Goal: Task Accomplishment & Management: Manage account settings

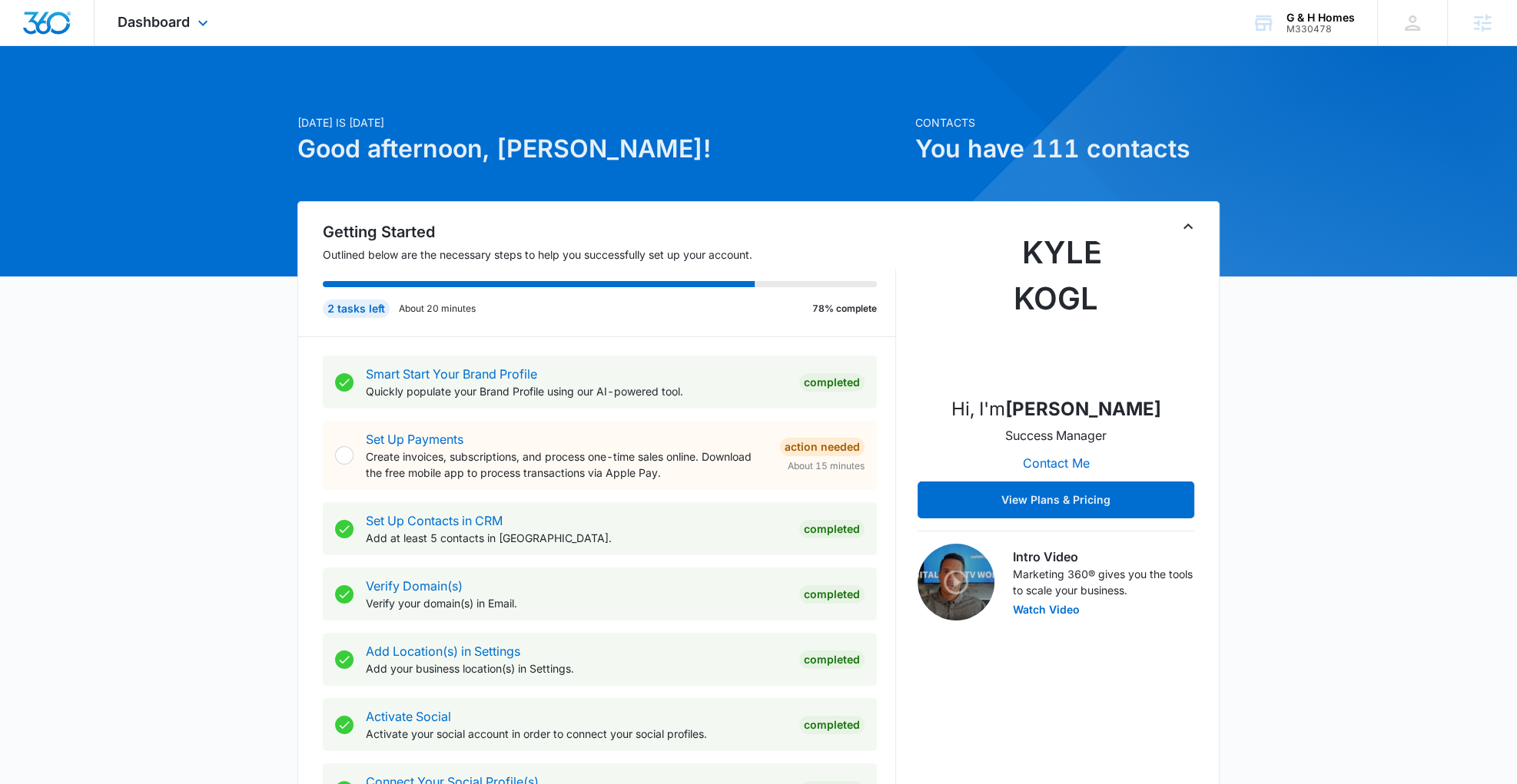
click at [191, 19] on div "Dashboard Apps Reputation Websites Forms CRM Email Social Payments POS Content …" at bounding box center [164, 23] width 141 height 45
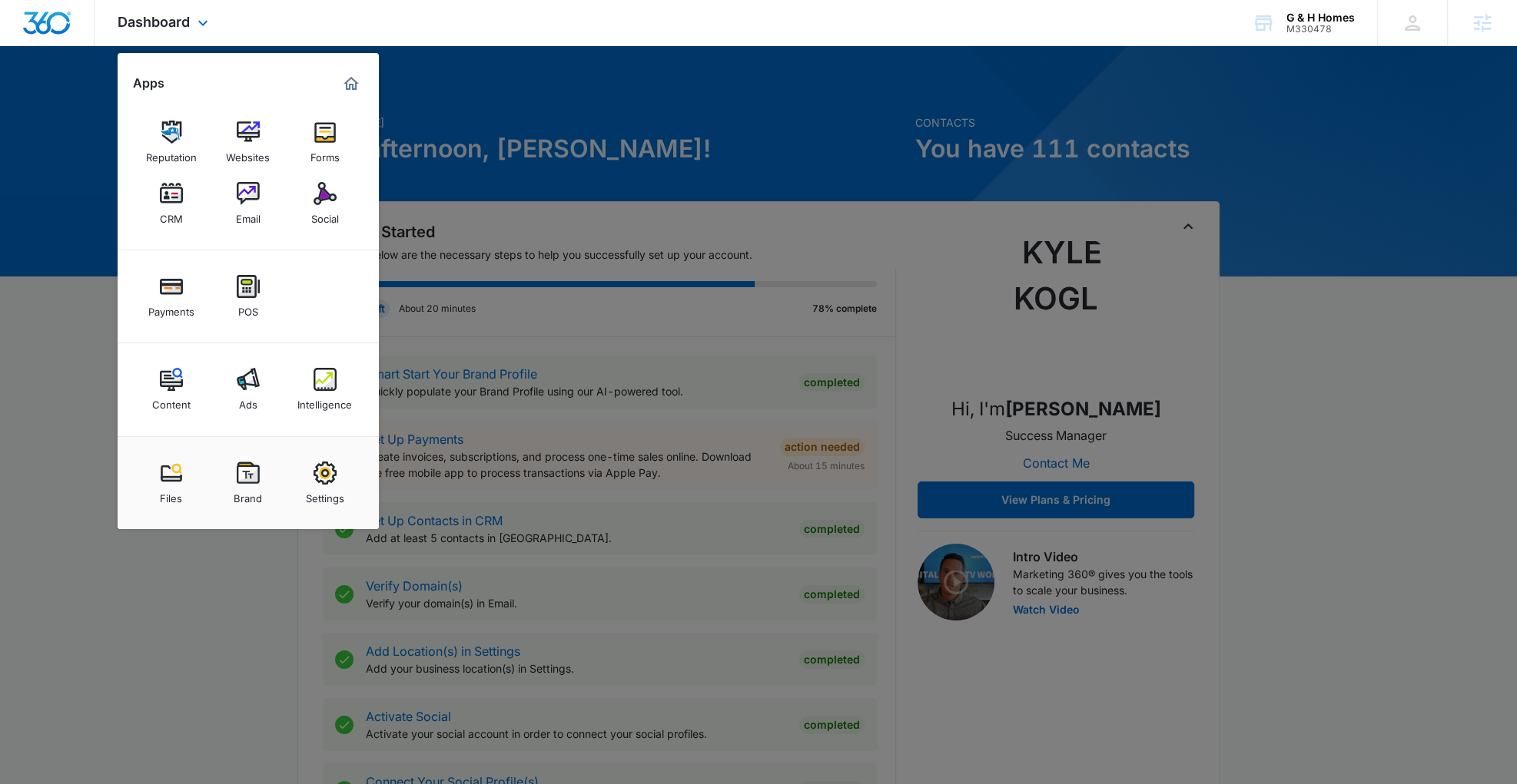
click at [255, 421] on div "Content Ads Intelligence" at bounding box center [248, 390] width 261 height 93
click at [255, 360] on link "Ads" at bounding box center [249, 389] width 59 height 59
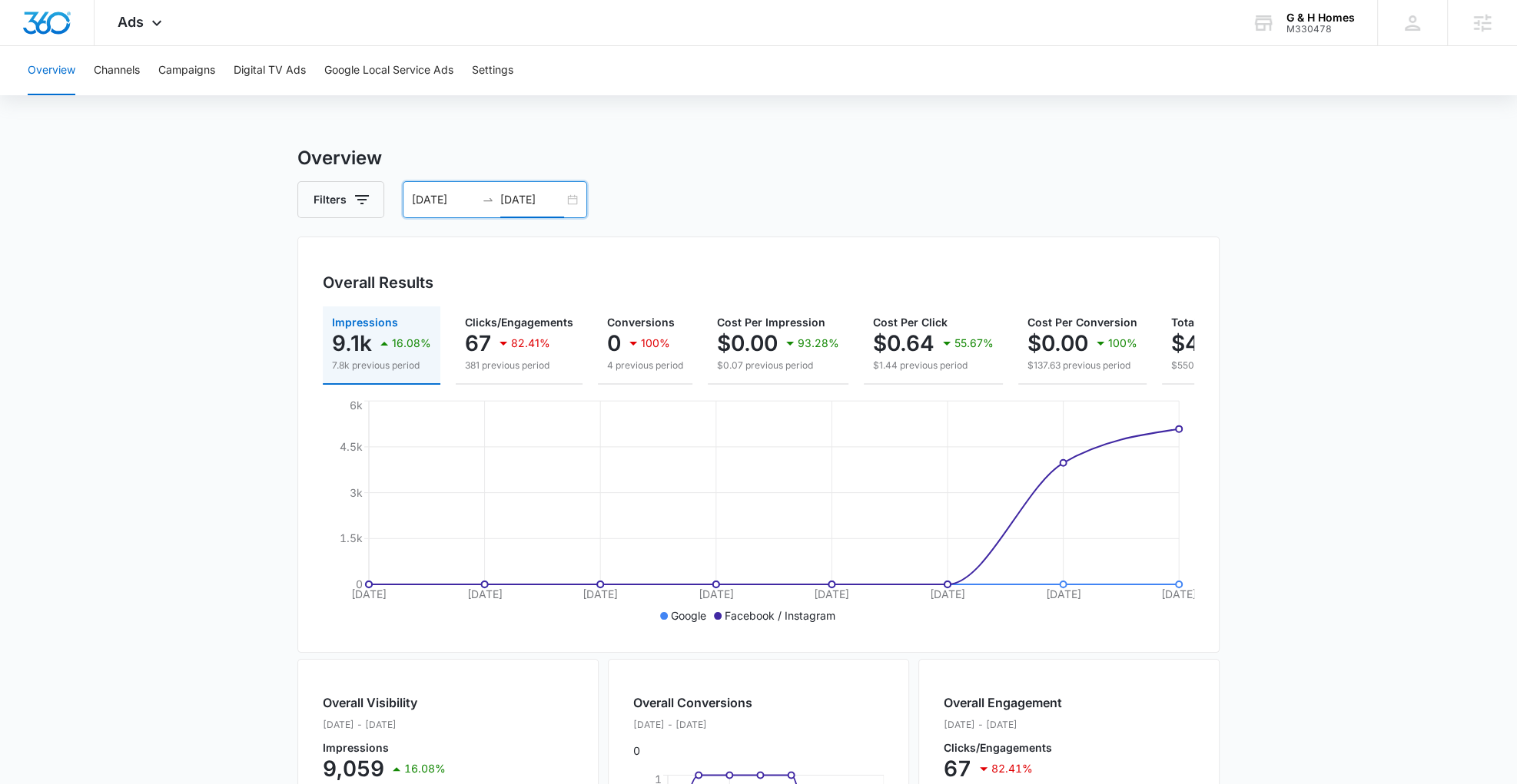
click at [528, 201] on input "09/09/2025" at bounding box center [531, 199] width 63 height 17
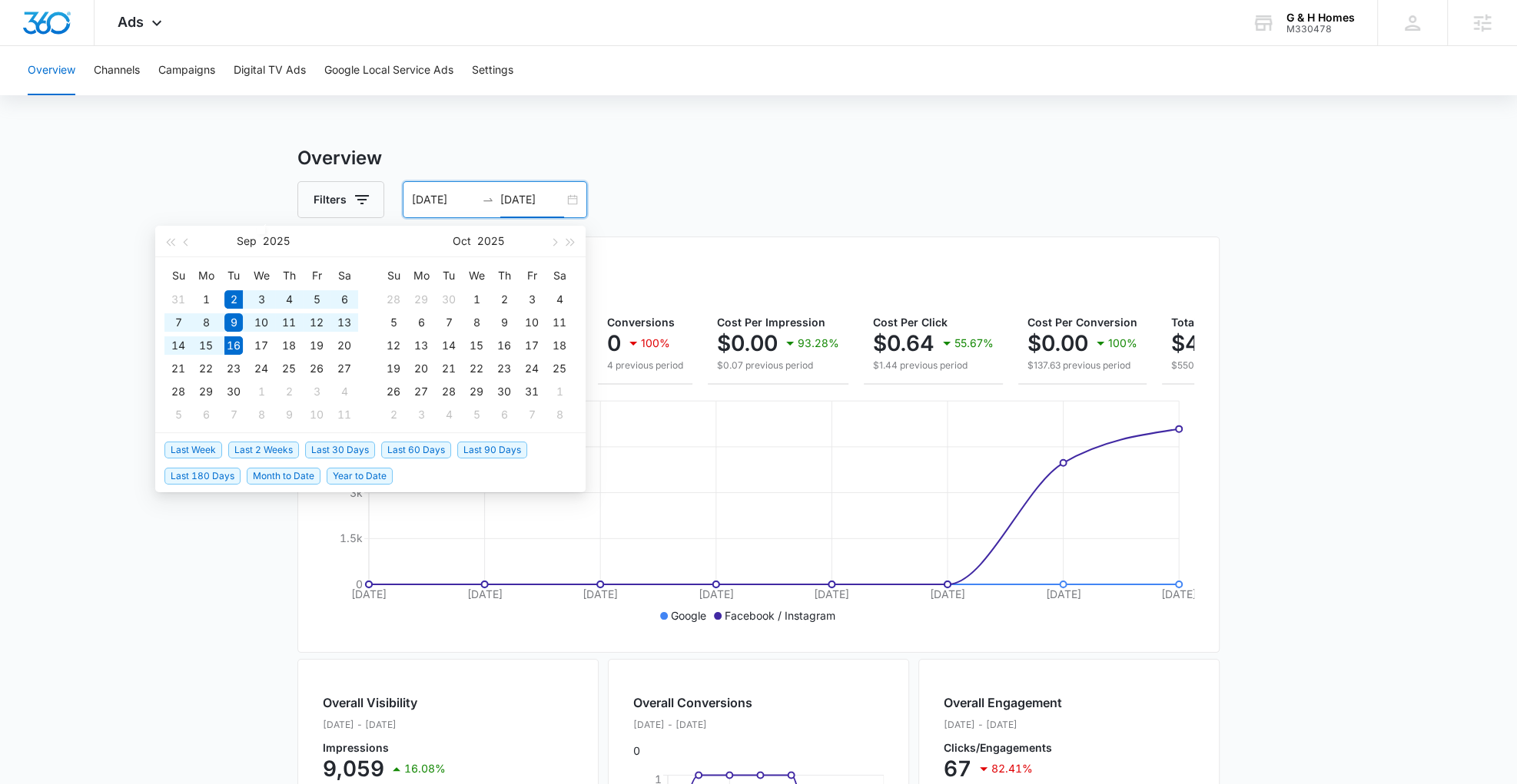
click at [261, 450] on span "Last 2 Weeks" at bounding box center [264, 451] width 71 height 17
type input "[DATE]"
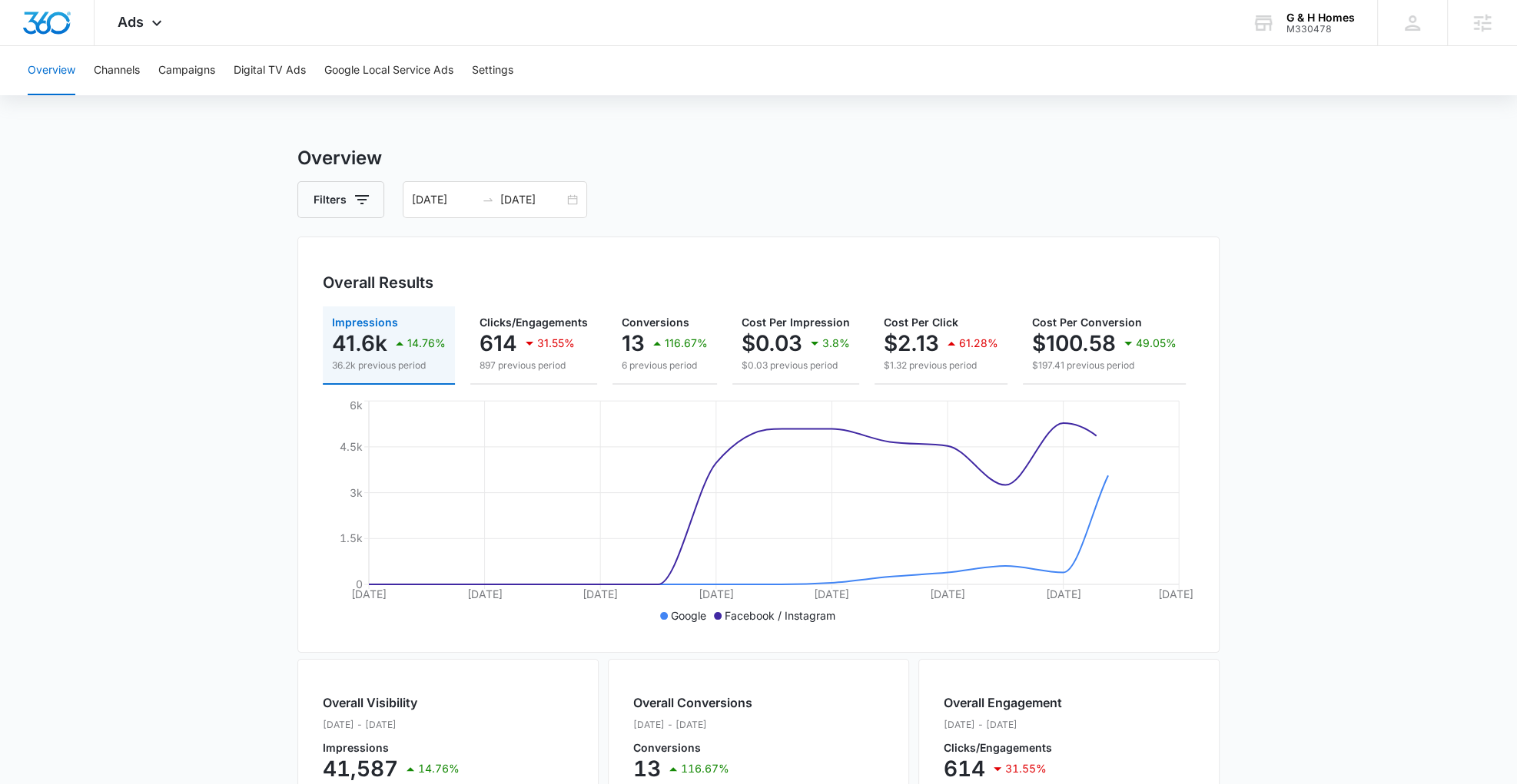
click at [1313, 456] on main "Overview Filters 09/02/2025 09/16/2025 Overall Results Impressions 41.6k 14.76%…" at bounding box center [758, 696] width 1517 height 1103
click at [187, 59] on button "Campaigns" at bounding box center [187, 71] width 57 height 49
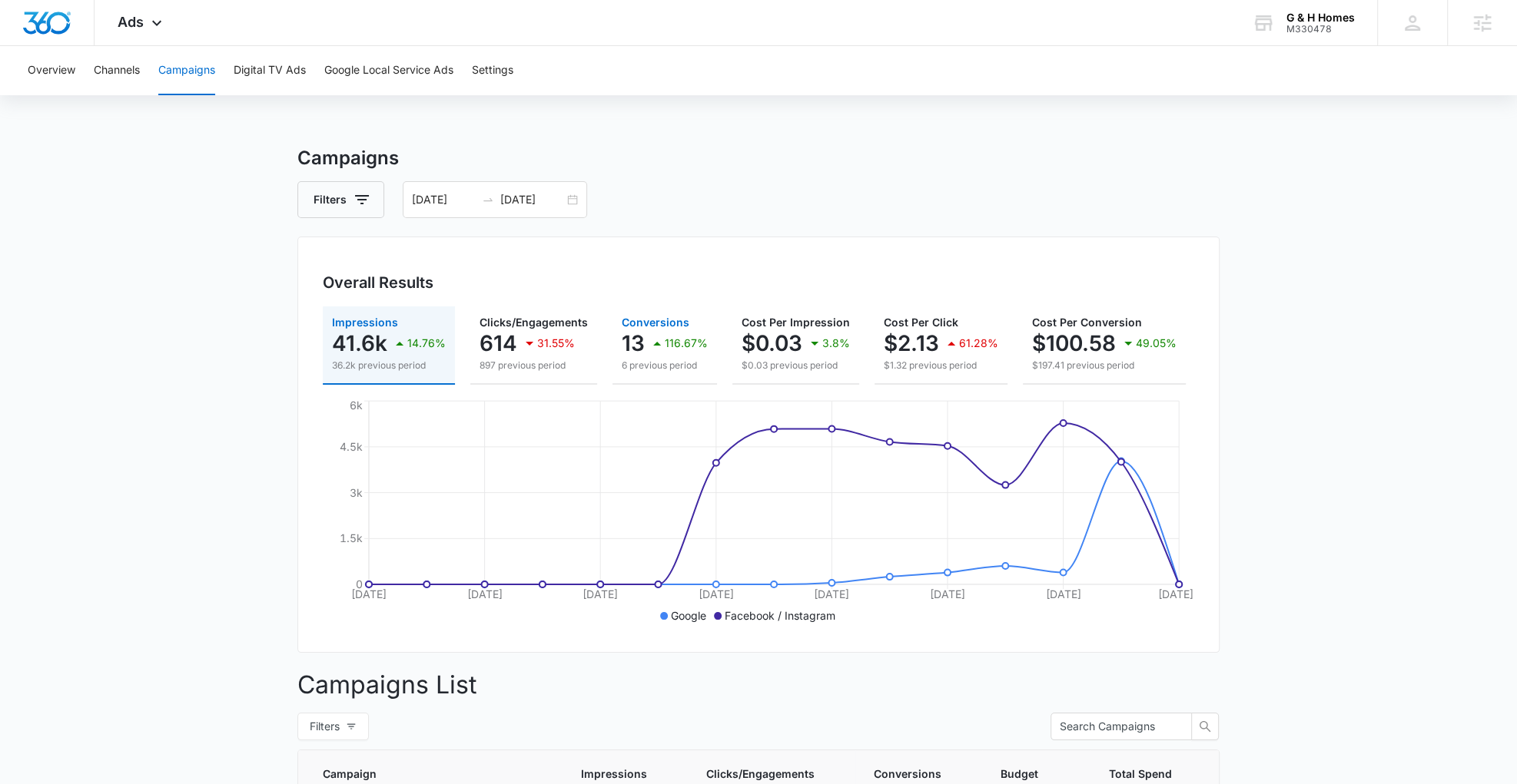
click at [650, 329] on div "116.67%" at bounding box center [678, 343] width 60 height 31
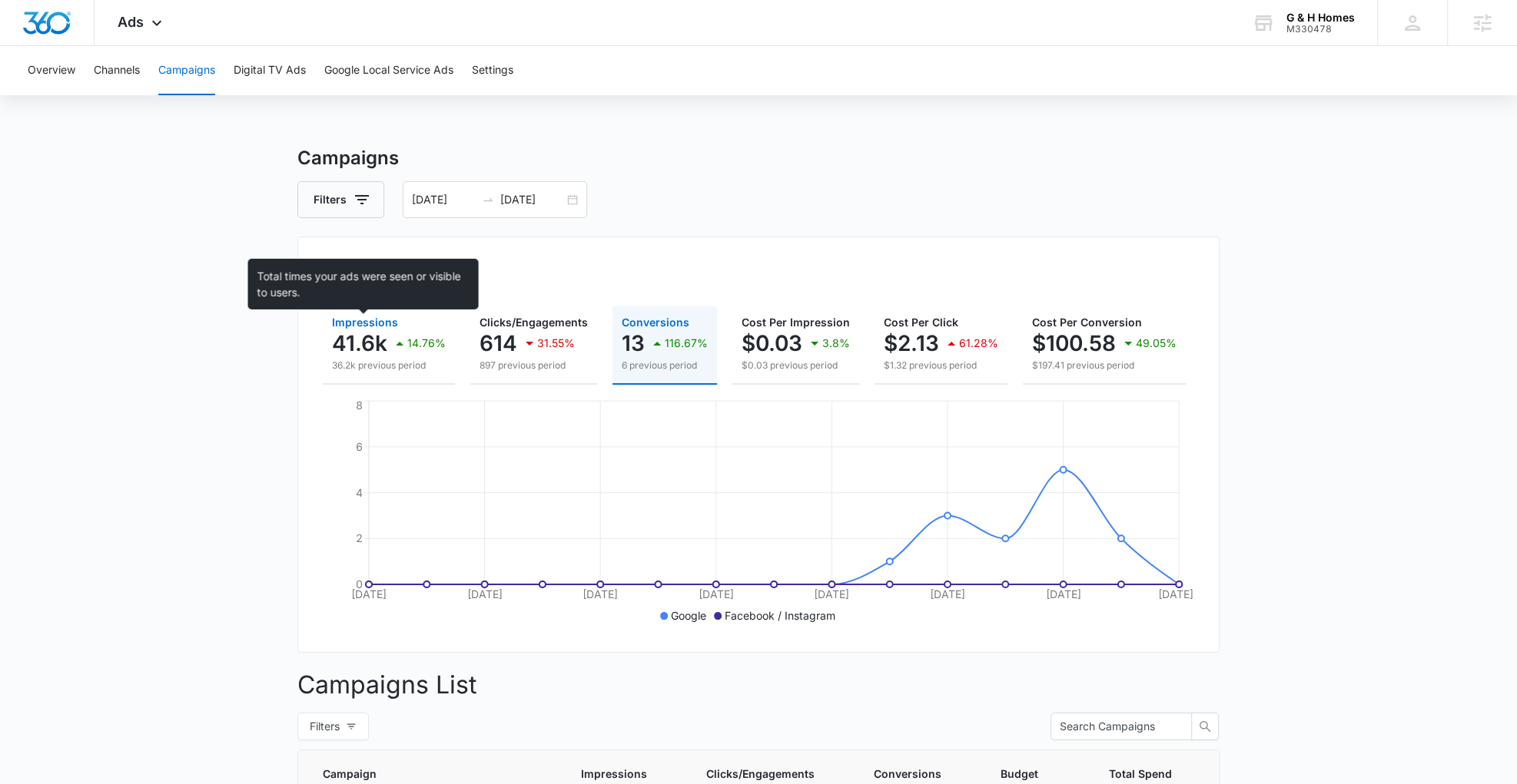
click at [380, 322] on span "Impressions" at bounding box center [365, 322] width 66 height 13
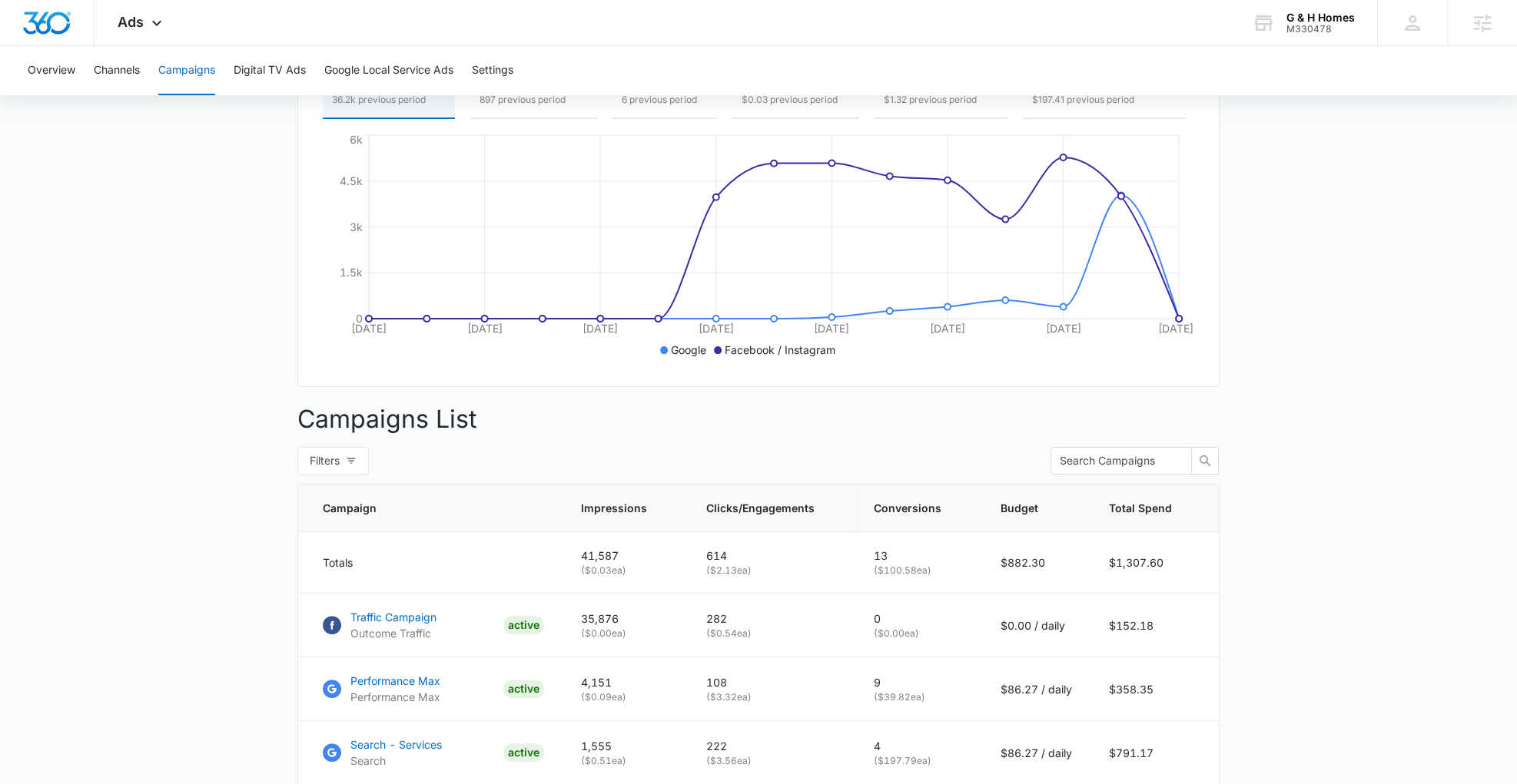
scroll to position [435, 0]
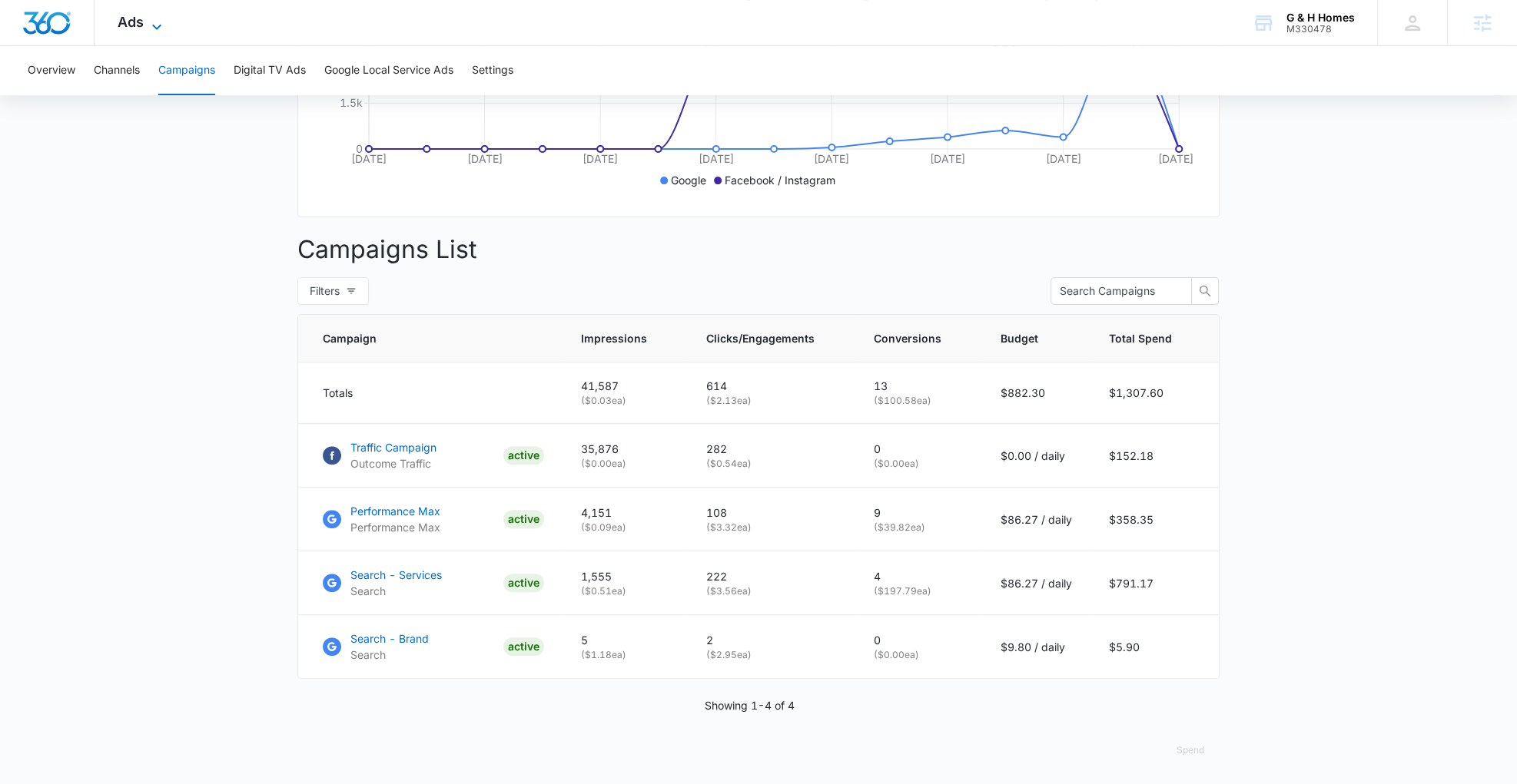
click at [142, 19] on span "Ads" at bounding box center [130, 22] width 26 height 16
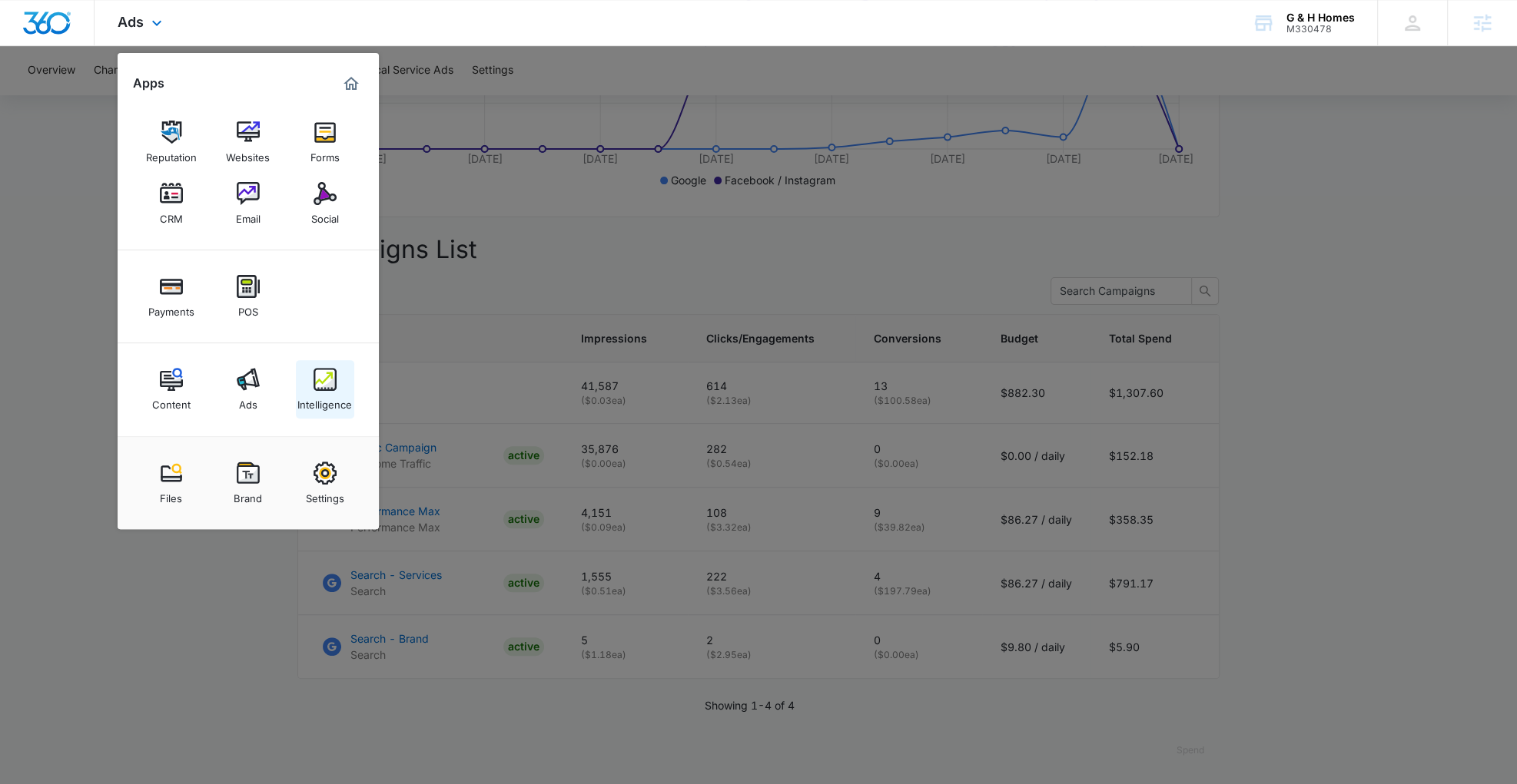
click at [327, 391] on div "Intelligence" at bounding box center [325, 401] width 55 height 20
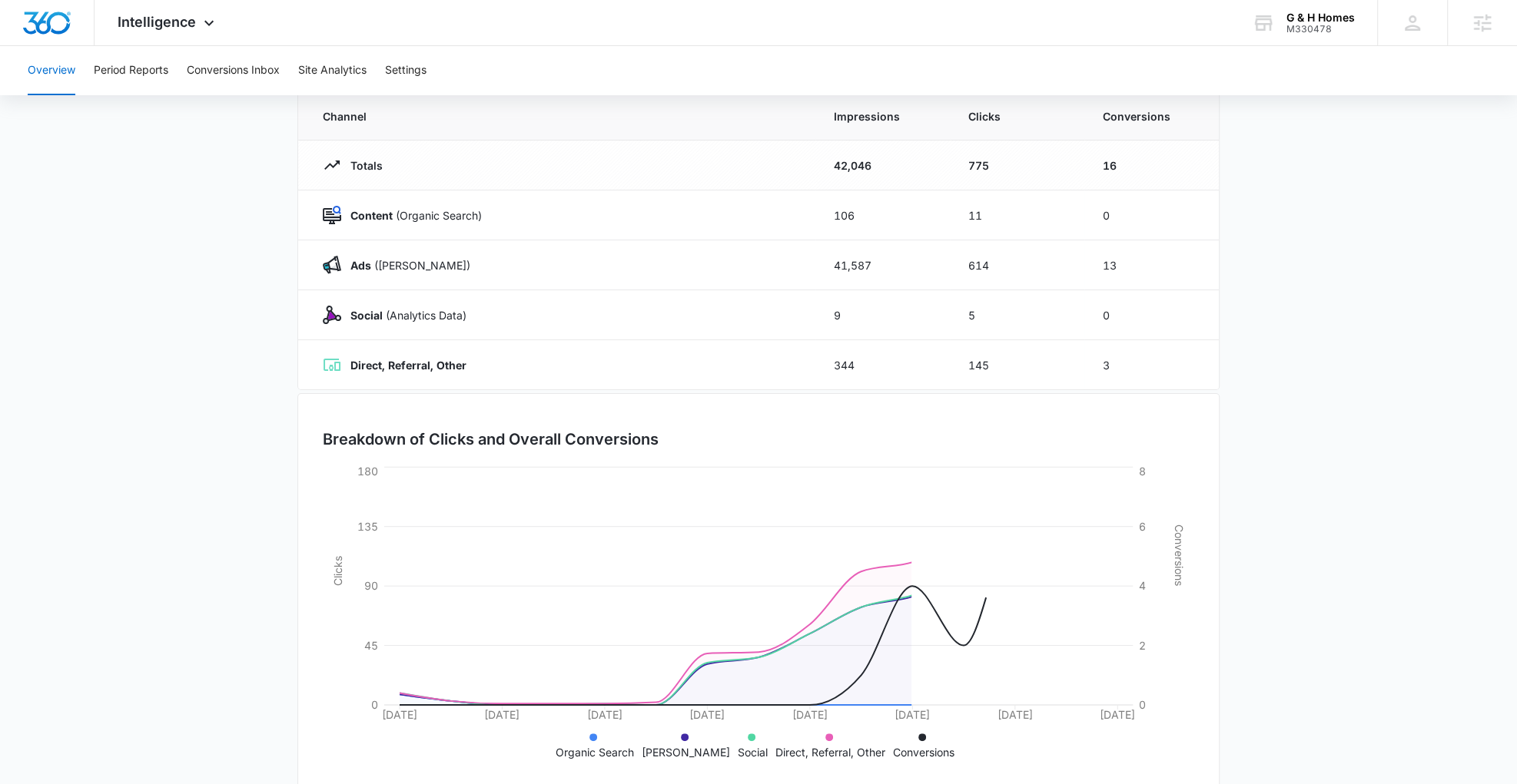
scroll to position [162, 0]
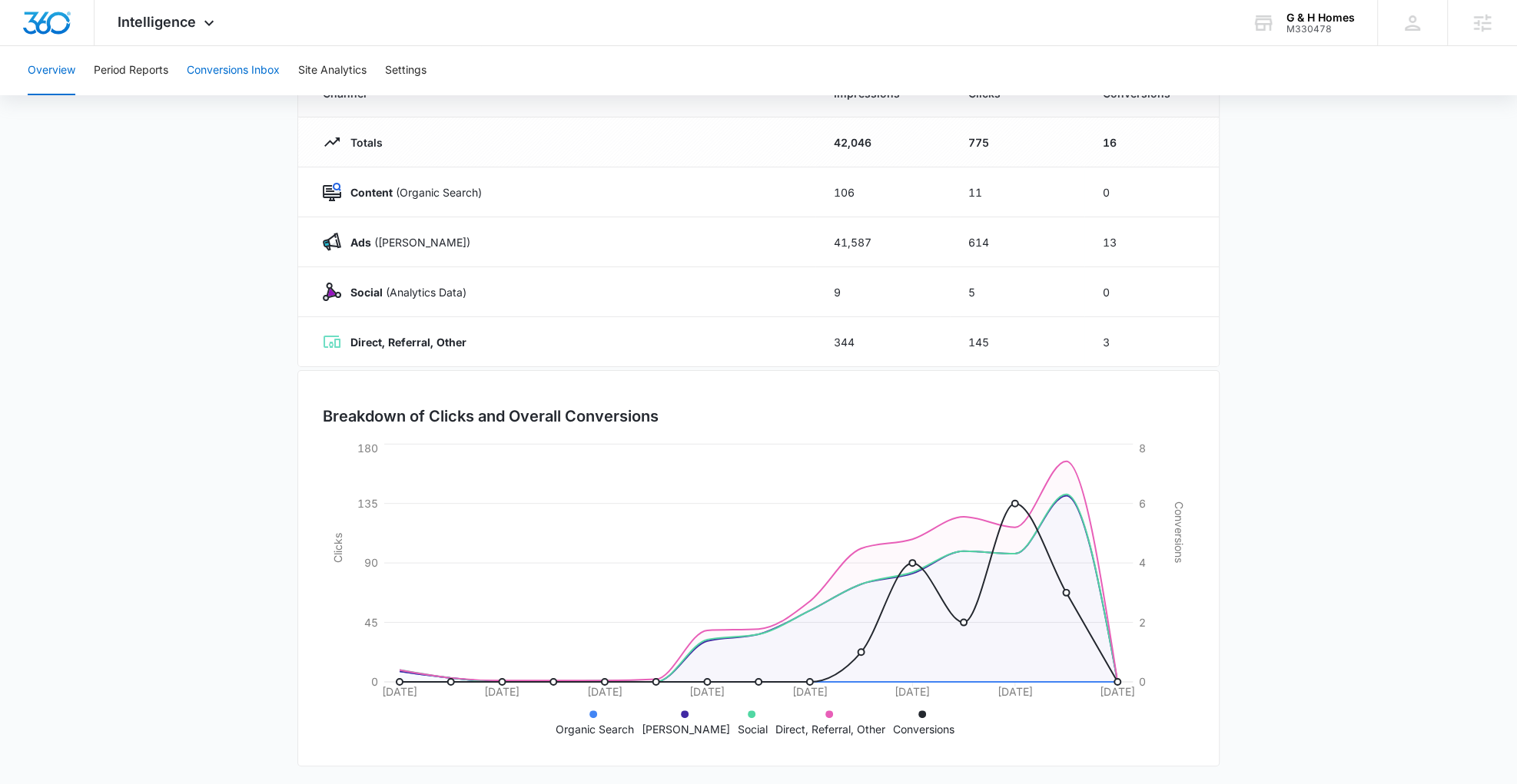
click at [220, 69] on button "Conversions Inbox" at bounding box center [233, 71] width 93 height 49
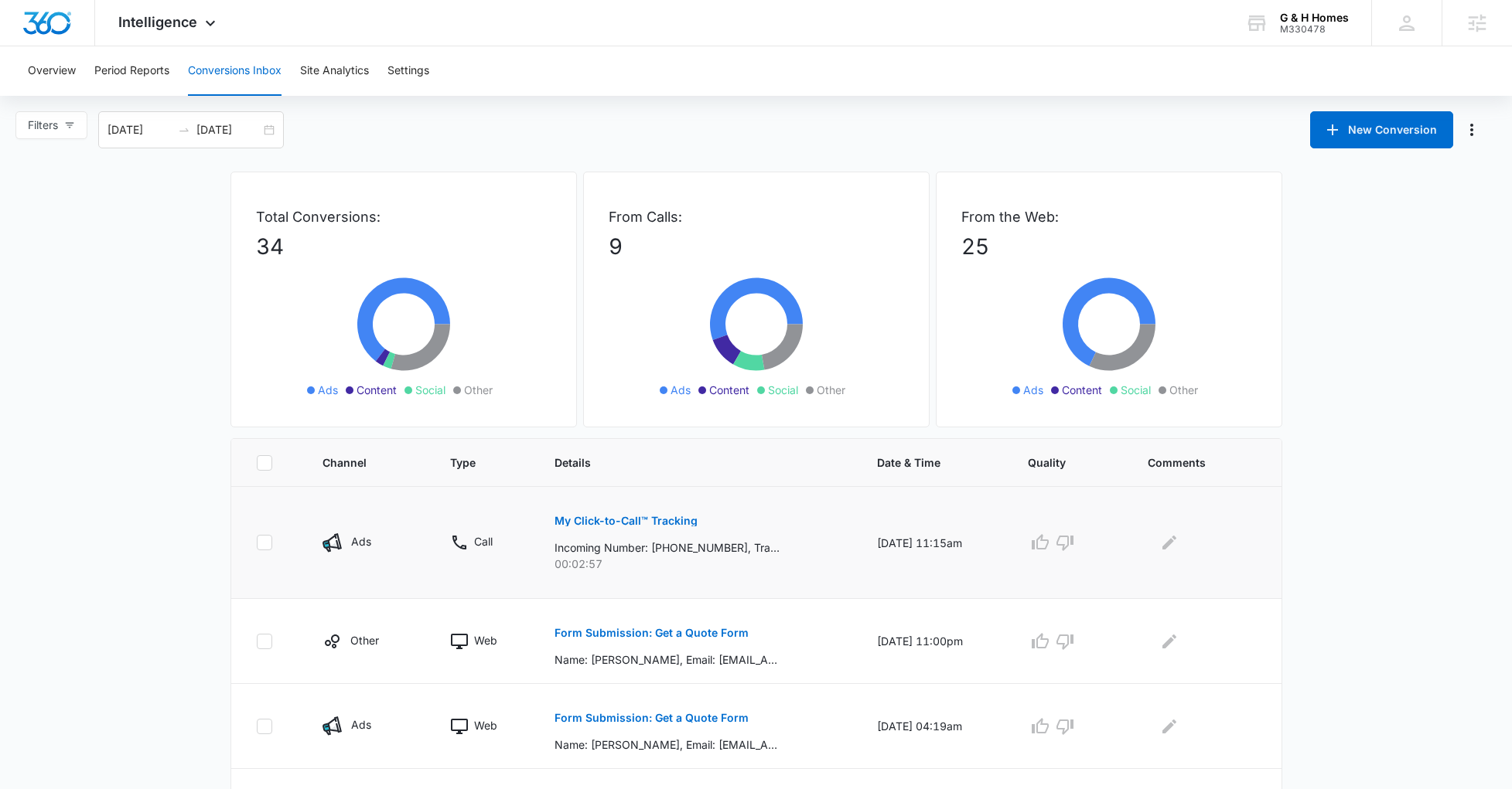
click at [659, 523] on p "My Click-to-Call™ Tracking" at bounding box center [626, 520] width 143 height 10
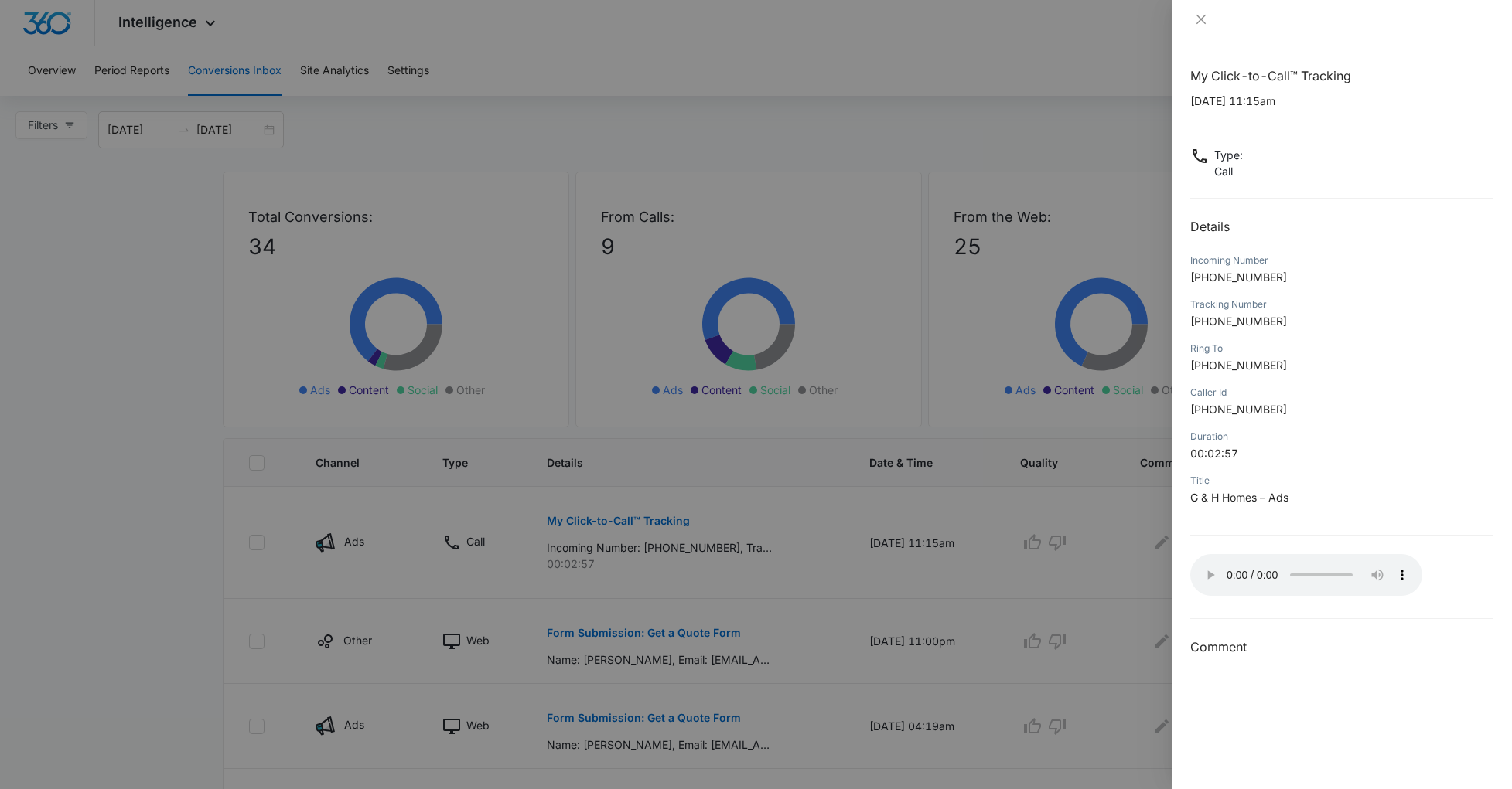
click at [1056, 577] on div at bounding box center [756, 394] width 1512 height 789
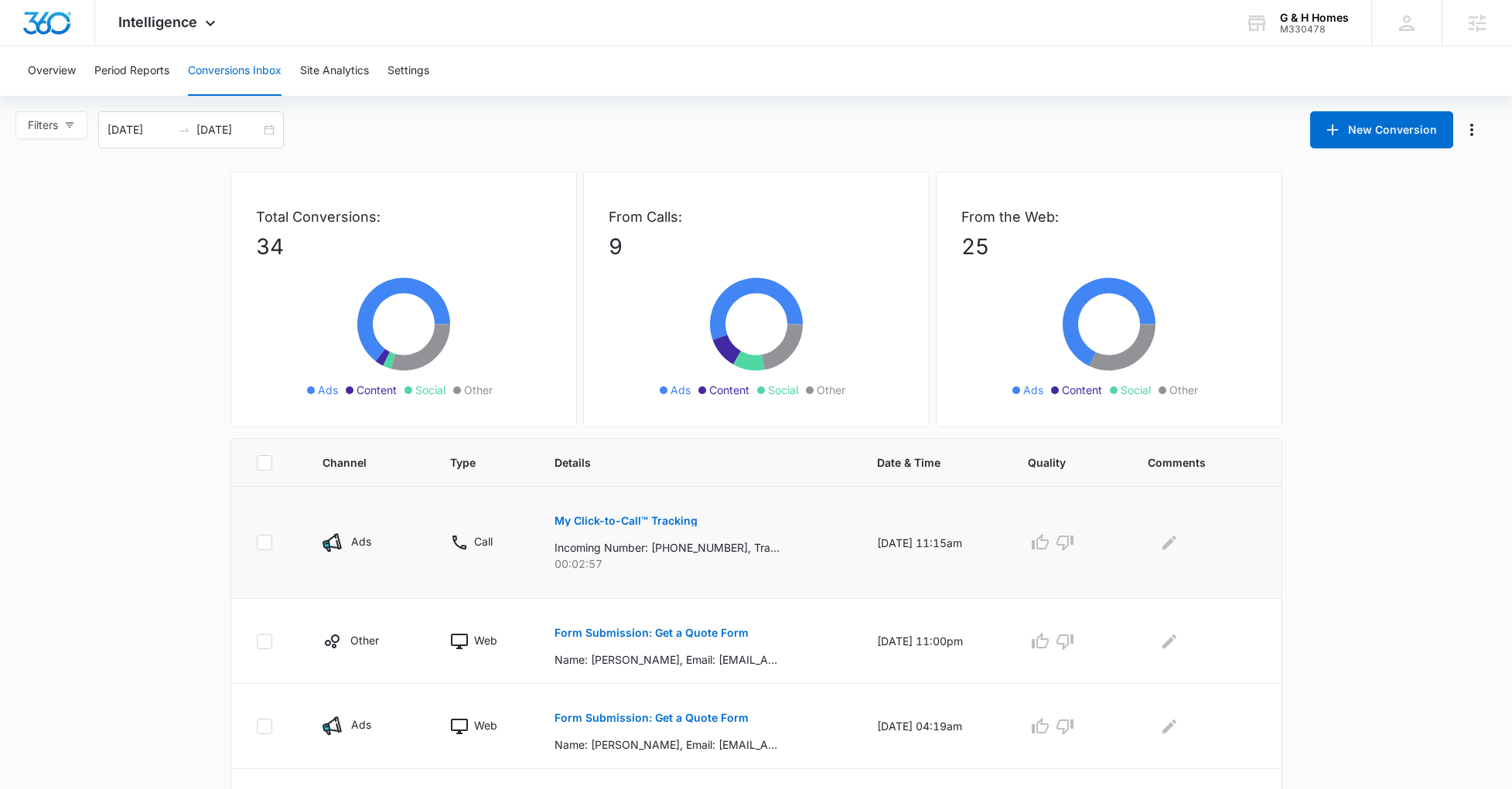
click at [1029, 548] on td at bounding box center [1069, 543] width 120 height 112
click at [1046, 548] on icon "button" at bounding box center [1040, 542] width 17 height 15
click at [1166, 536] on icon "Edit Comments" at bounding box center [1170, 543] width 19 height 19
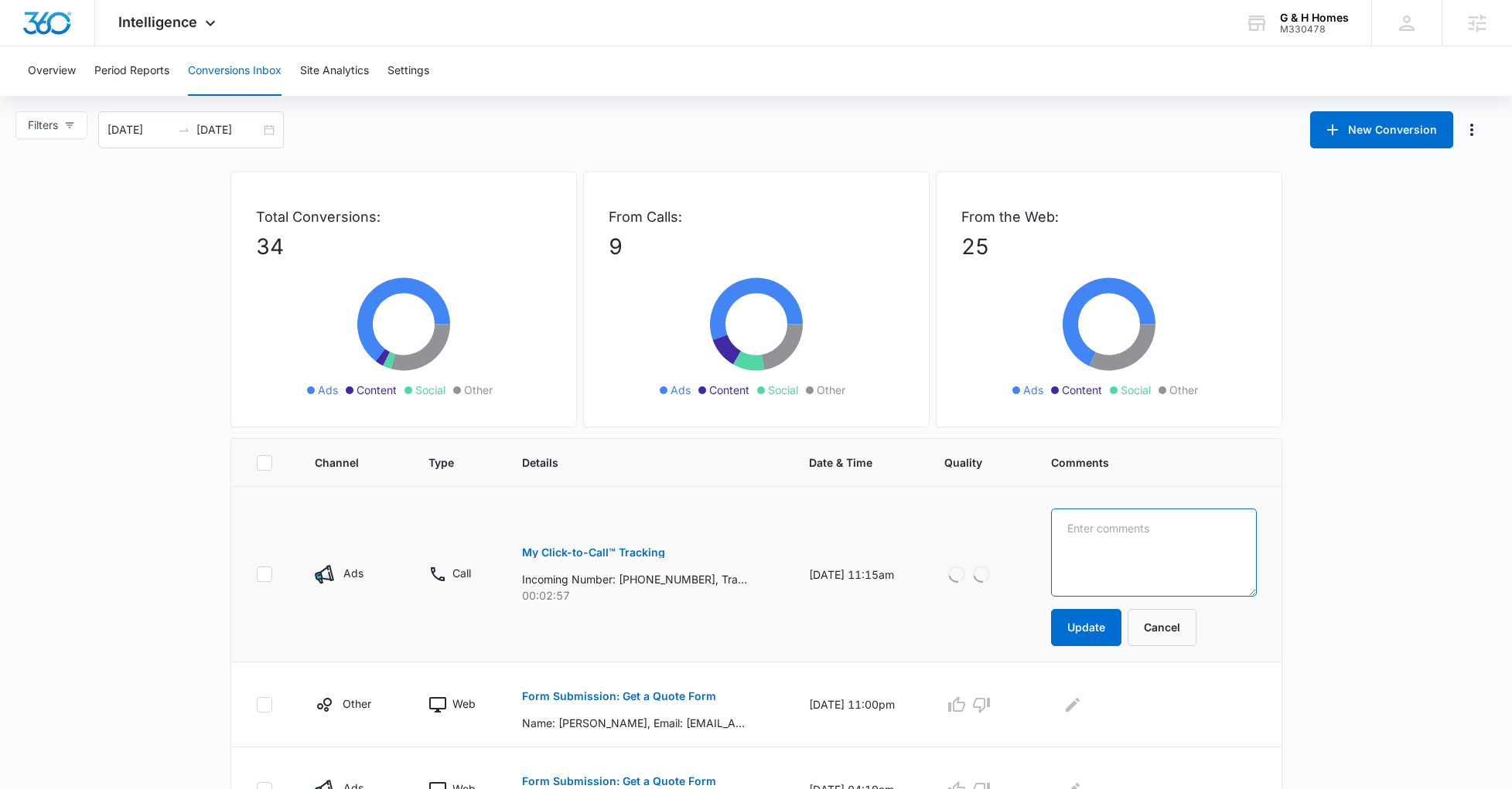
click at [1166, 540] on textarea at bounding box center [1153, 552] width 204 height 88
click at [1095, 529] on textarea "dounds like a good lead?" at bounding box center [1153, 552] width 204 height 88
type textarea "Sounds like a good lead?"
click at [1109, 629] on button "Update" at bounding box center [1086, 627] width 70 height 37
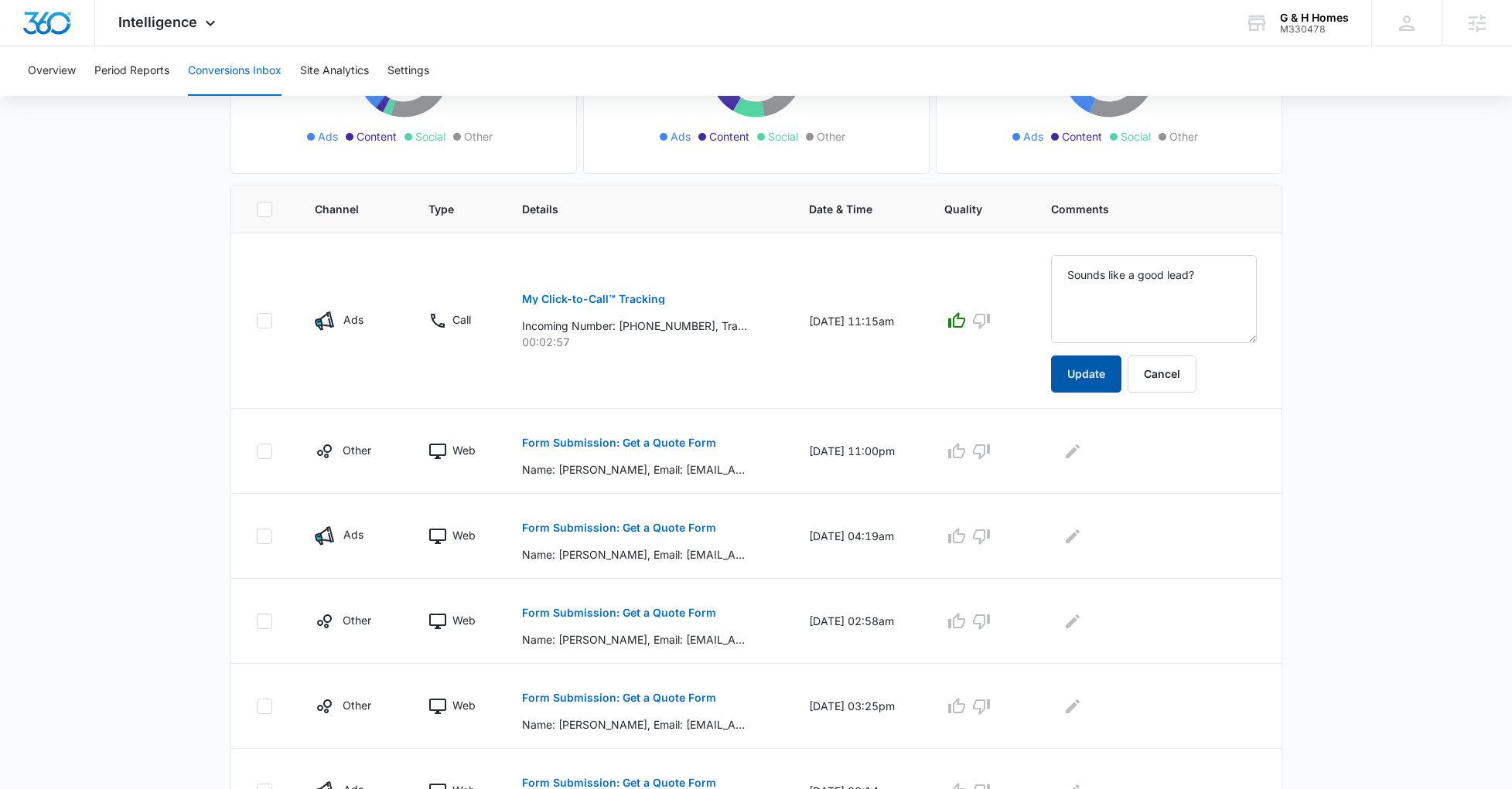
scroll to position [260, 0]
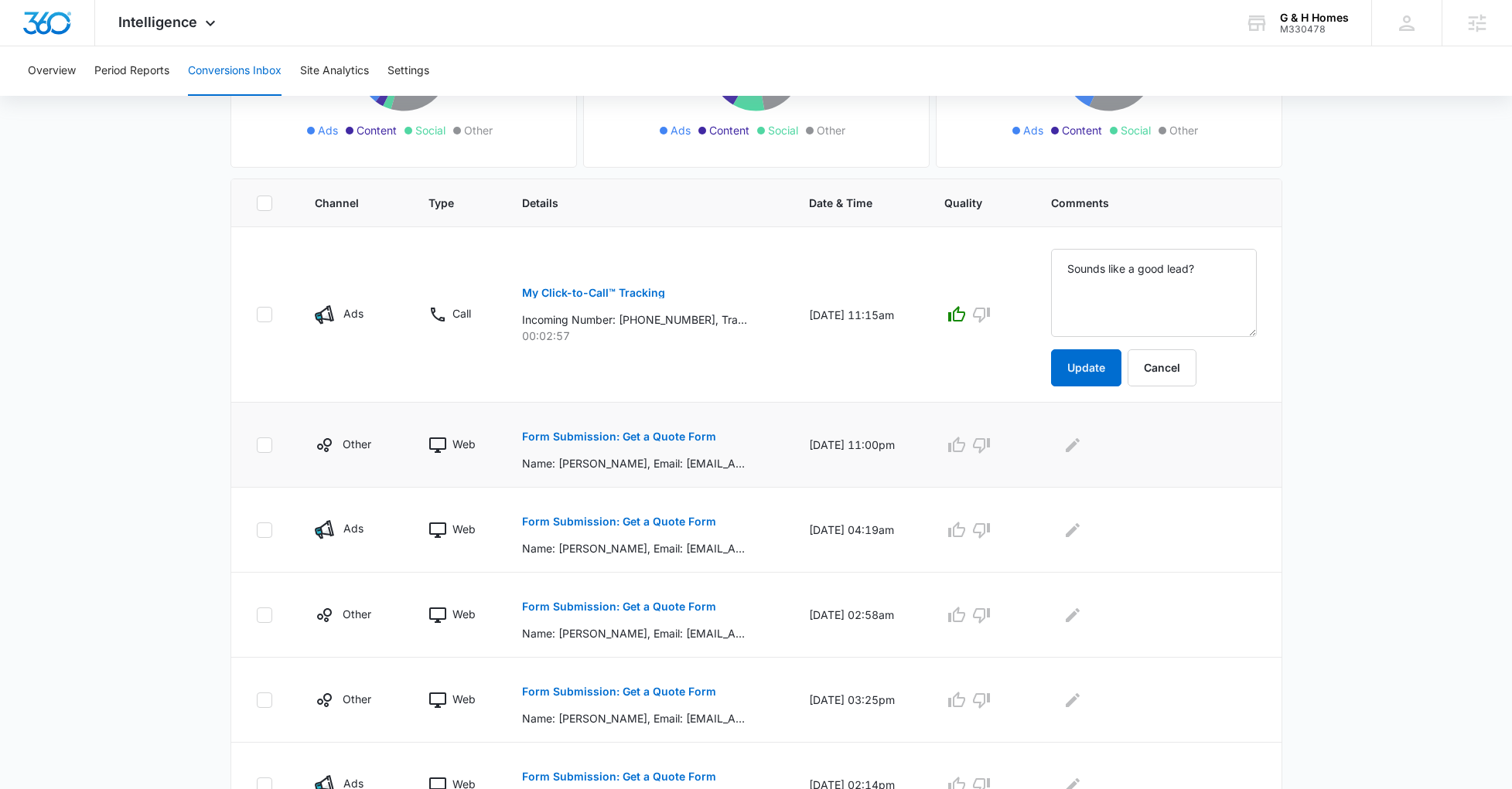
click at [658, 433] on p "Form Submission: Get a Quote Form" at bounding box center [619, 436] width 194 height 10
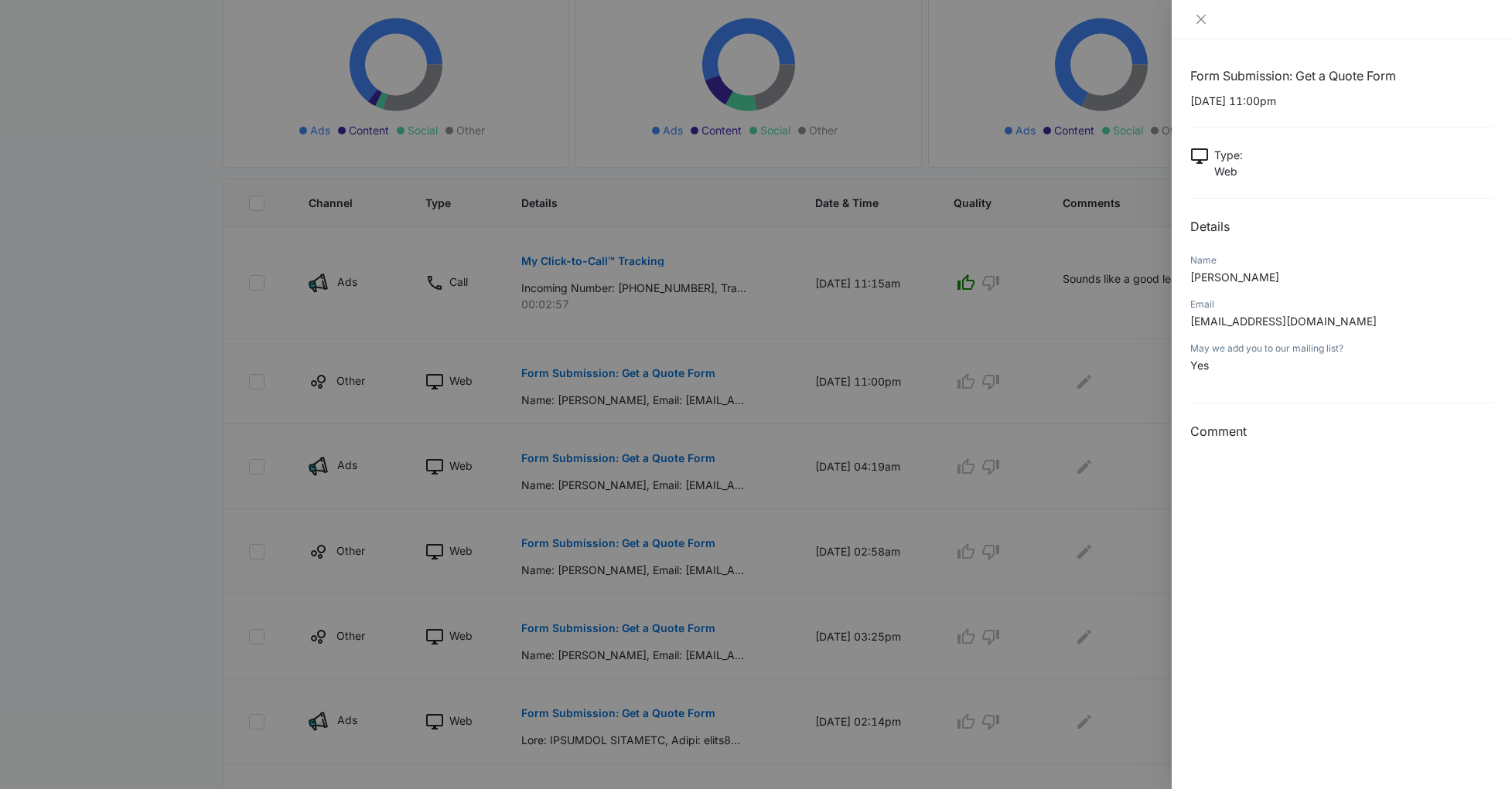
click at [764, 457] on div at bounding box center [756, 394] width 1512 height 789
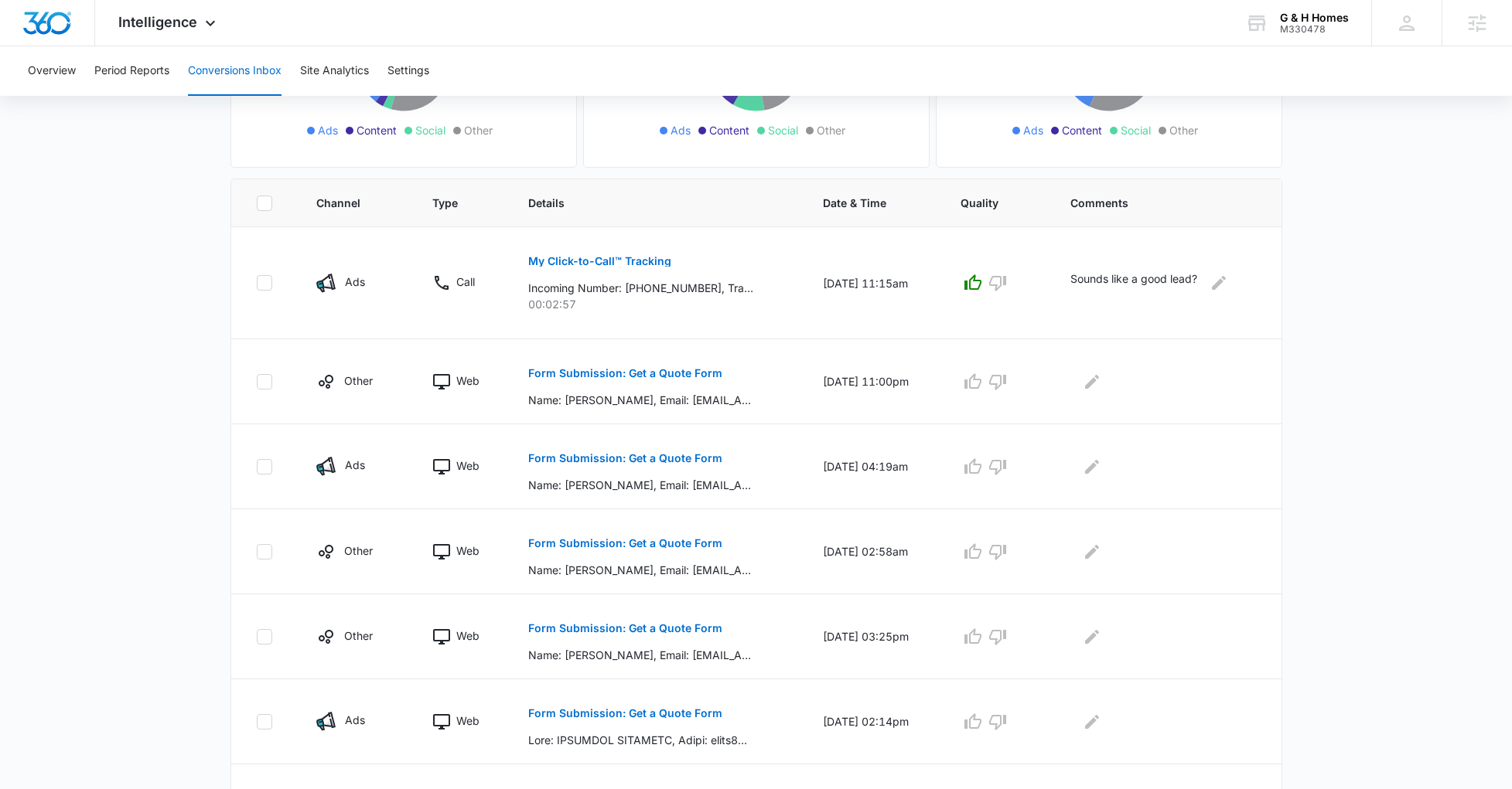
click at [635, 461] on p "Form Submission: Get a Quote Form" at bounding box center [625, 458] width 194 height 10
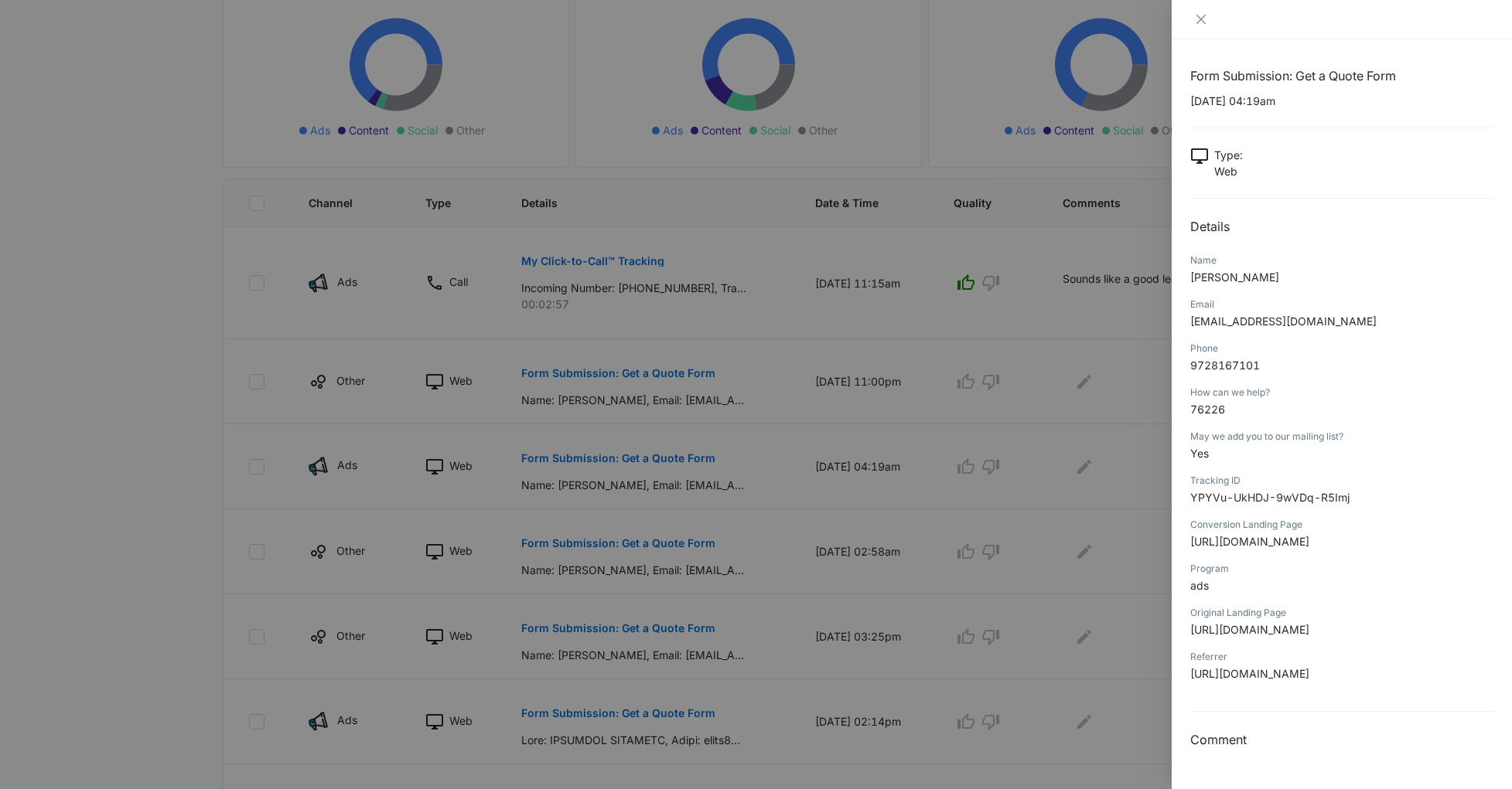
scroll to position [136, 0]
click at [715, 528] on div at bounding box center [756, 394] width 1512 height 789
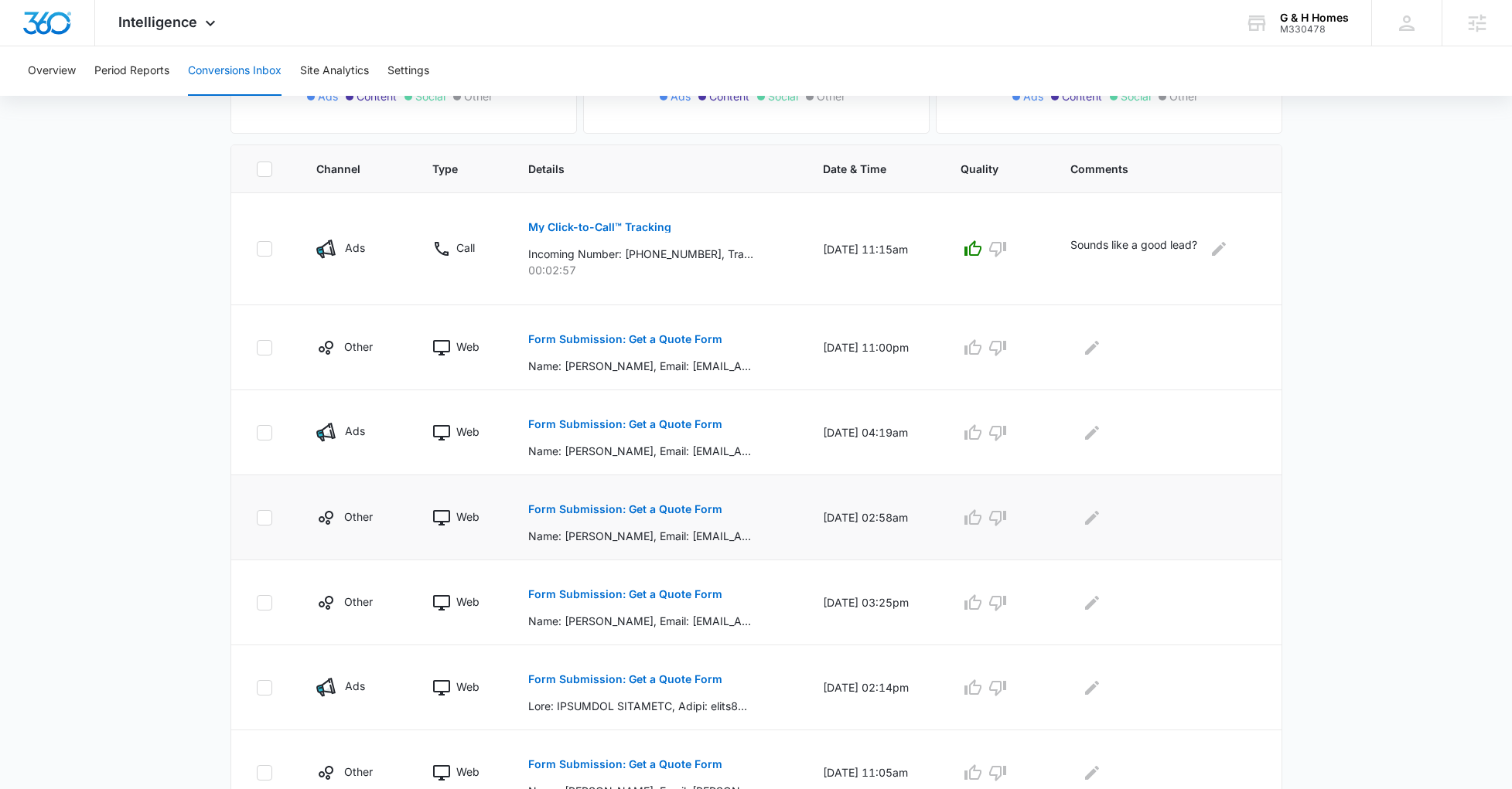
scroll to position [306, 0]
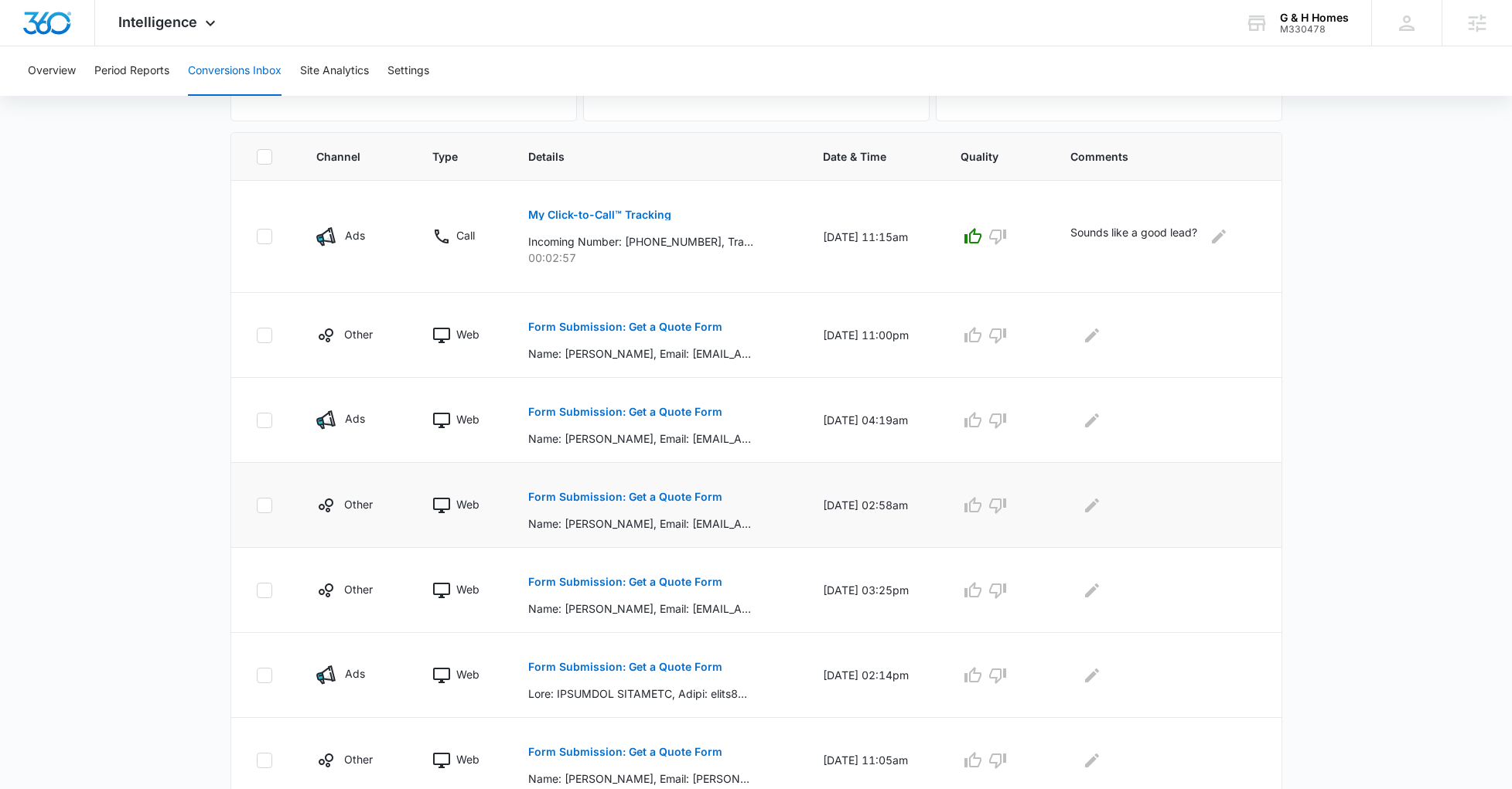
click at [657, 498] on p "Form Submission: Get a Quote Form" at bounding box center [625, 496] width 194 height 10
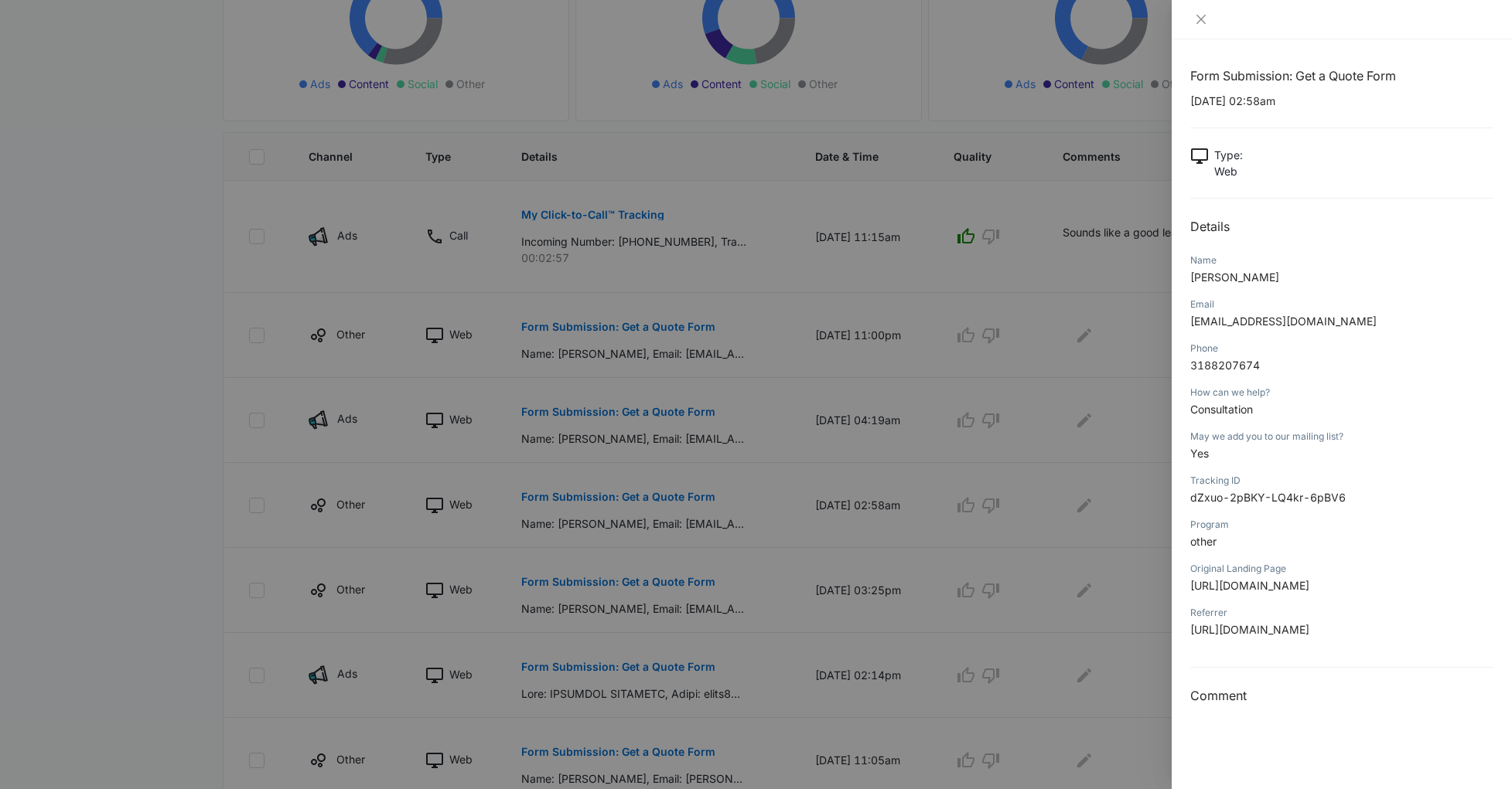
click at [822, 561] on div at bounding box center [756, 394] width 1512 height 789
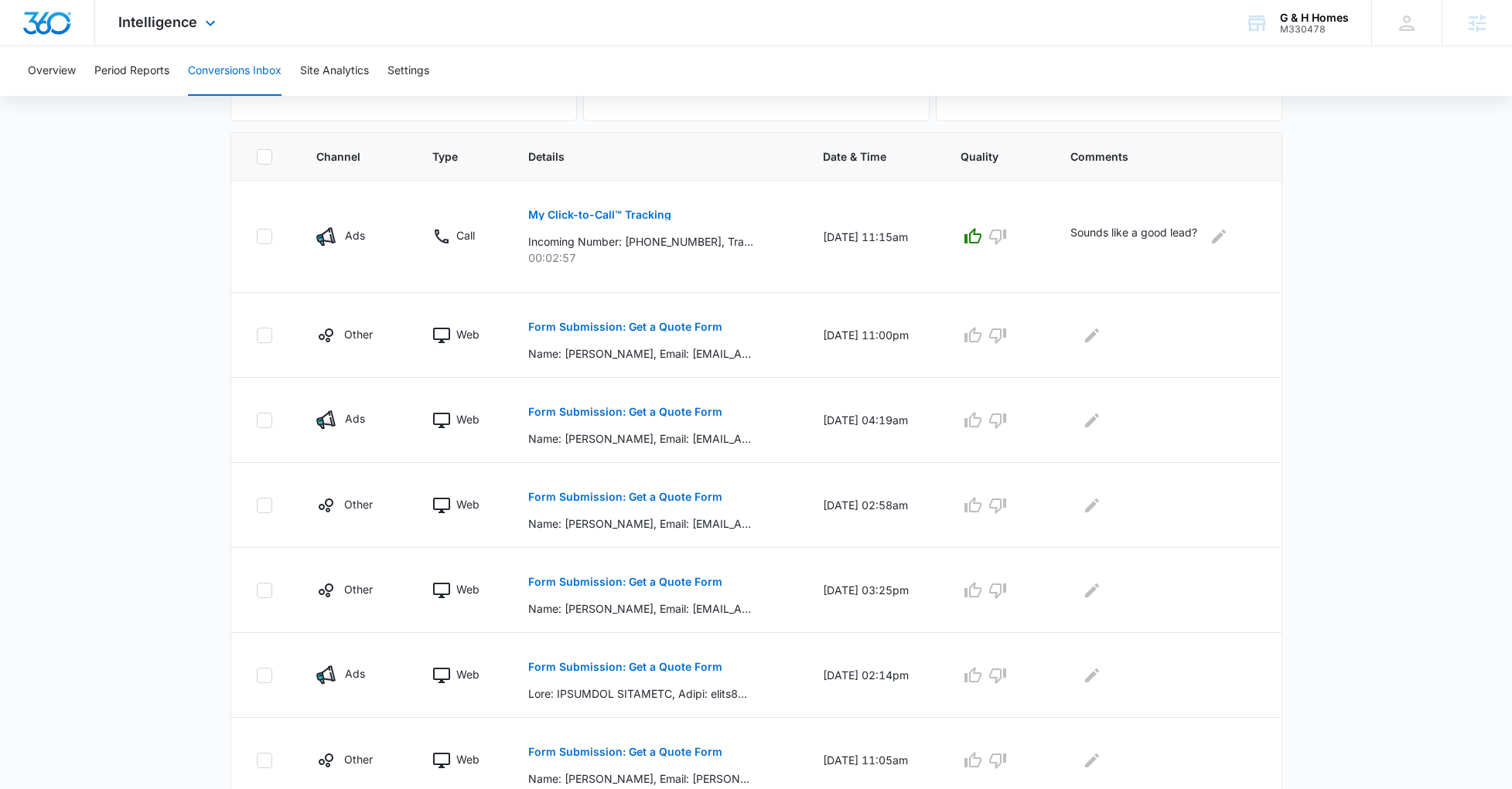
scroll to position [0, 0]
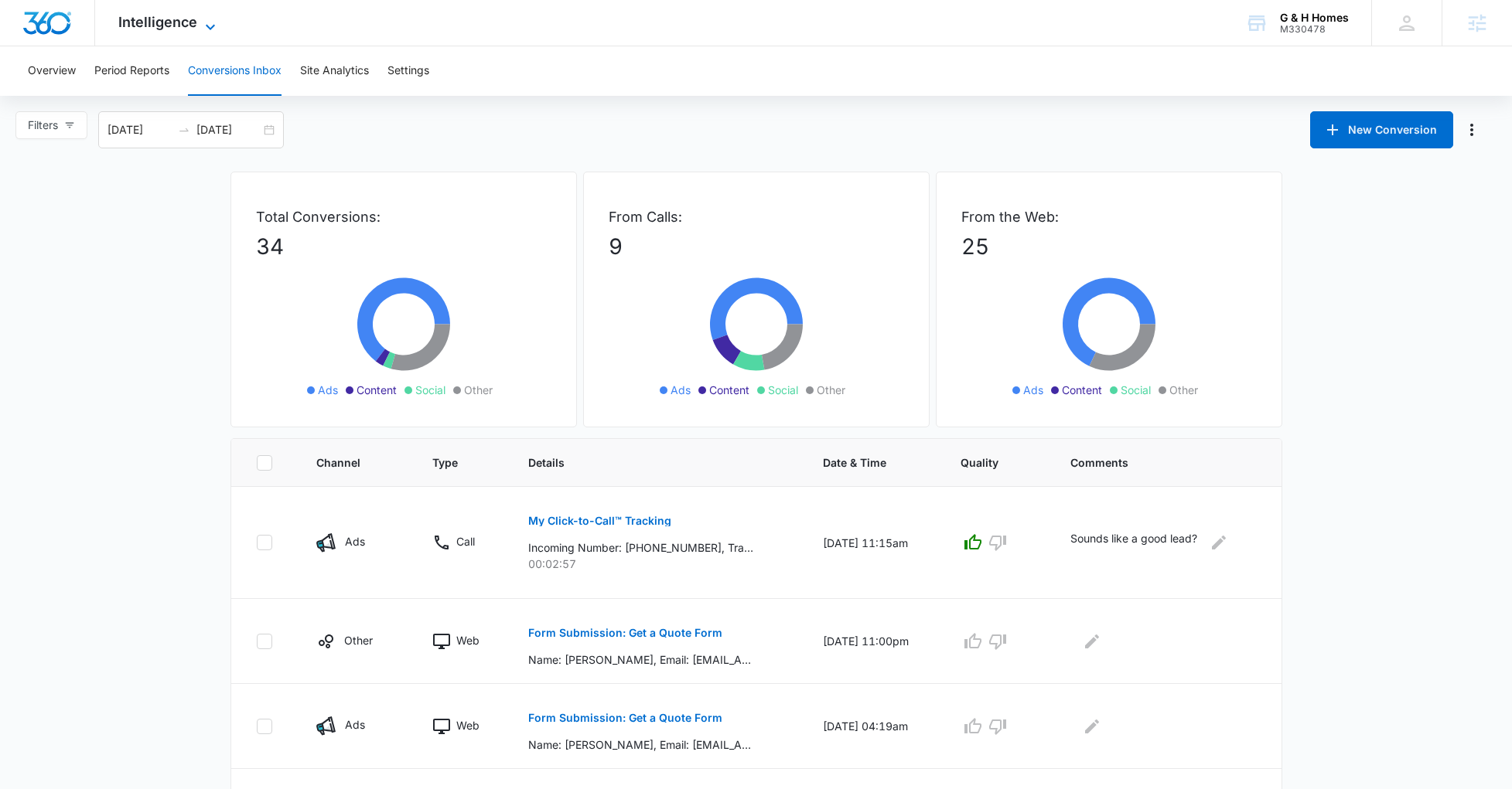
click at [179, 23] on span "Intelligence" at bounding box center [157, 22] width 79 height 16
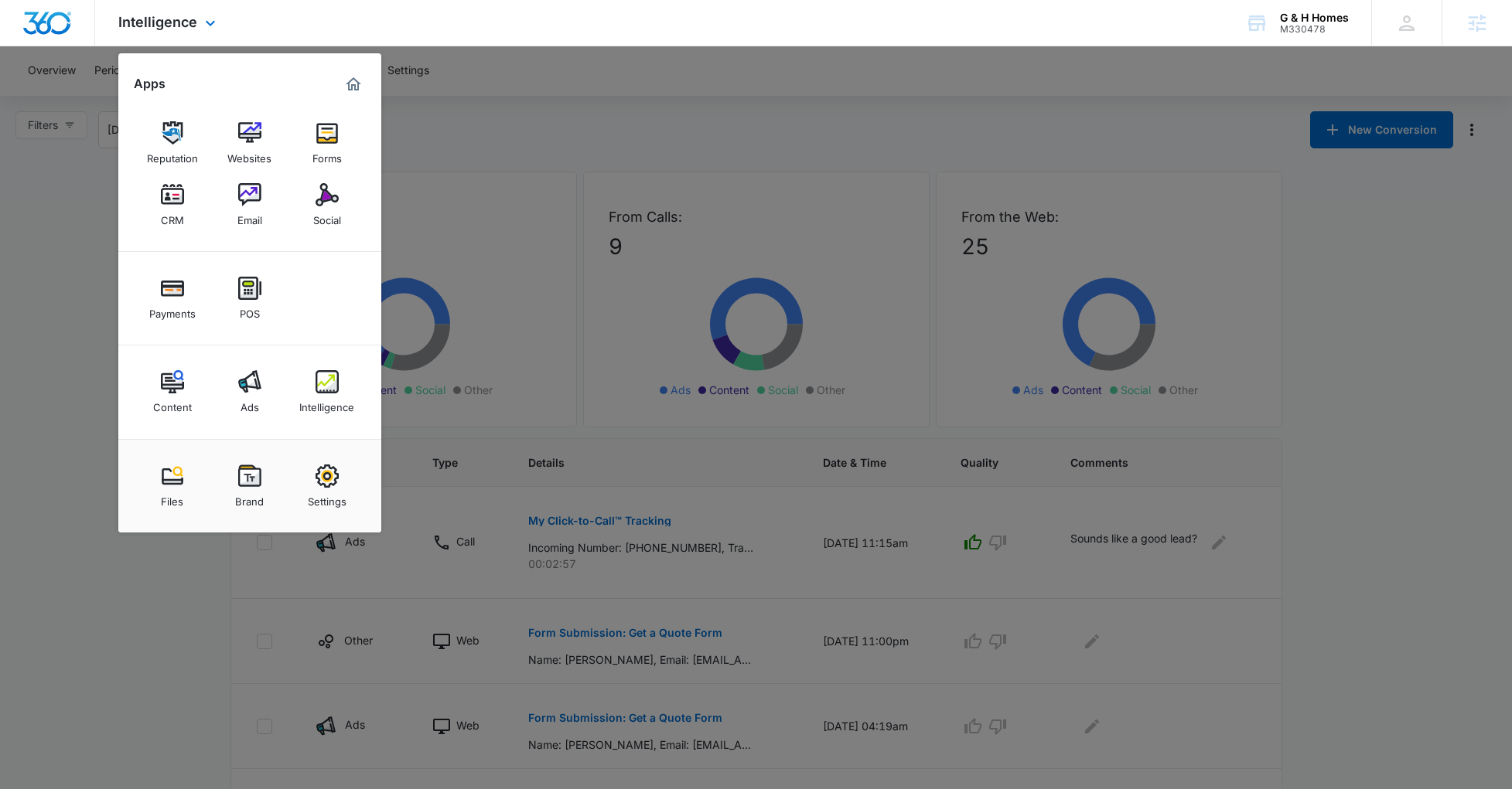
click at [143, 10] on div "Intelligence Apps Reputation Websites Forms CRM Email Social Payments POS Conte…" at bounding box center [168, 23] width 147 height 46
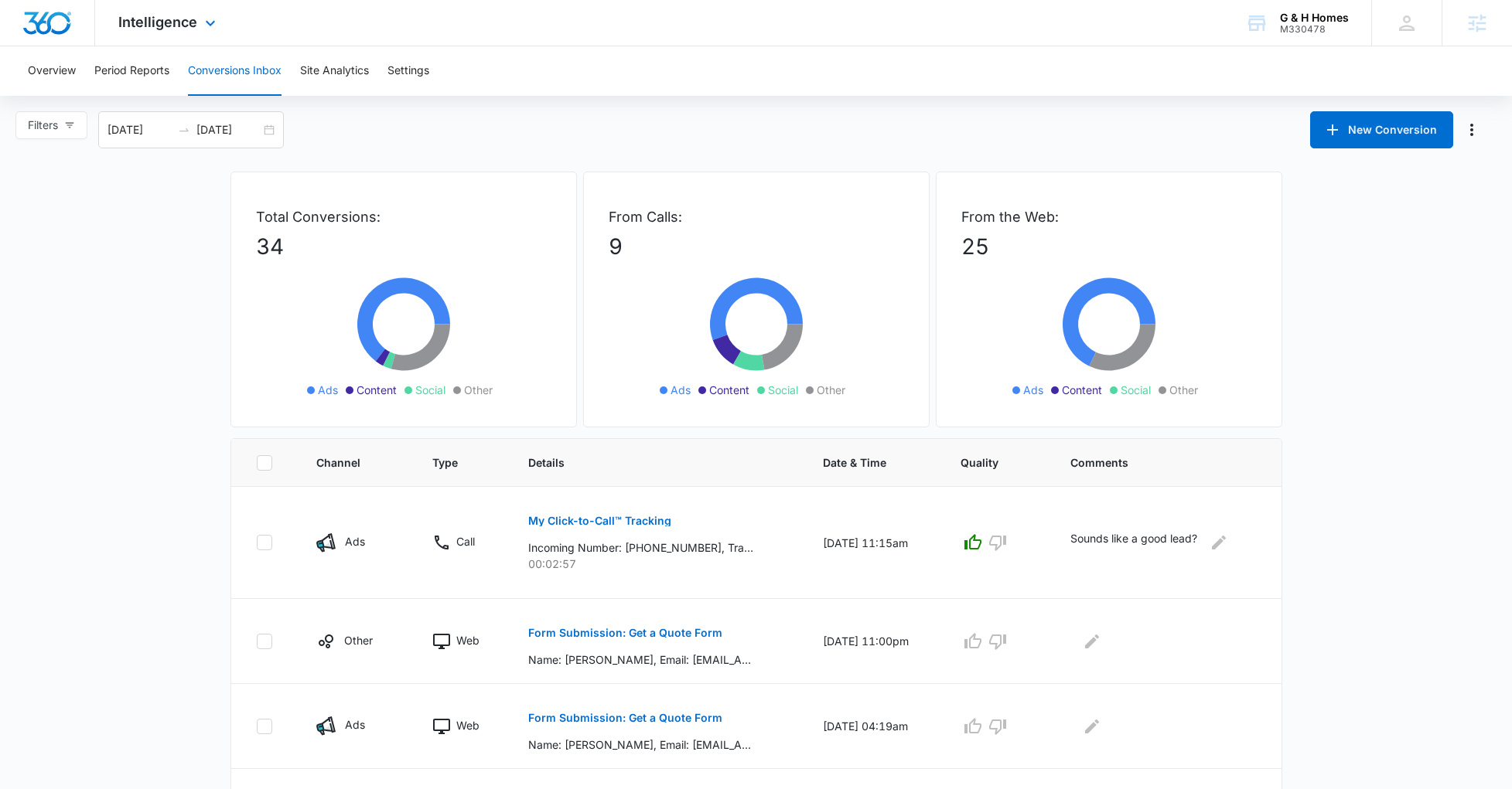
click at [52, 28] on img "Dashboard" at bounding box center [48, 23] width 49 height 23
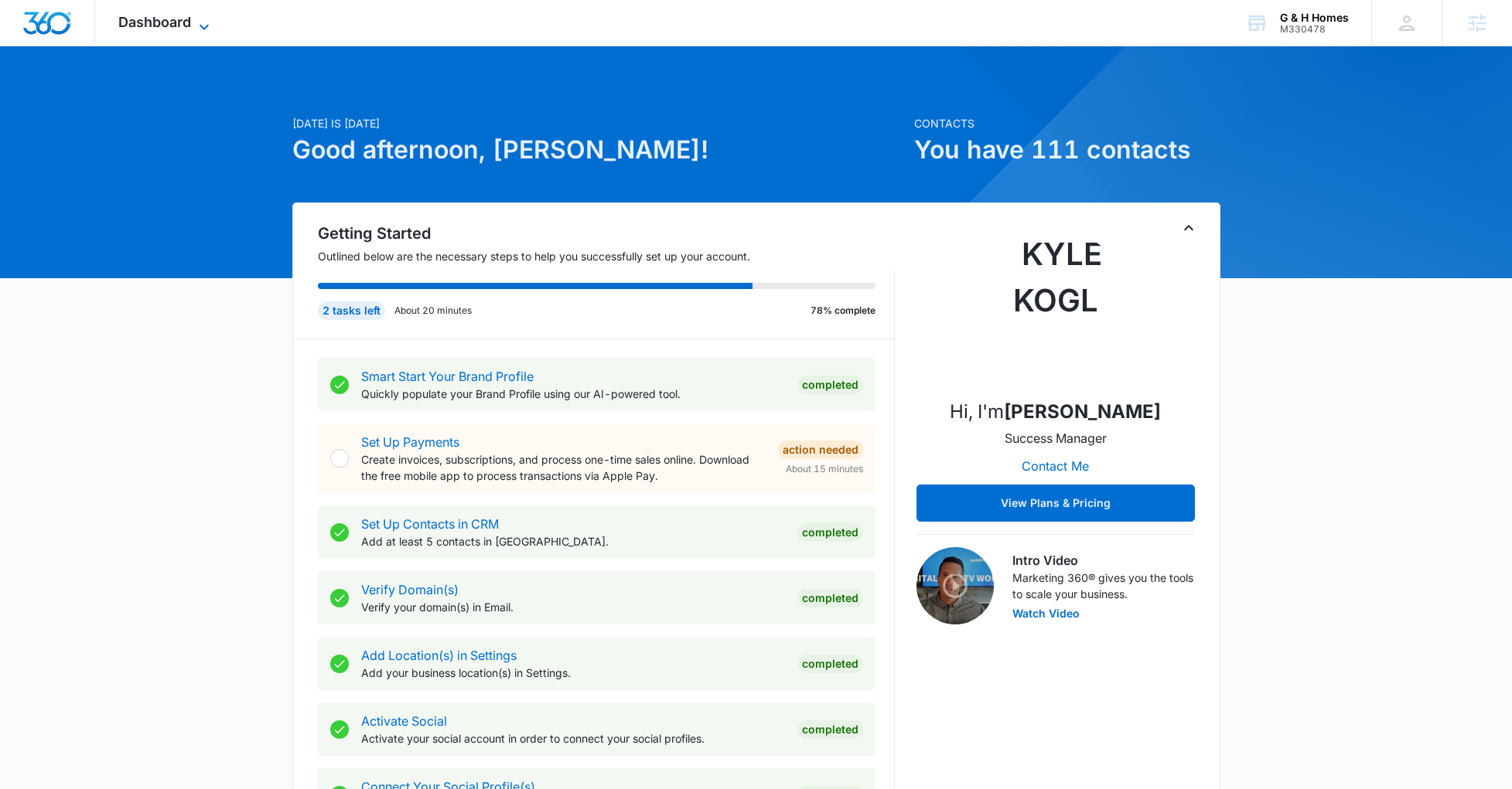
click at [173, 24] on span "Dashboard" at bounding box center [154, 22] width 72 height 16
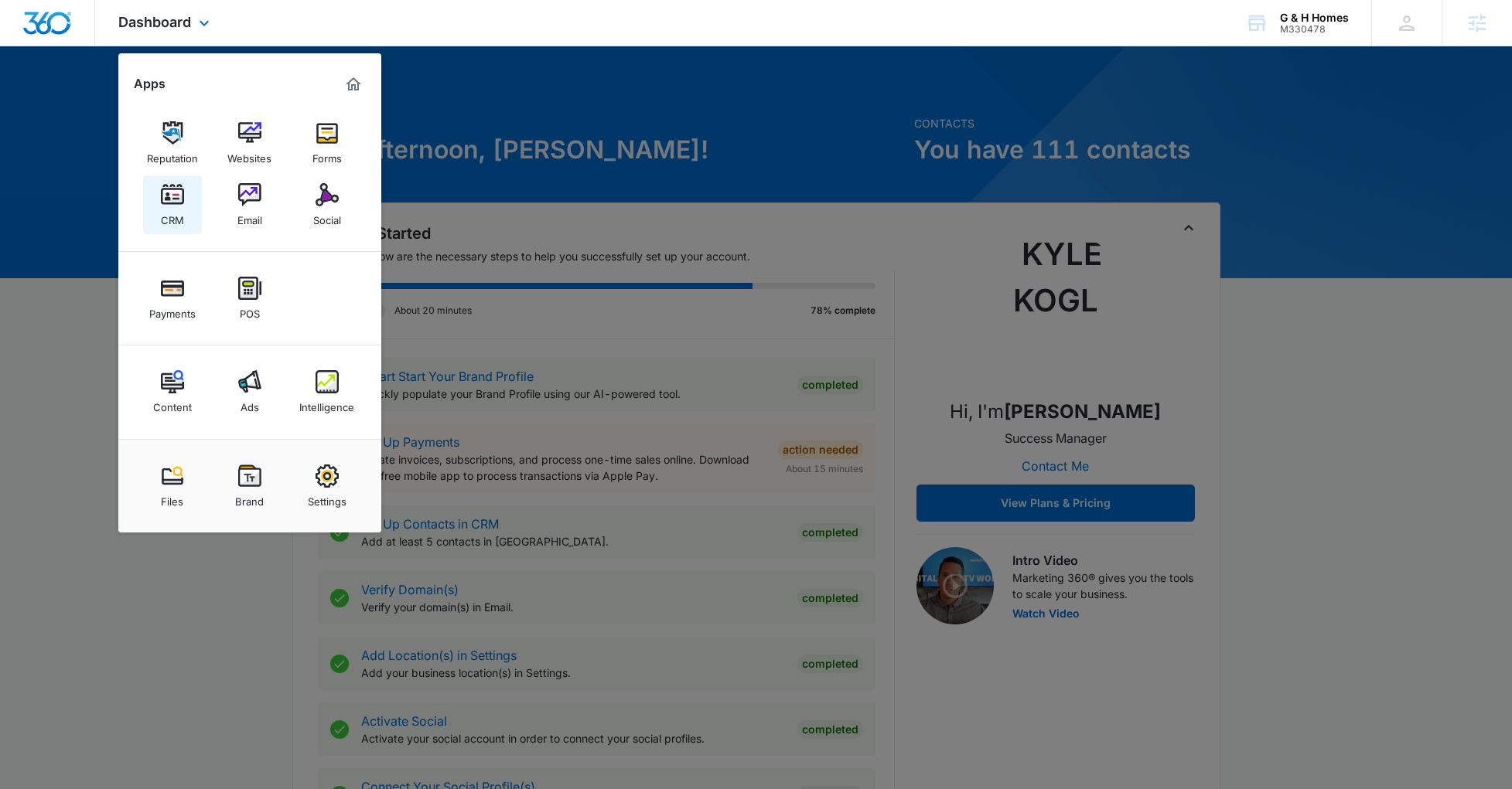
click at [157, 188] on link "CRM" at bounding box center [172, 205] width 59 height 59
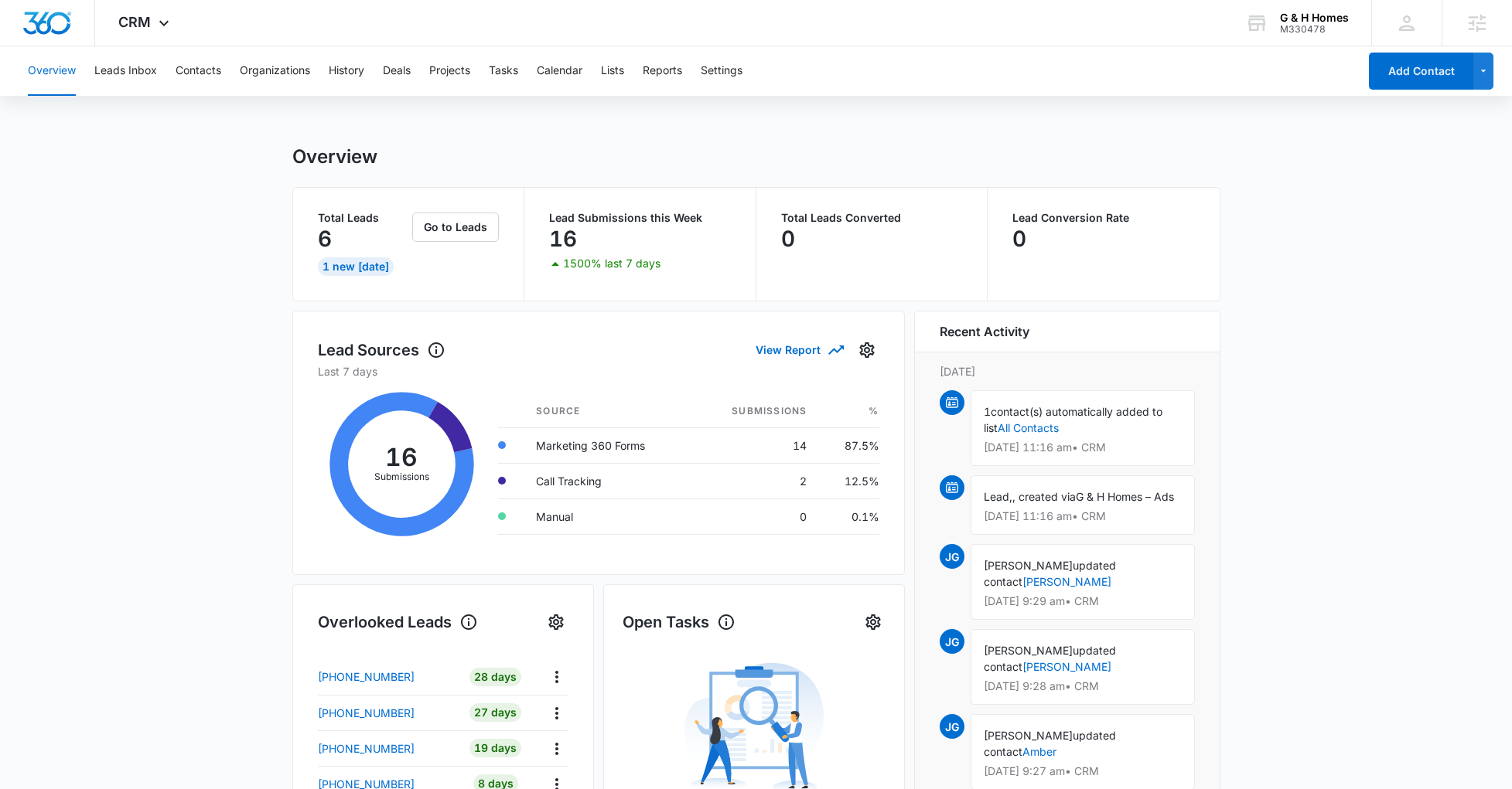
click at [161, 414] on main "Overview Total Leads 6 1 New Today Go to Leads Lead Submissions this Week 16 15…" at bounding box center [756, 704] width 1512 height 1119
click at [149, 20] on span "CRM" at bounding box center [134, 22] width 32 height 16
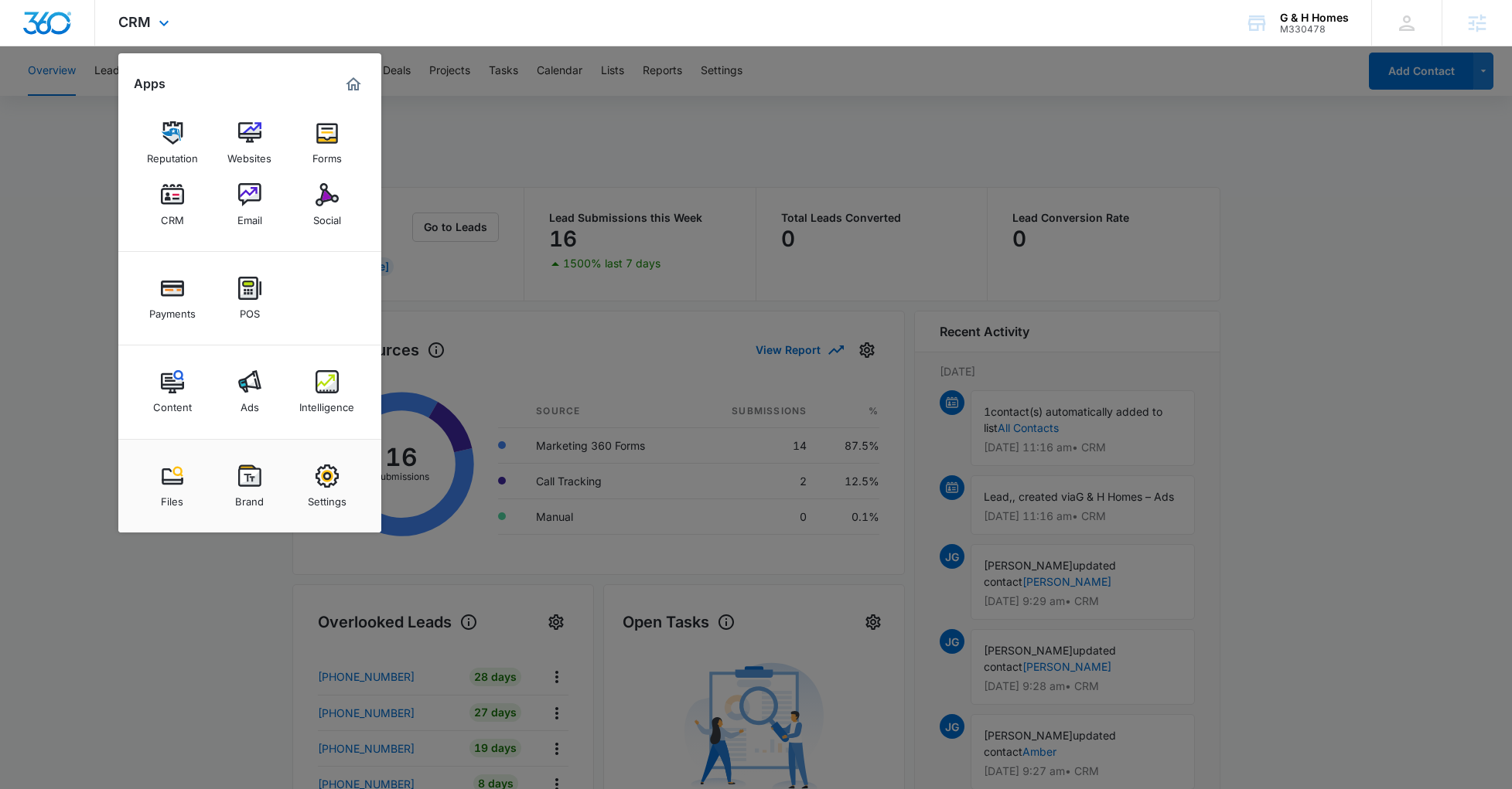
click at [338, 106] on div "Reputation Websites Forms CRM Email Social" at bounding box center [249, 174] width 262 height 155
click at [332, 145] on div "Forms" at bounding box center [327, 154] width 29 height 20
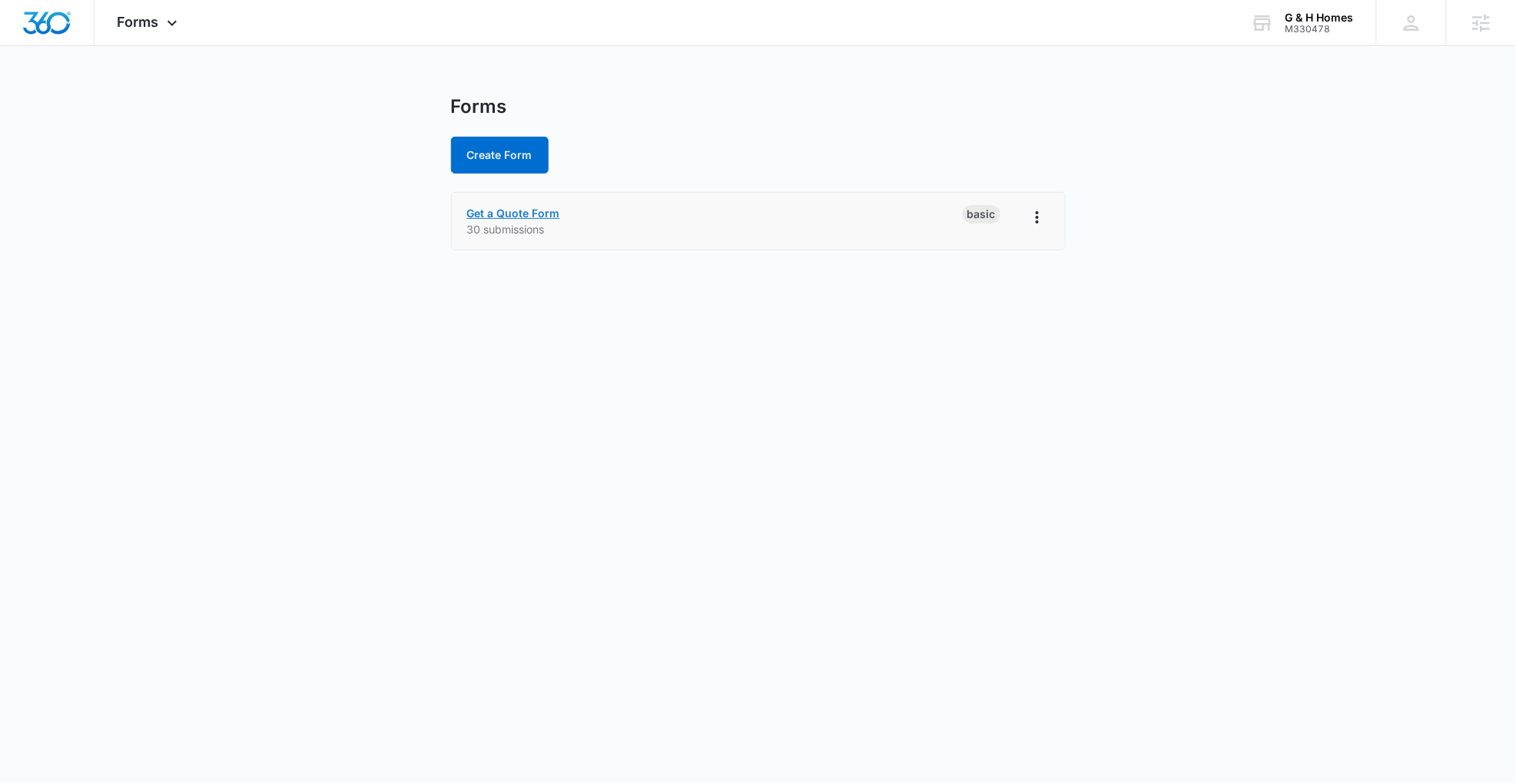
click at [529, 211] on link "Get a Quote Form" at bounding box center [513, 213] width 93 height 13
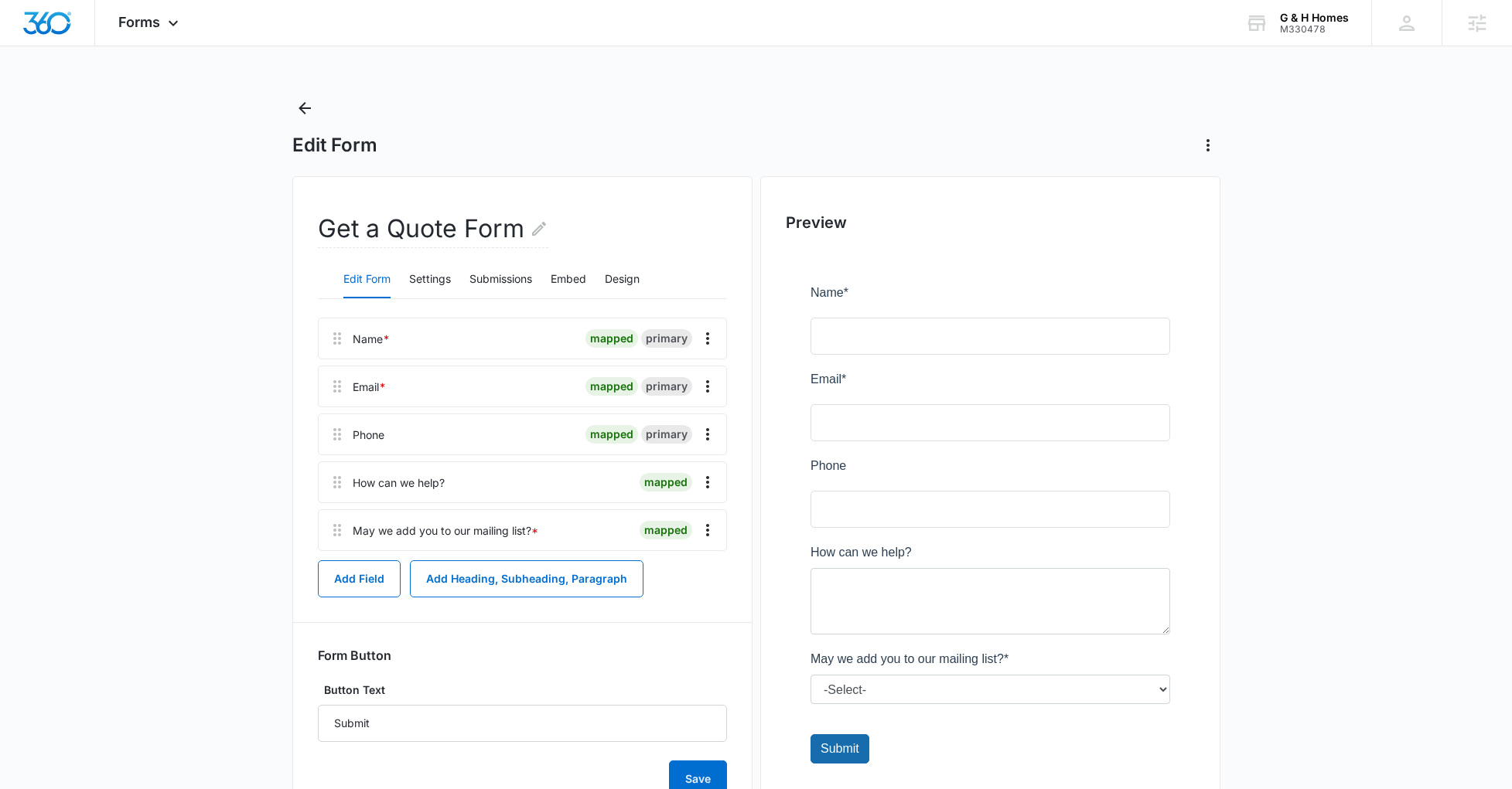
click at [215, 503] on main "Edit Form Get a Quote Form Edit Form Settings Submissions Embed Design Name * m…" at bounding box center [756, 482] width 1512 height 773
click at [438, 265] on button "Settings" at bounding box center [430, 279] width 42 height 37
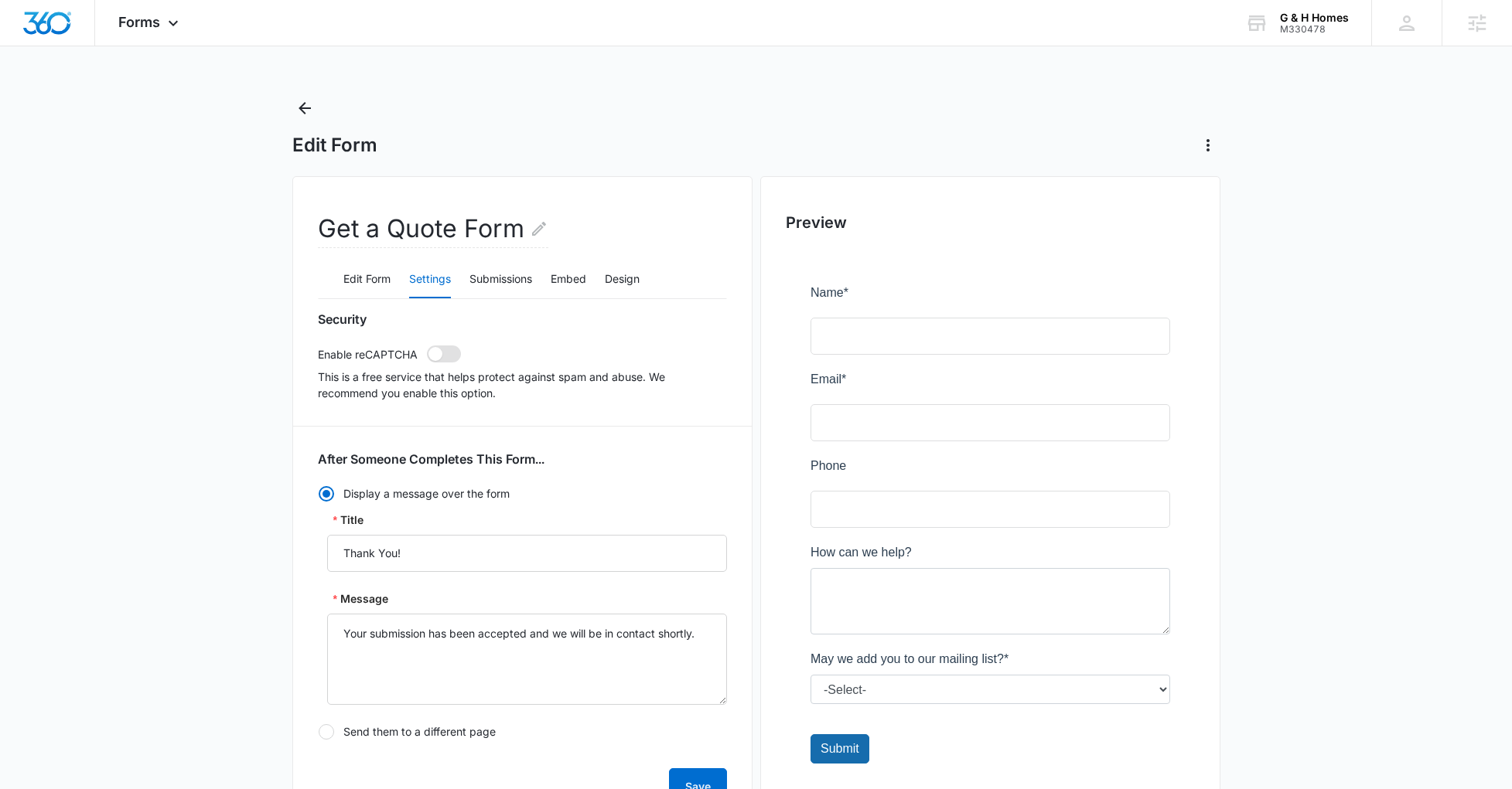
click at [447, 357] on span at bounding box center [444, 355] width 34 height 17
click at [427, 346] on input "checkbox" at bounding box center [426, 345] width 1 height 1
checkbox input "true"
click at [262, 454] on main "Edit Form Get a Quote Form Edit Form Settings Submissions Embed Design Security…" at bounding box center [756, 790] width 1512 height 1389
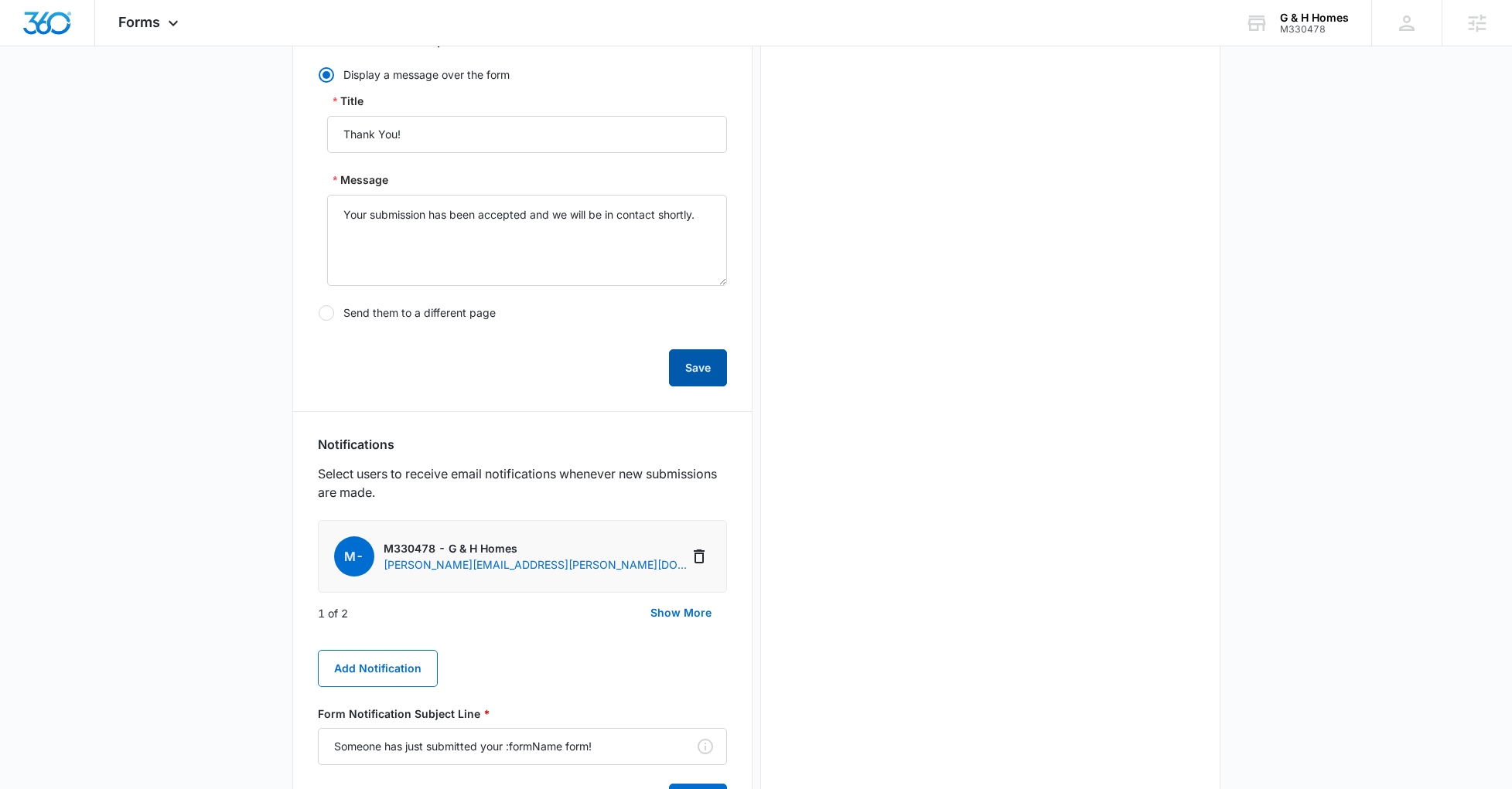
click at [707, 383] on button "Save" at bounding box center [697, 368] width 58 height 37
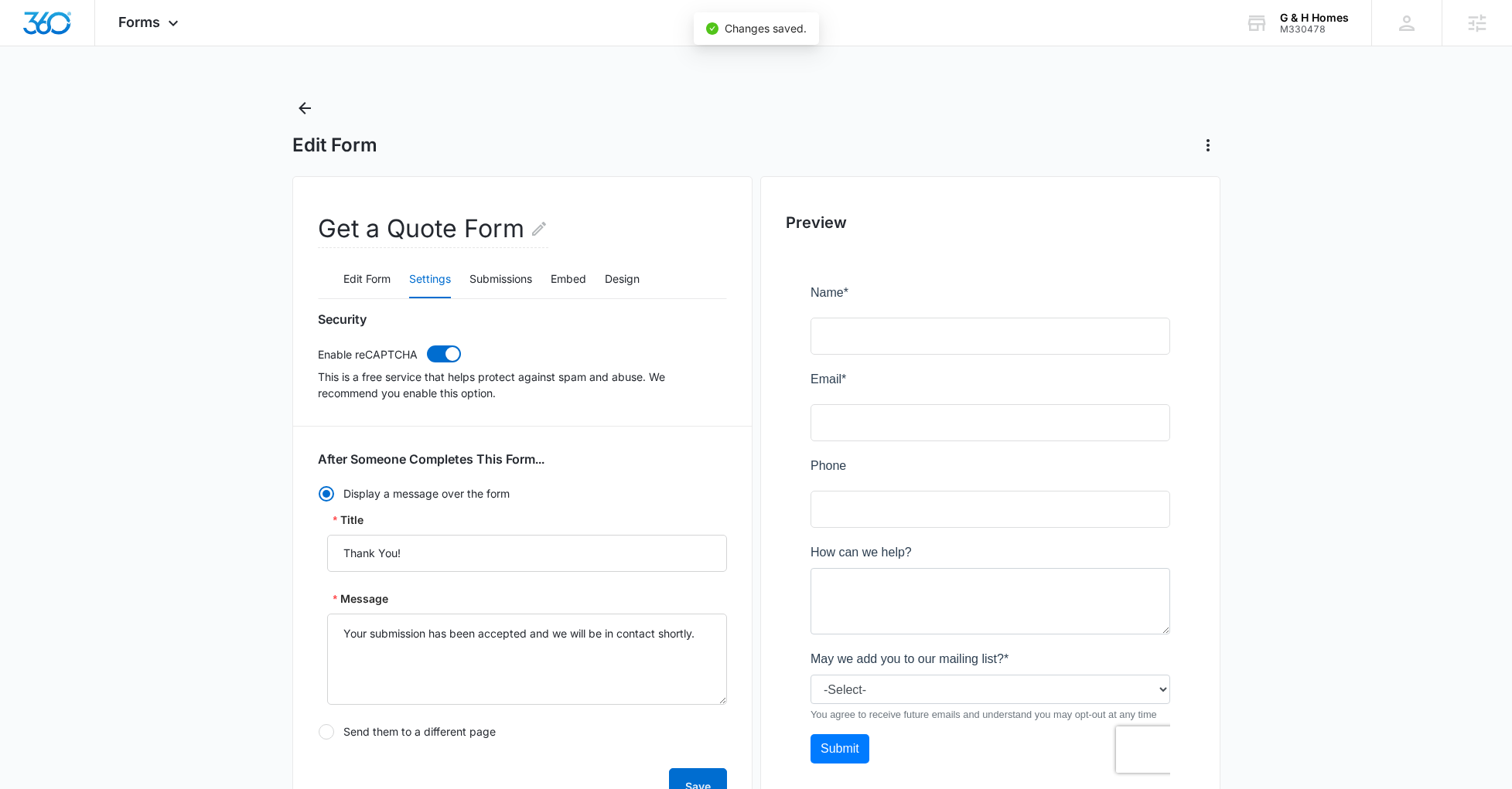
click at [234, 446] on main "Edit Form Get a Quote Form Edit Form Settings Submissions Embed Design Security…" at bounding box center [756, 790] width 1512 height 1389
drag, startPoint x: 300, startPoint y: 119, endPoint x: 304, endPoint y: 112, distance: 8.1
click at [304, 112] on button "Back" at bounding box center [304, 108] width 25 height 25
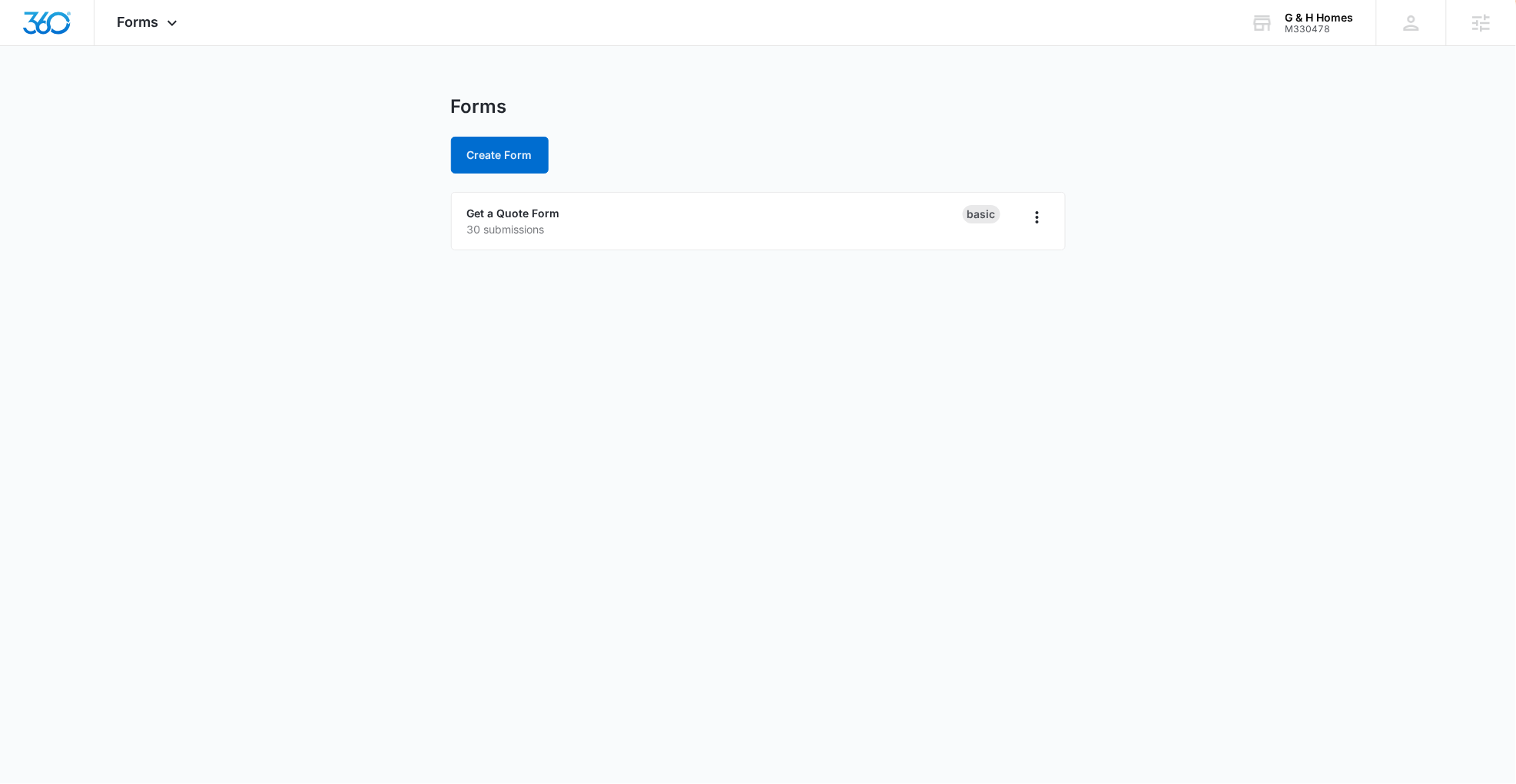
click at [209, 298] on body "Forms Apps Reputation Websites Forms CRM Email Social Payments POS Content Ads …" at bounding box center [758, 392] width 1516 height 784
click at [63, 21] on img "Dashboard" at bounding box center [47, 23] width 49 height 23
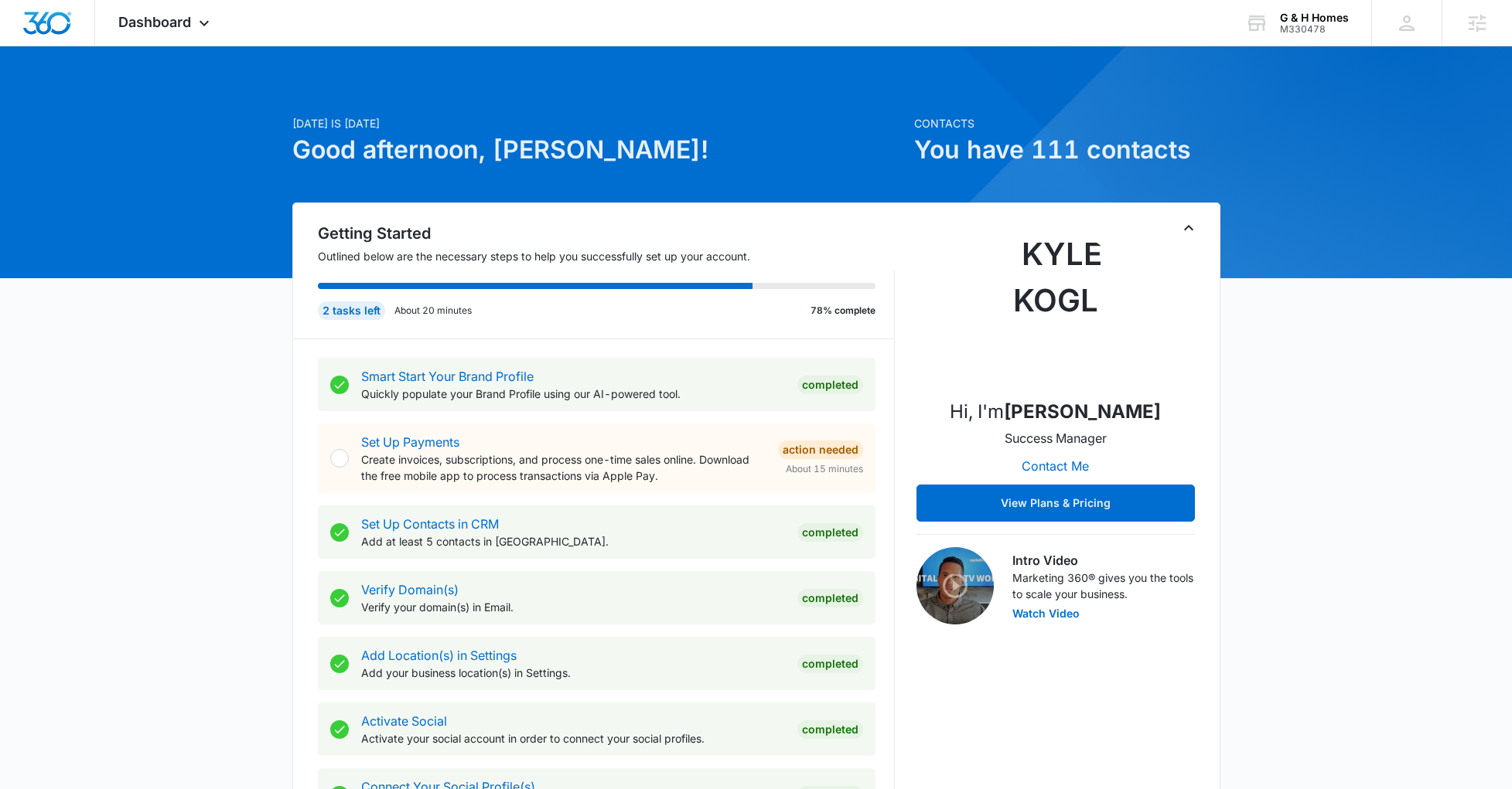
click at [169, 33] on div "Dashboard Apps Reputation Websites Forms CRM Email Social Payments POS Content …" at bounding box center [165, 23] width 142 height 46
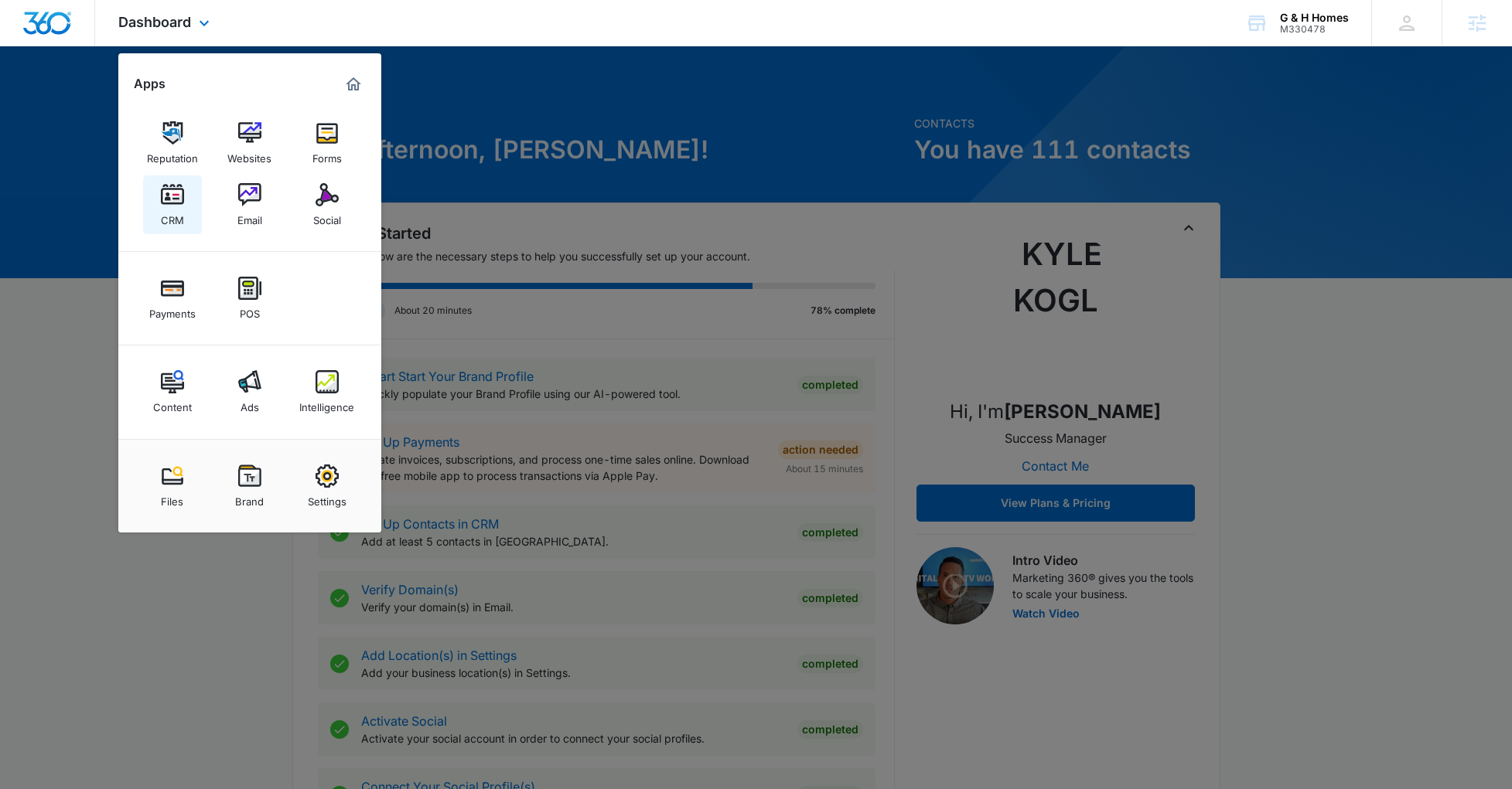
click at [184, 218] on link "CRM" at bounding box center [172, 205] width 59 height 59
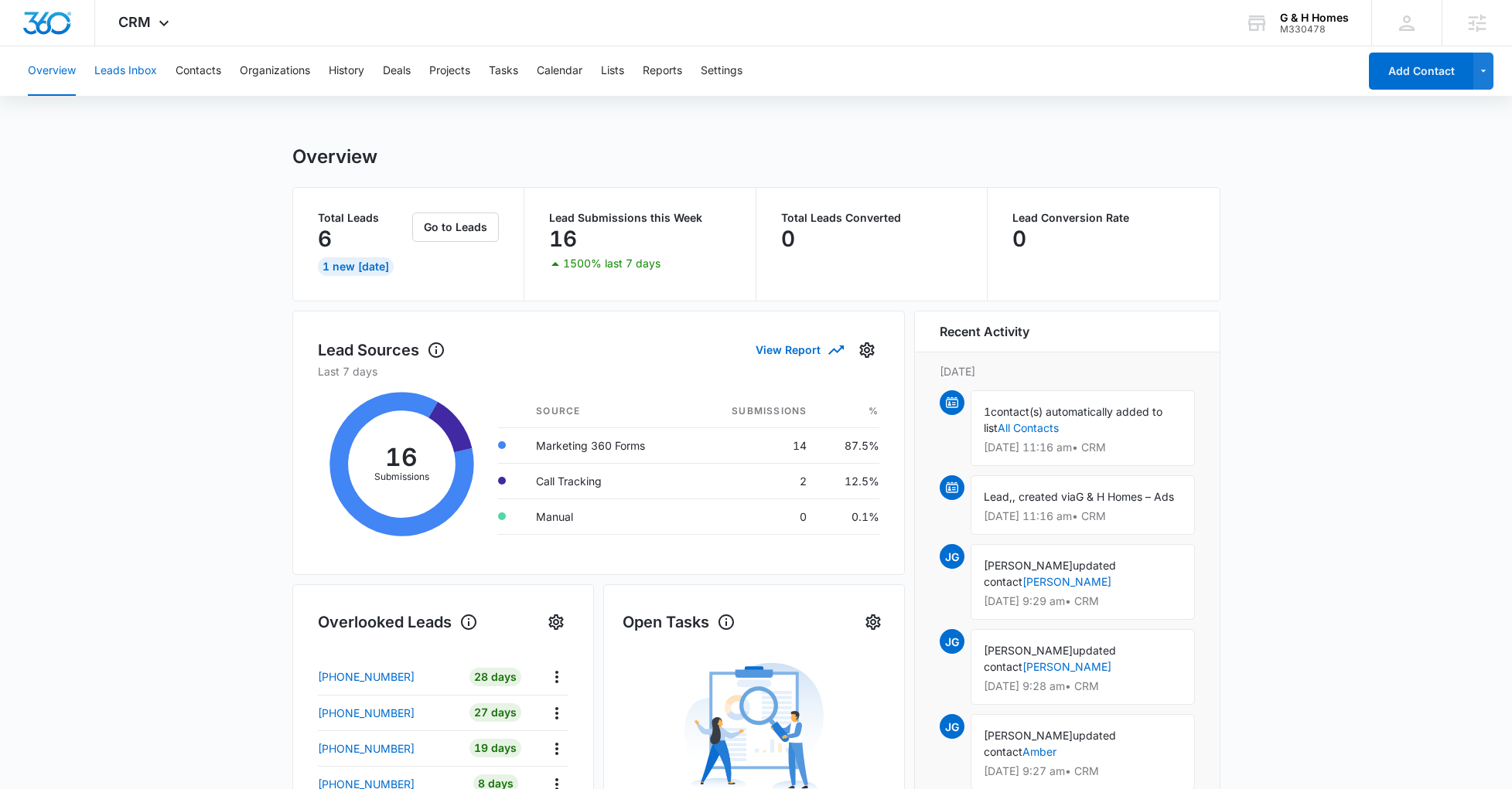
click at [144, 72] on button "Leads Inbox" at bounding box center [126, 71] width 63 height 49
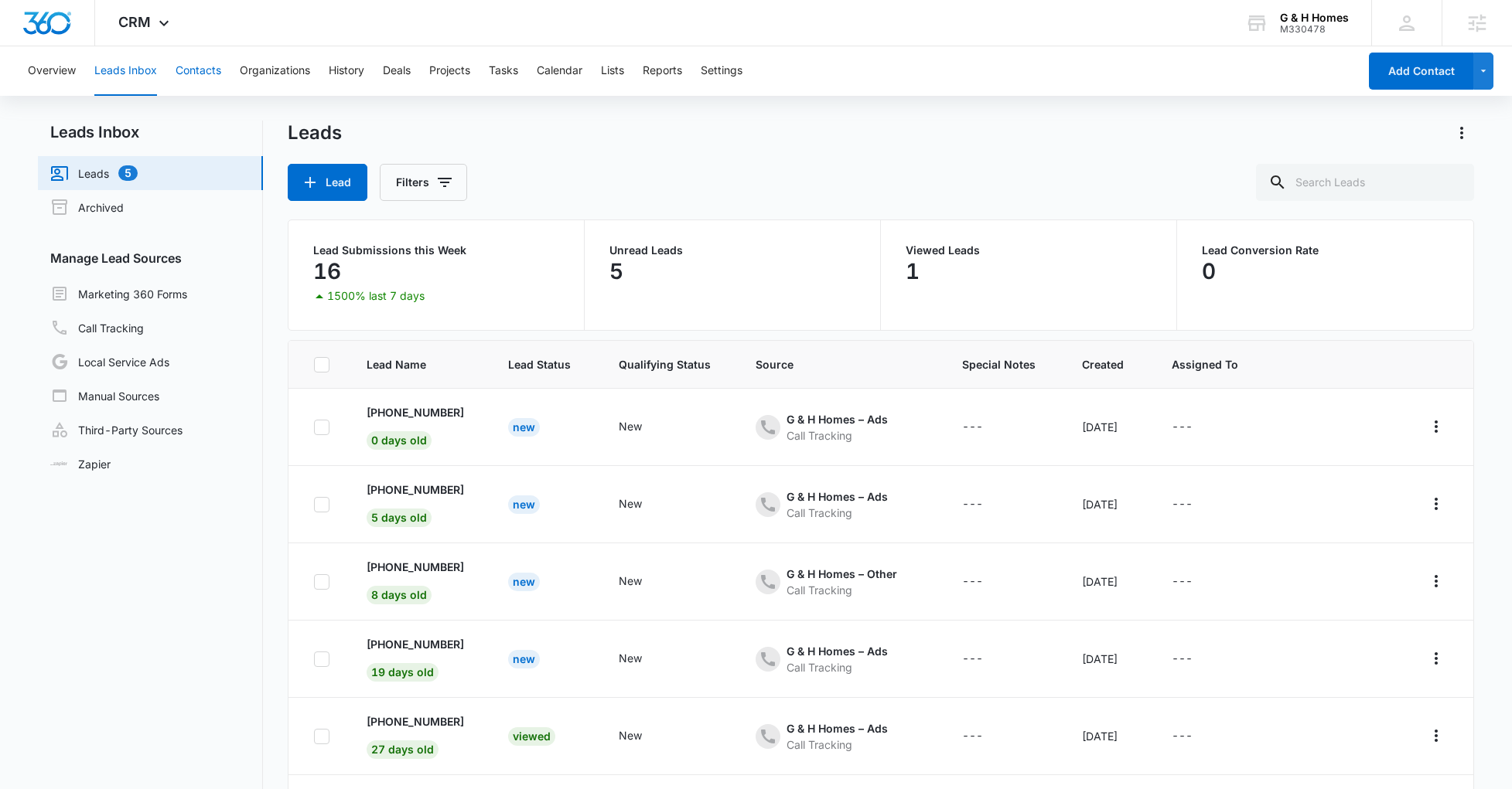
click at [188, 77] on button "Contacts" at bounding box center [199, 71] width 46 height 49
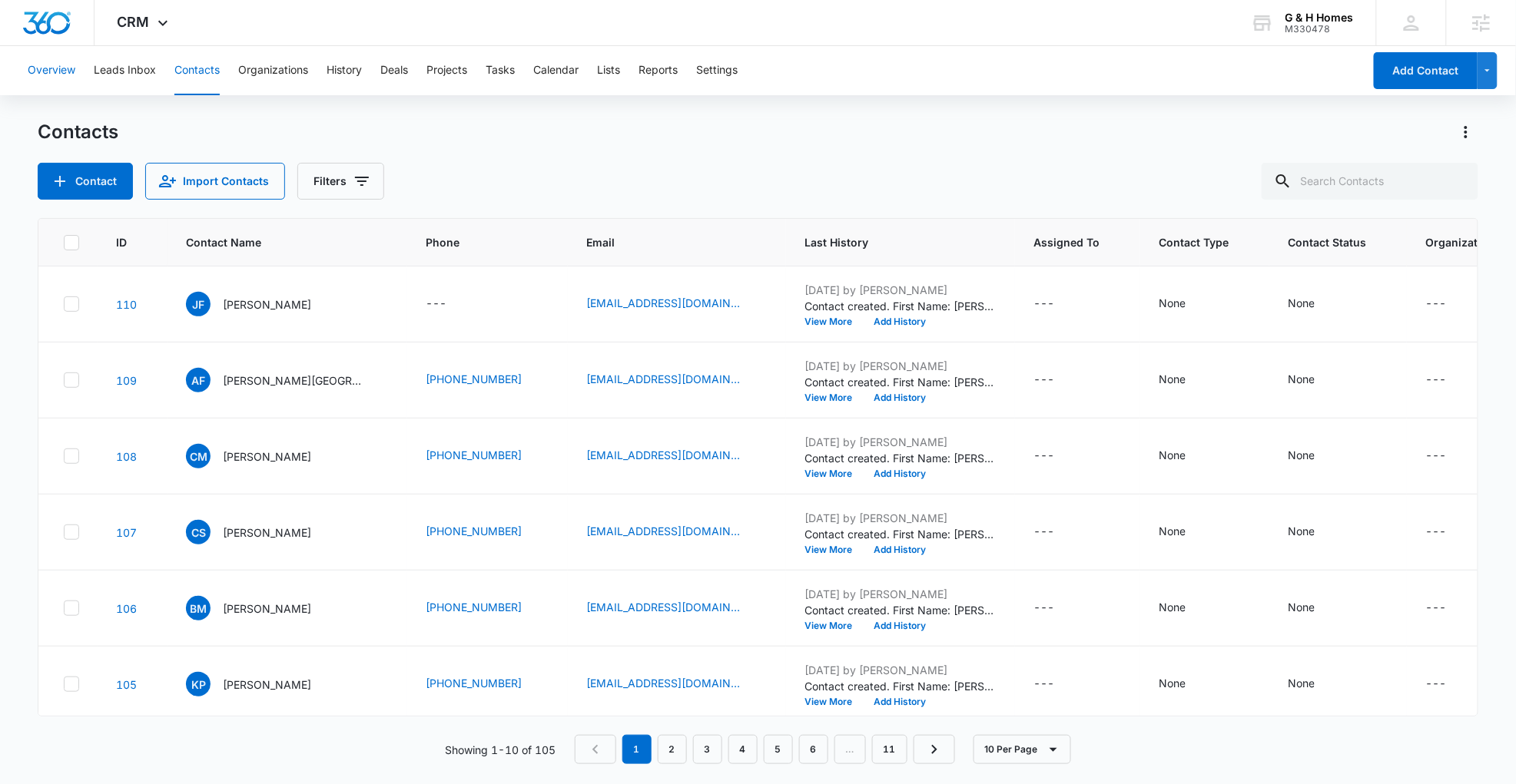
click at [55, 73] on button "Overview" at bounding box center [51, 71] width 47 height 49
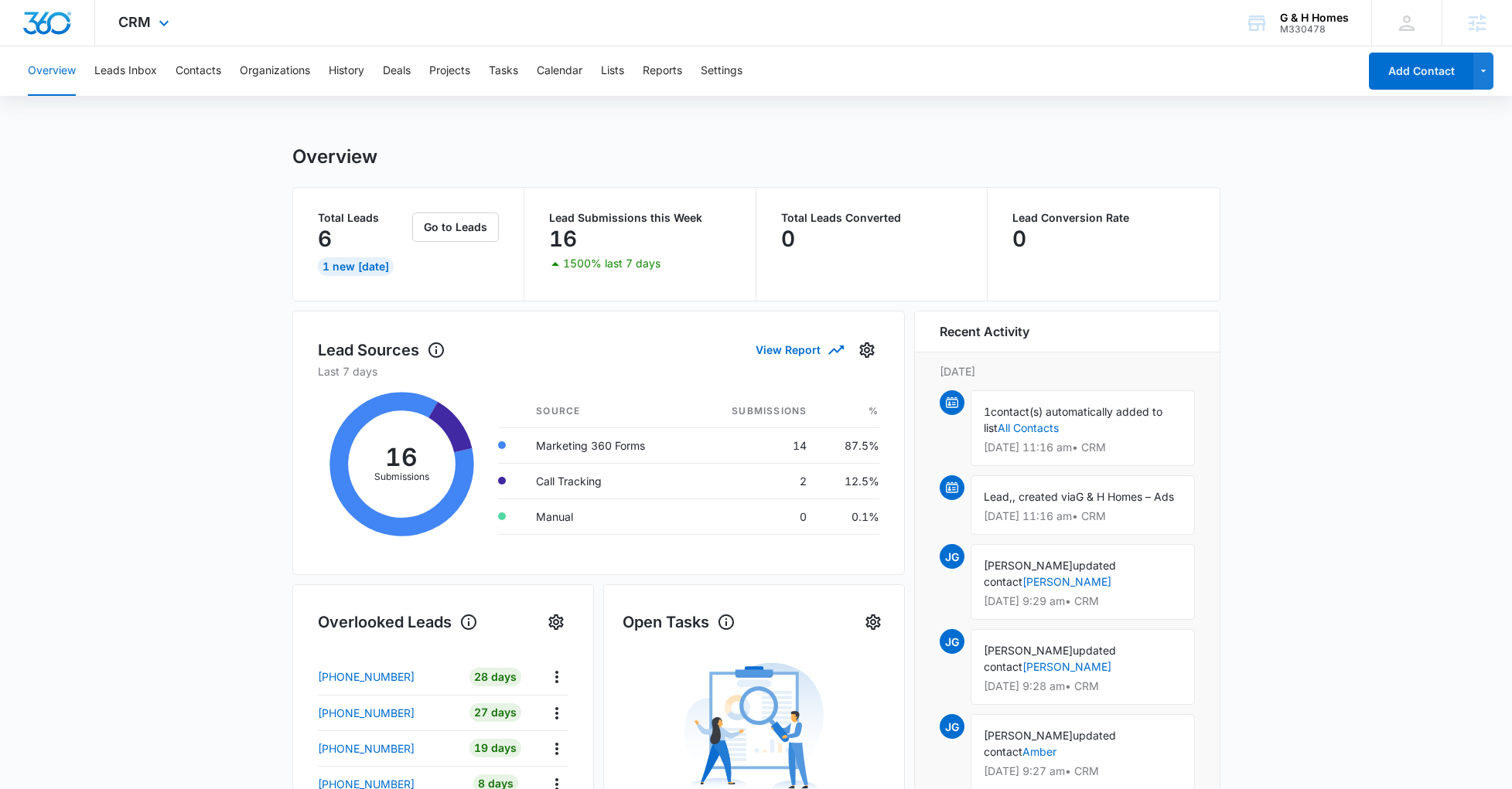
click at [47, 20] on img "Dashboard" at bounding box center [48, 23] width 49 height 23
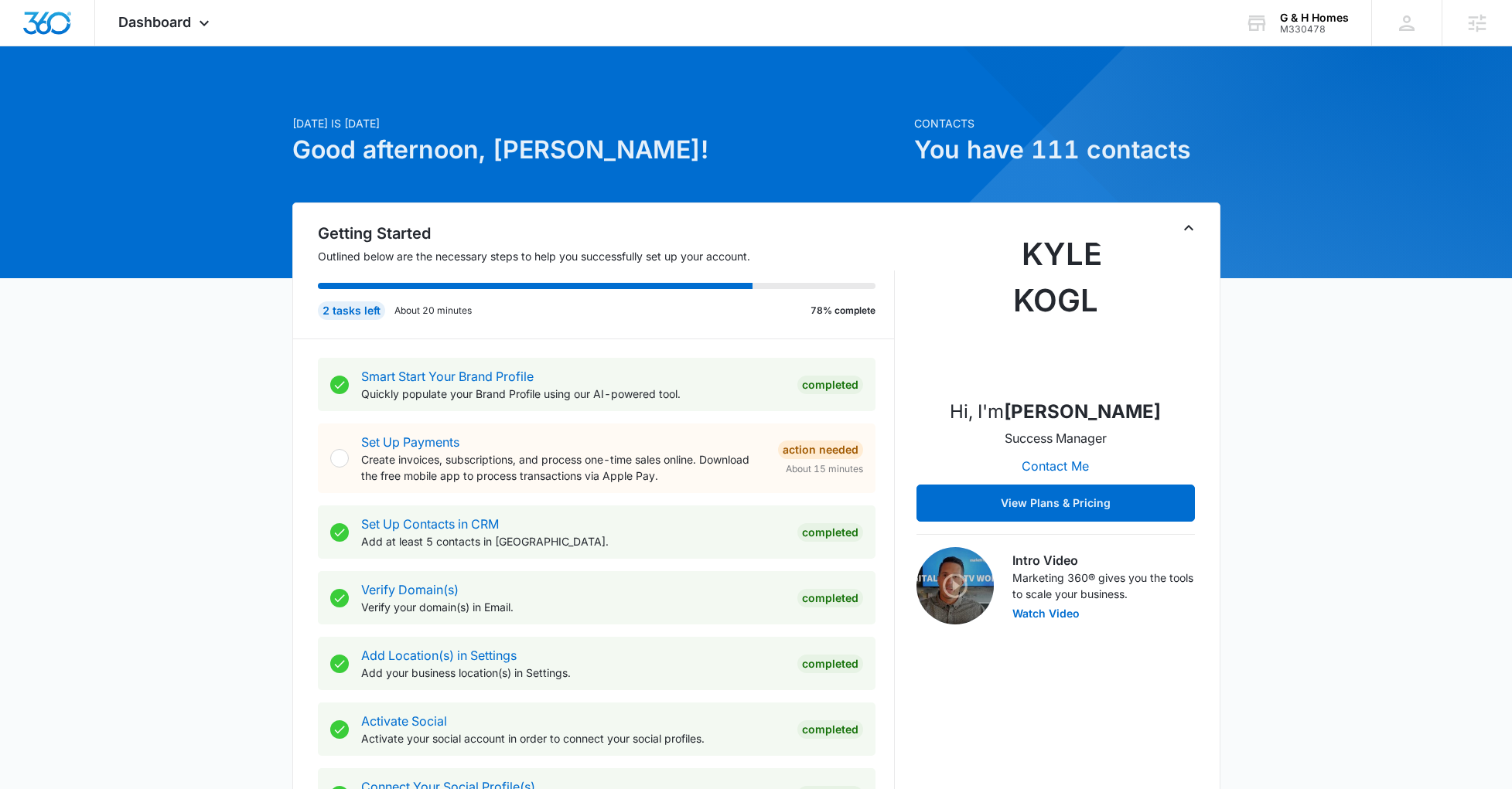
click at [182, 11] on div "Dashboard Apps Reputation Websites Forms CRM Email Social Payments POS Content …" at bounding box center [165, 23] width 142 height 46
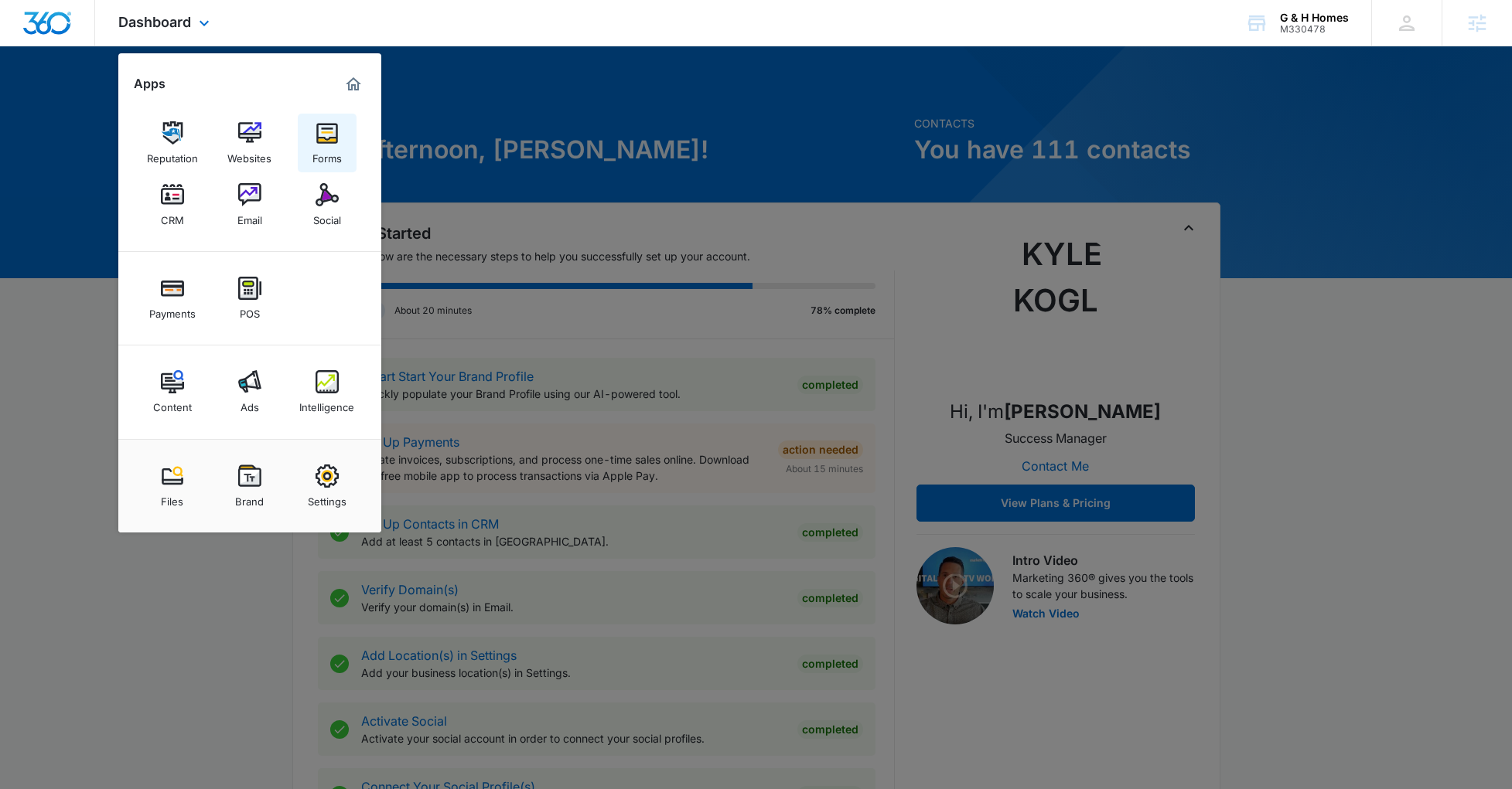
click at [320, 140] on img at bounding box center [327, 133] width 23 height 23
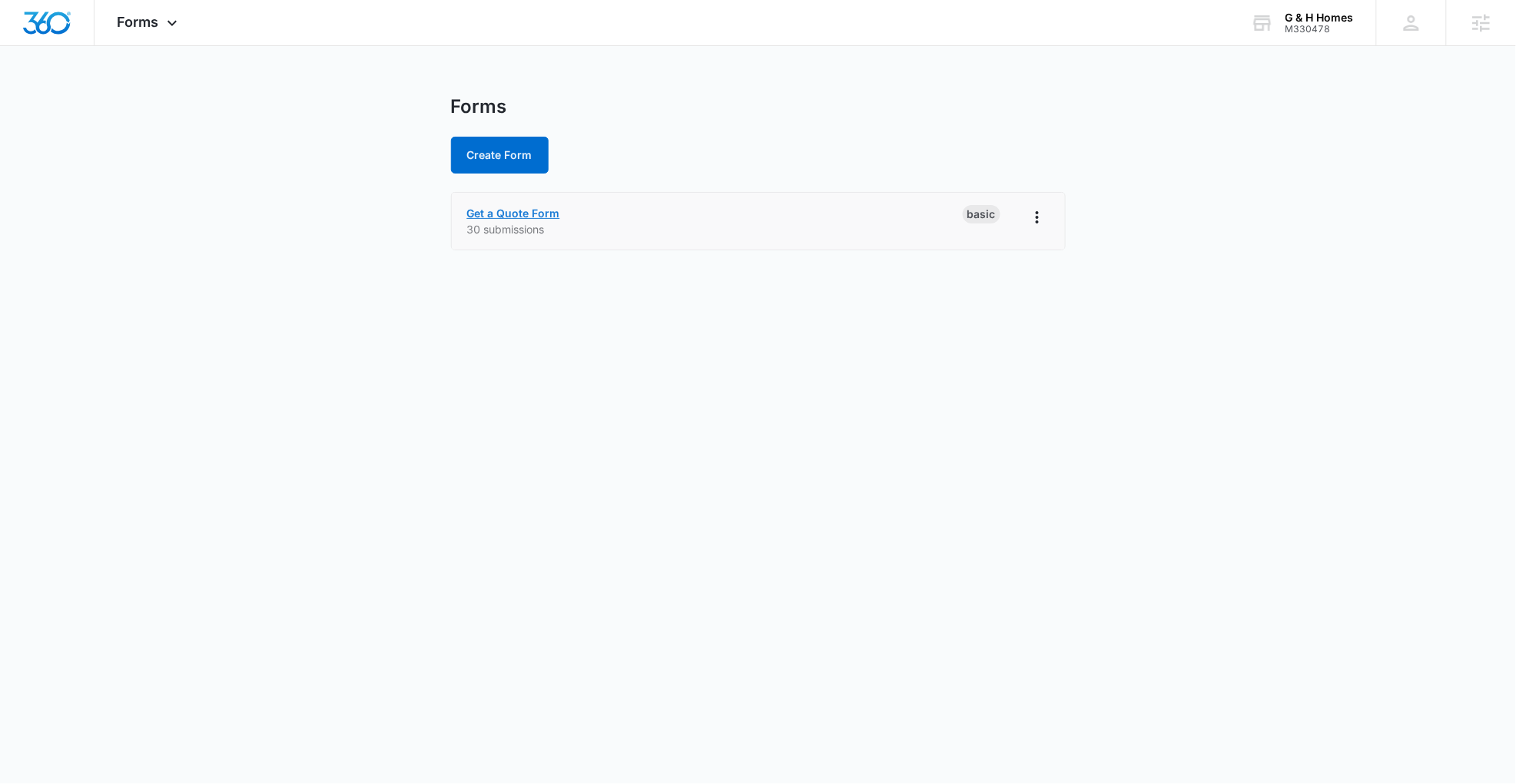
click at [510, 215] on link "Get a Quote Form" at bounding box center [513, 213] width 93 height 13
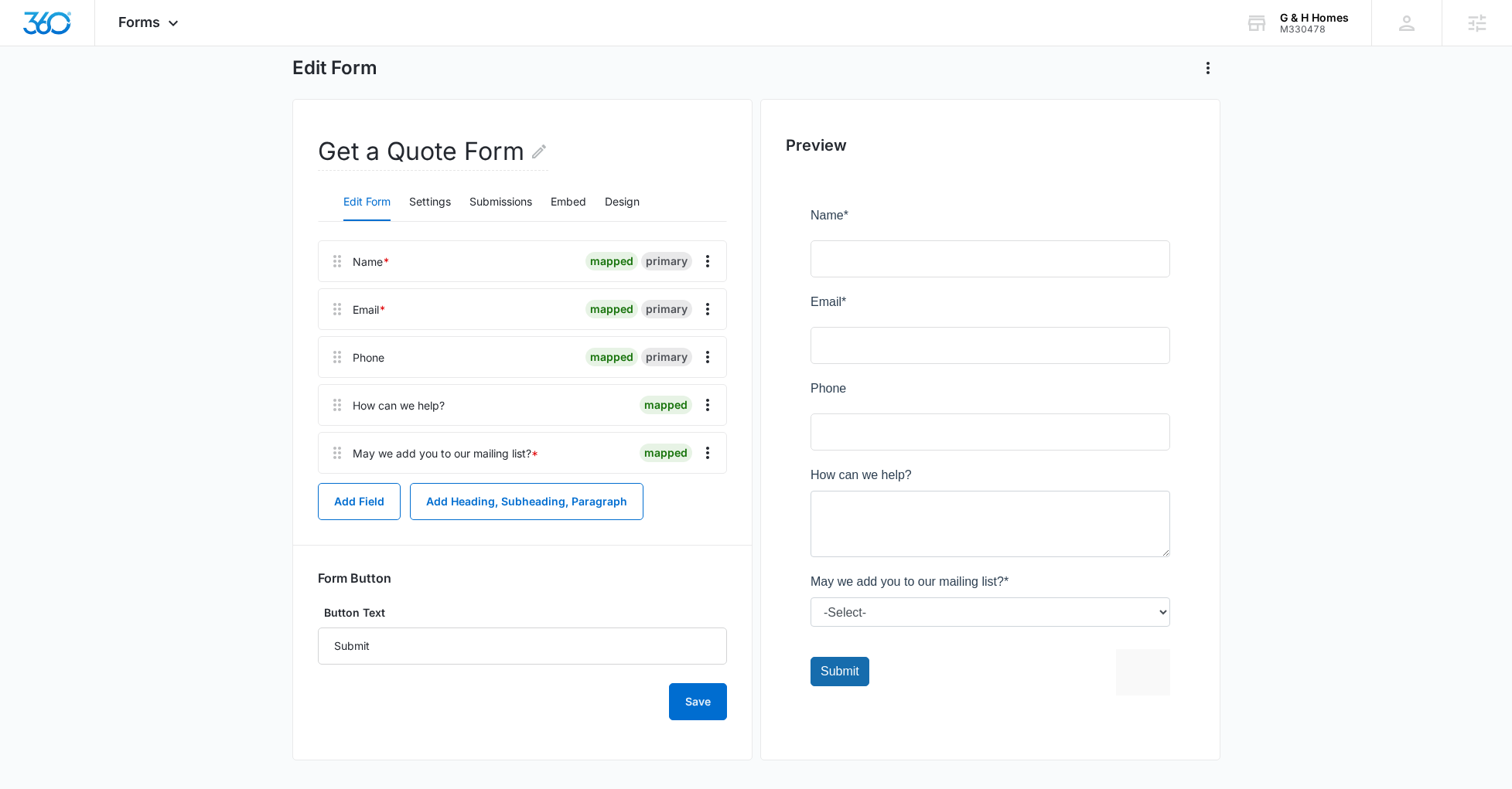
scroll to position [80, 0]
click at [432, 203] on button "Settings" at bounding box center [430, 200] width 42 height 37
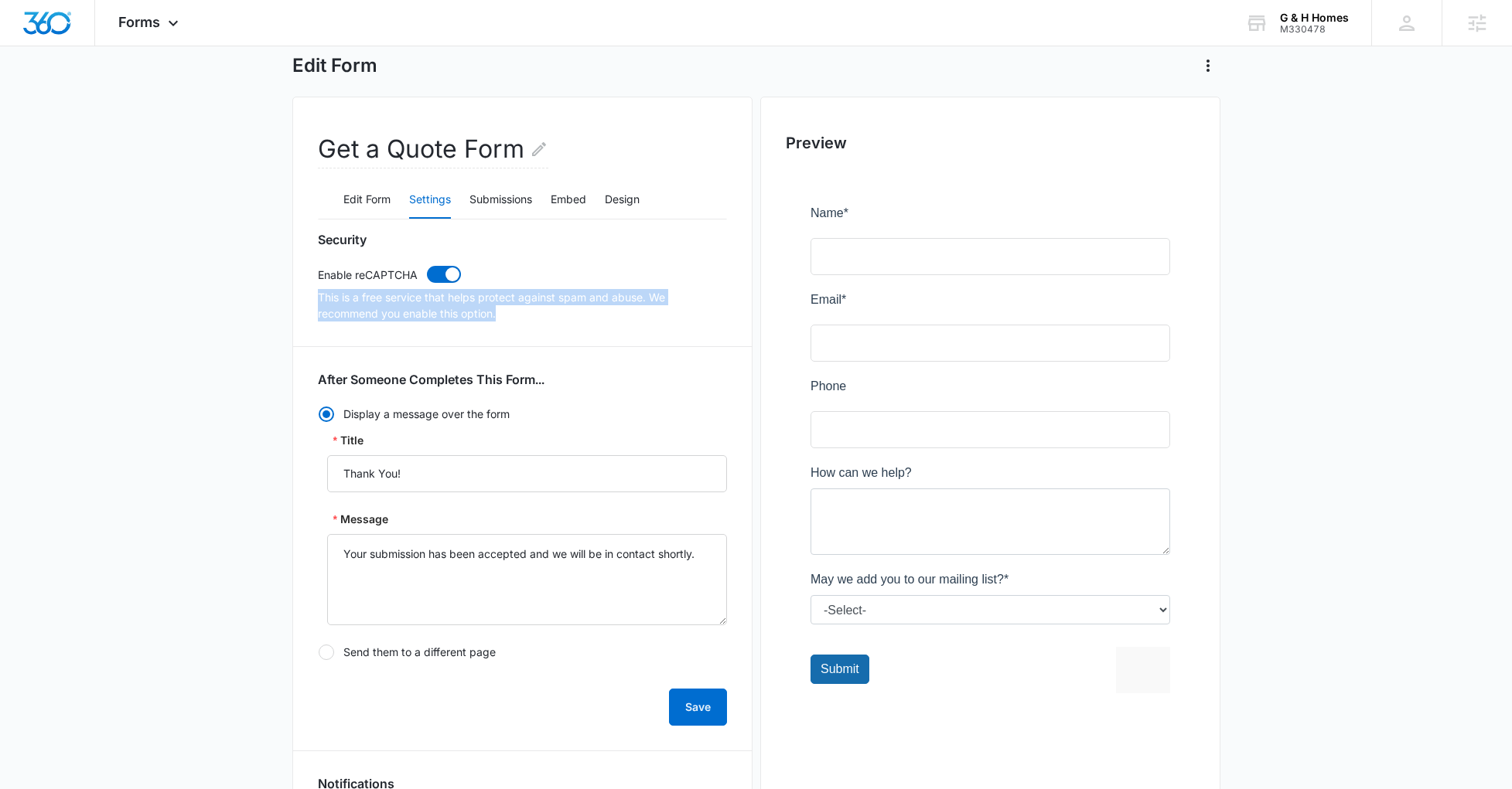
drag, startPoint x: 496, startPoint y: 310, endPoint x: 304, endPoint y: 287, distance: 193.4
click at [304, 287] on div "Get a Quote Form Edit Form Settings Submissions Embed Design Security Enable re…" at bounding box center [522, 736] width 460 height 1278
click at [586, 309] on p "This is a free service that helps protect against spam and abuse. We recommend …" at bounding box center [522, 305] width 409 height 32
drag, startPoint x: 558, startPoint y: 313, endPoint x: 358, endPoint y: 297, distance: 200.6
click at [358, 297] on p "This is a free service that helps protect against spam and abuse. We recommend …" at bounding box center [522, 305] width 409 height 32
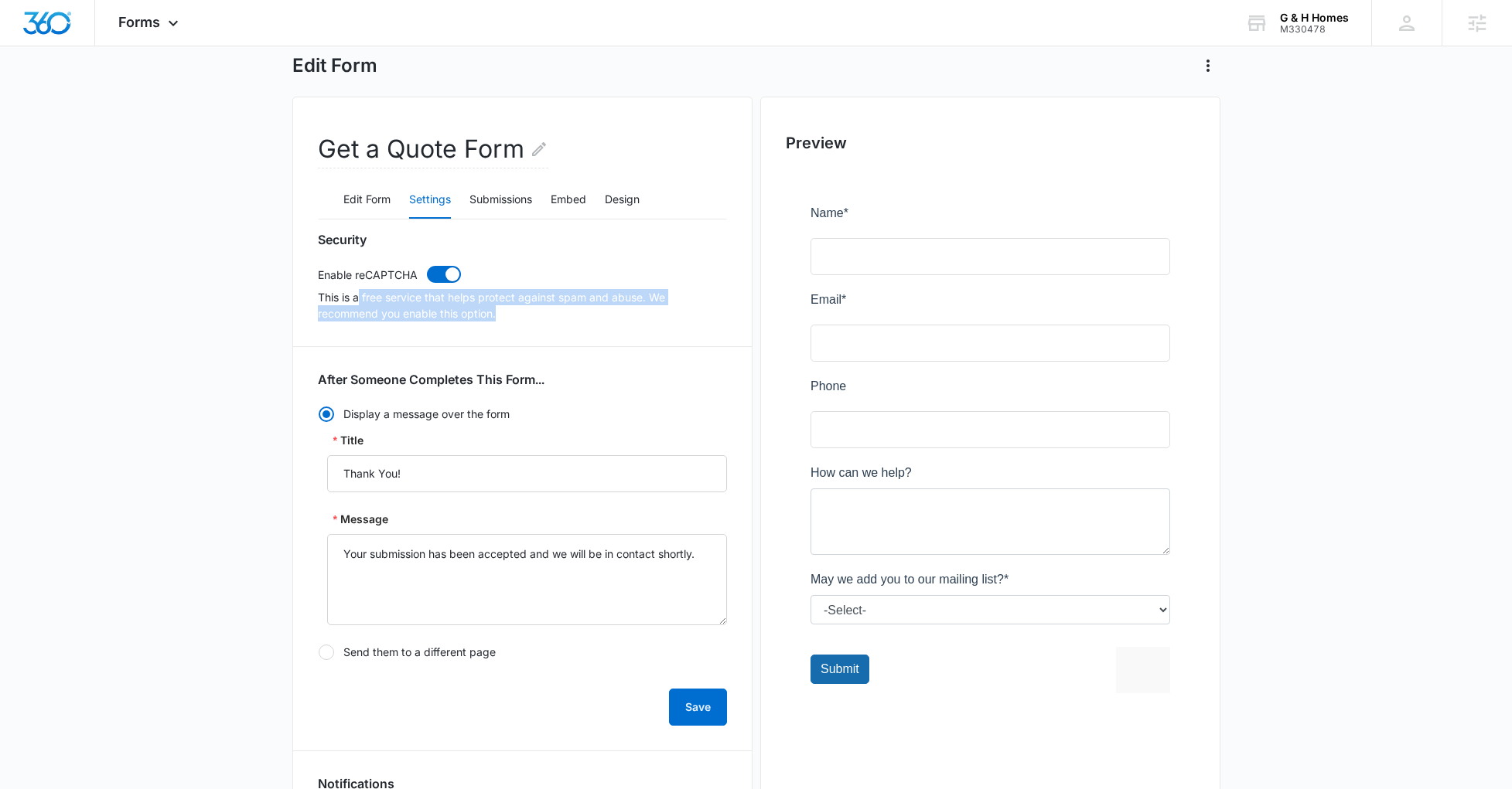
click at [565, 317] on p "This is a free service that helps protect against spam and abuse. We recommend …" at bounding box center [522, 305] width 409 height 32
click at [259, 370] on main "Edit Form Get a Quote Form Edit Form Settings Submissions Embed Design Security…" at bounding box center [756, 710] width 1512 height 1389
drag, startPoint x: 557, startPoint y: 320, endPoint x: 300, endPoint y: 299, distance: 257.9
click at [298, 301] on div "Get a Quote Form Edit Form Settings Submissions Embed Design Security Enable re…" at bounding box center [522, 736] width 460 height 1278
click at [648, 339] on div "Security Enable reCAPTCHA This is a free service that helps protect against spa…" at bounding box center [522, 790] width 409 height 1117
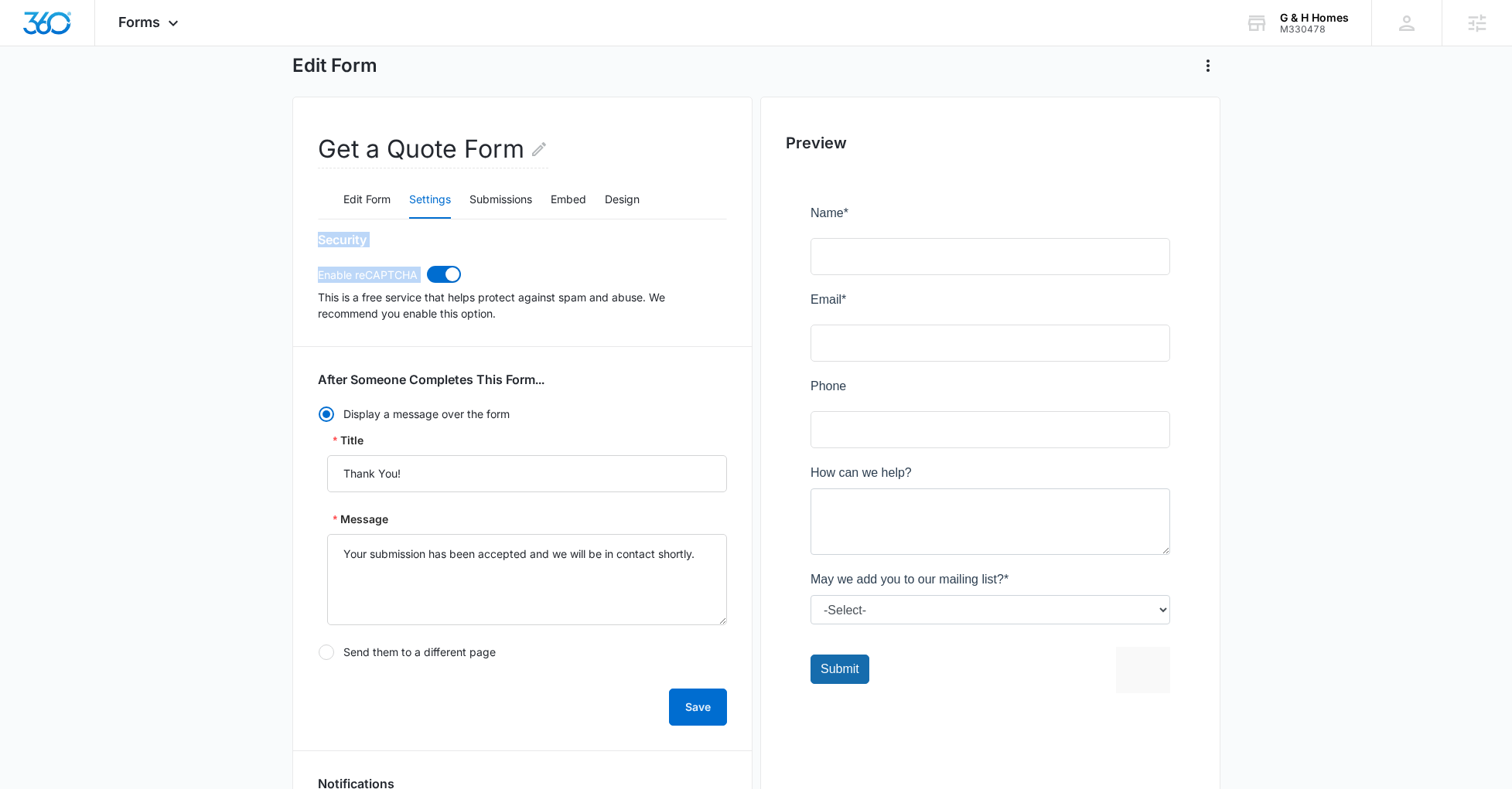
drag, startPoint x: 534, startPoint y: 328, endPoint x: 300, endPoint y: 298, distance: 235.9
click at [300, 298] on div "Get a Quote Form Edit Form Settings Submissions Embed Design Security Enable re…" at bounding box center [522, 736] width 460 height 1278
click at [583, 323] on div "Security Enable reCAPTCHA This is a free service that helps protect against spa…" at bounding box center [522, 790] width 409 height 1117
drag, startPoint x: 546, startPoint y: 313, endPoint x: 409, endPoint y: 301, distance: 137.5
click at [328, 292] on p "This is a free service that helps protect against spam and abuse. We recommend …" at bounding box center [522, 305] width 409 height 32
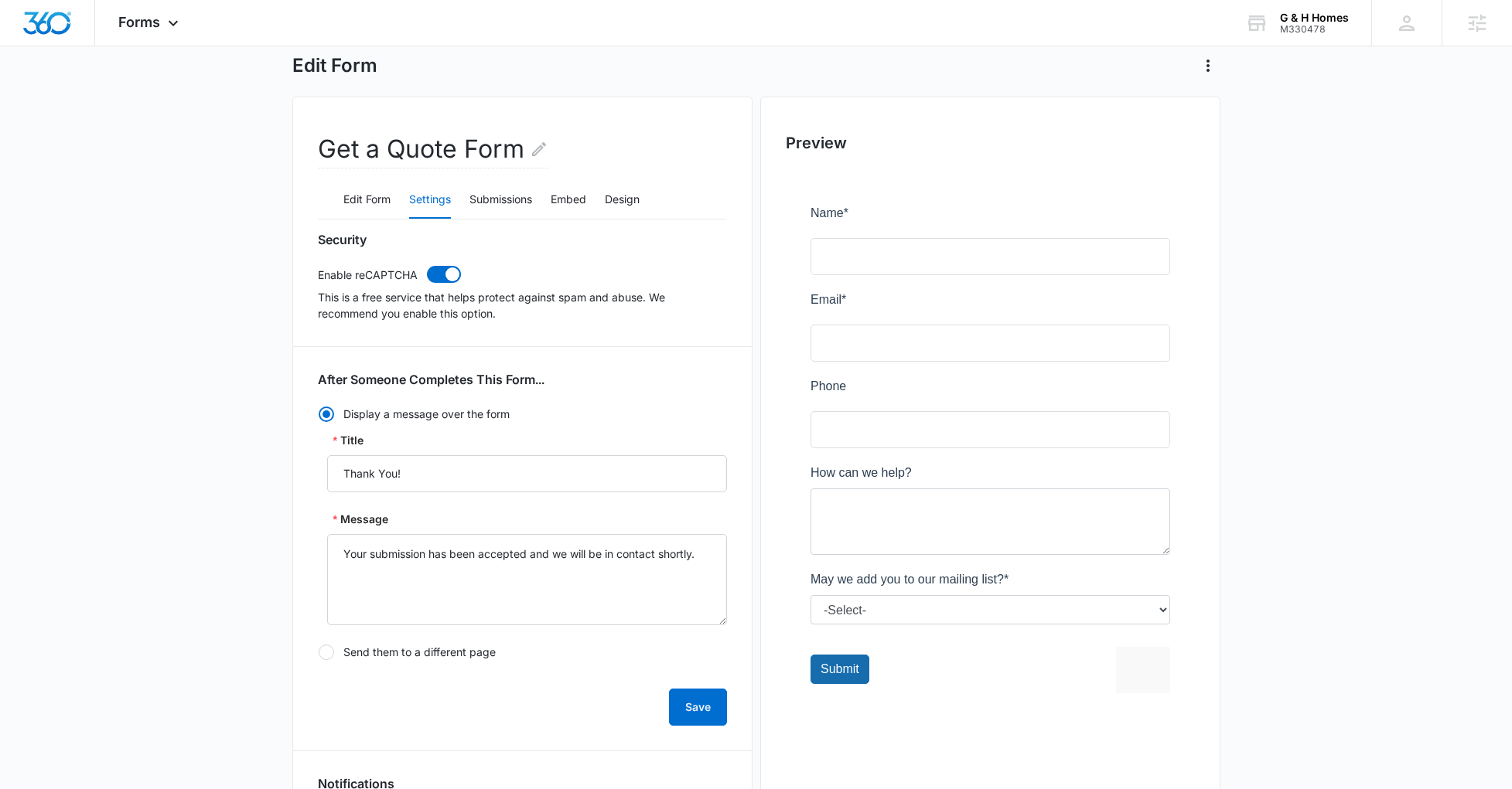
click at [604, 332] on div "Security Enable reCAPTCHA This is a free service that helps protect against spa…" at bounding box center [522, 790] width 409 height 1117
click at [363, 203] on button "Edit Form" at bounding box center [367, 200] width 48 height 37
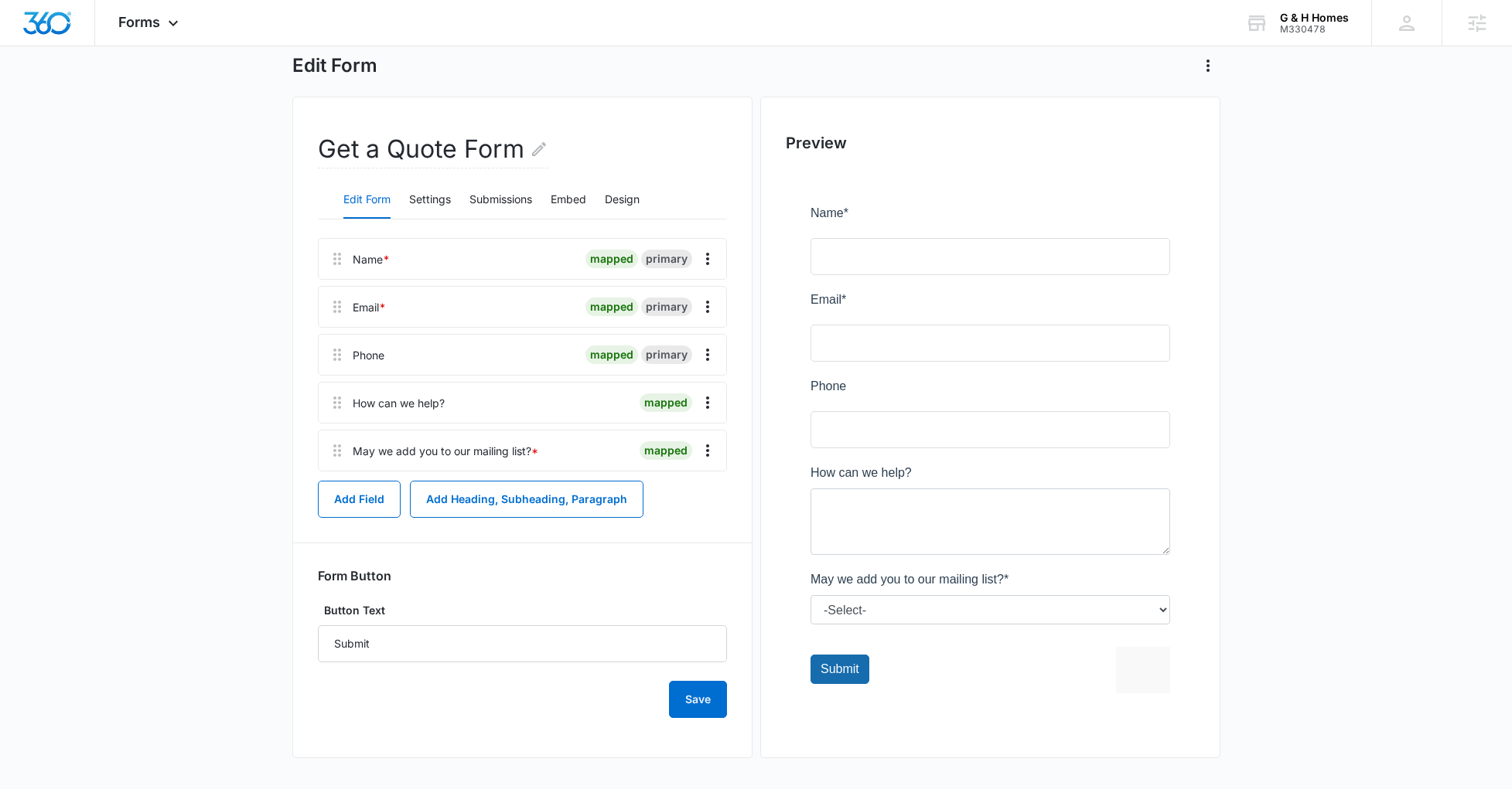
click at [237, 454] on main "Edit Form Get a Quote Form Edit Form Settings Submissions Embed Design Name * m…" at bounding box center [756, 402] width 1512 height 773
click at [275, 424] on main "Edit Form Get a Quote Form Edit Form Settings Submissions Embed Design Name * m…" at bounding box center [756, 402] width 1512 height 773
click at [299, 494] on div "Get a Quote Form Edit Form Settings Submissions Embed Design Name * mapped prim…" at bounding box center [522, 428] width 460 height 662
click at [300, 495] on div "Get a Quote Form Edit Form Settings Submissions Embed Design Name * mapped prim…" at bounding box center [522, 428] width 460 height 662
click at [231, 342] on main "Edit Form Get a Quote Form Edit Form Settings Submissions Embed Design Name * m…" at bounding box center [756, 402] width 1512 height 773
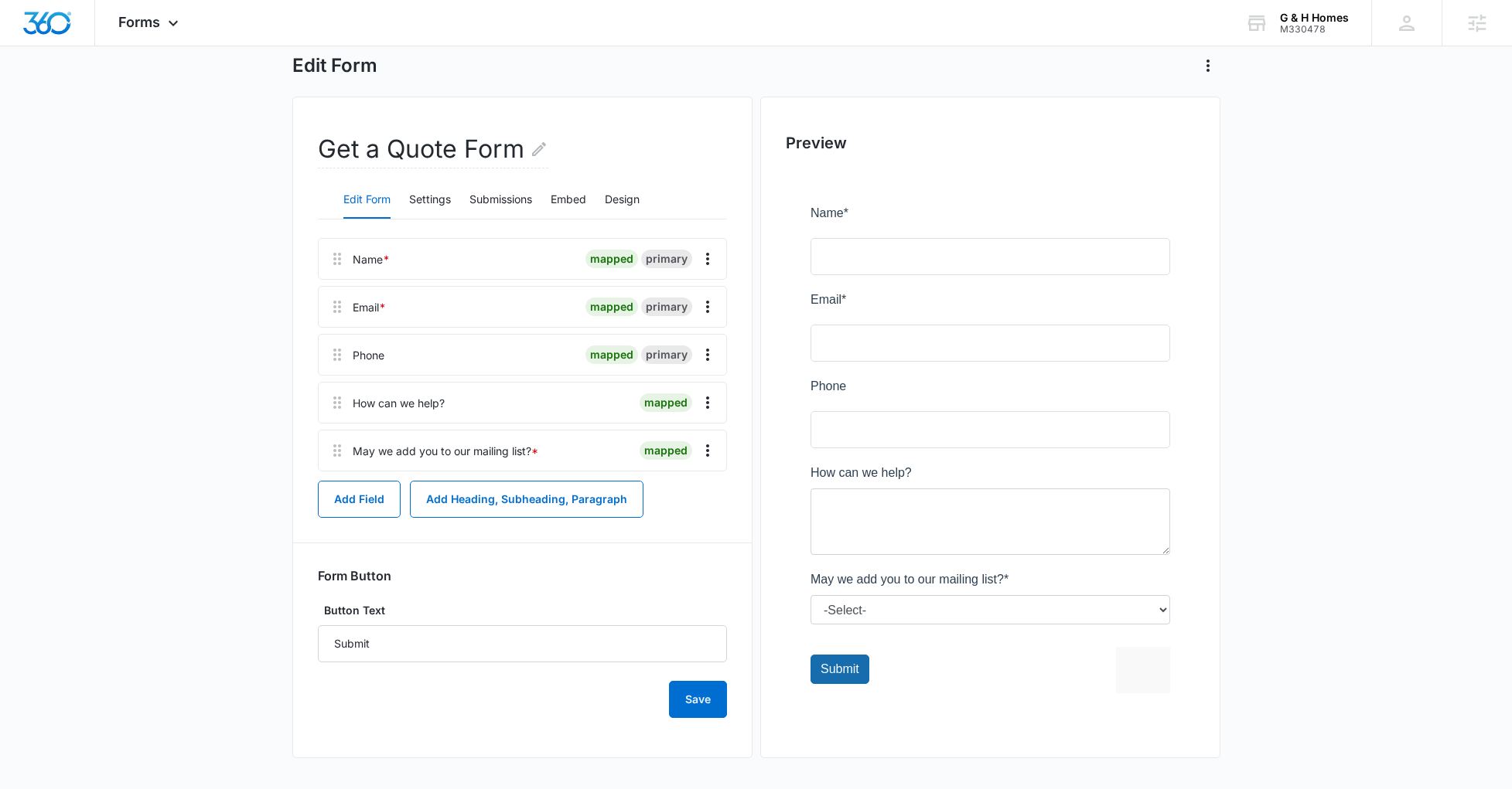
click at [276, 410] on main "Edit Form Get a Quote Form Edit Form Settings Submissions Embed Design Name * m…" at bounding box center [756, 402] width 1512 height 773
click at [214, 450] on main "Edit Form Get a Quote Form Edit Form Settings Submissions Embed Design Name * m…" at bounding box center [756, 402] width 1512 height 773
click at [152, 372] on main "Edit Form Get a Quote Form Edit Form Settings Submissions Embed Design Name * m…" at bounding box center [756, 402] width 1512 height 773
click at [238, 552] on main "Edit Form Get a Quote Form Edit Form Settings Submissions Embed Design Name * m…" at bounding box center [756, 402] width 1512 height 773
click at [377, 499] on button "Add Field" at bounding box center [359, 499] width 83 height 37
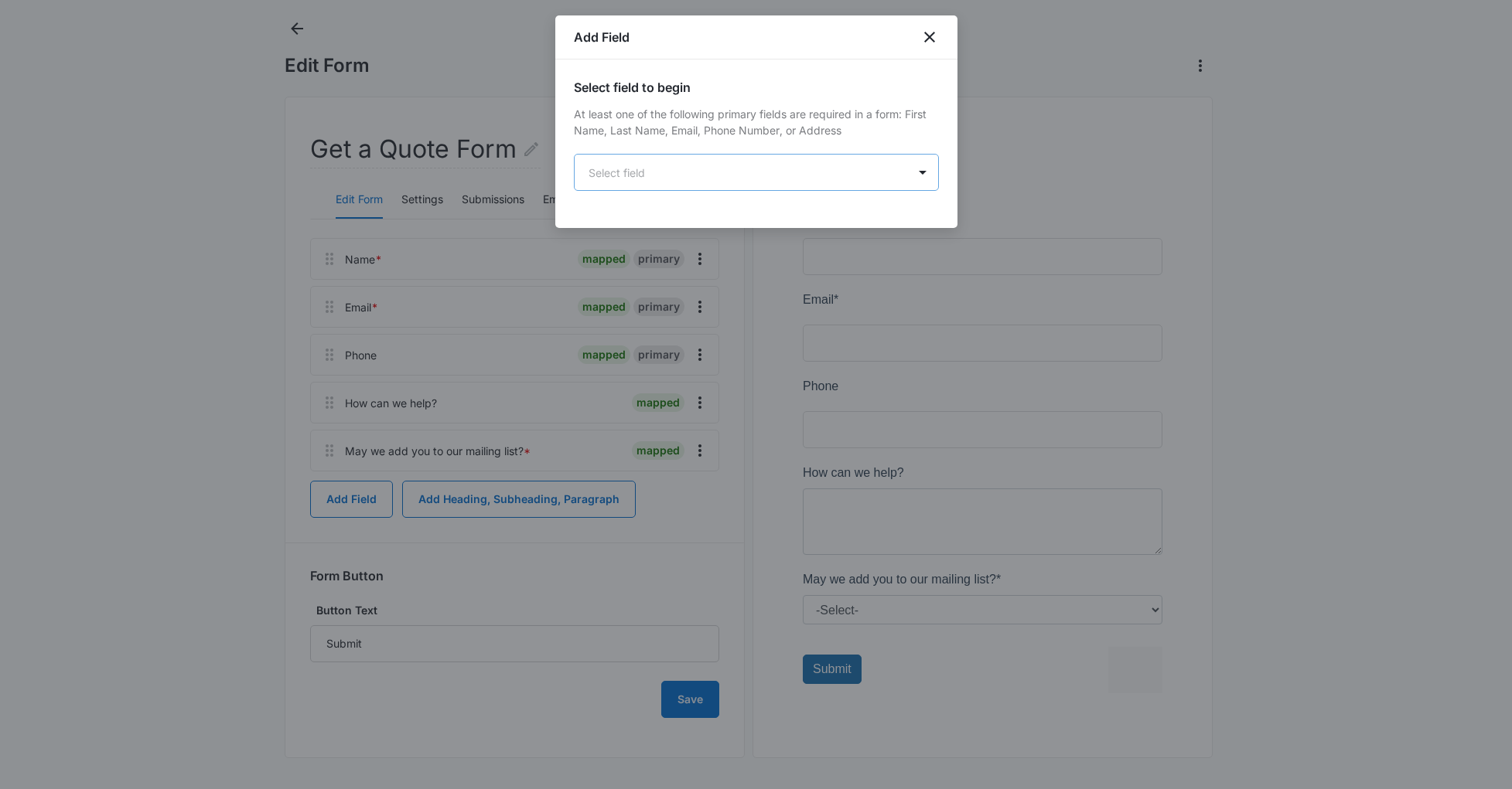
click at [674, 177] on body "Forms Apps Reputation Websites Forms CRM Email Social Payments POS Content Ads …" at bounding box center [756, 355] width 1512 height 869
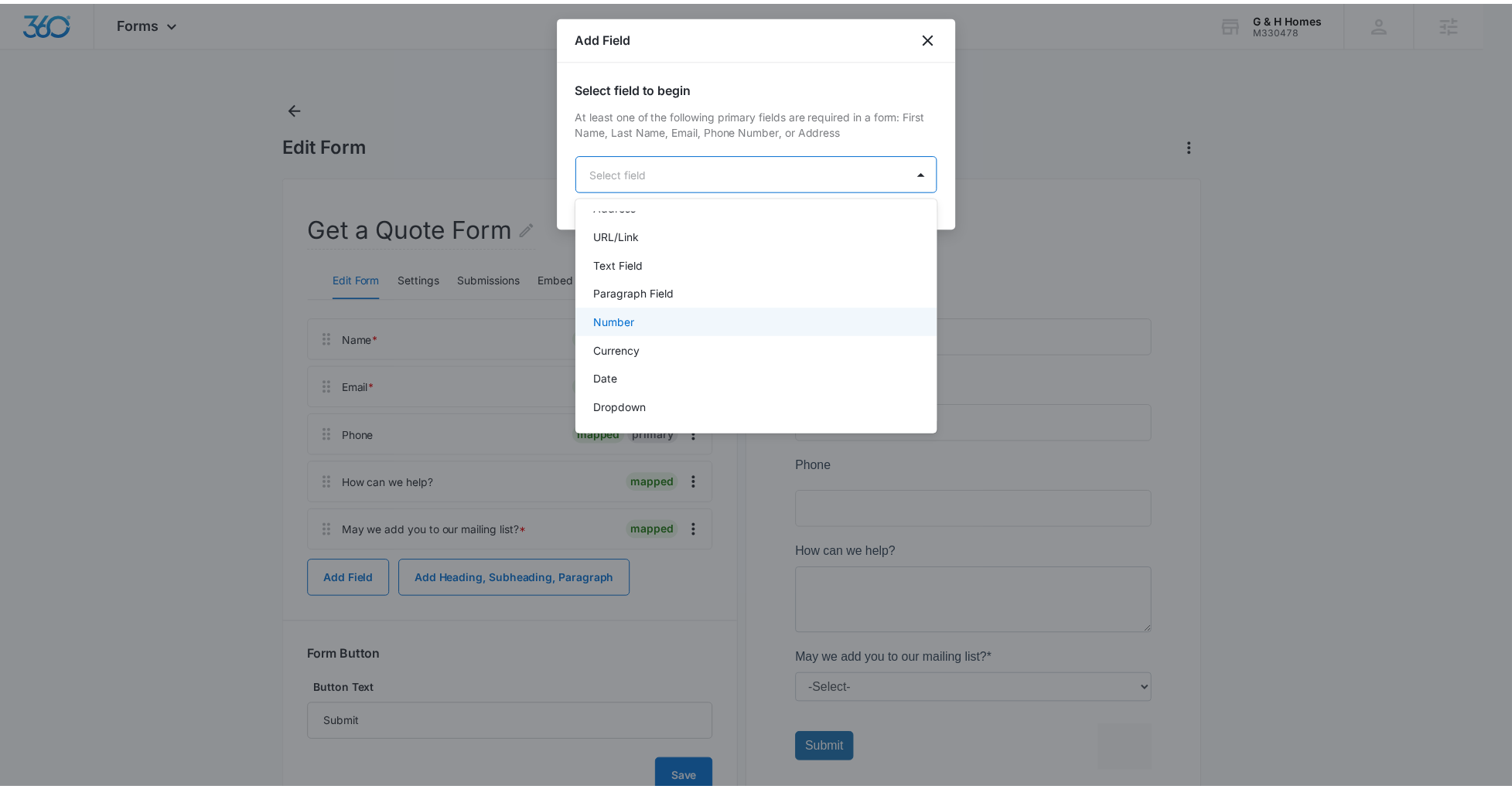
scroll to position [183, 0]
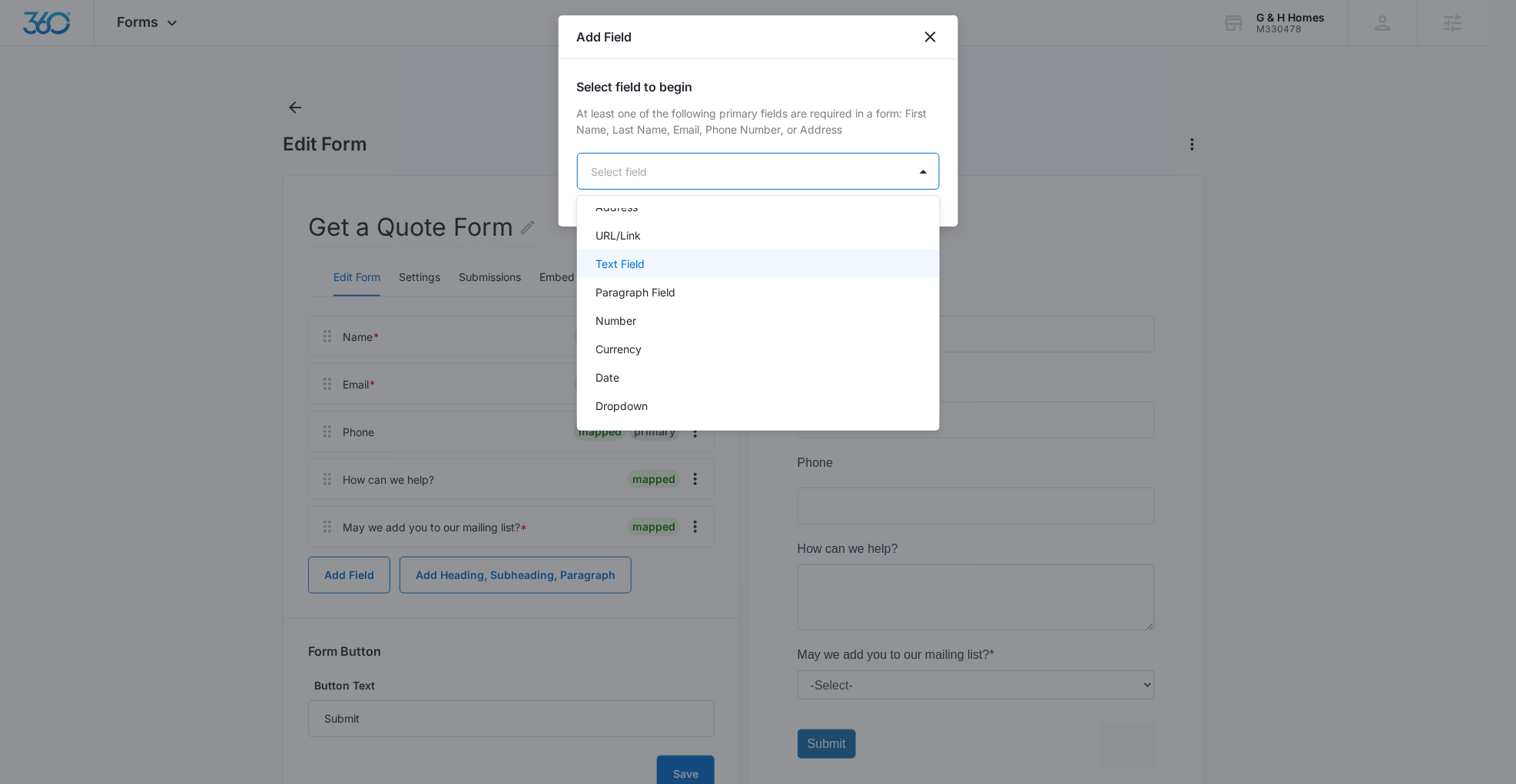
click at [685, 258] on div "Text Field" at bounding box center [757, 264] width 323 height 16
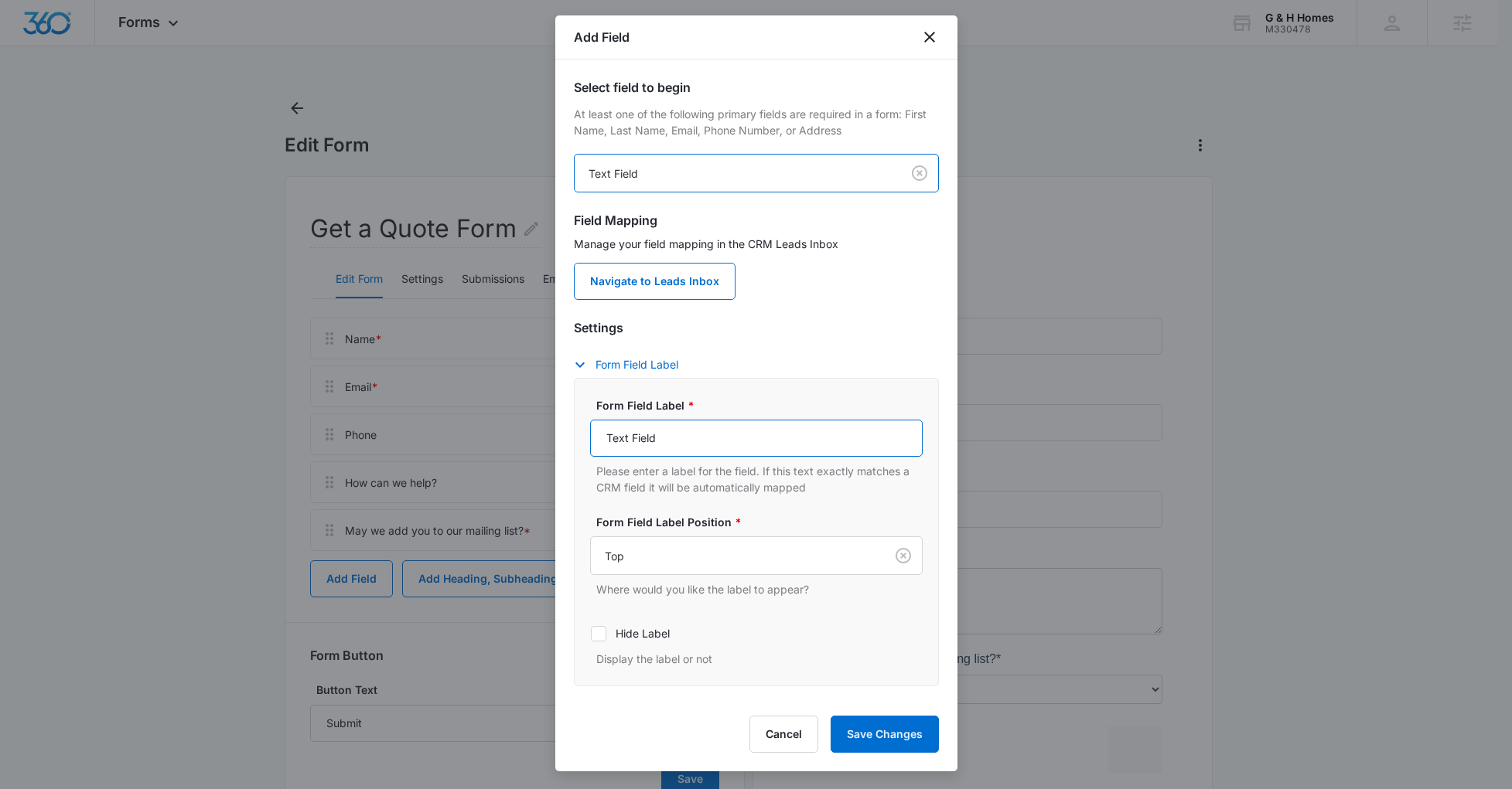
click at [638, 449] on input "Text Field" at bounding box center [756, 438] width 333 height 37
click at [640, 445] on input "Text Field" at bounding box center [756, 438] width 333 height 37
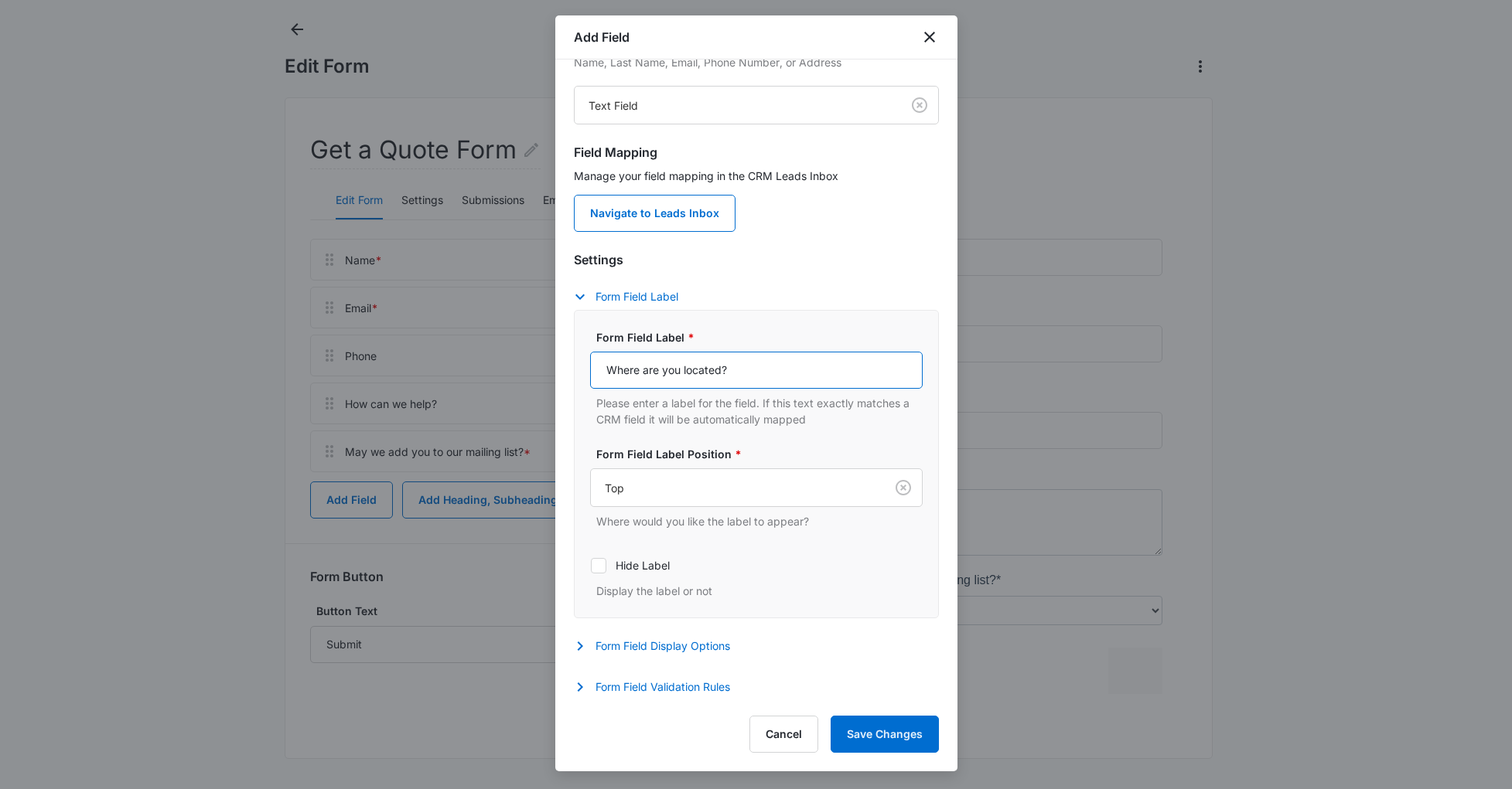
scroll to position [80, 0]
type input "Where are you located?"
click at [890, 726] on button "Save Changes" at bounding box center [884, 734] width 108 height 37
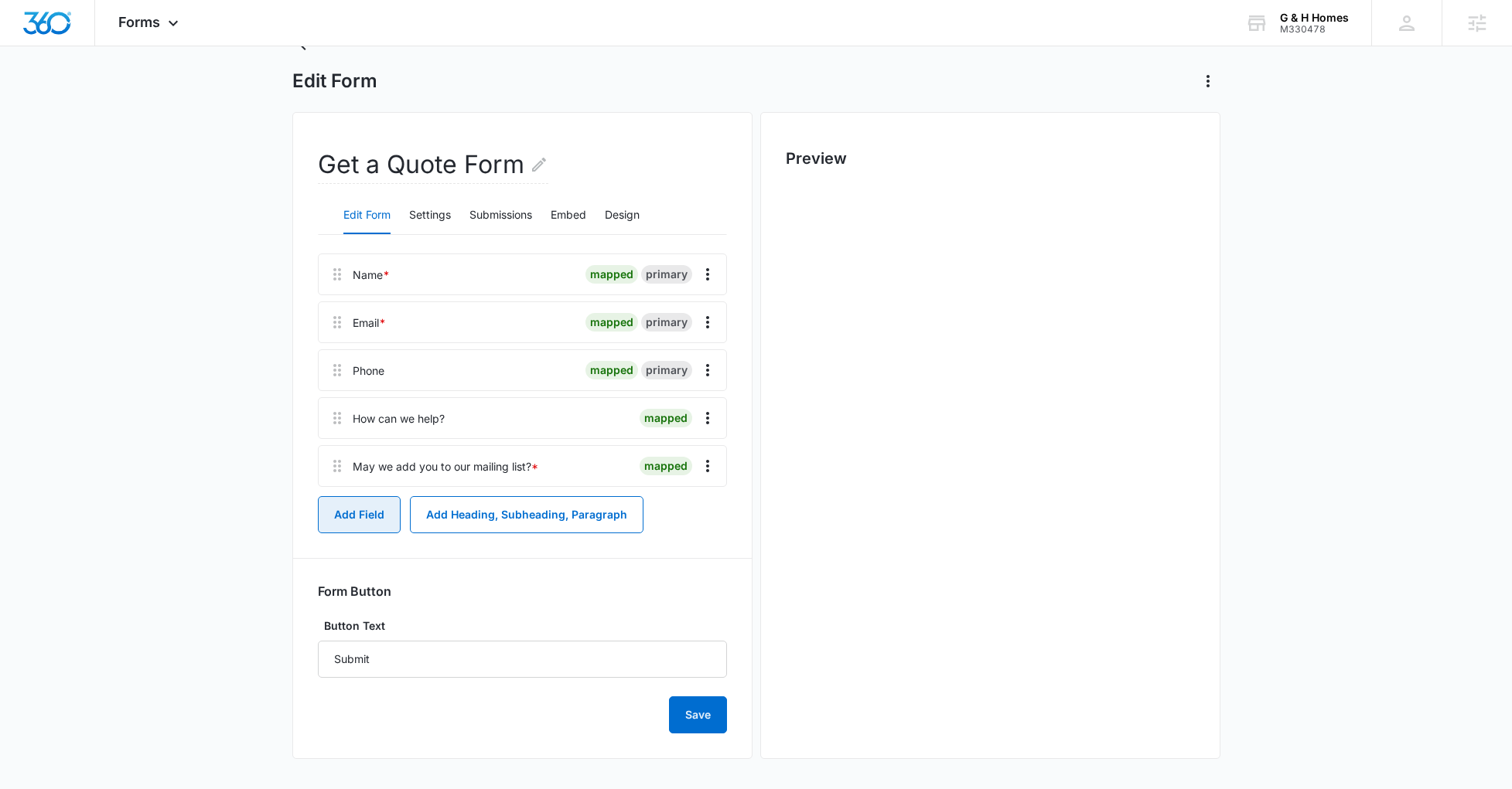
scroll to position [0, 0]
click at [371, 515] on button "Add Field" at bounding box center [359, 514] width 83 height 37
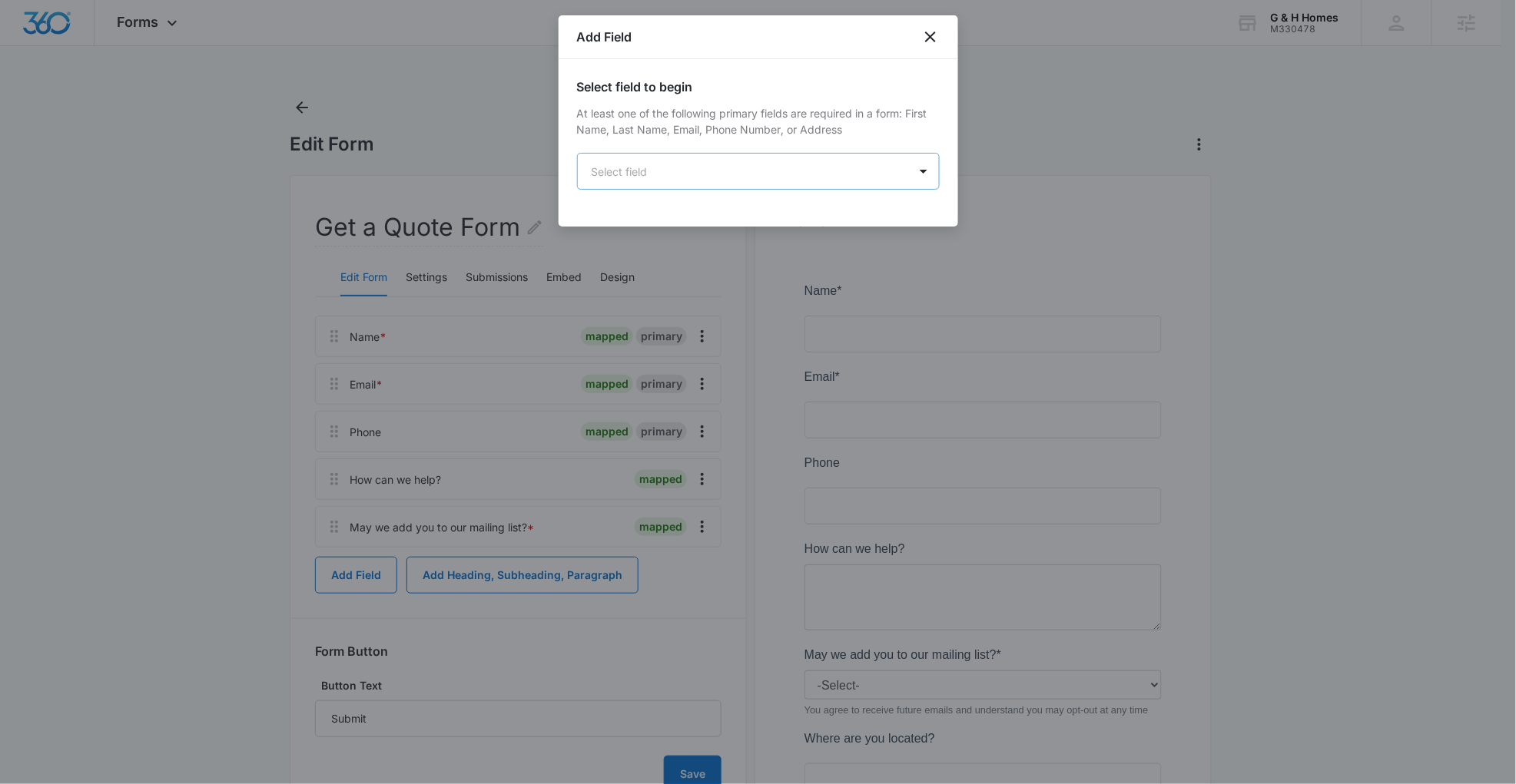
click at [641, 176] on body "Forms Apps Reputation Websites Forms CRM Email Social Payments POS Content Ads …" at bounding box center [758, 474] width 1516 height 949
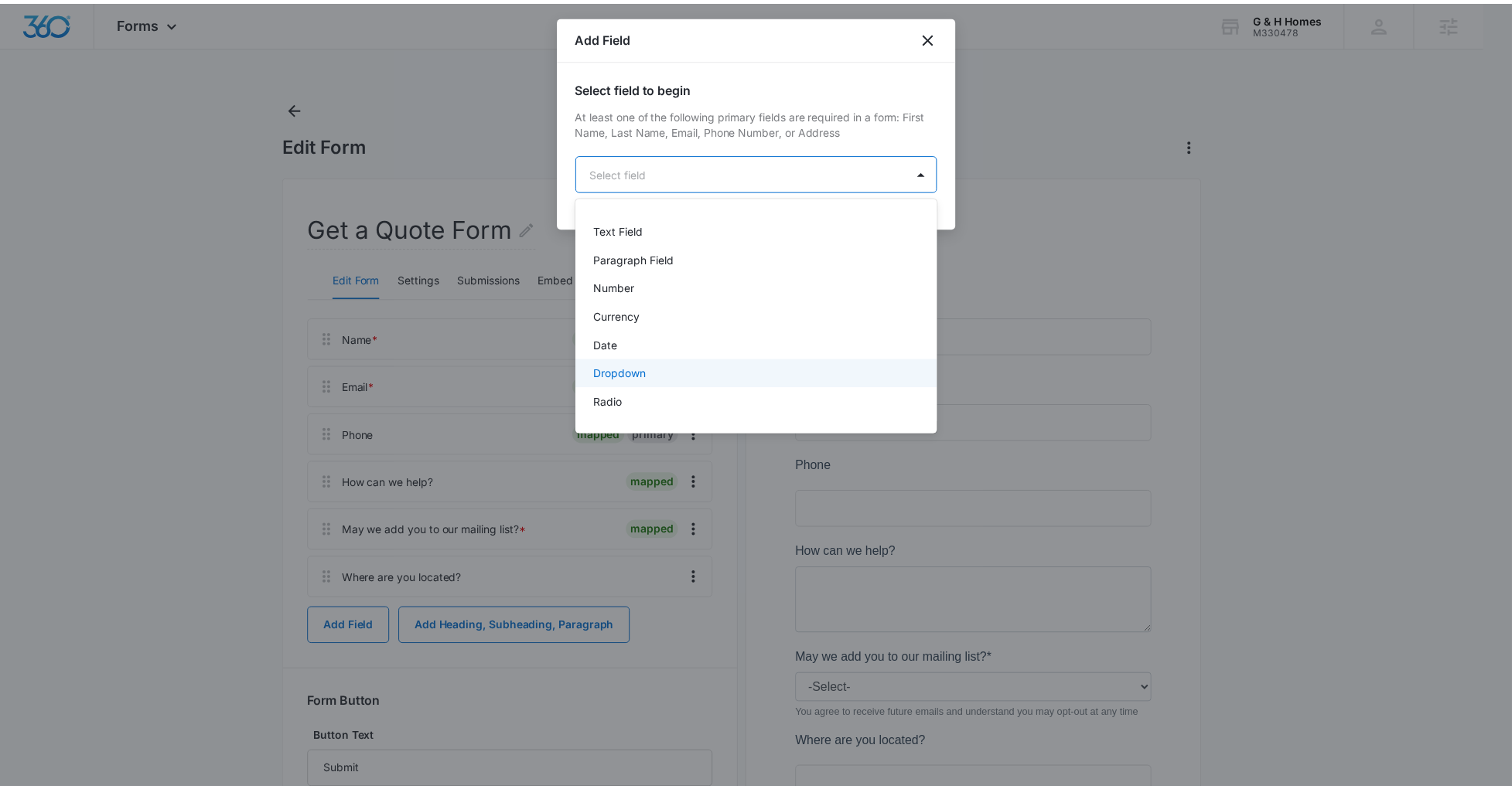
scroll to position [225, 0]
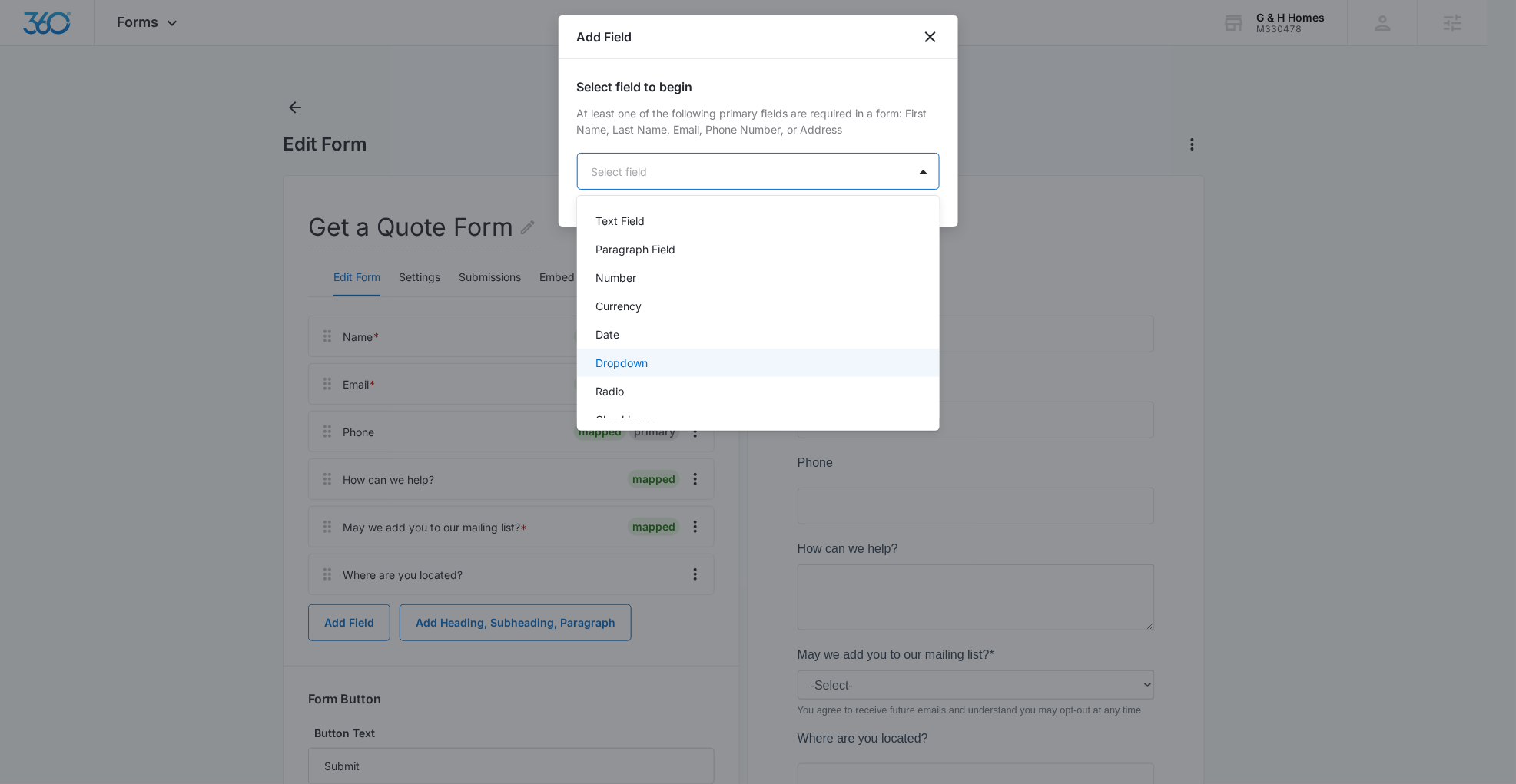
click at [668, 360] on div "Dropdown" at bounding box center [757, 363] width 323 height 16
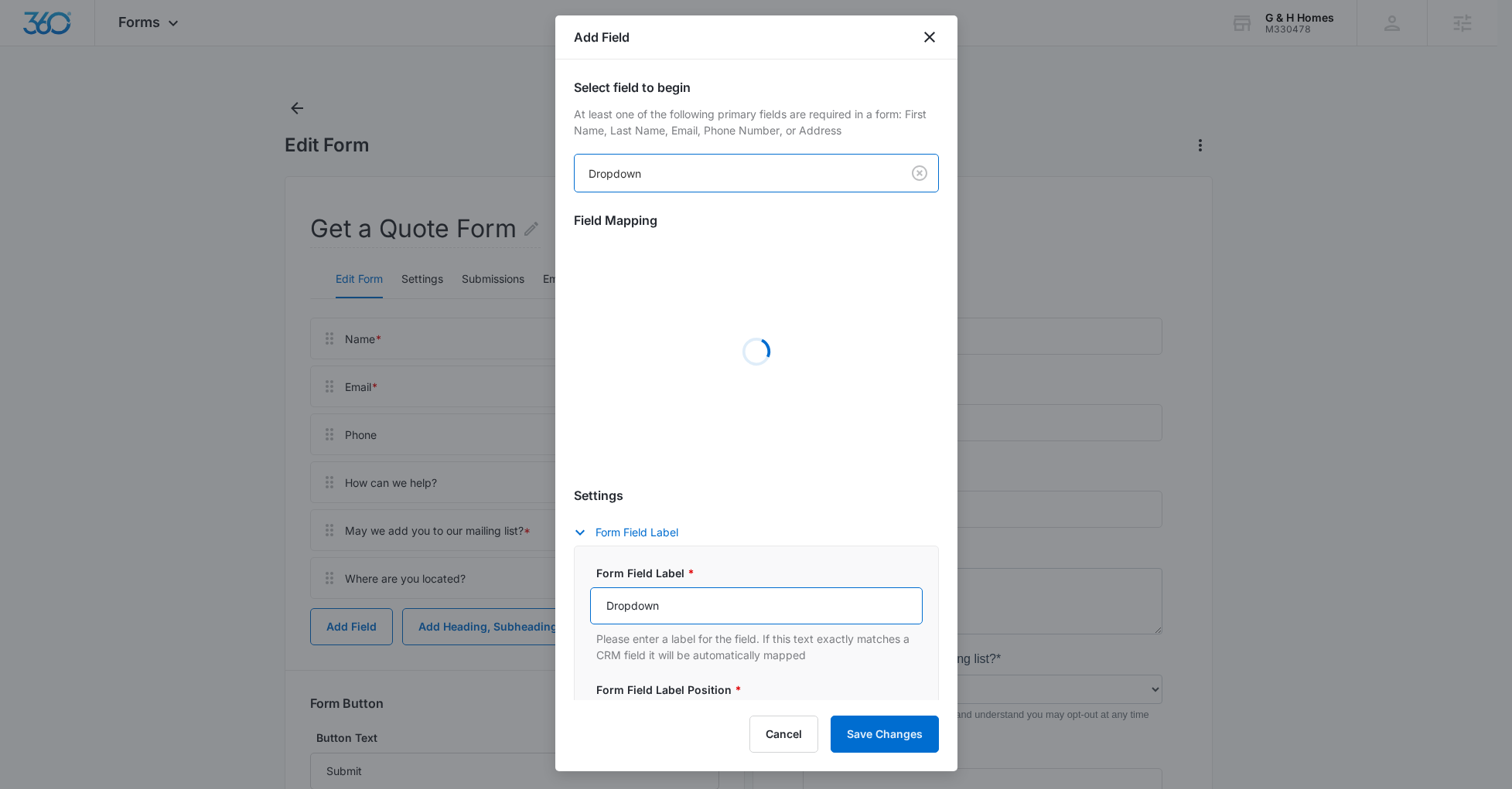
click at [656, 598] on input "Dropdown" at bounding box center [756, 606] width 333 height 37
click at [656, 714] on div at bounding box center [734, 723] width 260 height 19
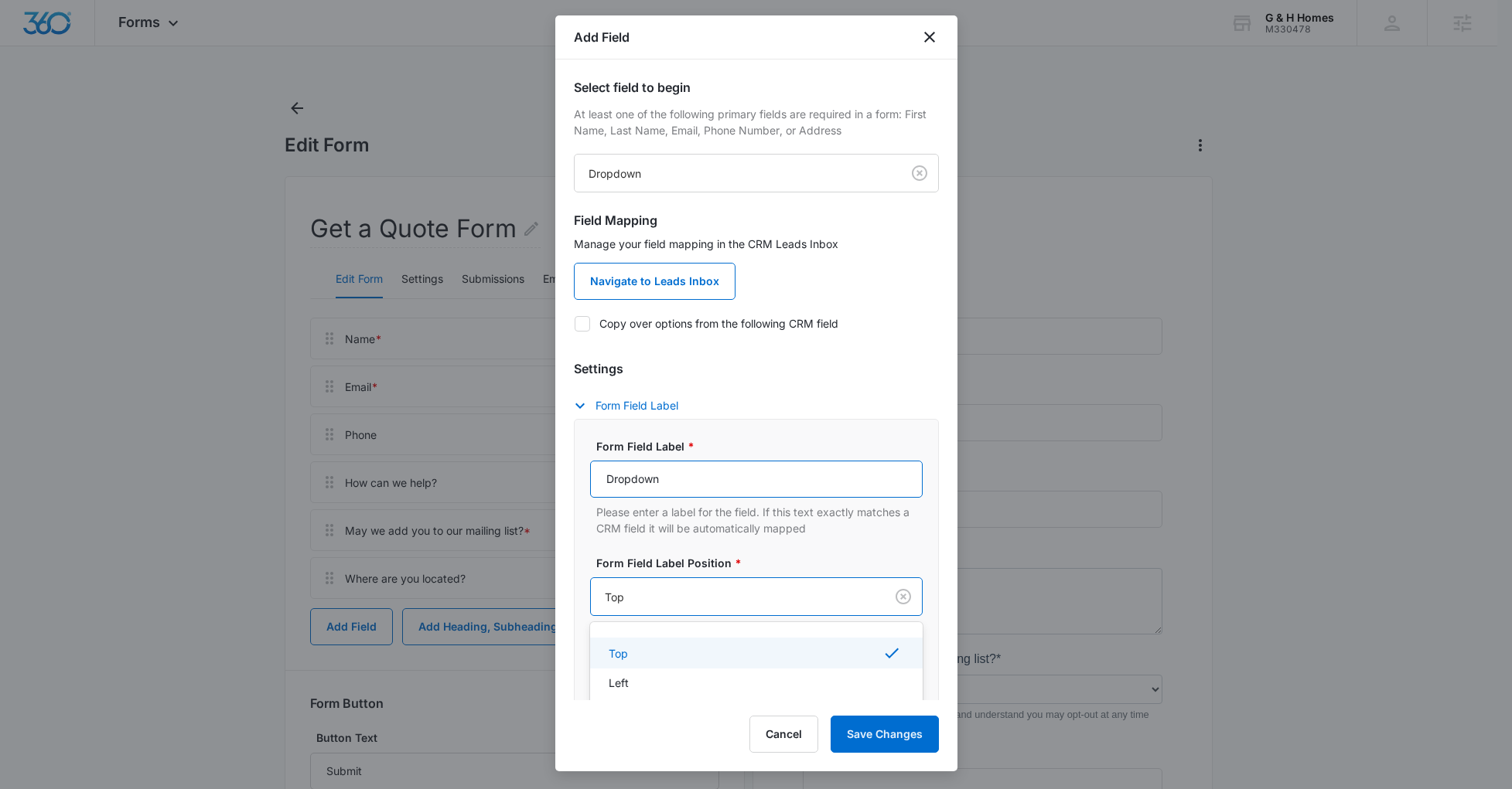
click at [656, 492] on input "Dropdown" at bounding box center [756, 479] width 333 height 37
click at [657, 487] on input "Dropdown" at bounding box center [756, 479] width 333 height 37
click at [657, 486] on input "Dropdown" at bounding box center [756, 479] width 333 height 37
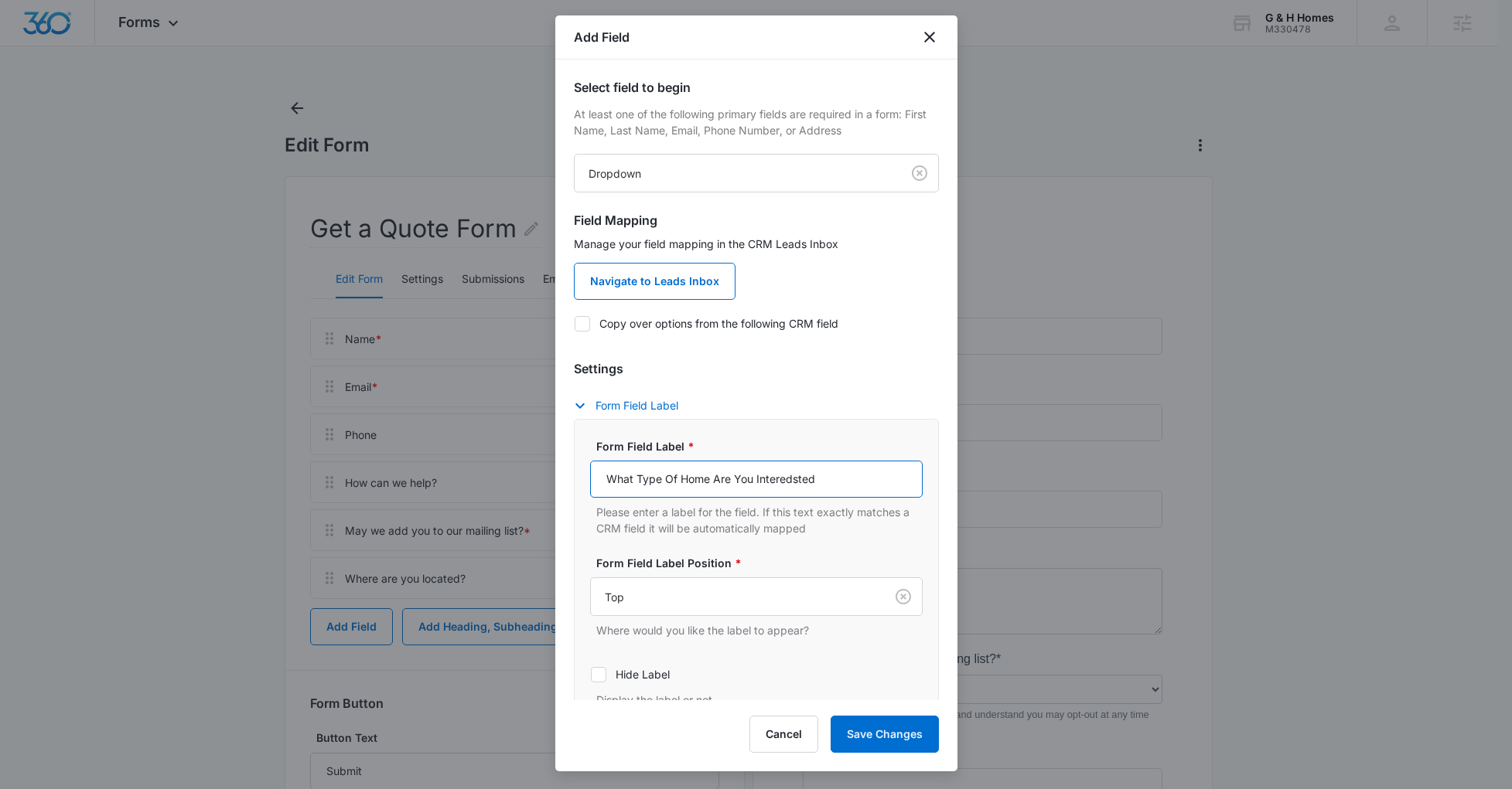
click at [669, 485] on input "What Type Of Home Are You Interedsted" at bounding box center [756, 479] width 333 height 37
click at [612, 480] on input "what type of home are you interested in?" at bounding box center [756, 479] width 333 height 37
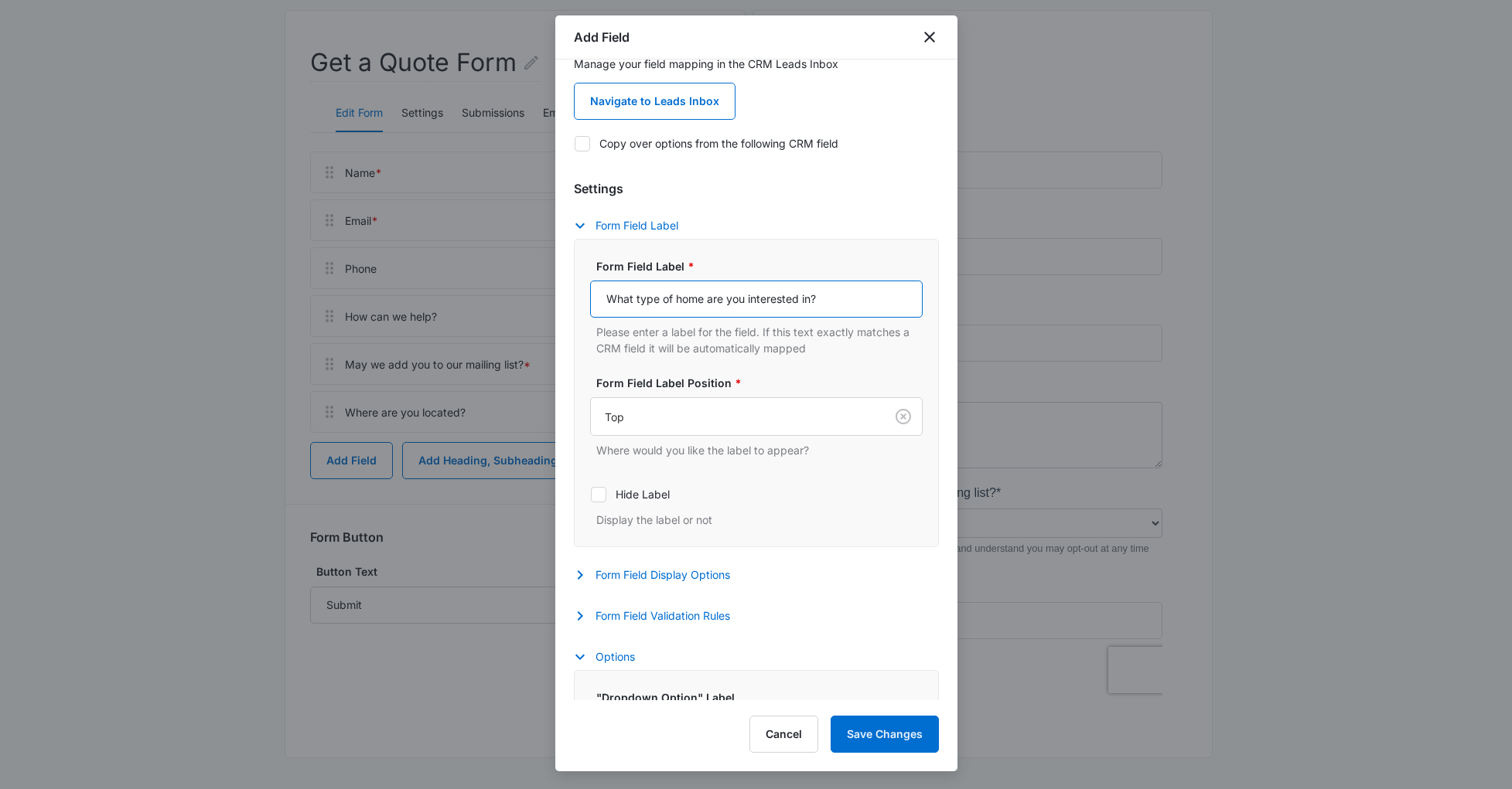
scroll to position [308, 0]
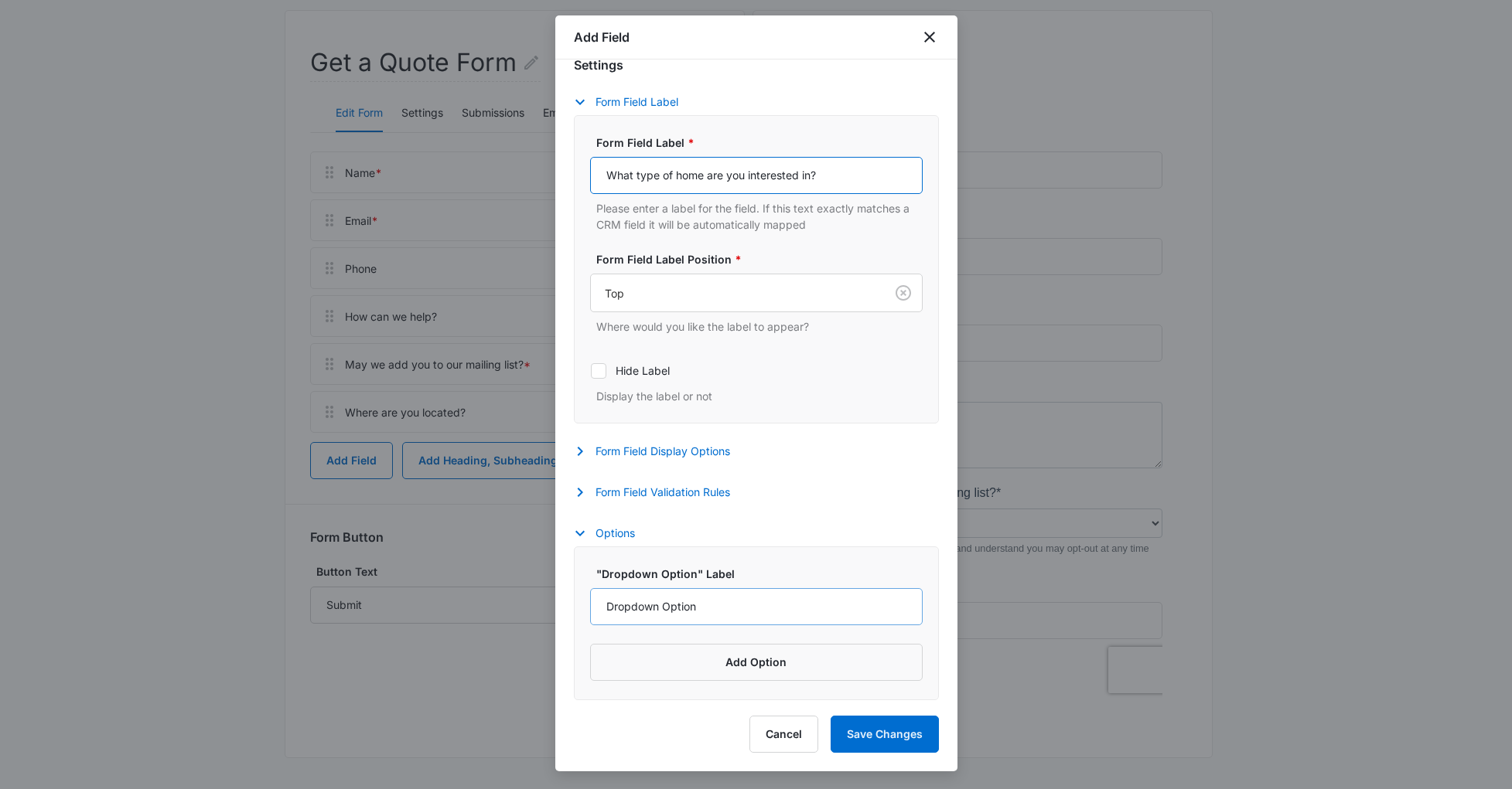
type input "What type of home are you interested in?"
click at [700, 606] on input "Dropdown Option" at bounding box center [756, 606] width 333 height 37
type input "Modular"
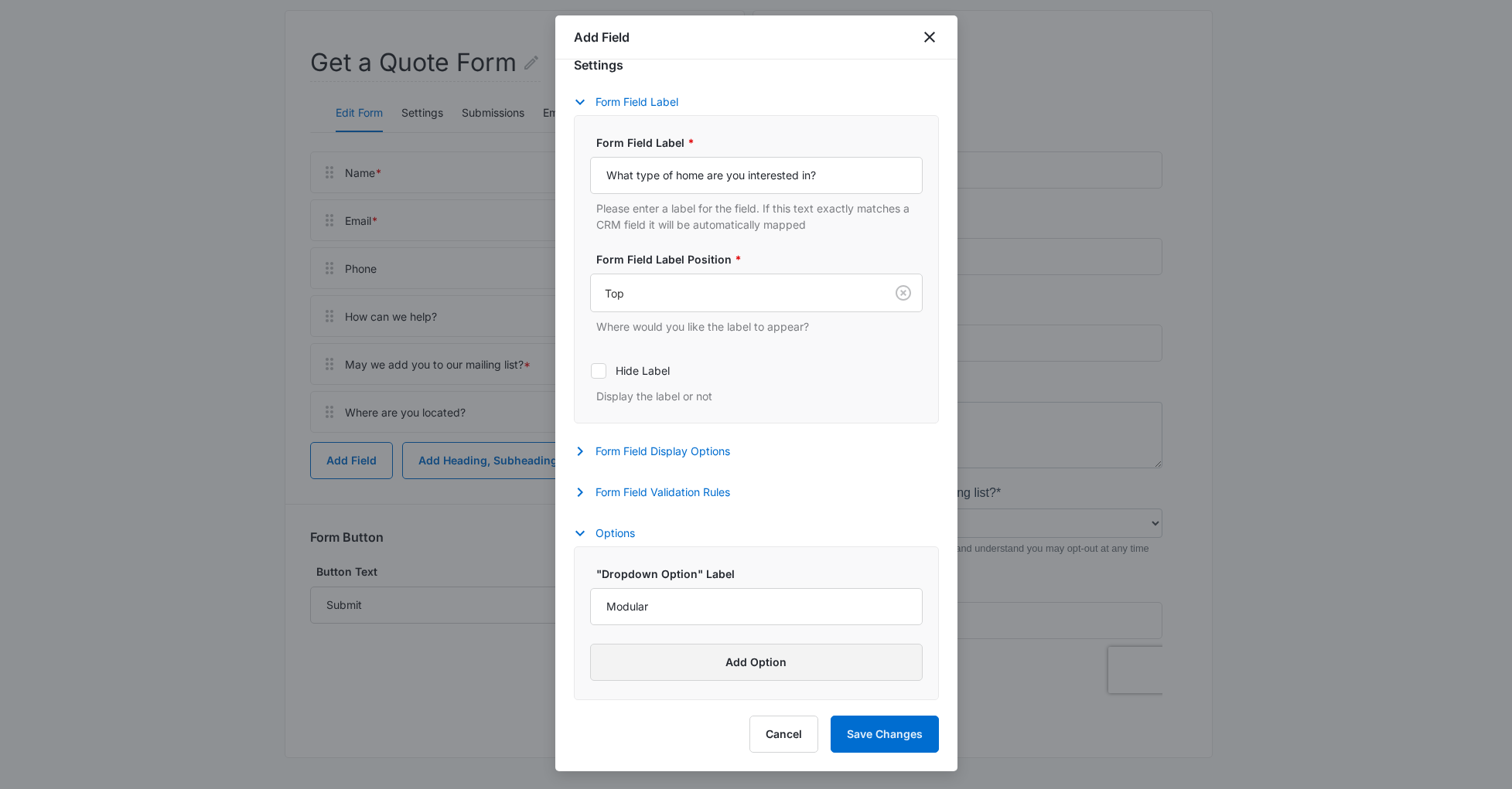
click at [669, 656] on button "Add Option" at bounding box center [756, 662] width 333 height 37
click at [623, 685] on input "Label" at bounding box center [742, 681] width 304 height 37
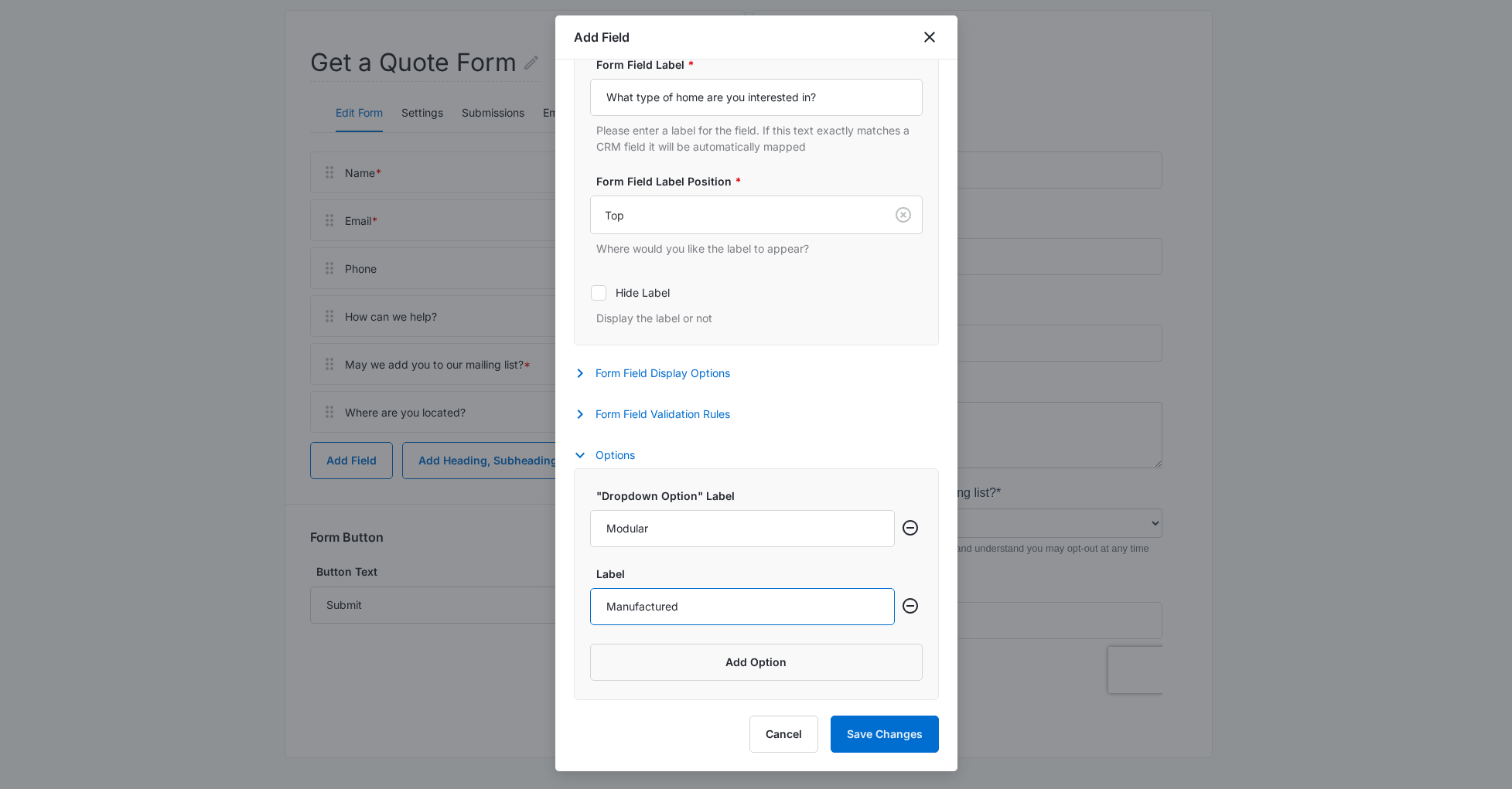
scroll to position [385, 0]
type input "Manufactured"
click at [644, 657] on button "Add Option" at bounding box center [756, 662] width 333 height 37
click at [683, 677] on input "Label" at bounding box center [742, 682] width 304 height 37
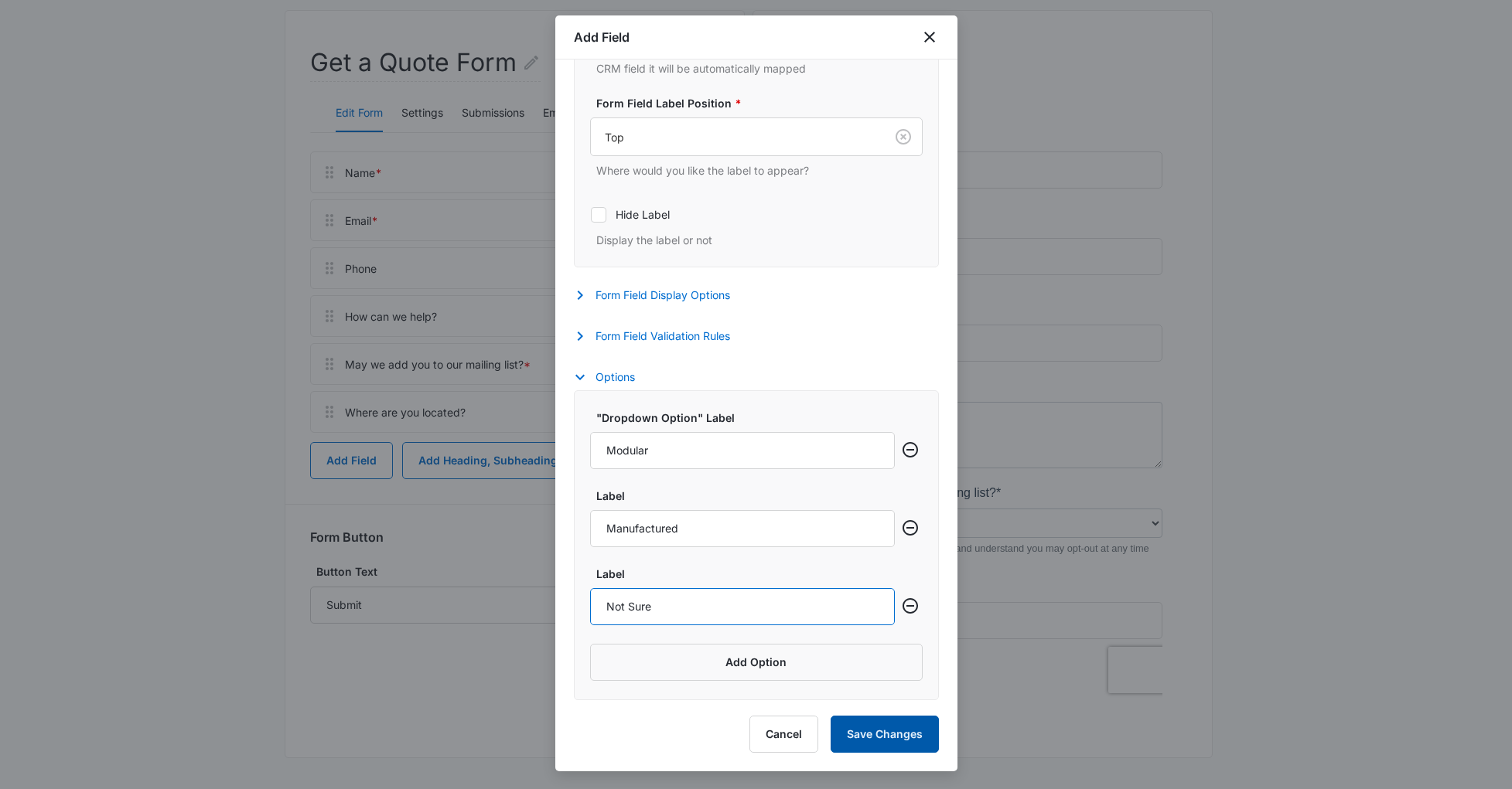
scroll to position [464, 0]
type input "Not Sure"
click at [863, 733] on button "Save Changes" at bounding box center [884, 734] width 108 height 37
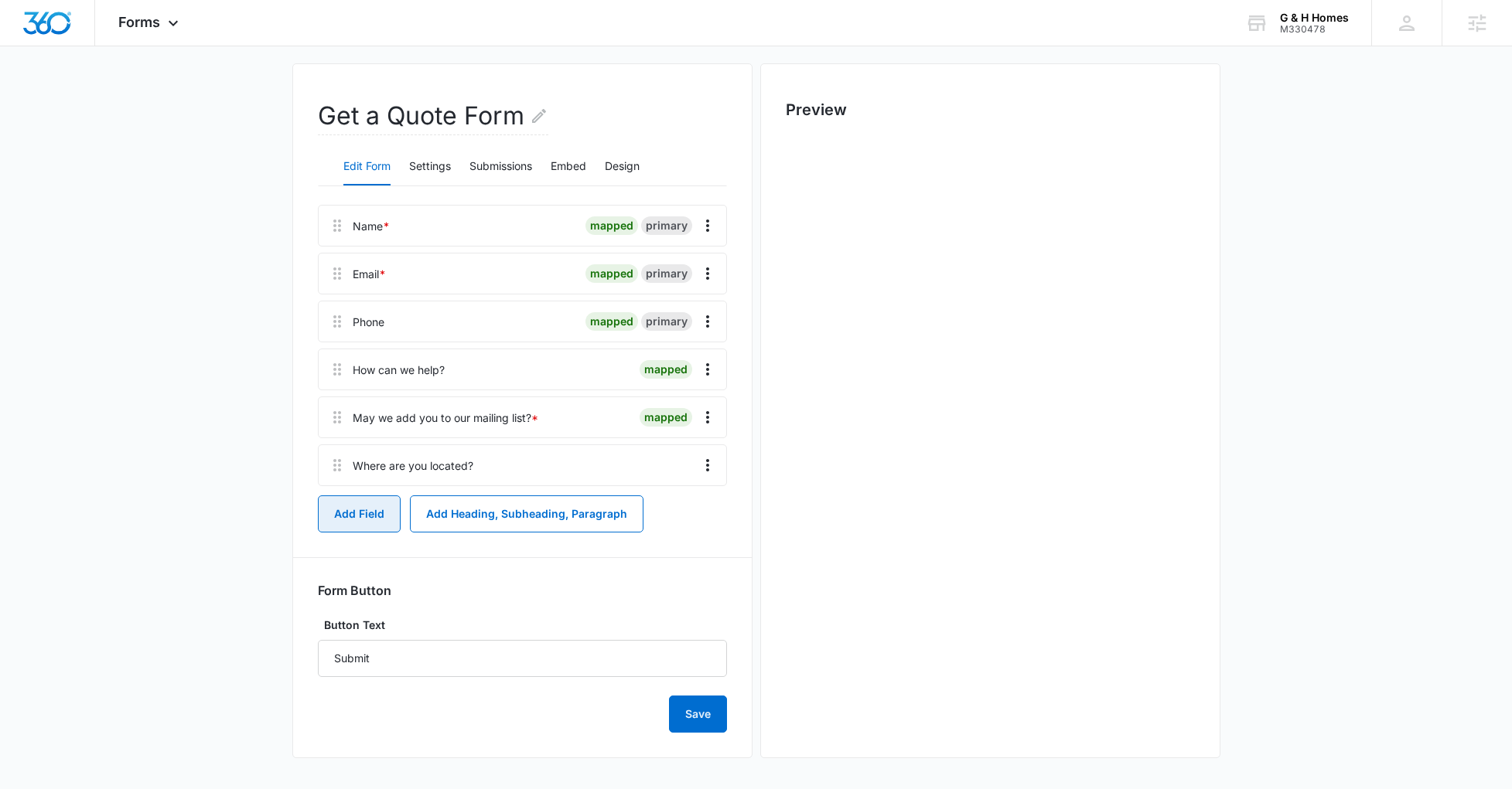
scroll to position [0, 0]
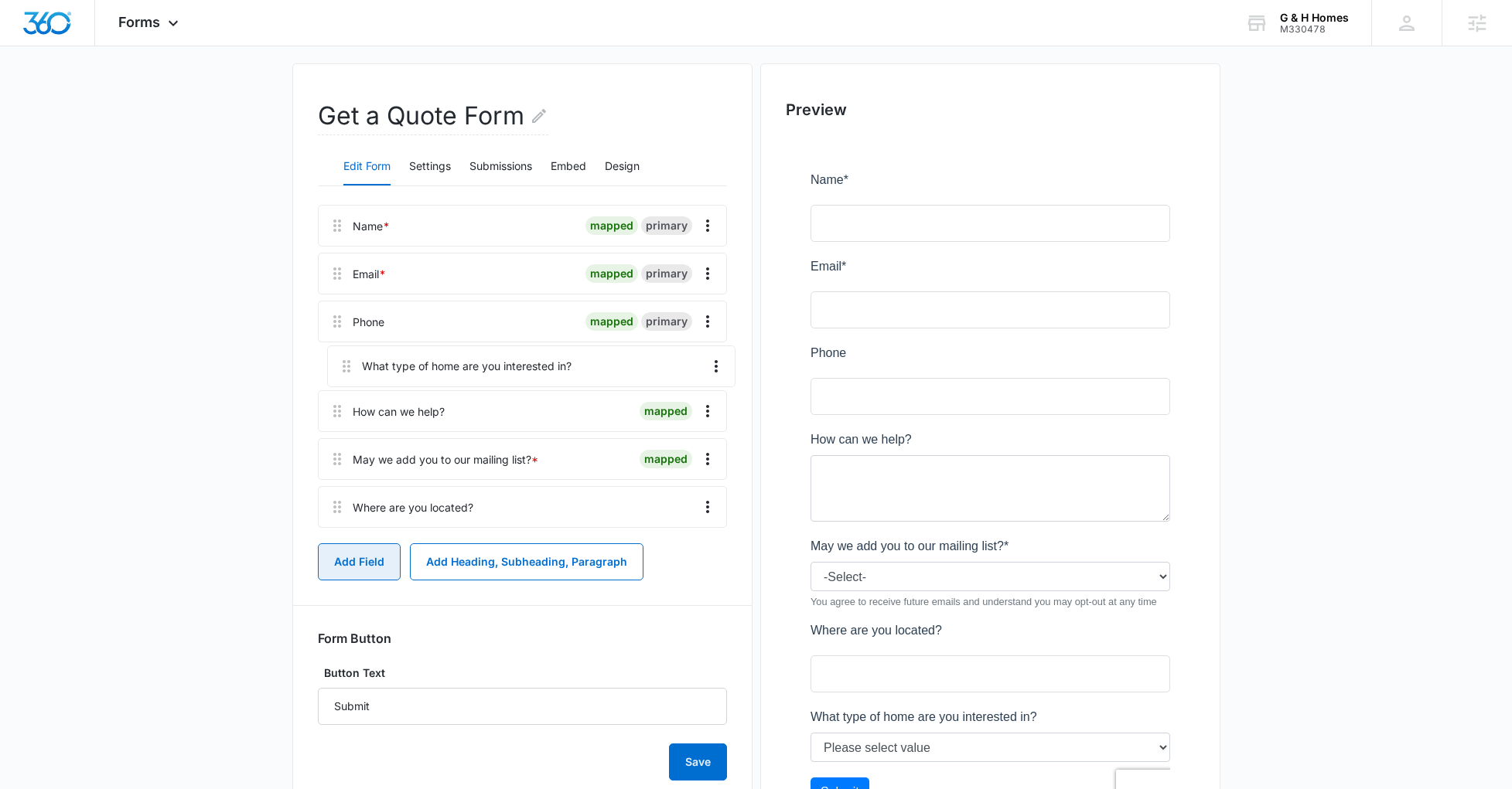
drag, startPoint x: 334, startPoint y: 520, endPoint x: 345, endPoint y: 363, distance: 157.4
click at [345, 363] on div "Name * mapped primary Email * mapped primary Phone mapped primary How can we he…" at bounding box center [522, 369] width 409 height 329
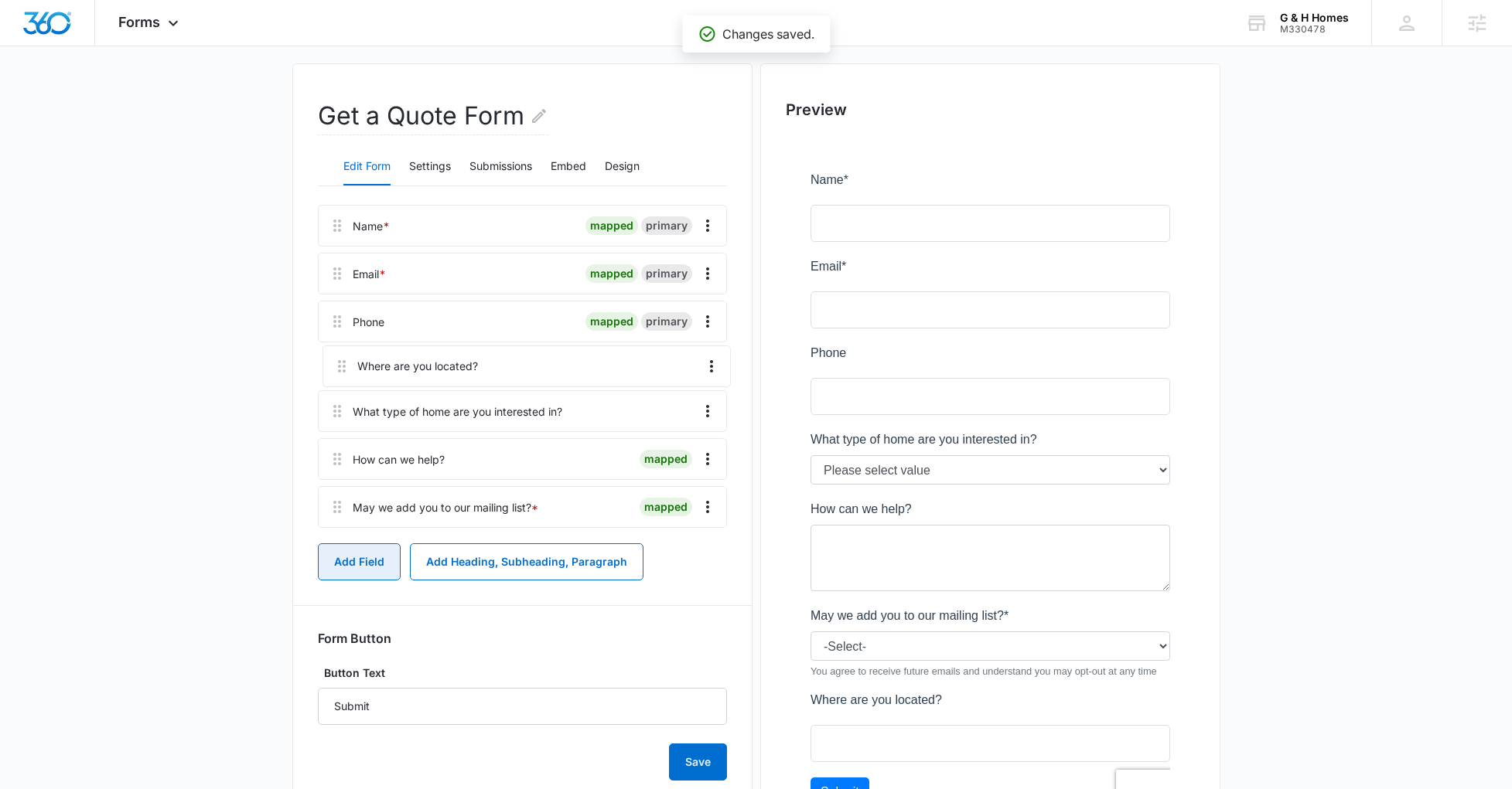
drag, startPoint x: 343, startPoint y: 508, endPoint x: 353, endPoint y: 344, distance: 164.3
click at [353, 344] on div "Name * mapped primary Email * mapped primary Phone mapped primary What type of …" at bounding box center [522, 369] width 409 height 329
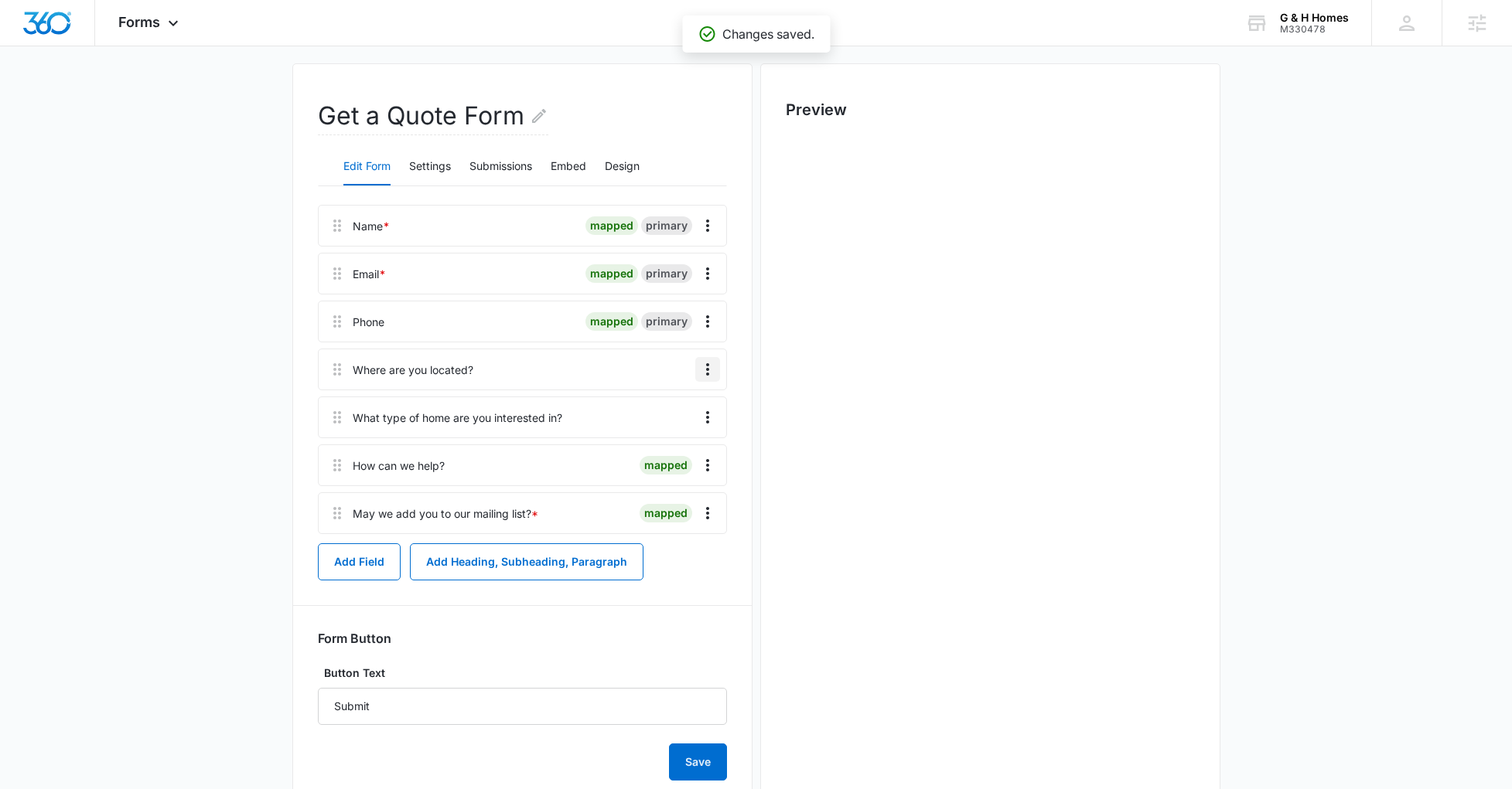
click at [702, 371] on icon "Overflow Menu" at bounding box center [708, 370] width 19 height 19
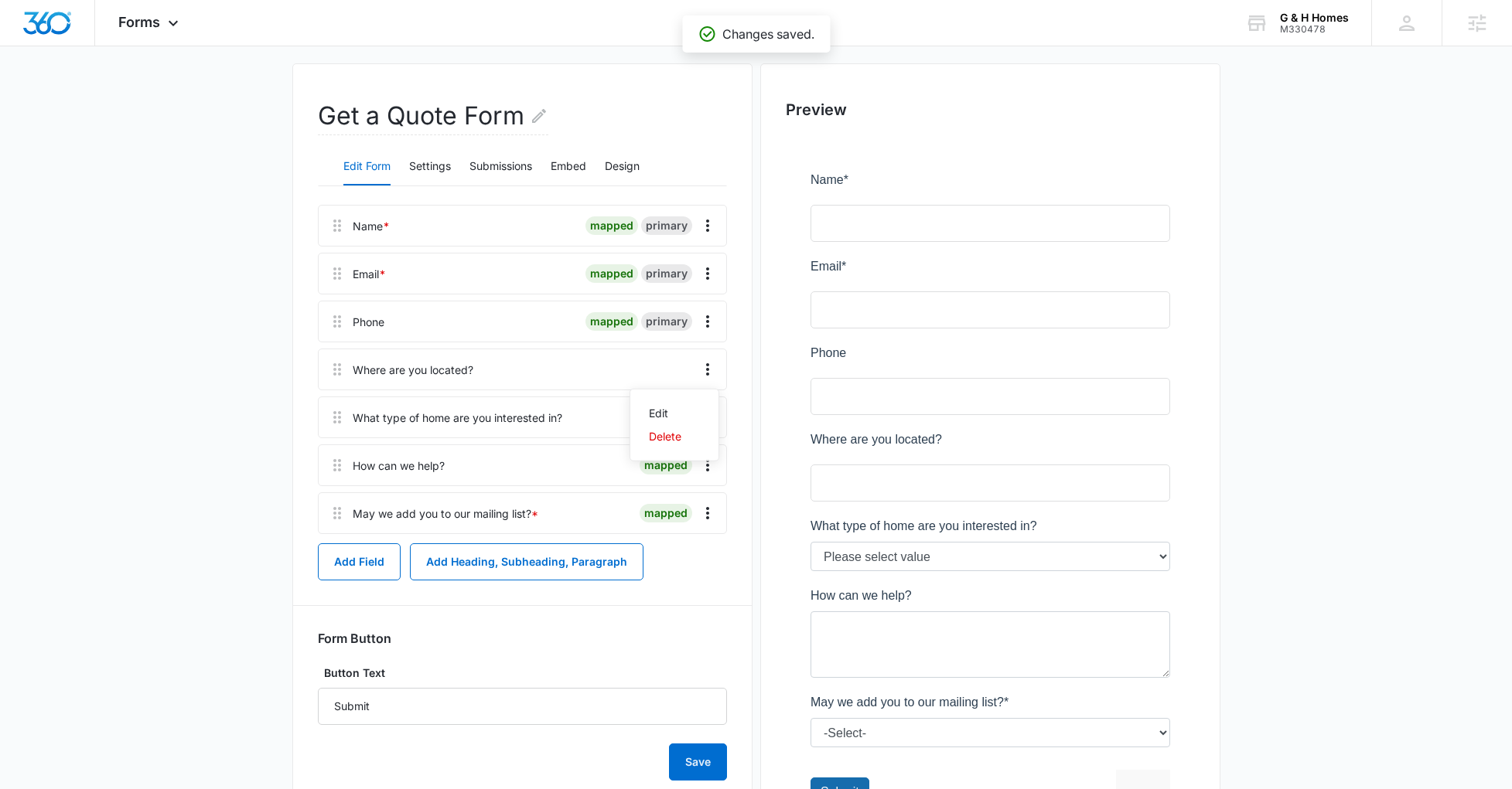
click at [501, 387] on div at bounding box center [584, 370] width 209 height 40
click at [338, 420] on icon at bounding box center [338, 417] width 19 height 19
click at [410, 420] on div "What type of home are you interested in?" at bounding box center [457, 417] width 209 height 16
click at [700, 418] on icon "Overflow Menu" at bounding box center [708, 417] width 19 height 19
click at [662, 457] on div "Edit" at bounding box center [665, 460] width 32 height 10
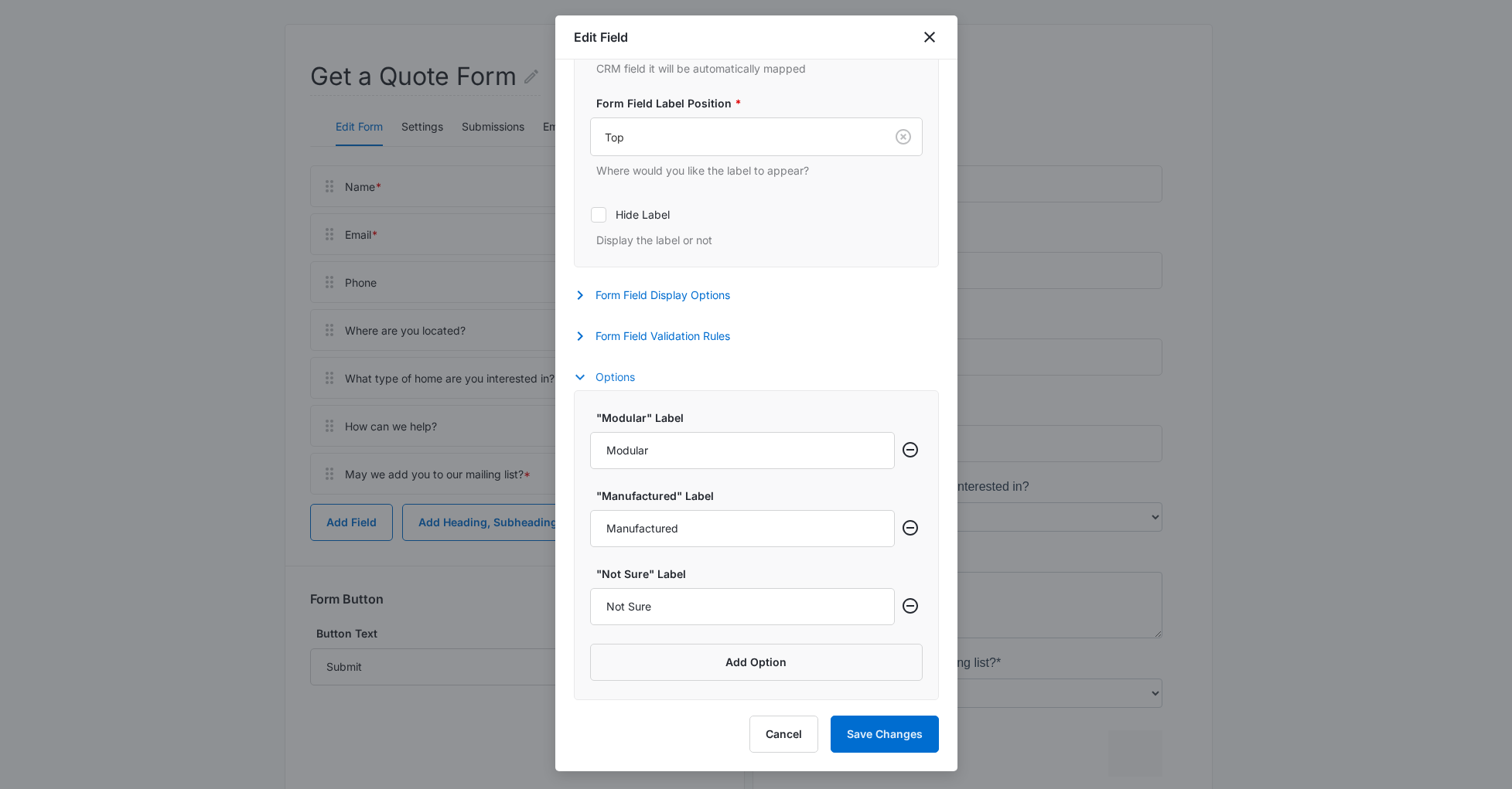
scroll to position [330, 0]
click at [644, 337] on button "Form Field Validation Rules" at bounding box center [659, 337] width 172 height 19
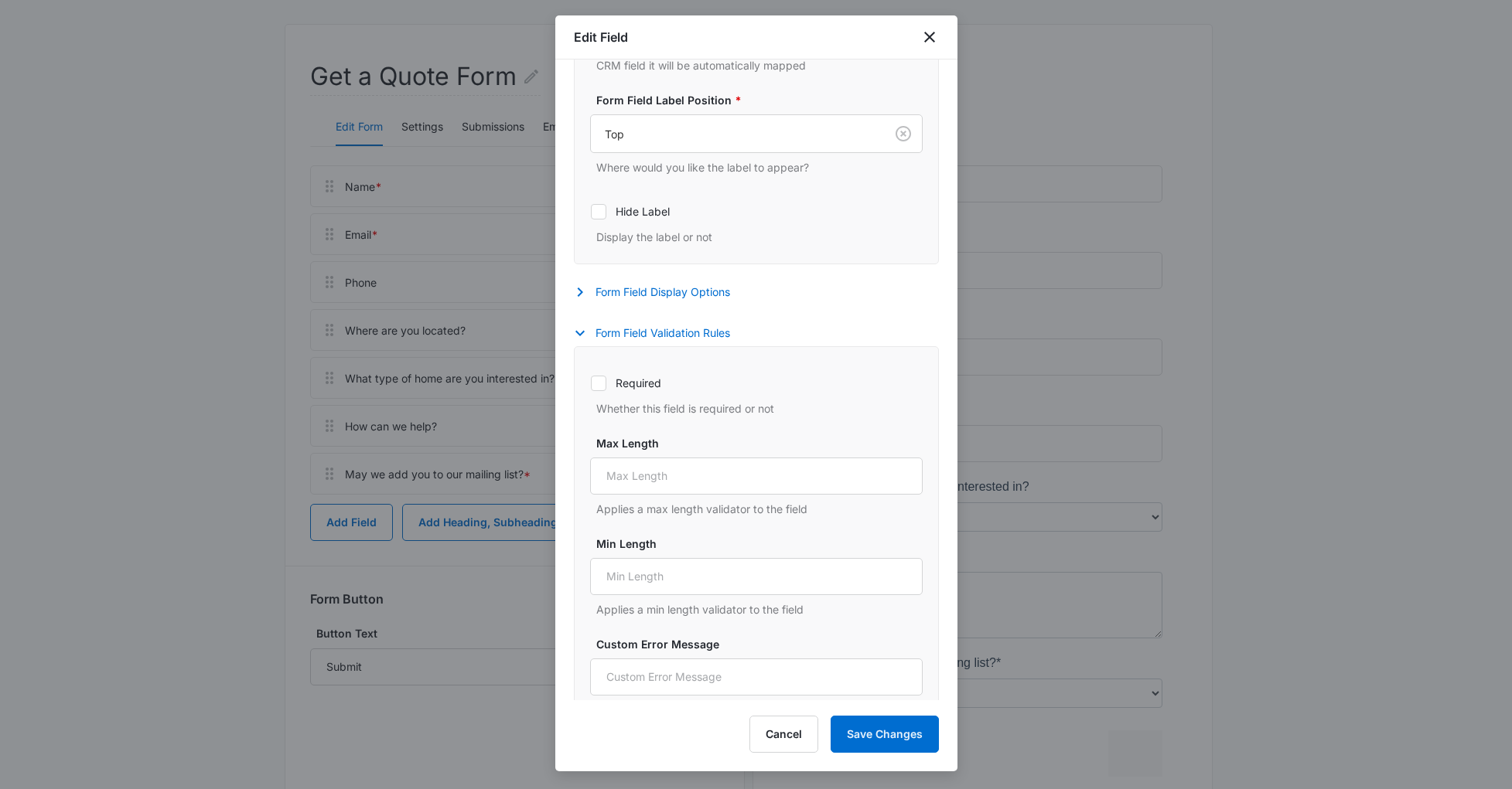
click at [607, 390] on label "Required" at bounding box center [756, 382] width 333 height 16
click at [591, 383] on input "Required" at bounding box center [590, 383] width 1 height 1
checkbox input "true"
click at [924, 743] on button "Save Changes" at bounding box center [884, 734] width 108 height 37
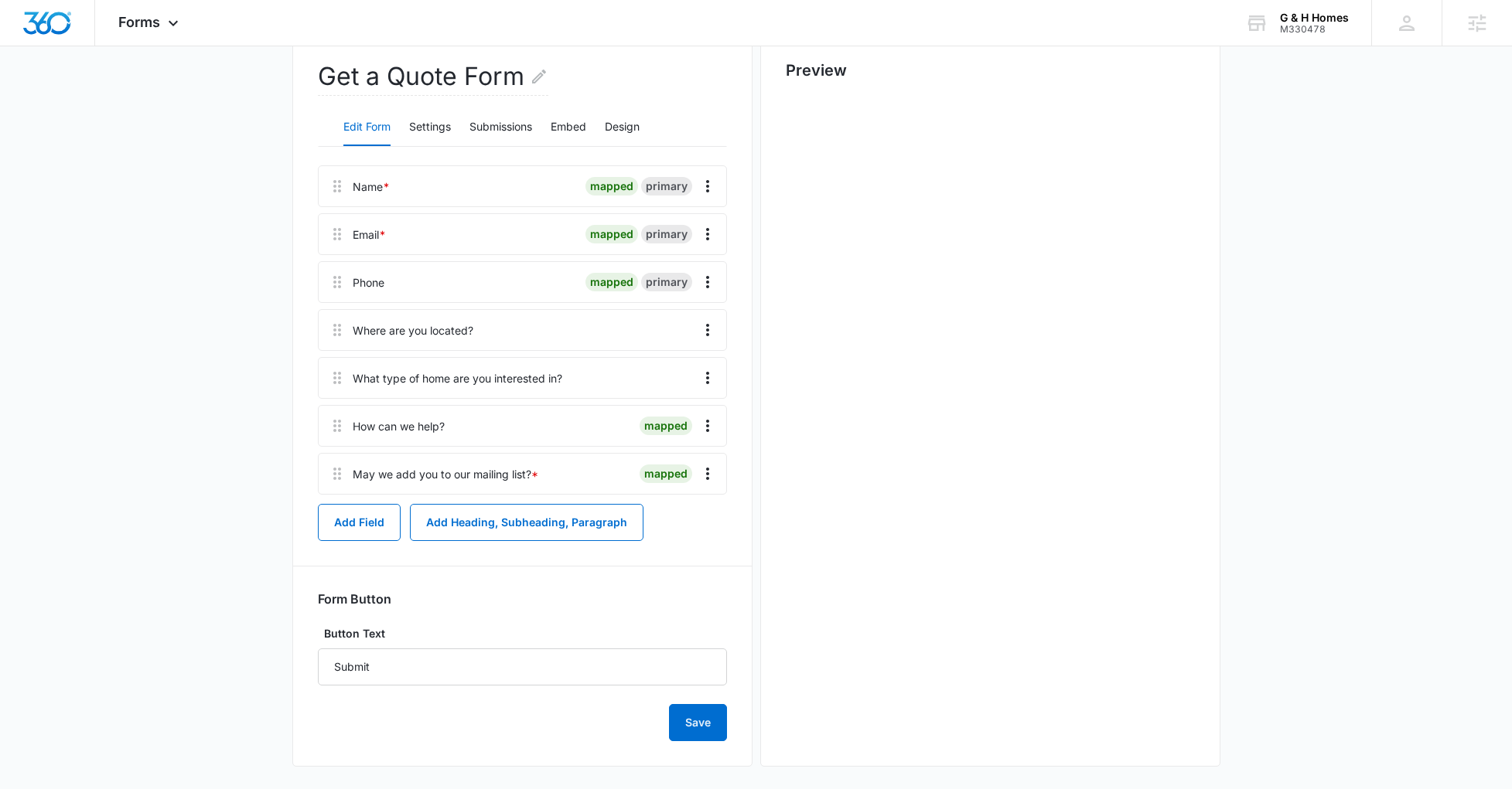
scroll to position [0, 0]
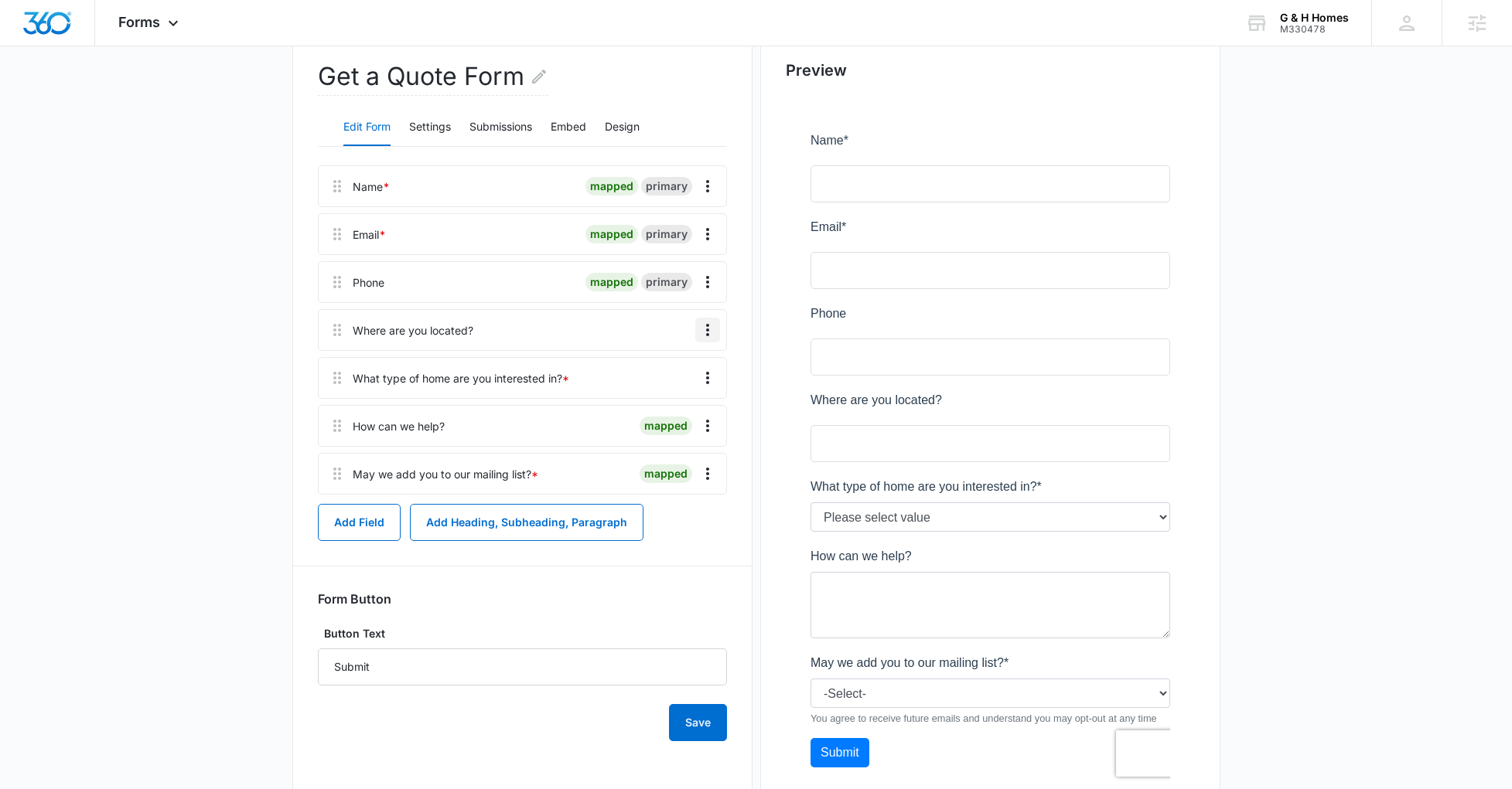
click at [708, 332] on icon "Overflow Menu" at bounding box center [708, 330] width 19 height 19
click at [677, 366] on button "Edit" at bounding box center [674, 374] width 88 height 23
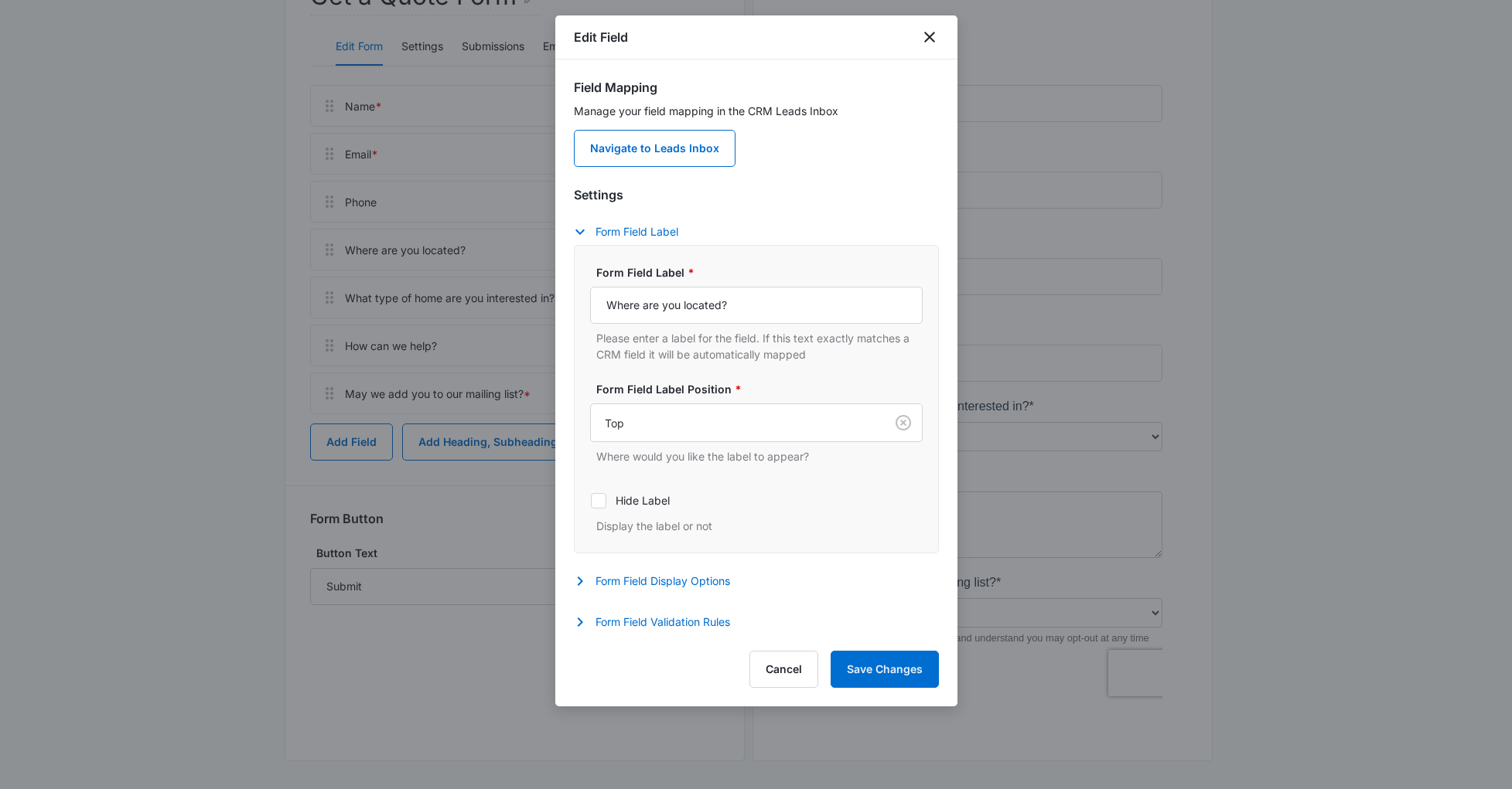
scroll to position [237, 0]
click at [665, 614] on div "Settings Form Field Label Form Field Label * Where are you located? Please ente…" at bounding box center [756, 410] width 365 height 450
click at [672, 576] on button "Form Field Display Options" at bounding box center [659, 582] width 172 height 19
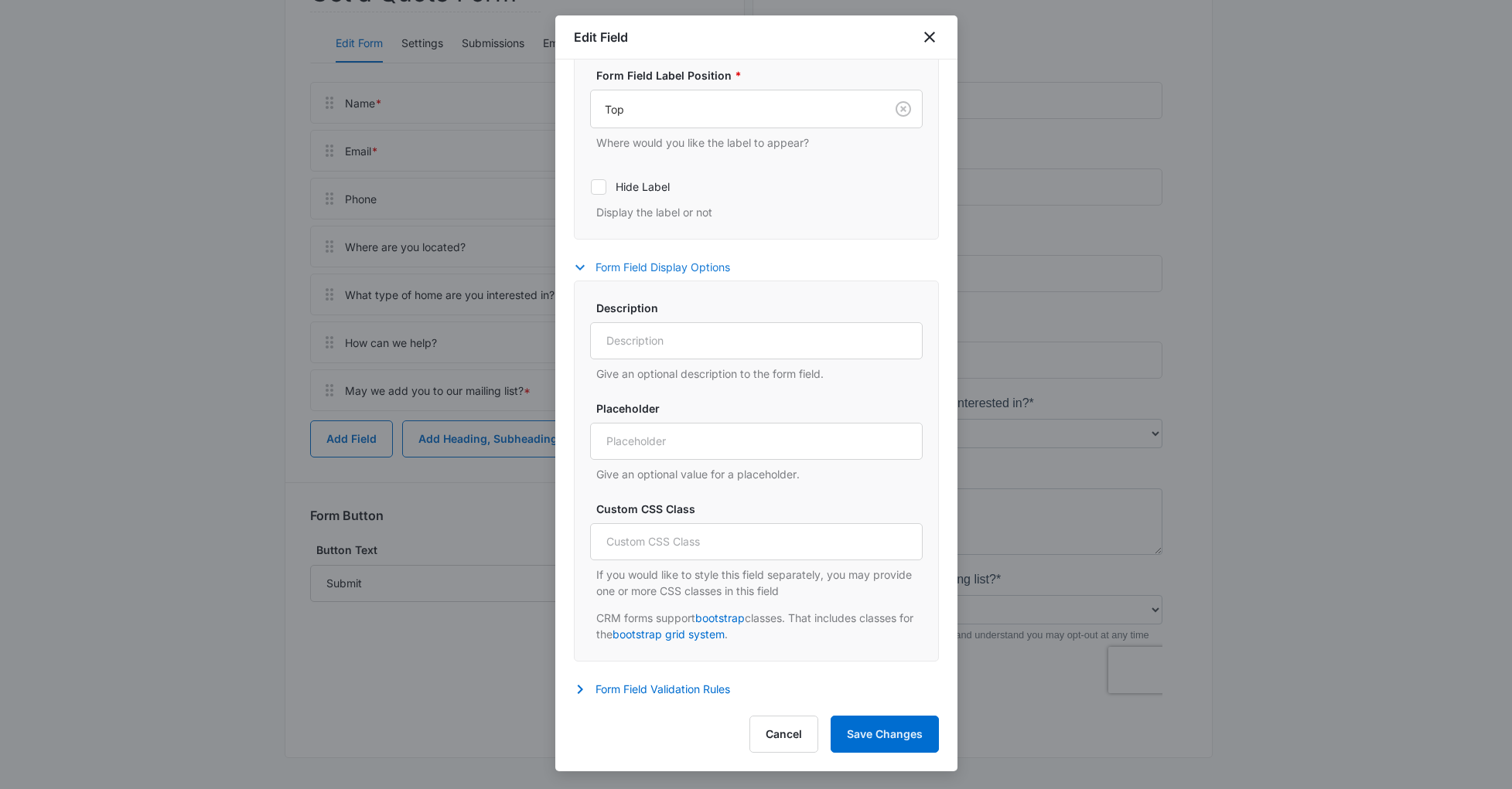
scroll to position [318, 0]
click at [669, 672] on div "Settings Form Field Label Form Field Label * Where are you located? Please ente…" at bounding box center [756, 285] width 365 height 831
click at [669, 683] on button "Form Field Validation Rules" at bounding box center [659, 687] width 172 height 19
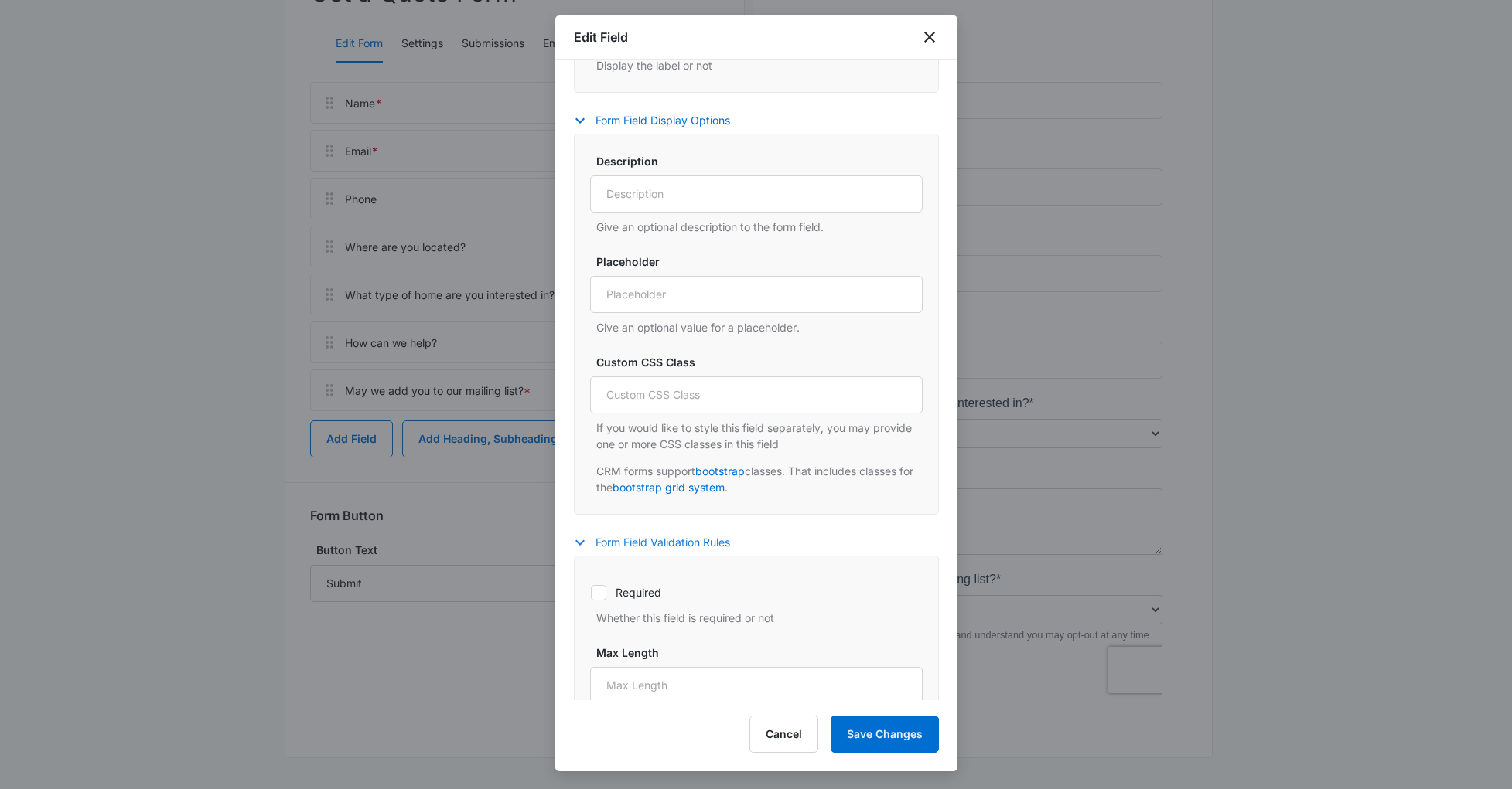
scroll to position [472, 0]
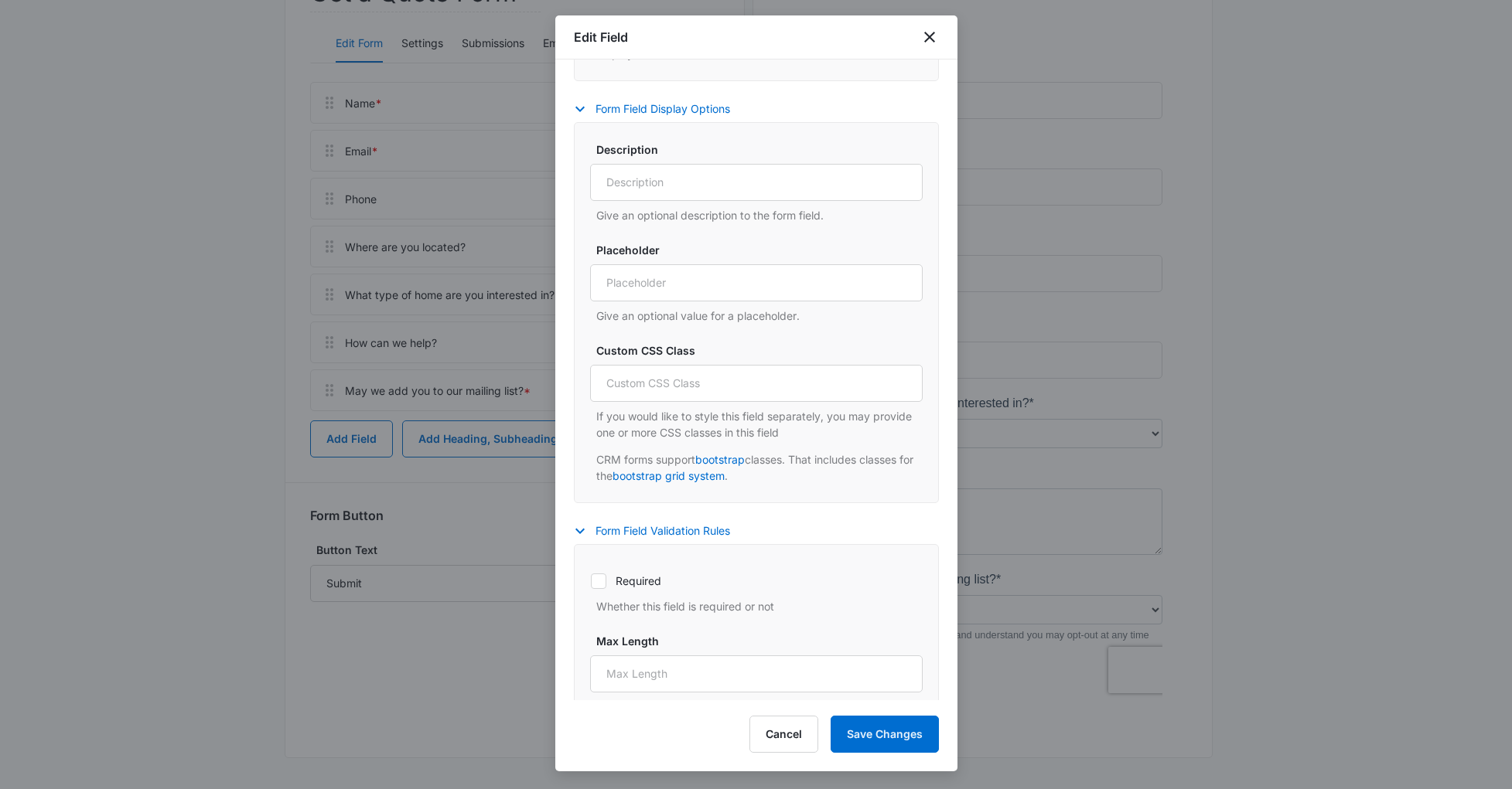
click at [644, 594] on div "Required Whether this field is required or not" at bounding box center [756, 589] width 333 height 51
click at [644, 586] on label "Required" at bounding box center [756, 581] width 333 height 16
click at [591, 582] on input "Required" at bounding box center [590, 581] width 1 height 1
checkbox input "true"
click at [888, 741] on button "Save Changes" at bounding box center [884, 734] width 108 height 37
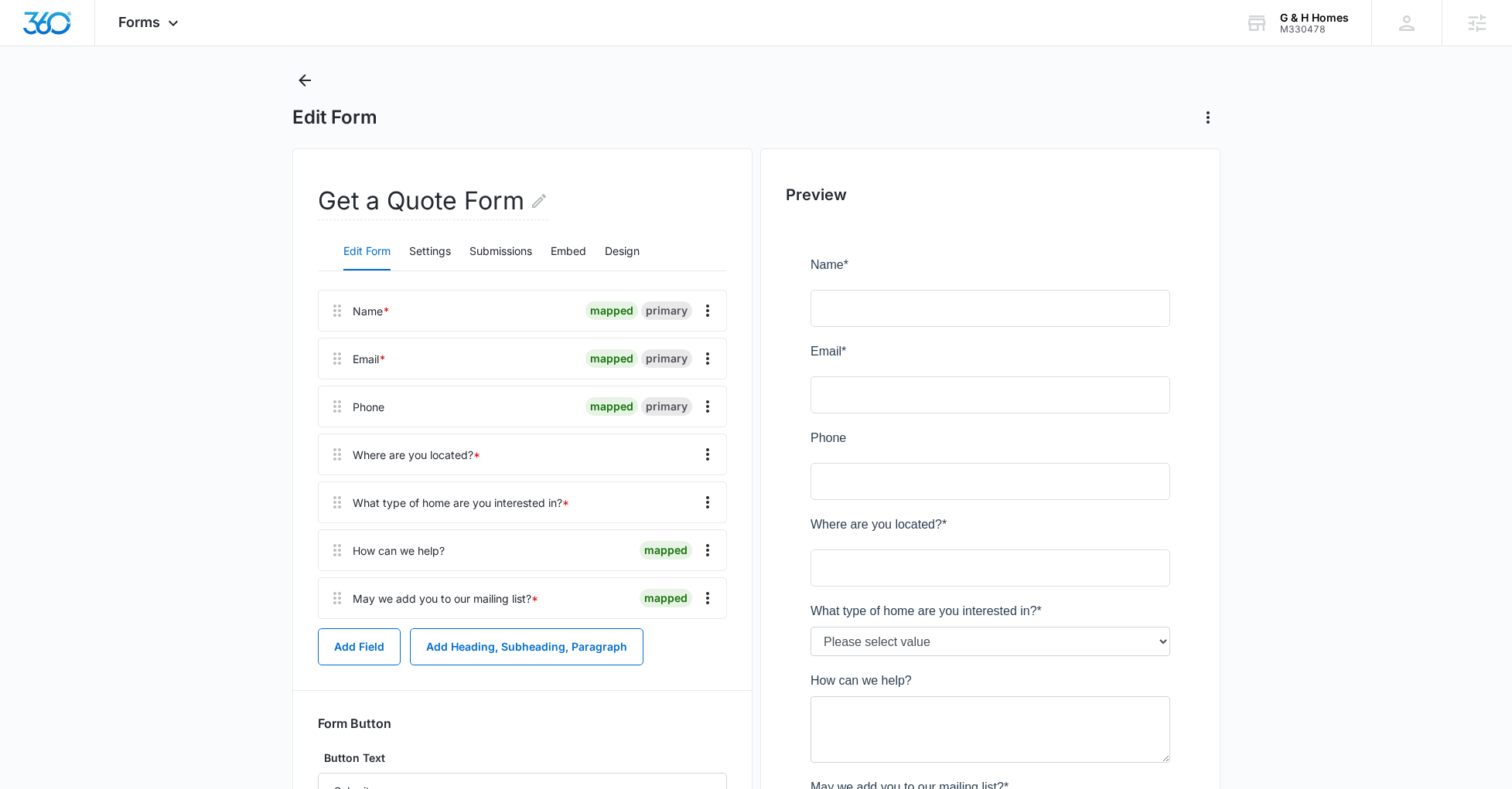
scroll to position [0, 0]
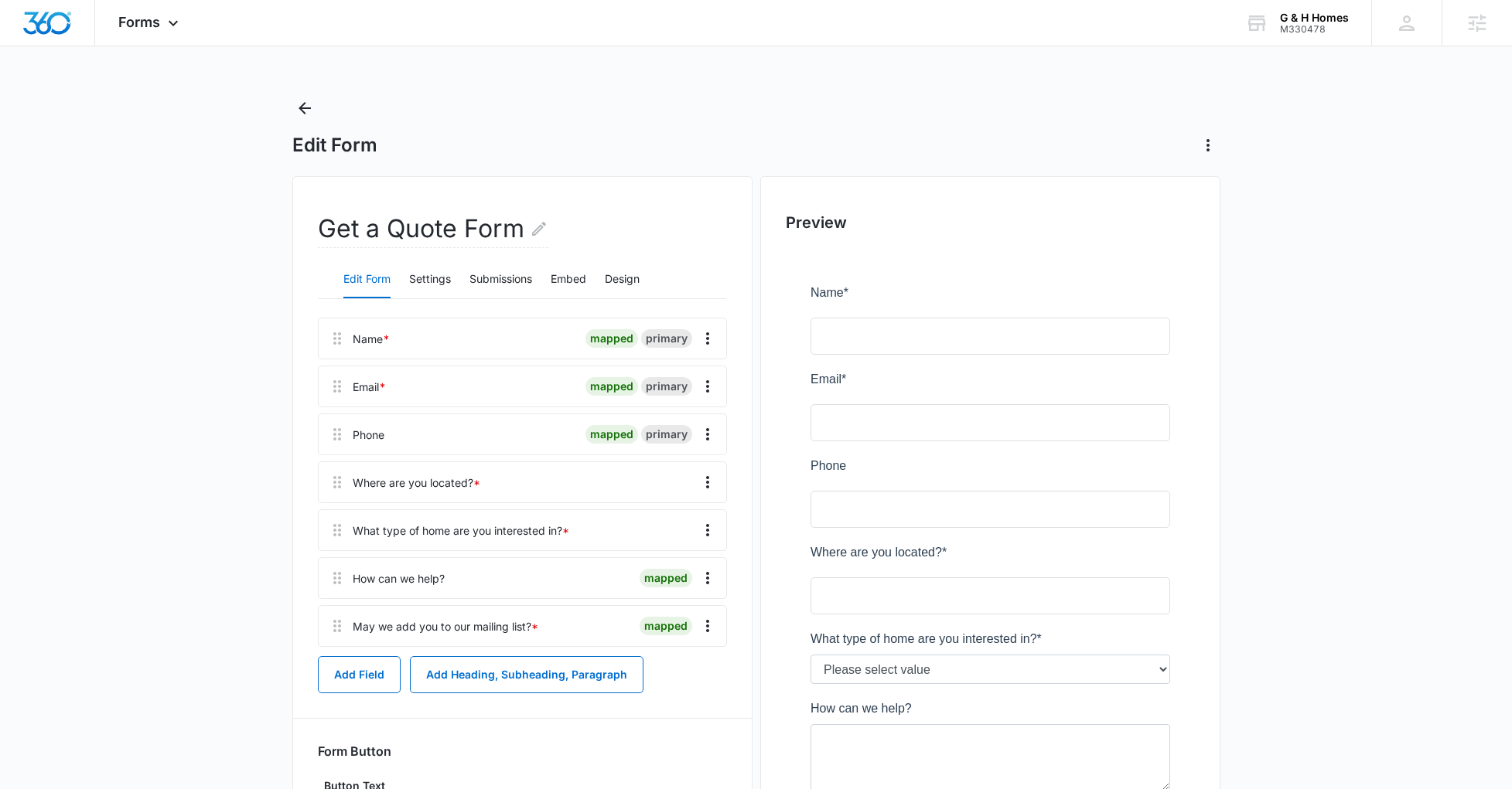
click at [894, 589] on div at bounding box center [990, 609] width 409 height 719
click at [879, 604] on div at bounding box center [990, 609] width 409 height 719
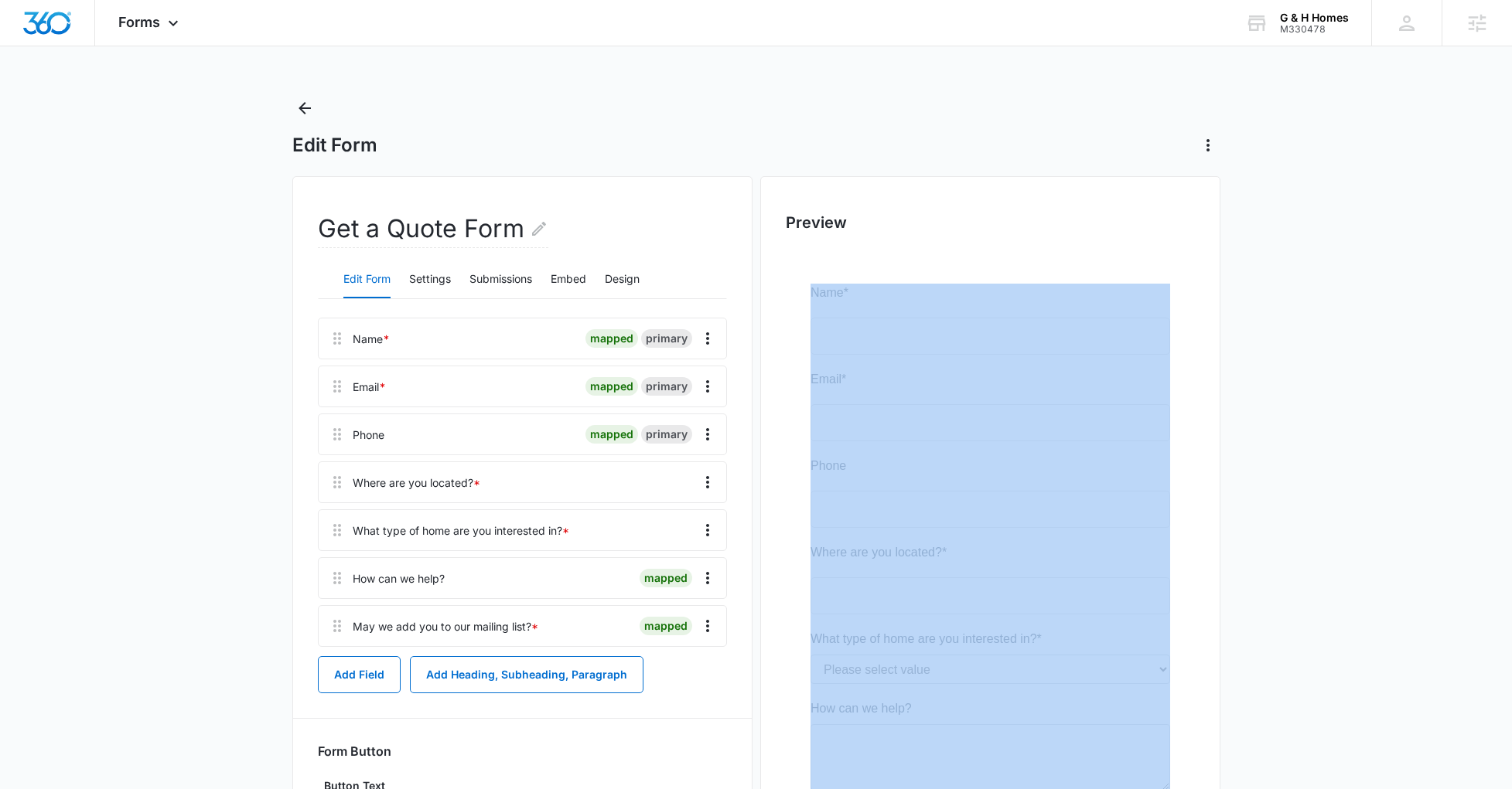
click at [880, 603] on div at bounding box center [990, 609] width 409 height 719
click at [1255, 606] on main "Edit Form Get a Quote Form Edit Form Settings Submissions Embed Design Name * m…" at bounding box center [756, 560] width 1512 height 929
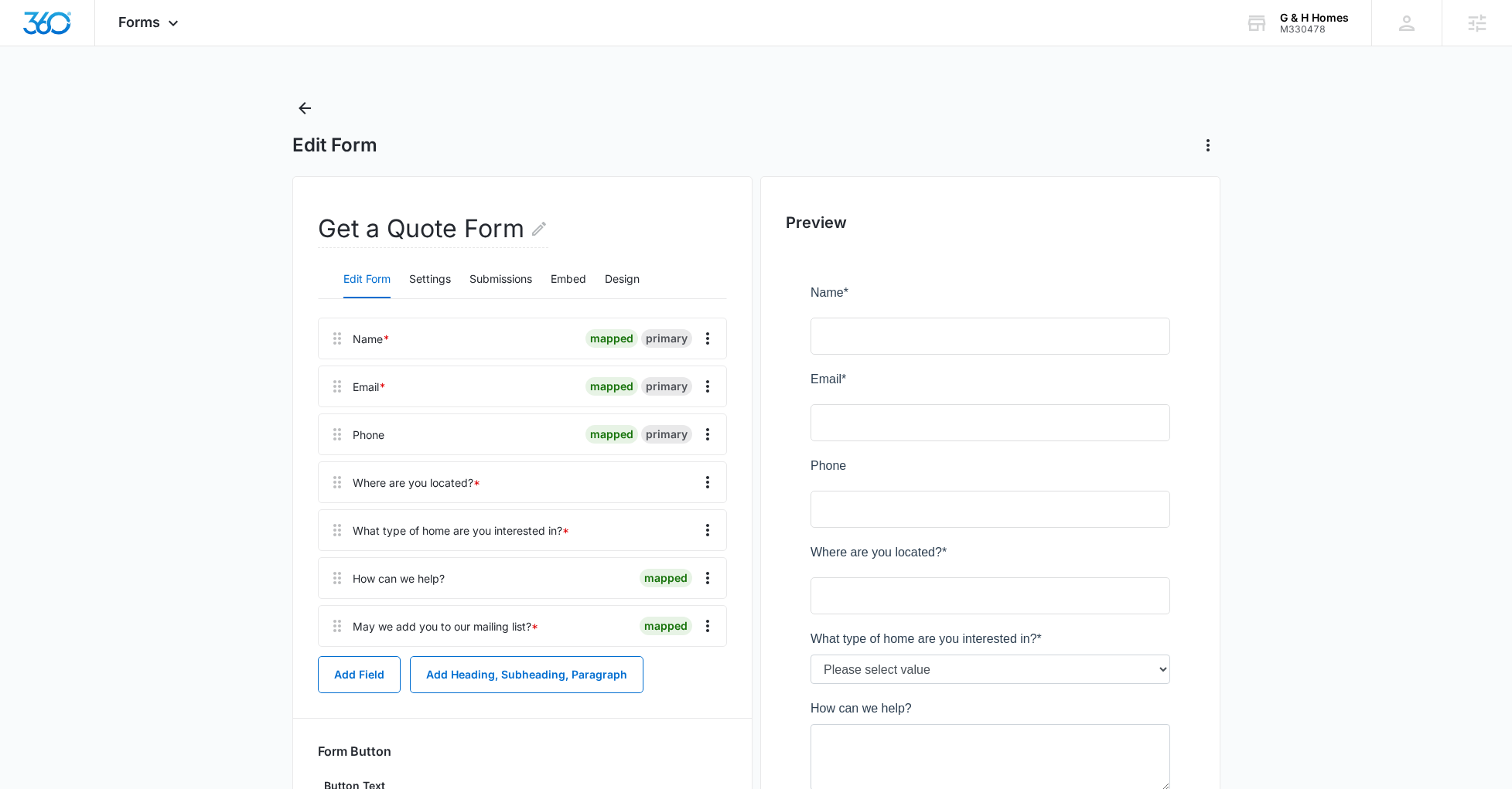
click at [902, 600] on div at bounding box center [990, 609] width 409 height 719
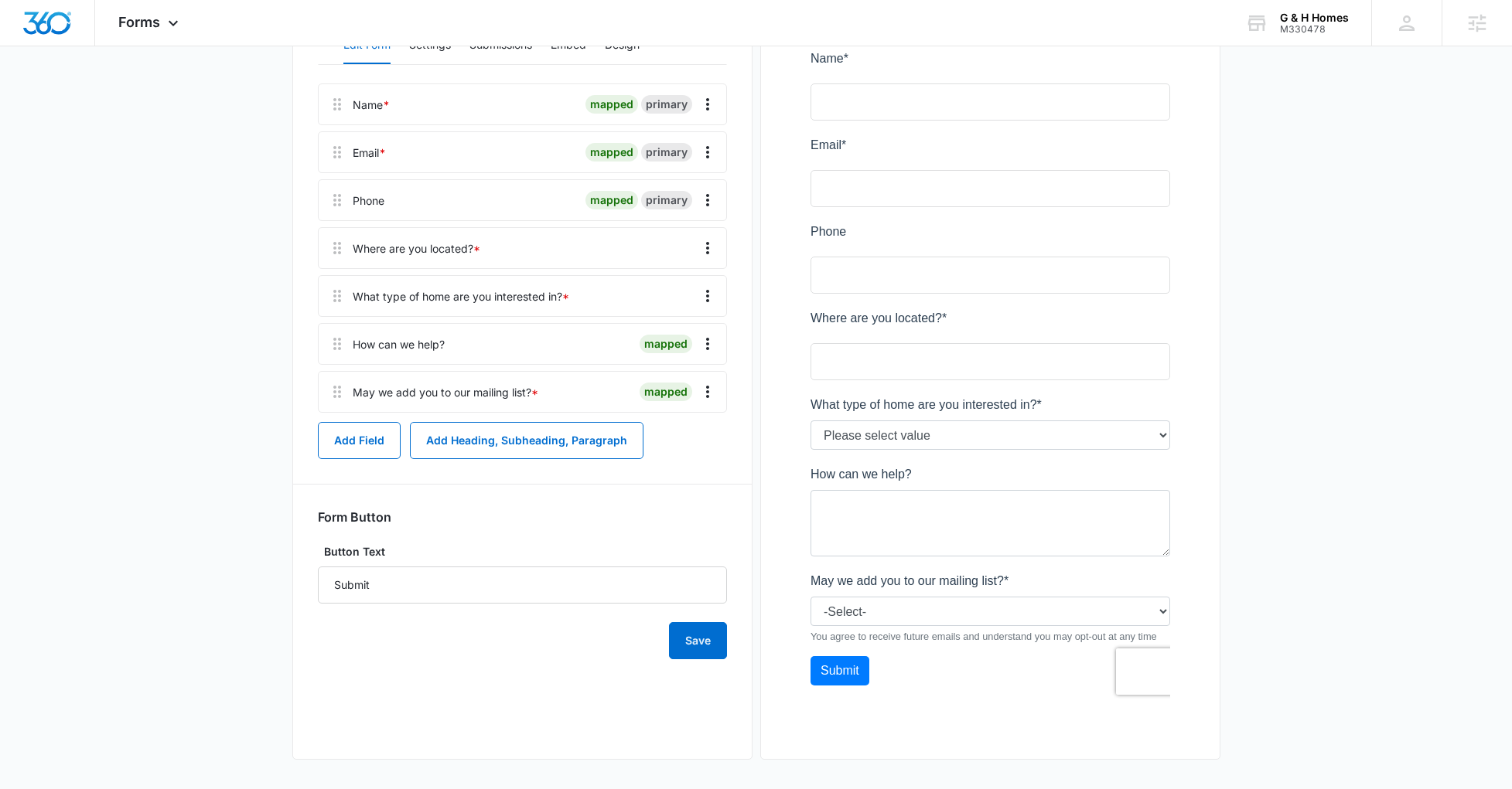
scroll to position [237, 0]
click at [700, 635] on button "Save" at bounding box center [697, 639] width 58 height 37
click at [186, 486] on main "Edit Form Get a Quote Form Edit Form Settings Submissions Embed Design Name * m…" at bounding box center [756, 324] width 1512 height 929
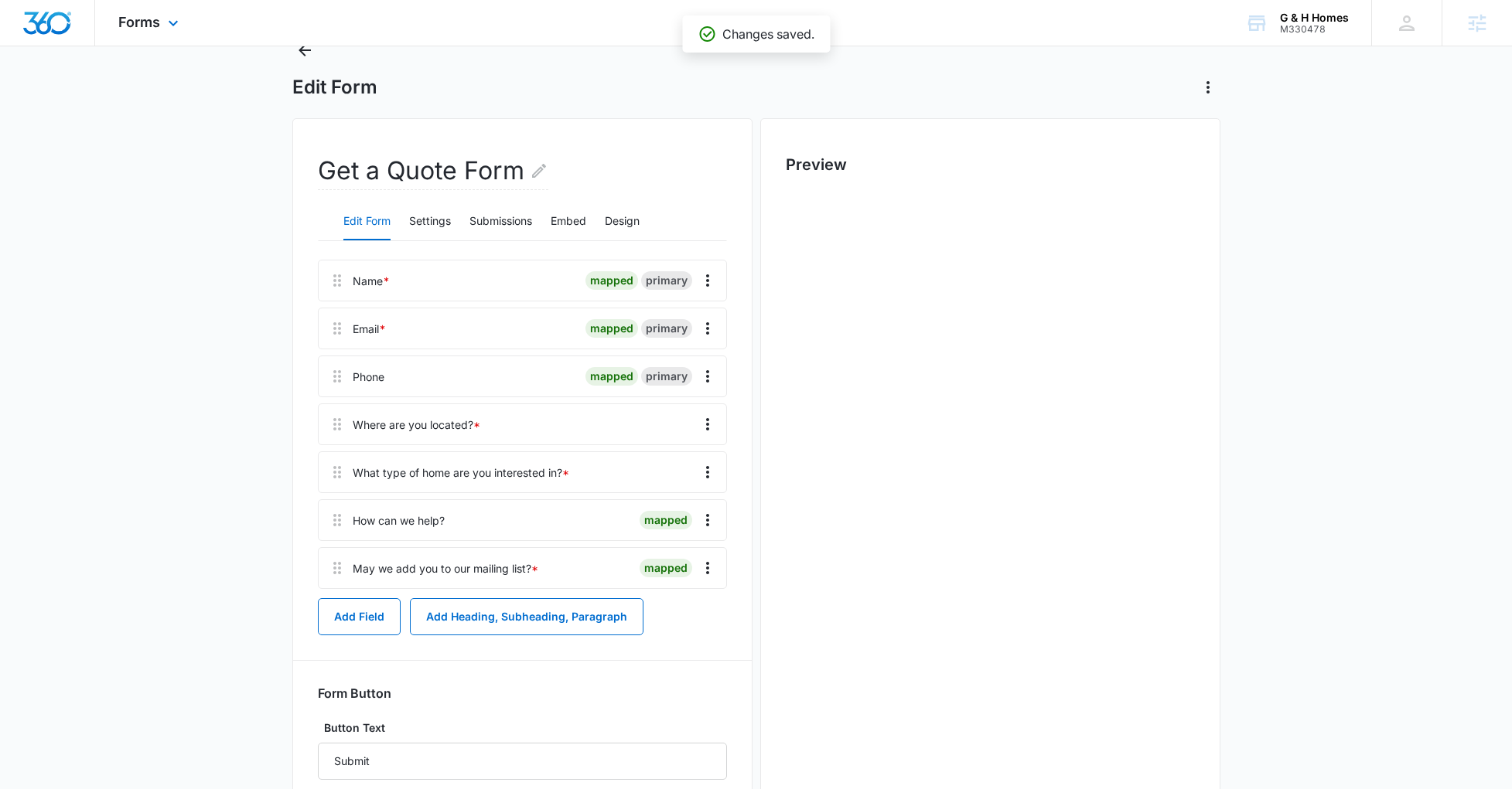
scroll to position [0, 0]
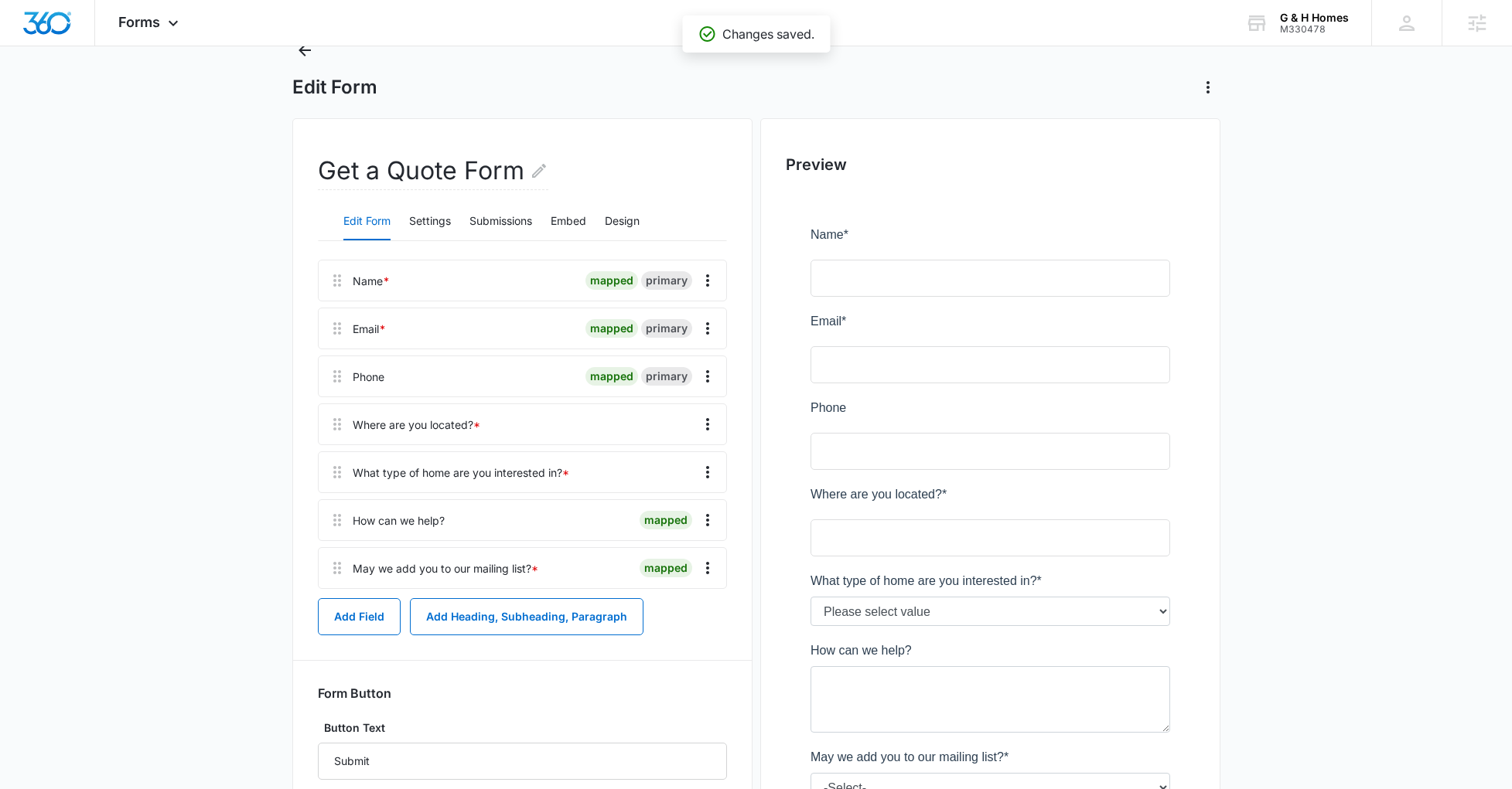
click at [1184, 522] on div at bounding box center [990, 551] width 409 height 719
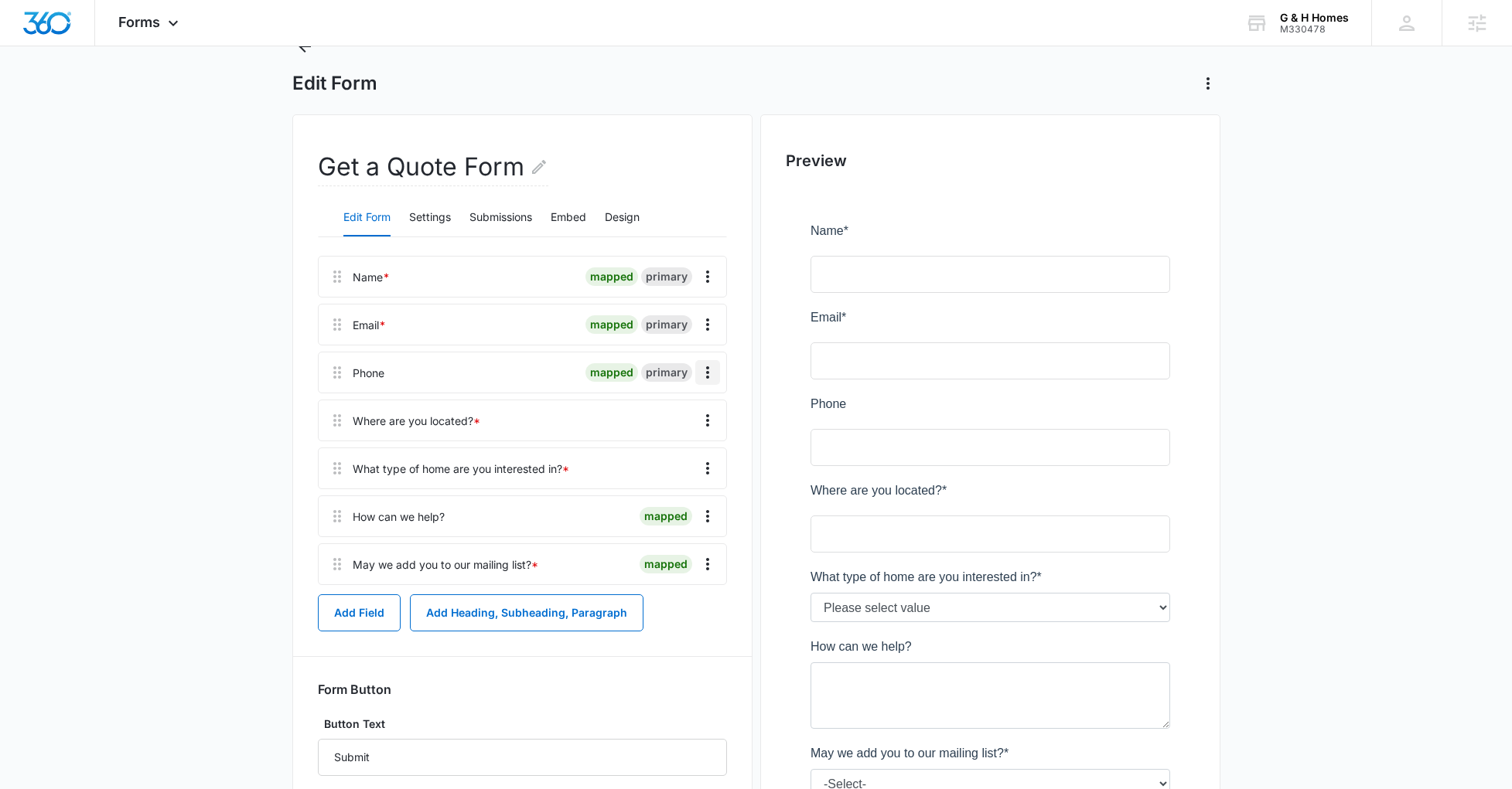
click at [716, 378] on button "Overflow Menu" at bounding box center [708, 373] width 25 height 25
click at [674, 422] on button "Edit" at bounding box center [674, 415] width 88 height 23
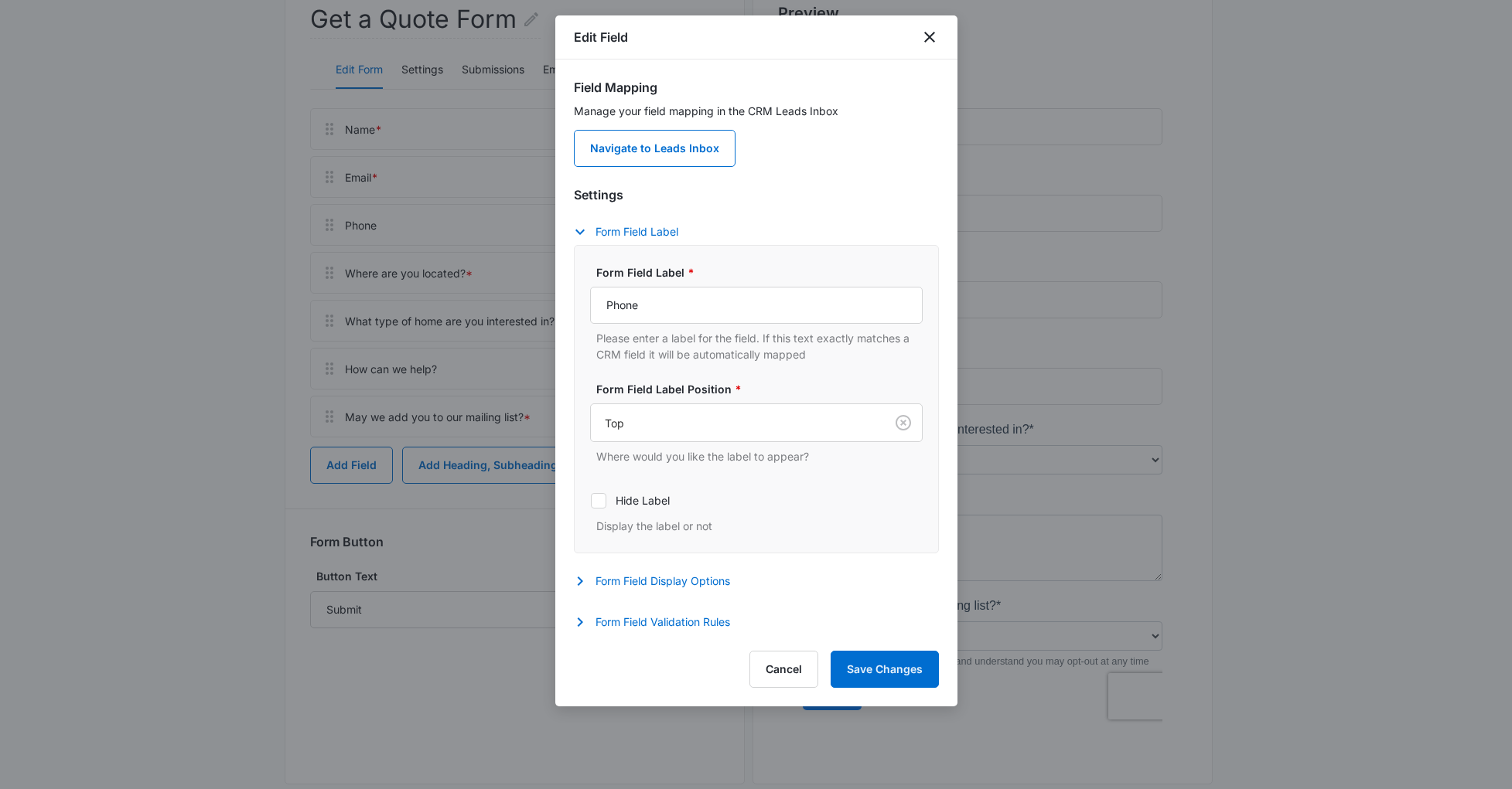
scroll to position [237, 0]
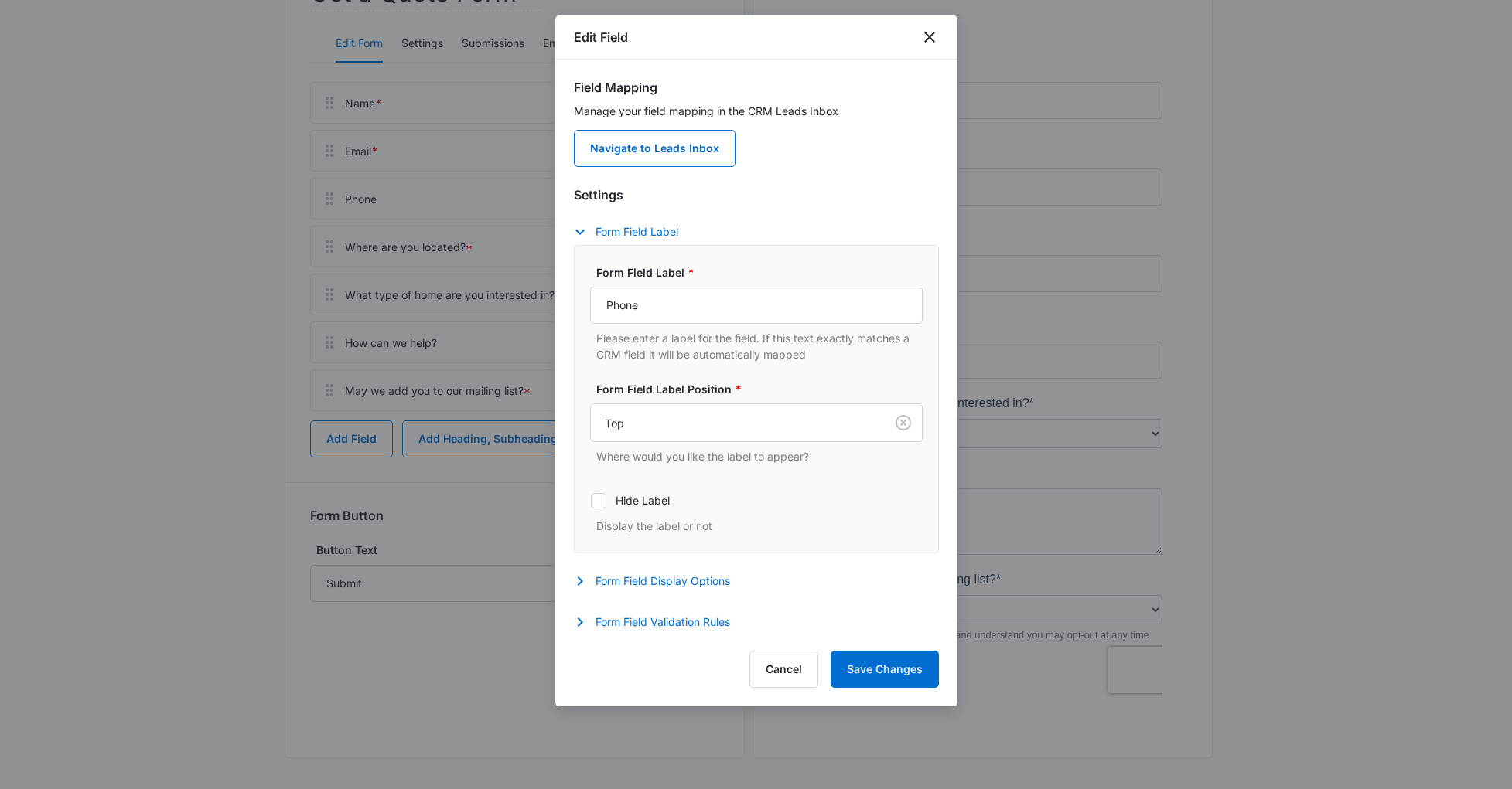
click at [649, 591] on div "Form Field Display Options Description Give an optional description to the form…" at bounding box center [756, 584] width 365 height 23
click at [674, 623] on button "Form Field Validation Rules" at bounding box center [659, 623] width 172 height 19
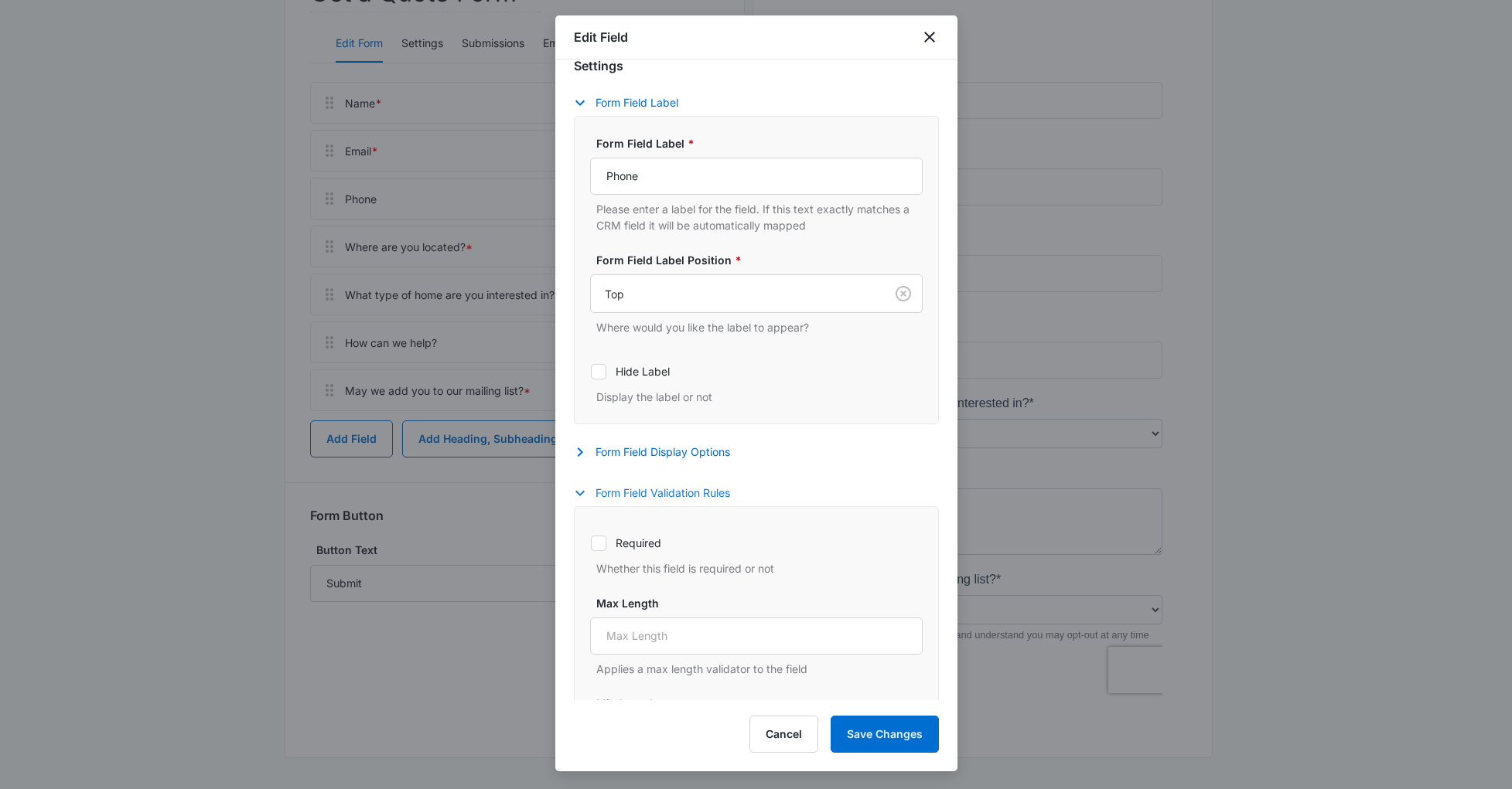
scroll to position [236, 0]
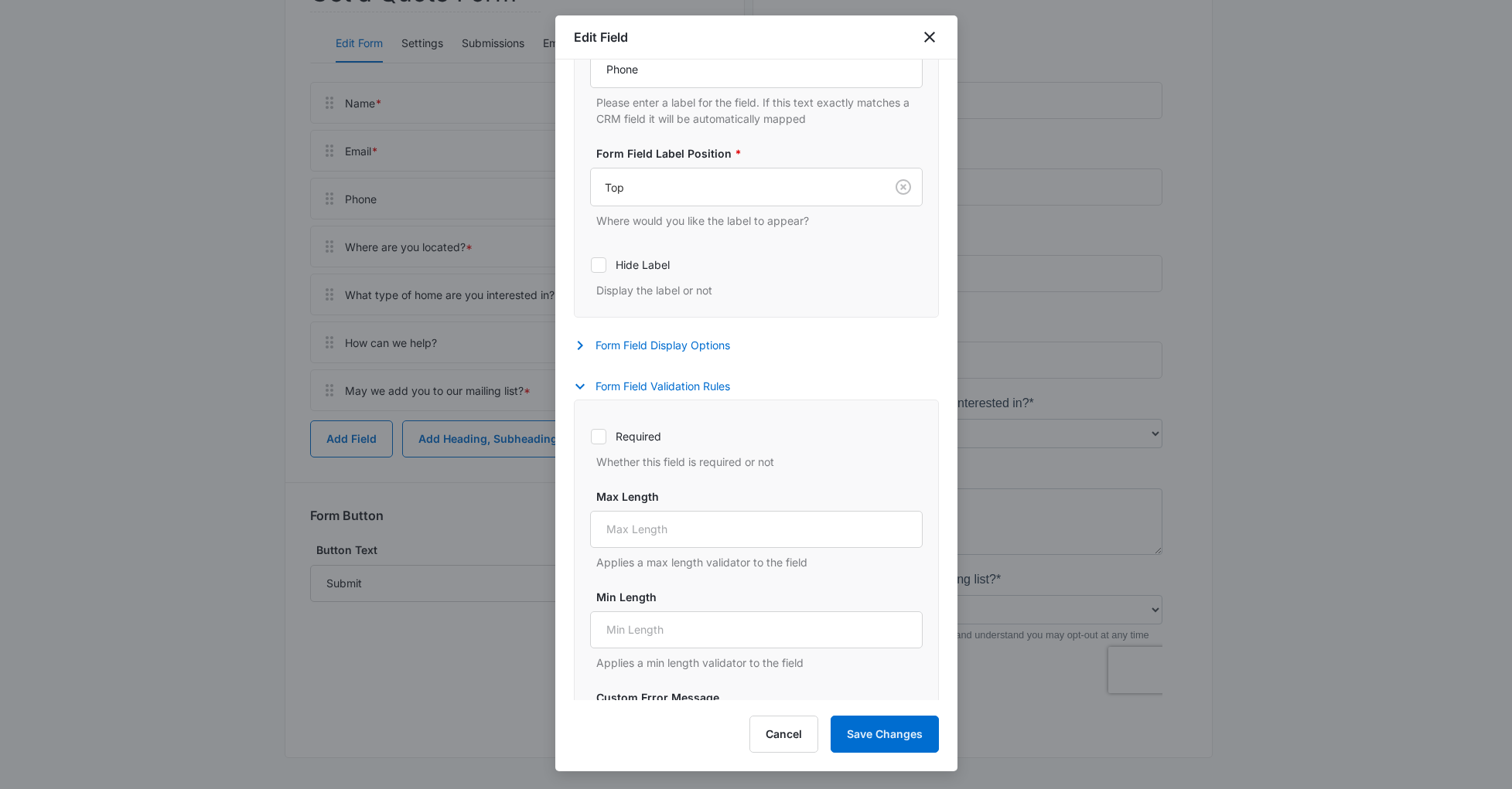
click at [601, 433] on icon at bounding box center [598, 436] width 14 height 14
click at [591, 436] on input "Required" at bounding box center [590, 436] width 1 height 1
checkbox input "true"
click at [855, 736] on button "Save Changes" at bounding box center [884, 734] width 108 height 37
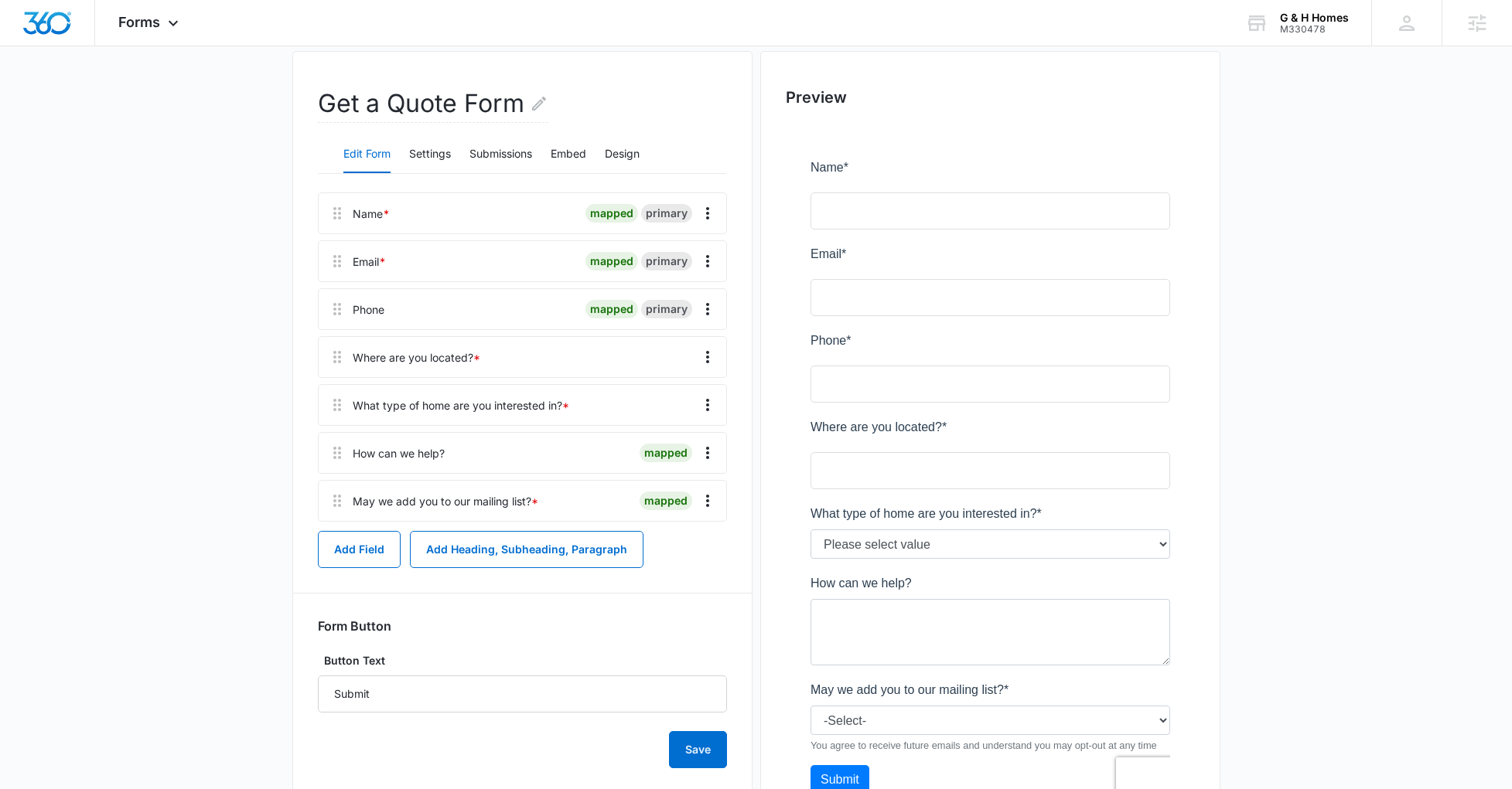
scroll to position [237, 0]
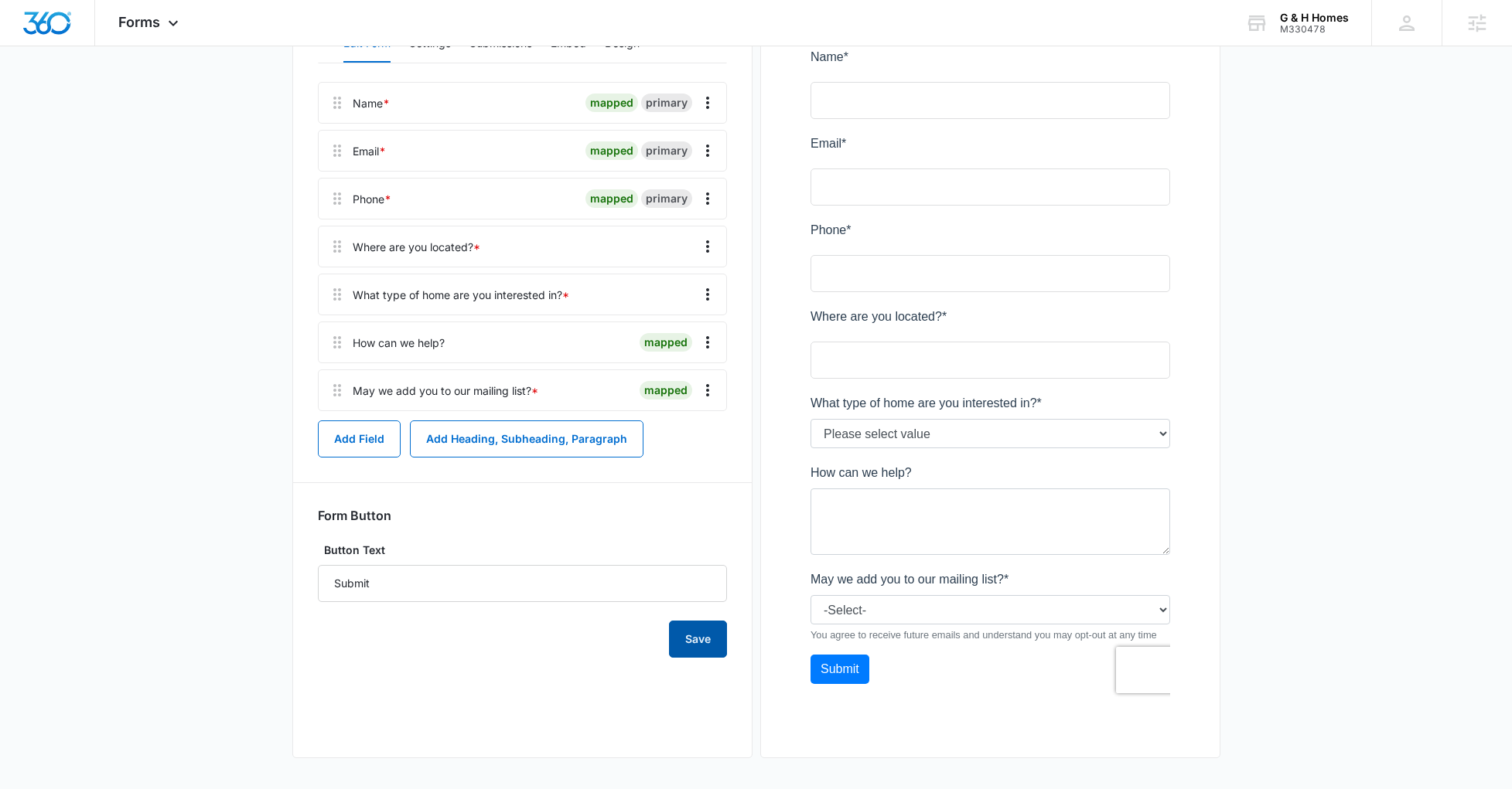
click at [695, 636] on button "Save" at bounding box center [697, 639] width 58 height 37
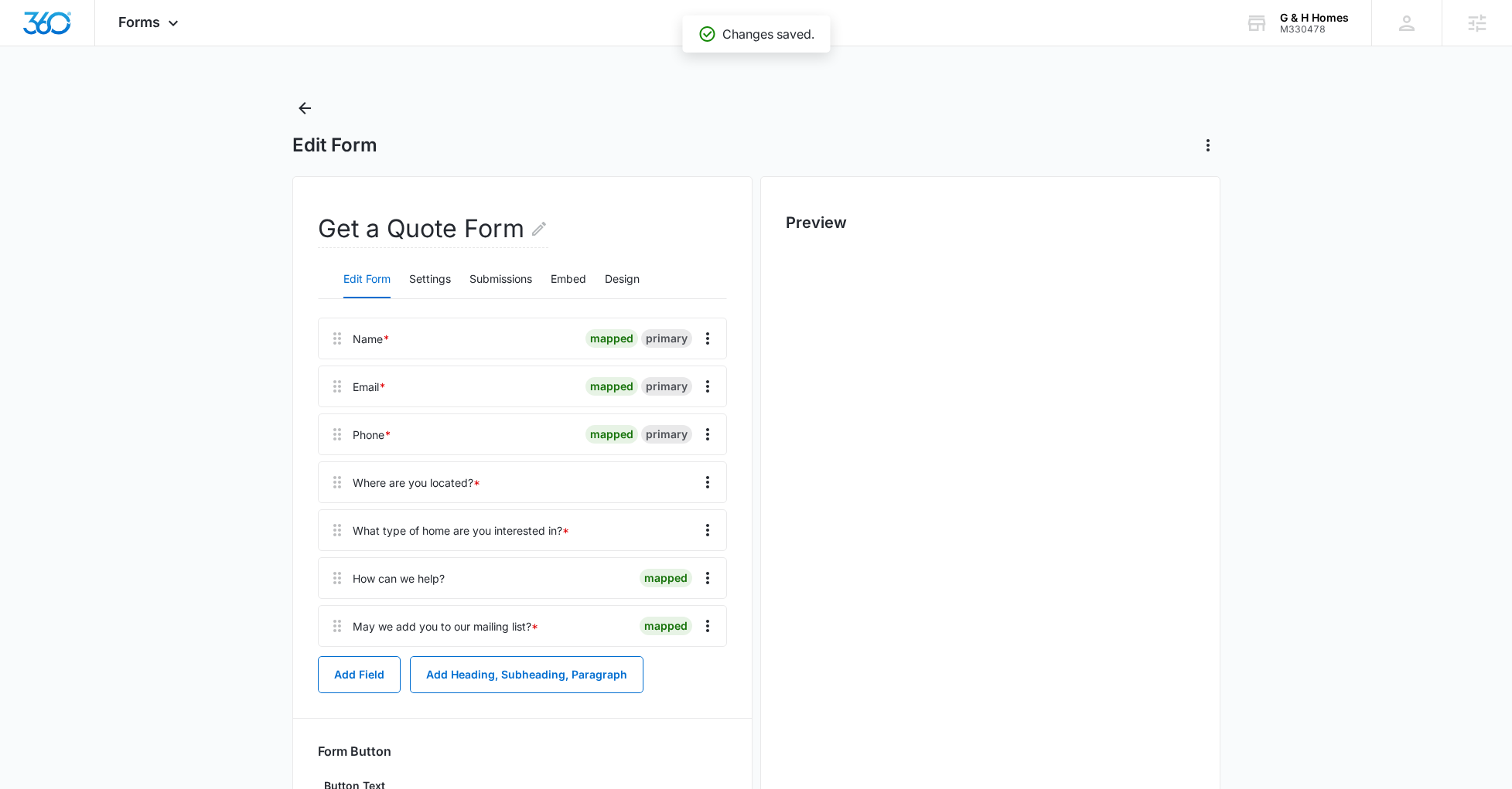
scroll to position [0, 0]
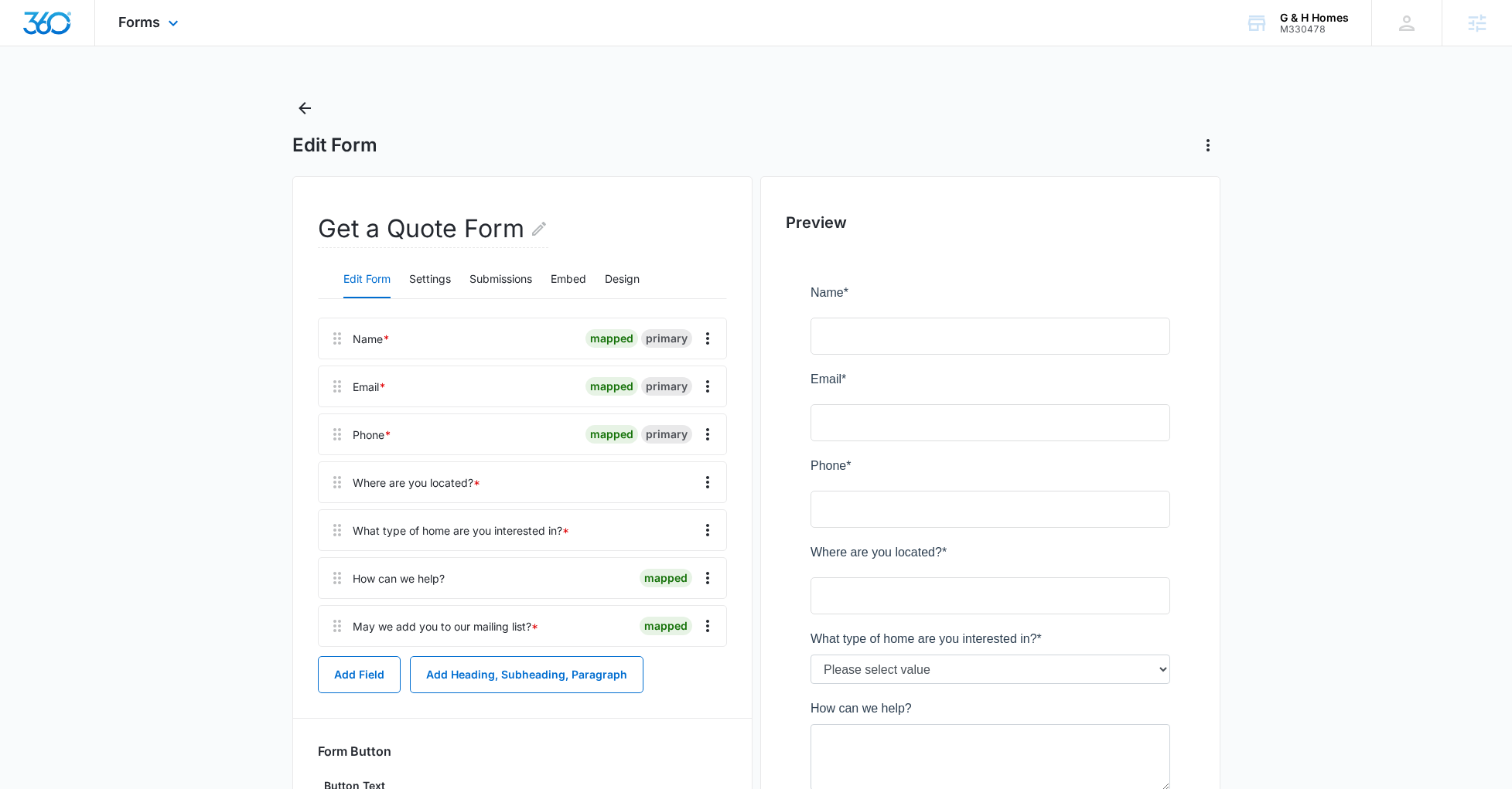
click at [51, 20] on img "Dashboard" at bounding box center [48, 23] width 49 height 23
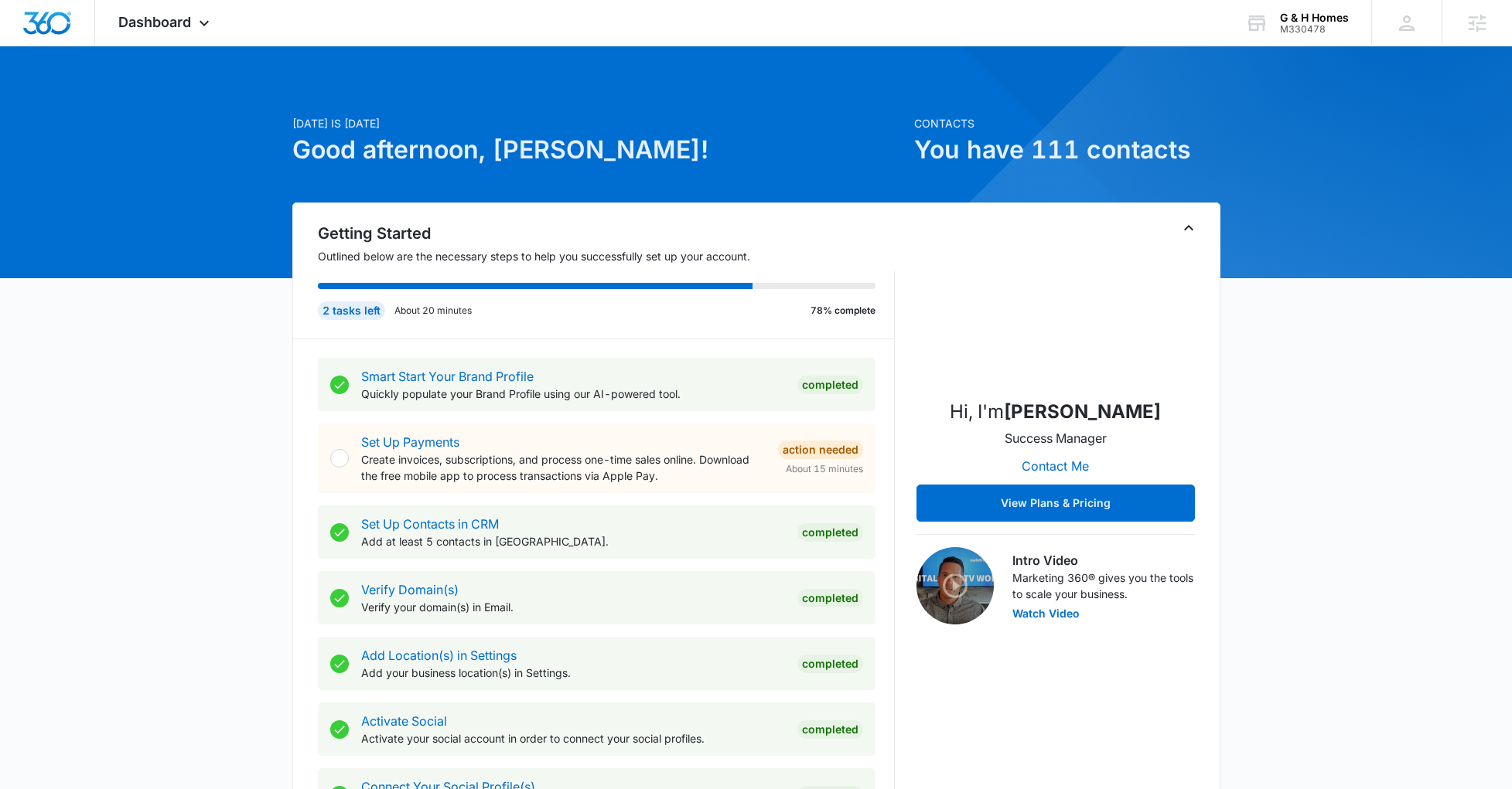
click at [153, 14] on span "Dashboard" at bounding box center [154, 22] width 72 height 16
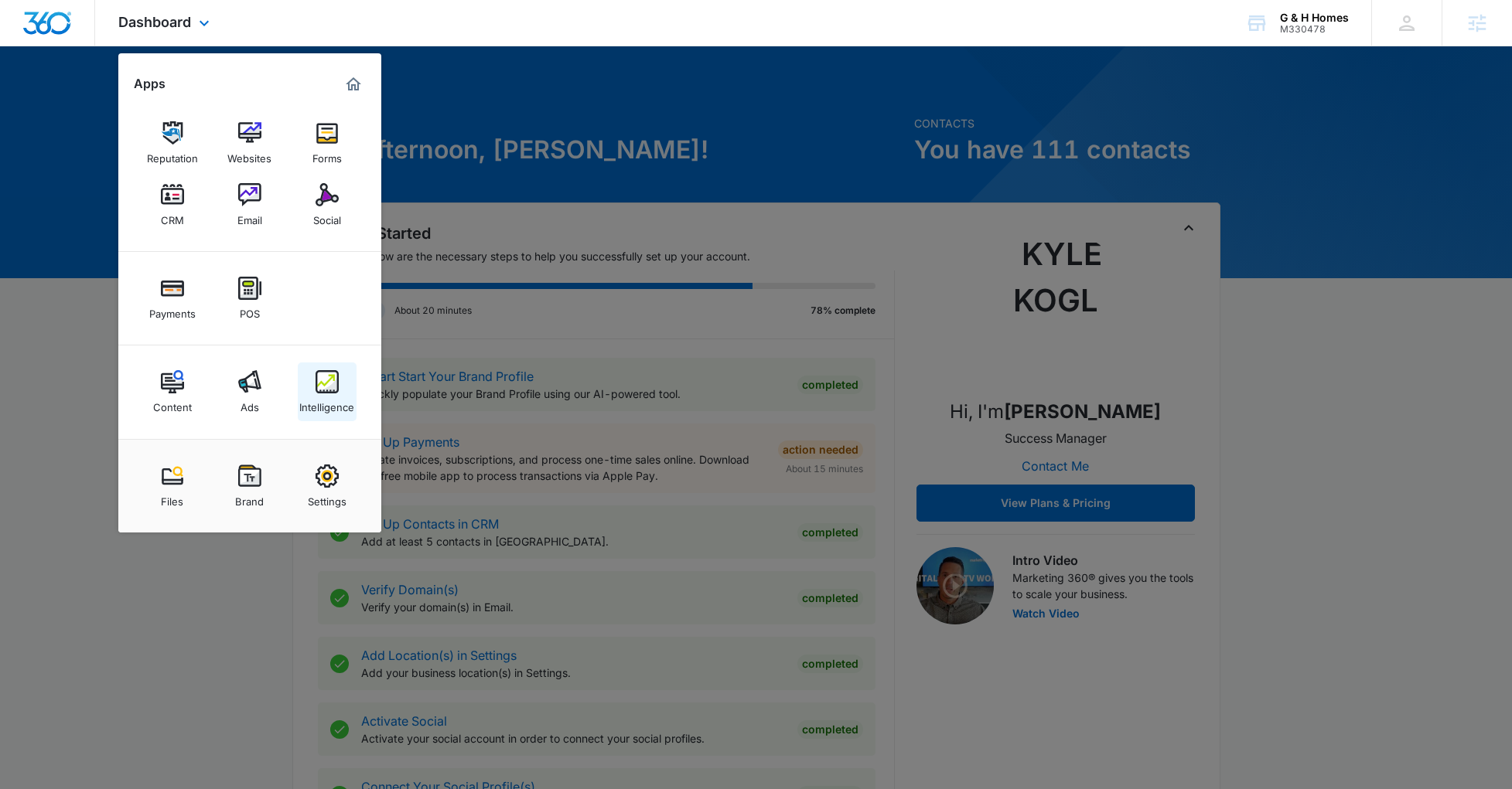
click at [355, 382] on link "Intelligence" at bounding box center [327, 392] width 59 height 59
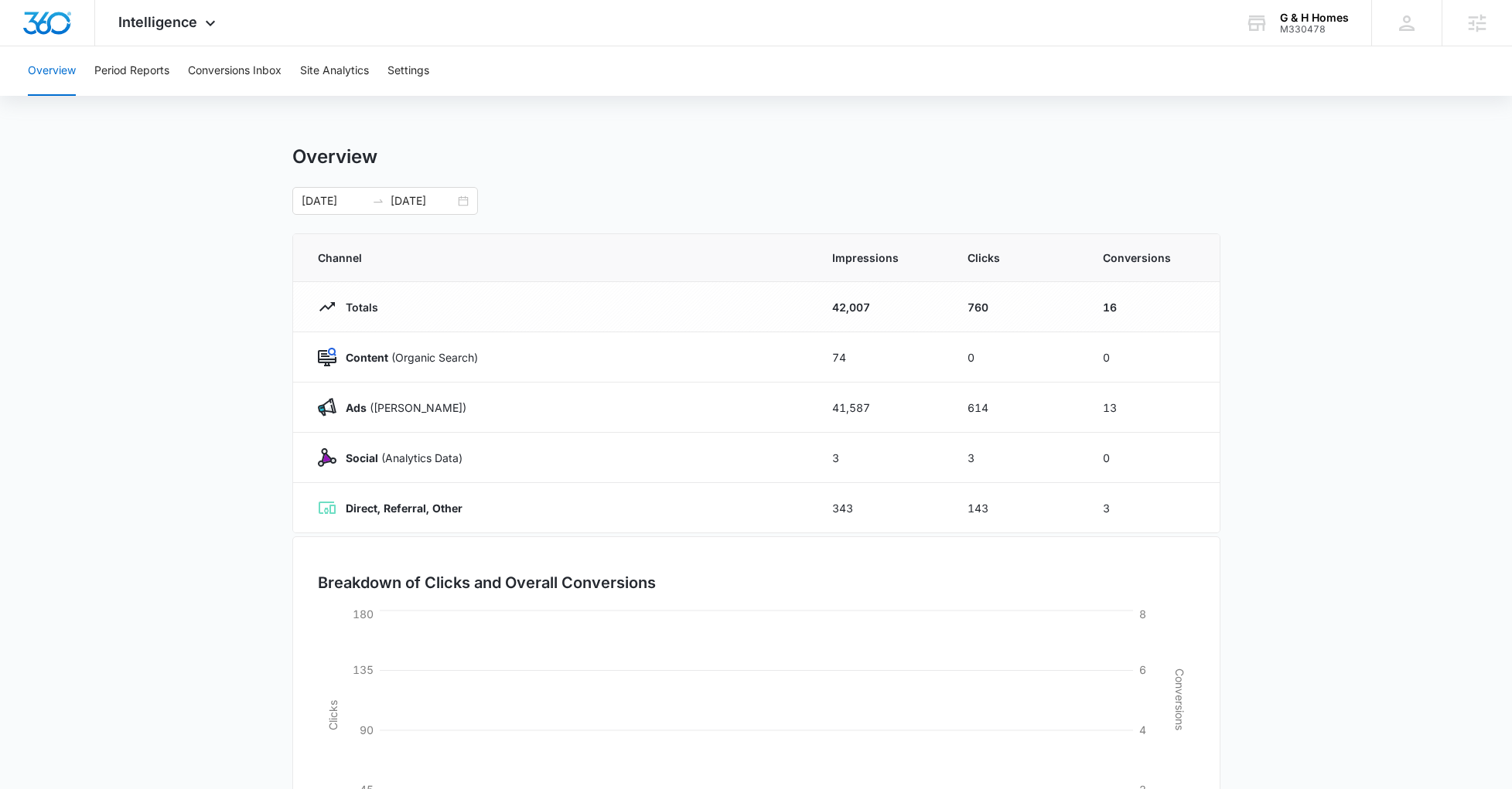
click at [432, 81] on div "Overview Period Reports Conversions Inbox Site Analytics Settings" at bounding box center [756, 71] width 1475 height 49
click at [429, 65] on button "Settings" at bounding box center [408, 71] width 42 height 49
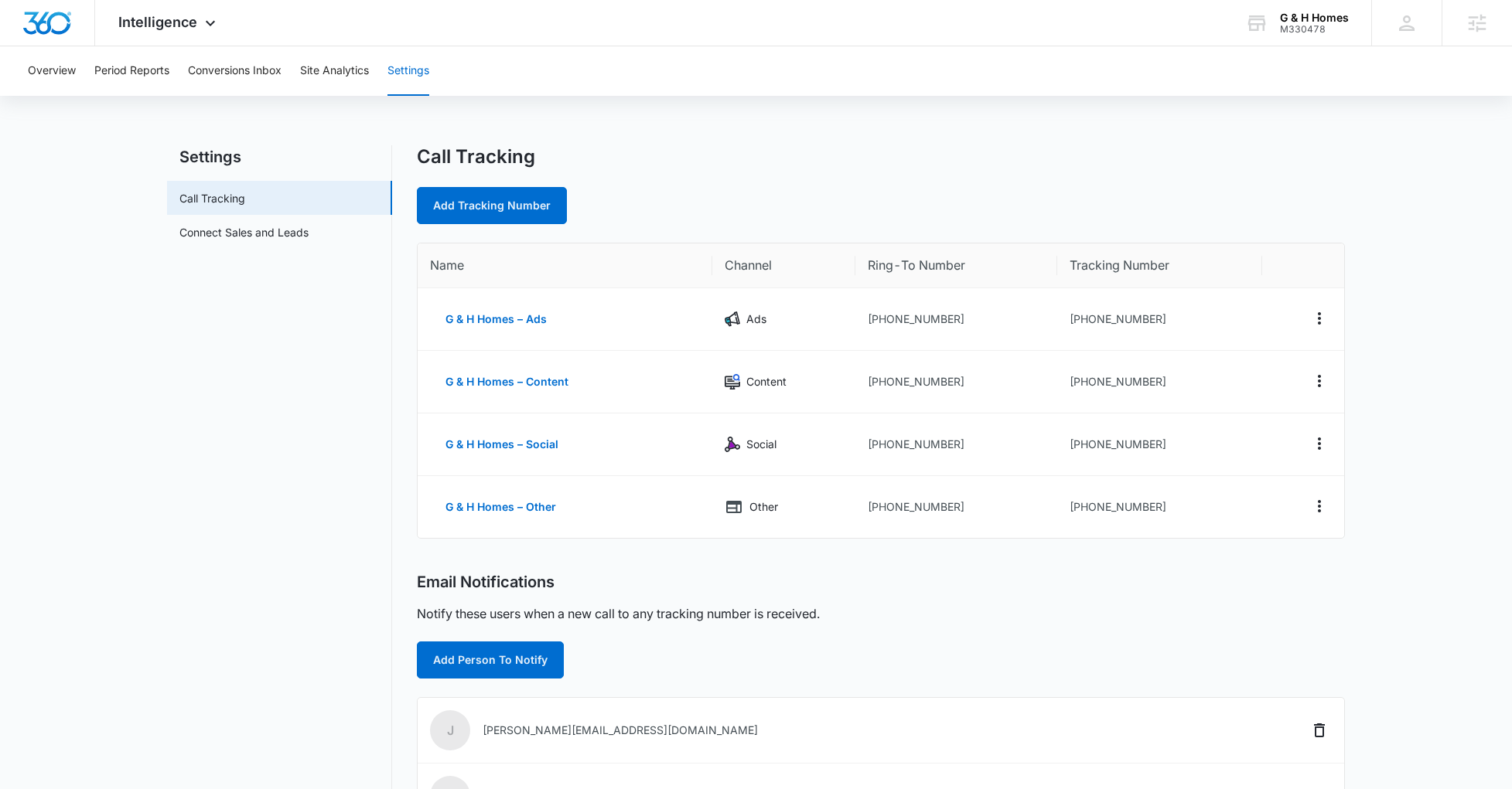
click at [395, 487] on div "Settings Call Tracking Connect Sales and Leads Call Tracking Add Tracking Numbe…" at bounding box center [756, 592] width 1178 height 894
click at [259, 536] on nav "Settings Call Tracking Connect Sales and Leads" at bounding box center [280, 592] width 225 height 894
click at [250, 453] on nav "Settings Call Tracking Connect Sales and Leads" at bounding box center [280, 592] width 225 height 894
click at [147, 23] on span "Intelligence" at bounding box center [157, 22] width 79 height 16
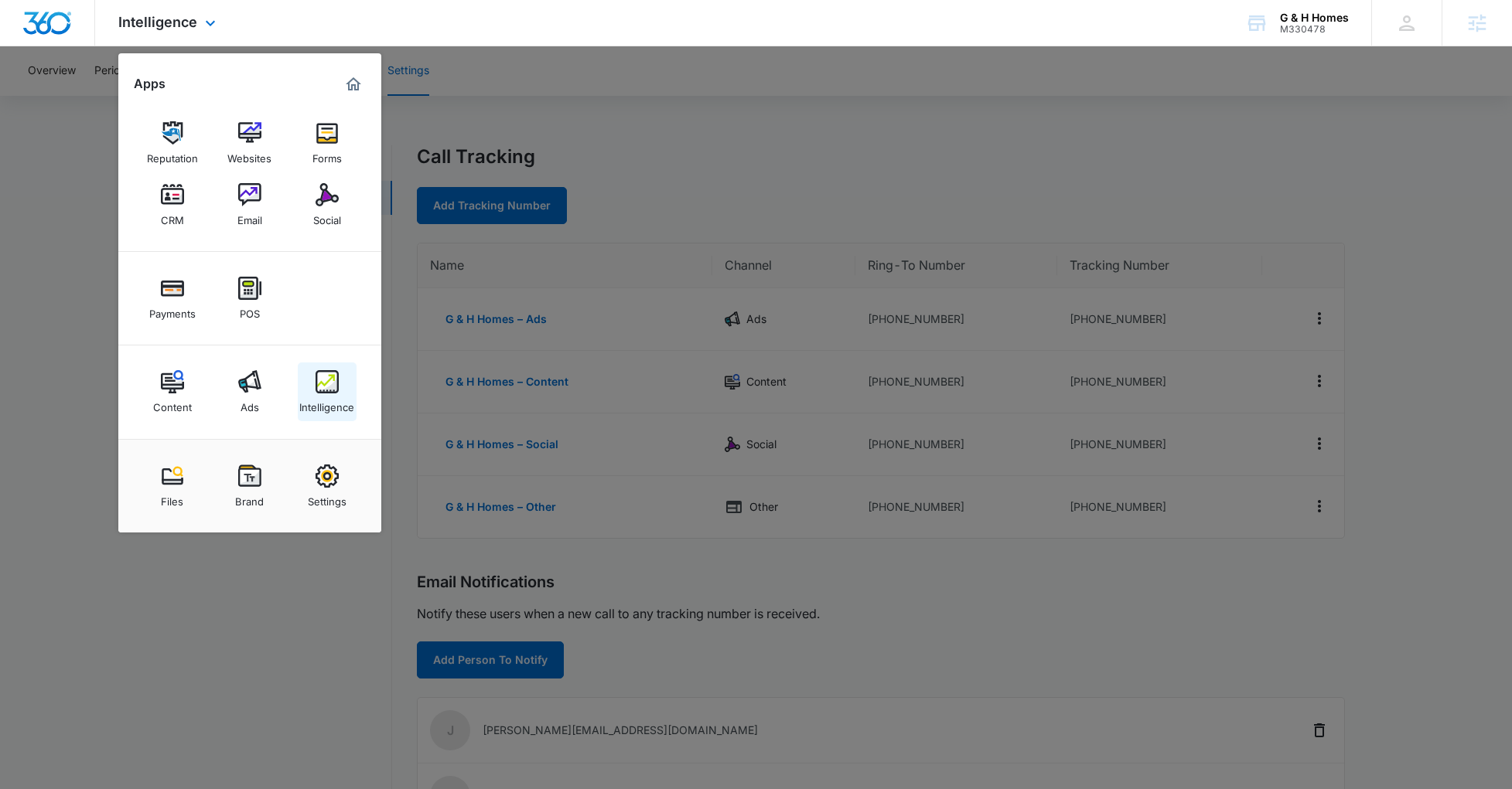
click at [324, 395] on div "Intelligence" at bounding box center [327, 403] width 55 height 20
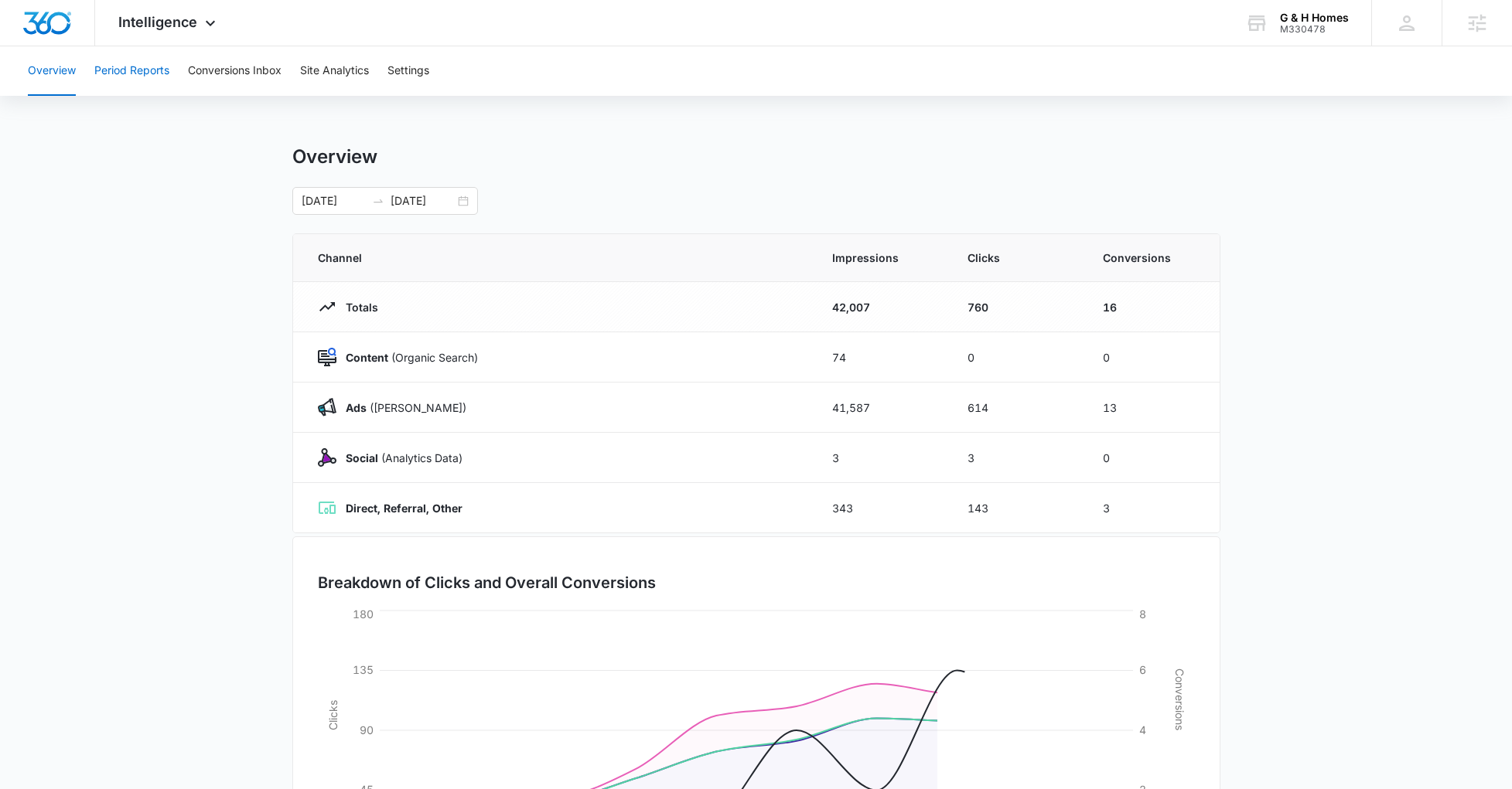
click at [152, 64] on button "Period Reports" at bounding box center [131, 71] width 75 height 49
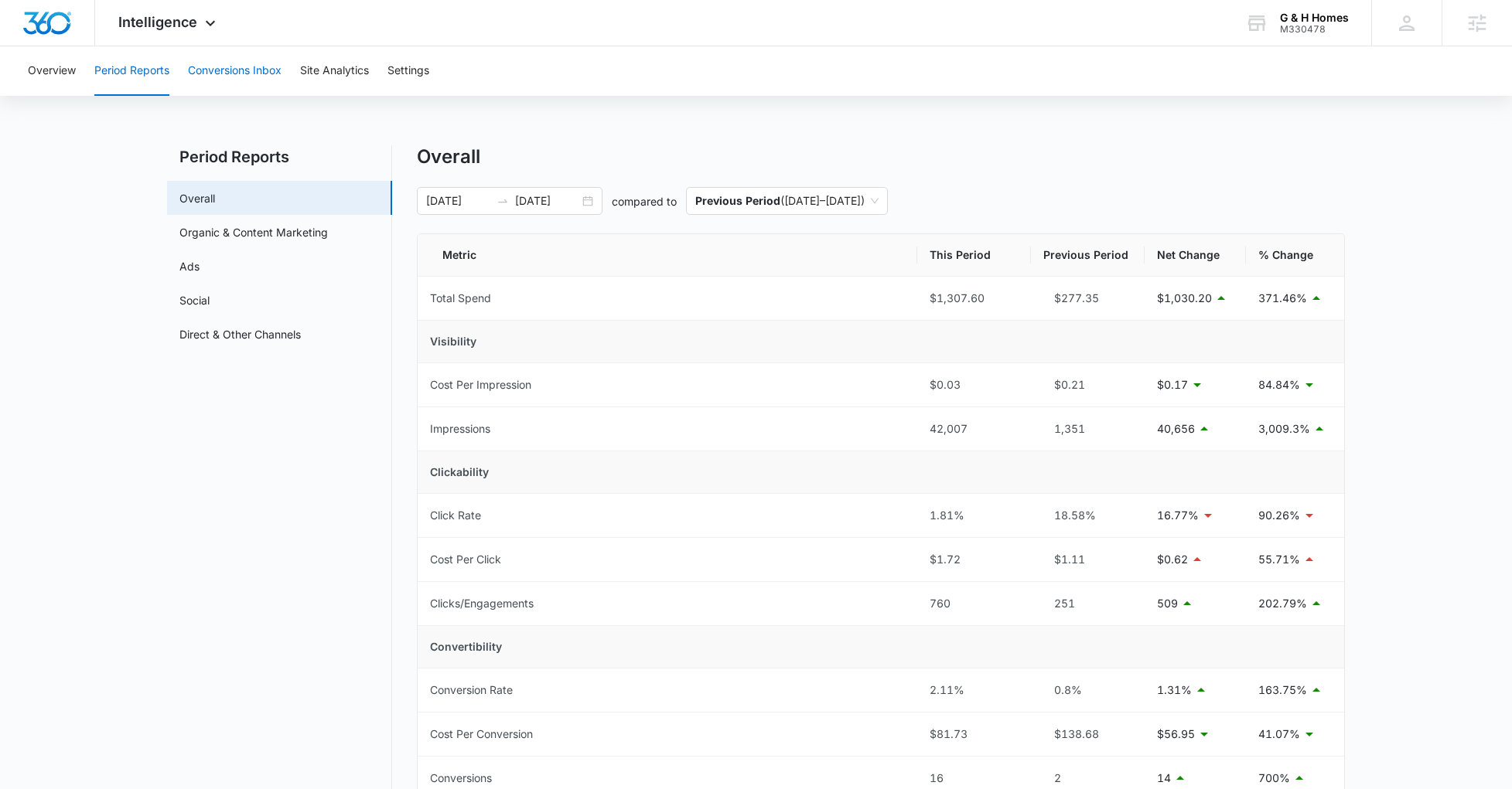
click at [259, 77] on button "Conversions Inbox" at bounding box center [235, 71] width 93 height 49
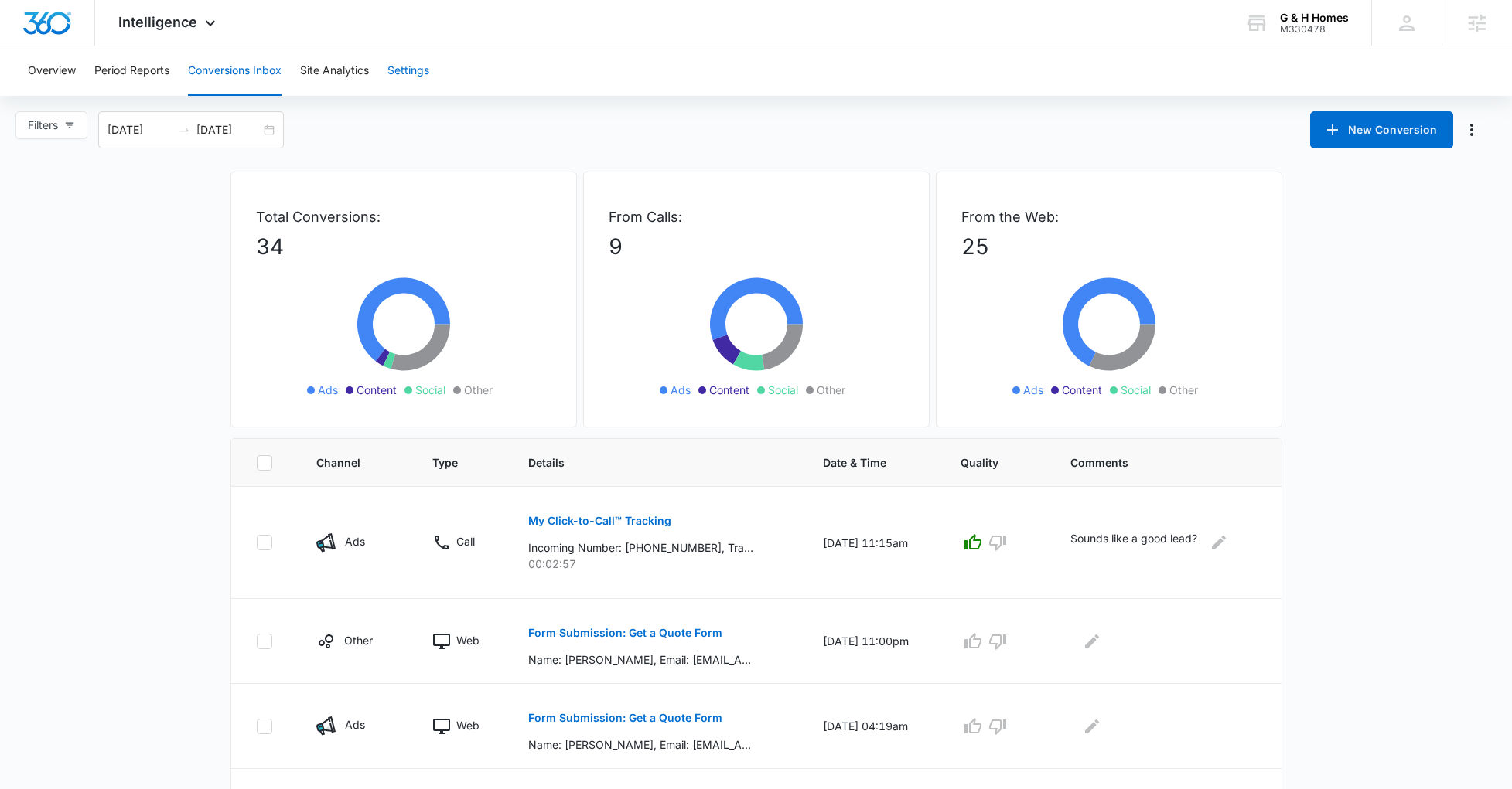
click at [417, 77] on button "Settings" at bounding box center [408, 71] width 42 height 49
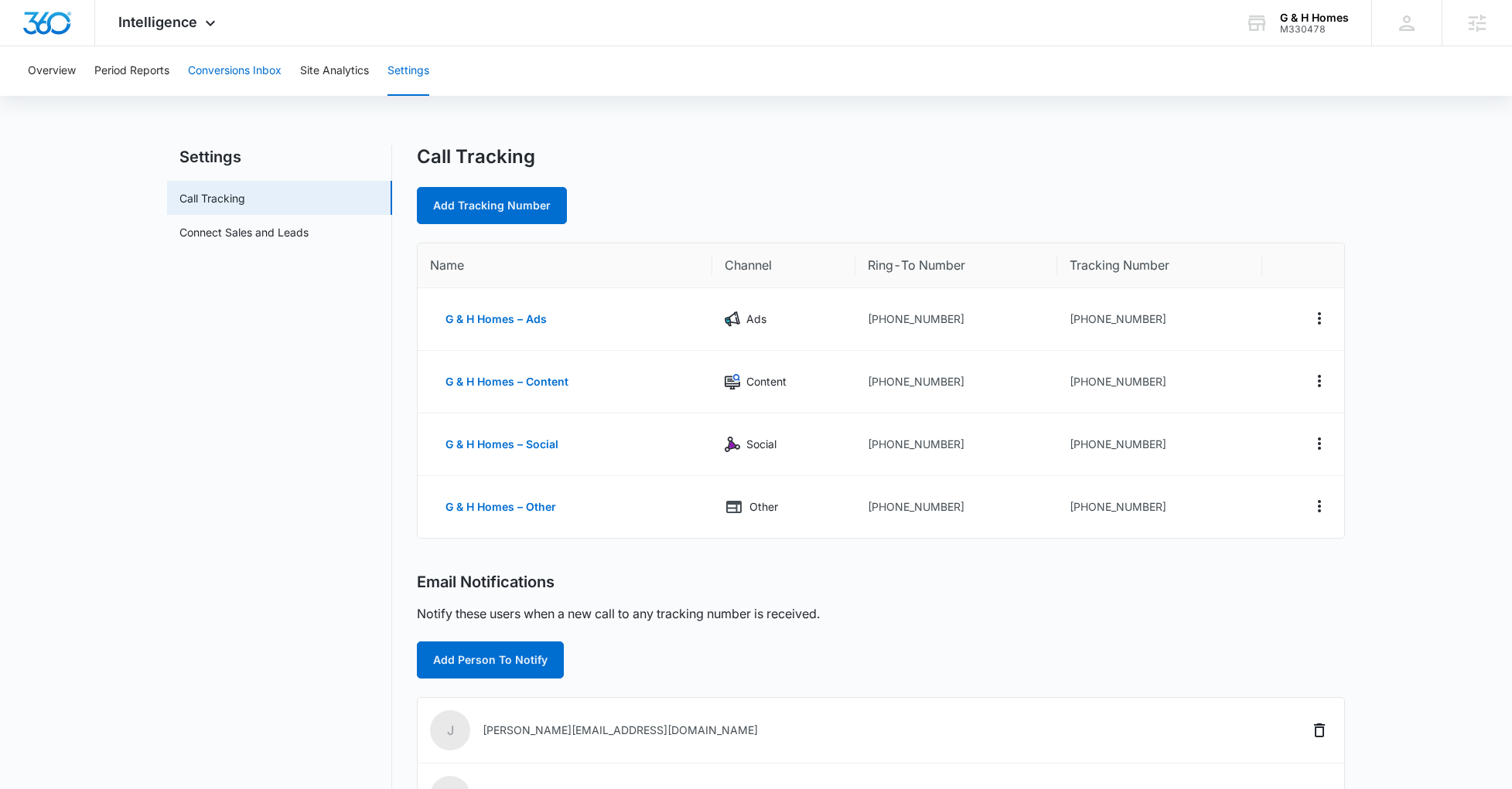
click at [225, 80] on button "Conversions Inbox" at bounding box center [235, 71] width 93 height 49
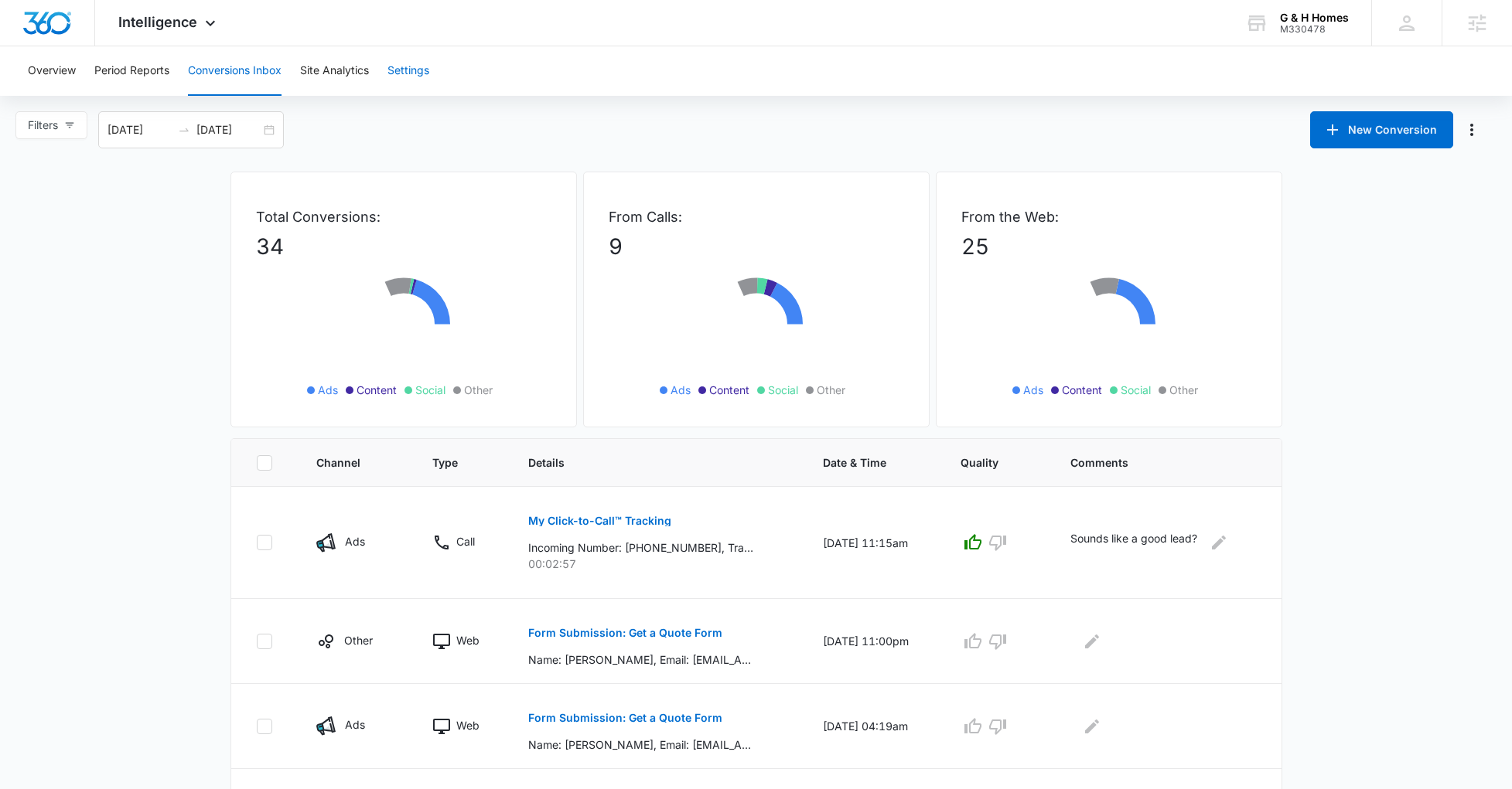
click at [410, 80] on button "Settings" at bounding box center [408, 71] width 42 height 49
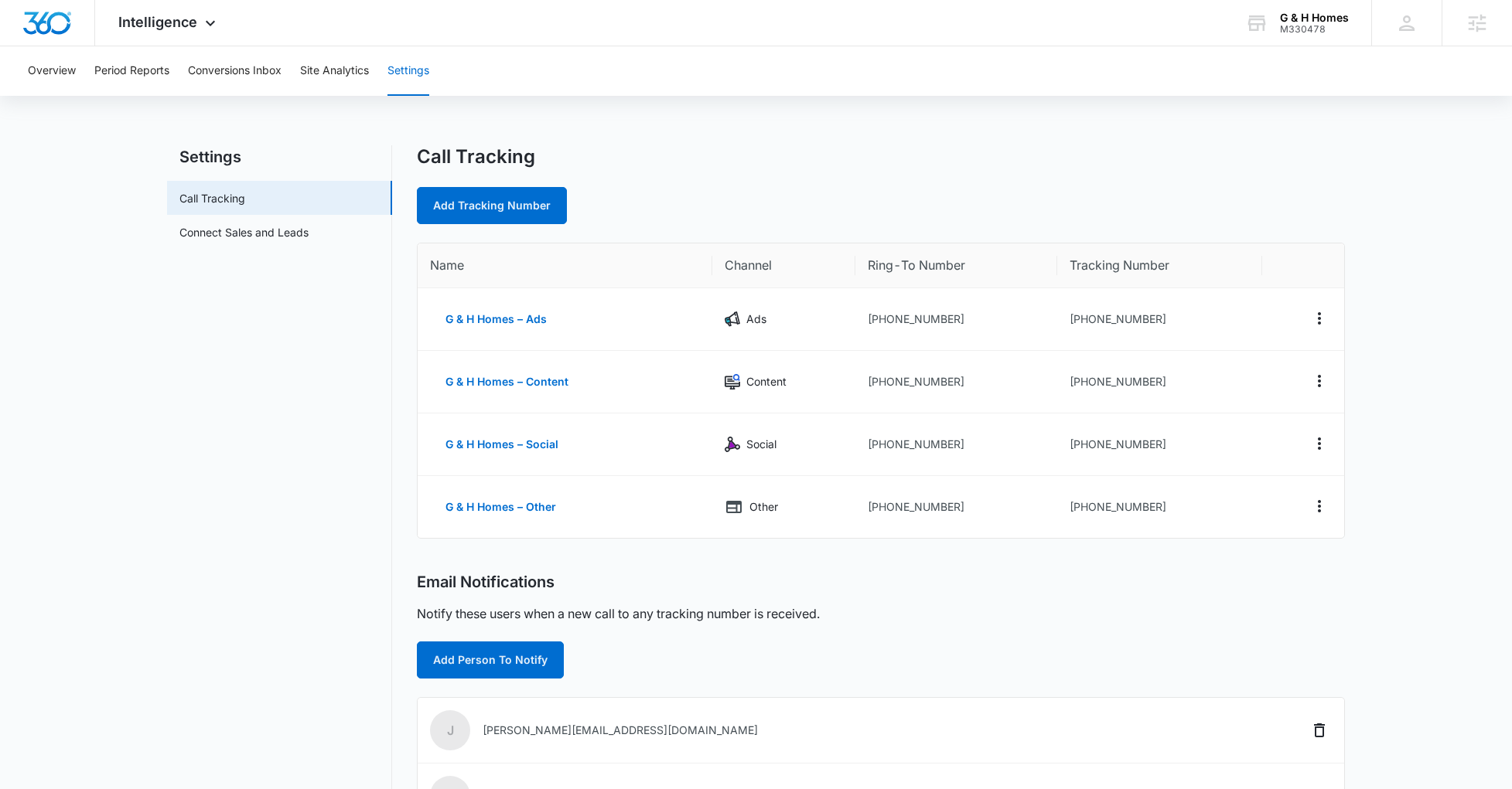
click at [1382, 499] on main "Settings Call Tracking Connect Sales and Leads Call Tracking Add Tracking Numbe…" at bounding box center [756, 602] width 1512 height 913
drag, startPoint x: 1169, startPoint y: 318, endPoint x: 1076, endPoint y: 319, distance: 93.0
click at [1076, 319] on td "+18433058316" at bounding box center [1160, 319] width 205 height 63
click at [239, 75] on button "Conversions Inbox" at bounding box center [235, 71] width 93 height 49
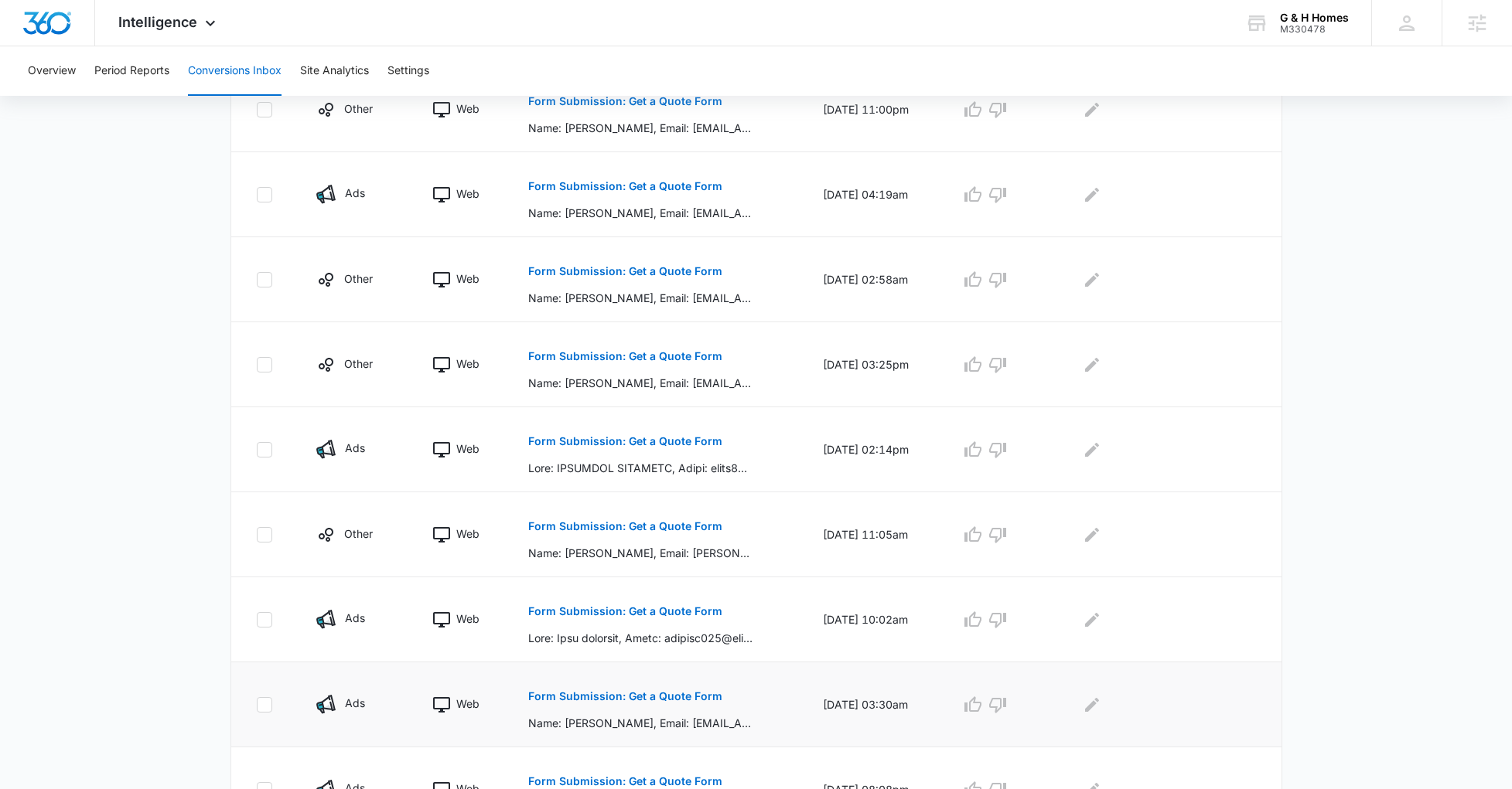
scroll to position [625, 0]
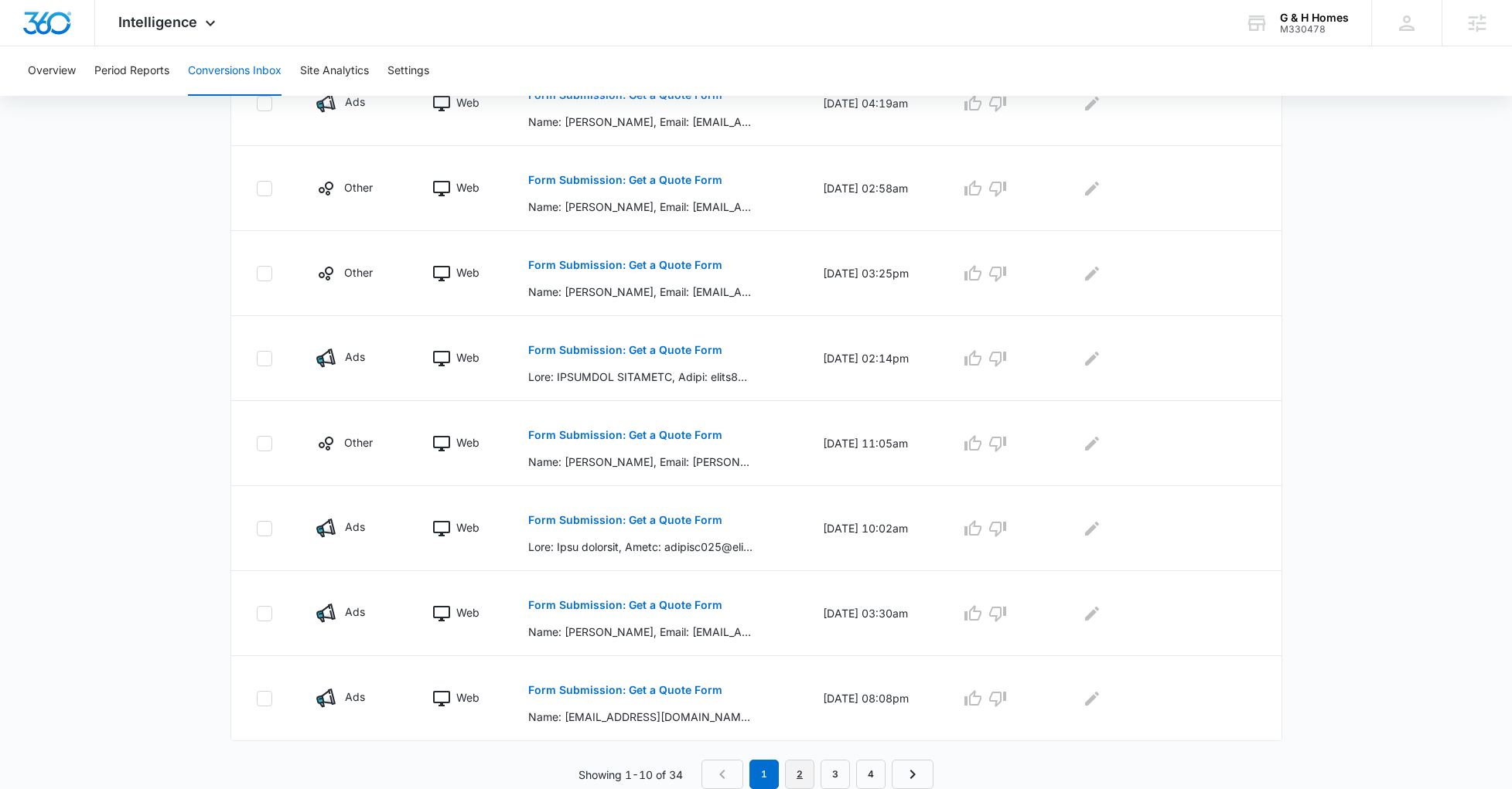
click at [807, 779] on link "2" at bounding box center [799, 774] width 29 height 29
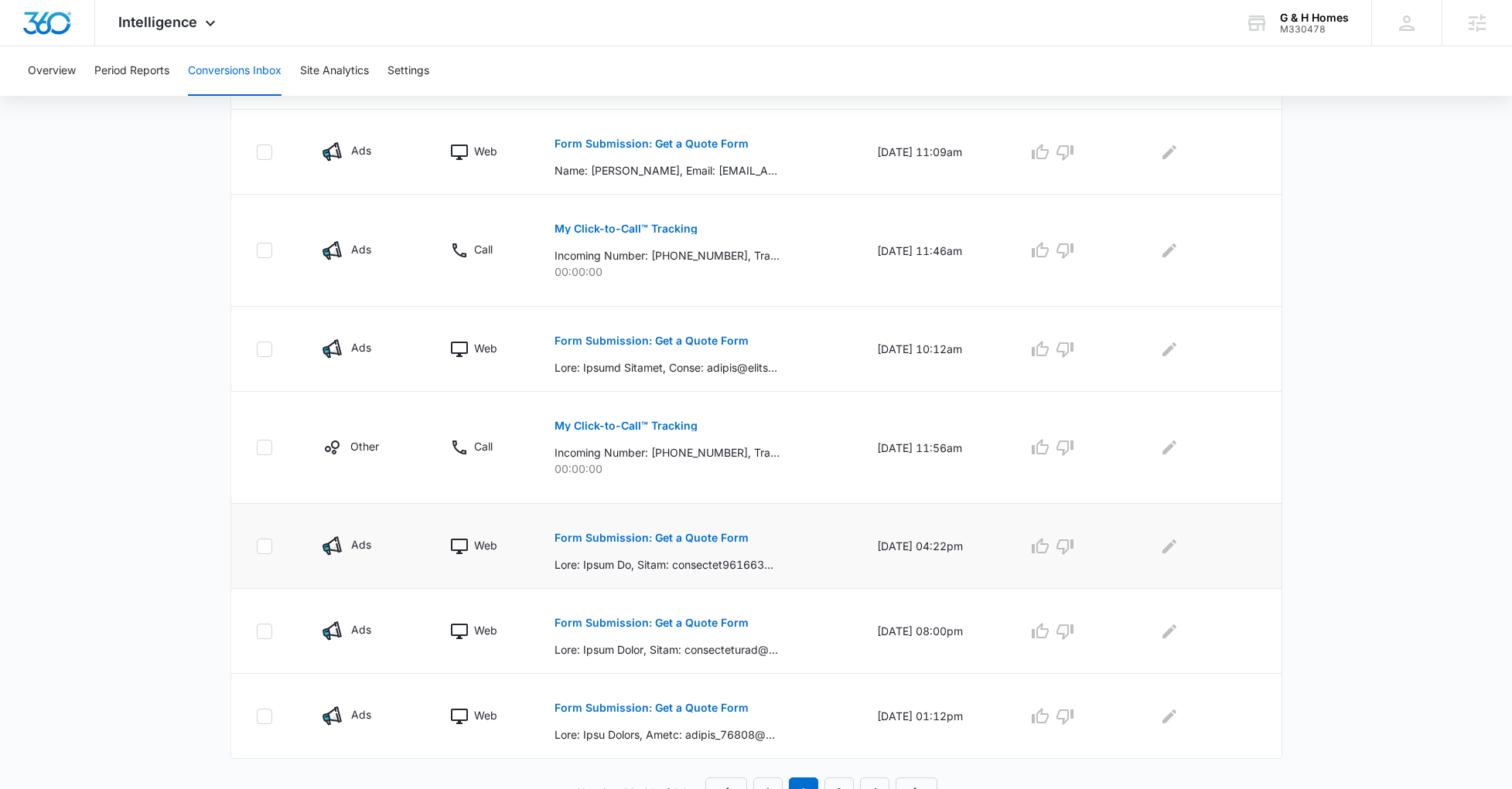
scroll to position [652, 0]
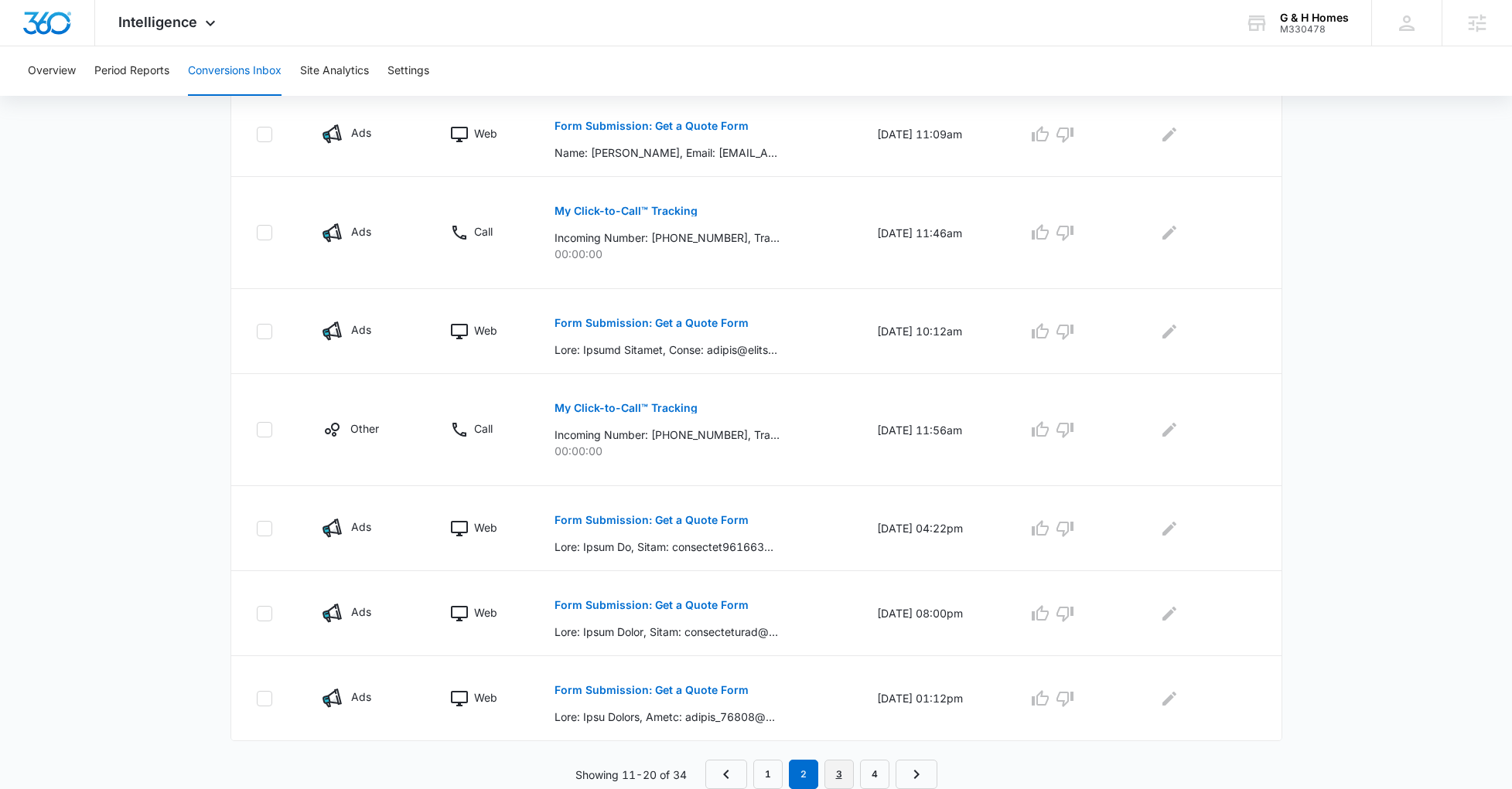
click at [842, 765] on link "3" at bounding box center [839, 774] width 29 height 29
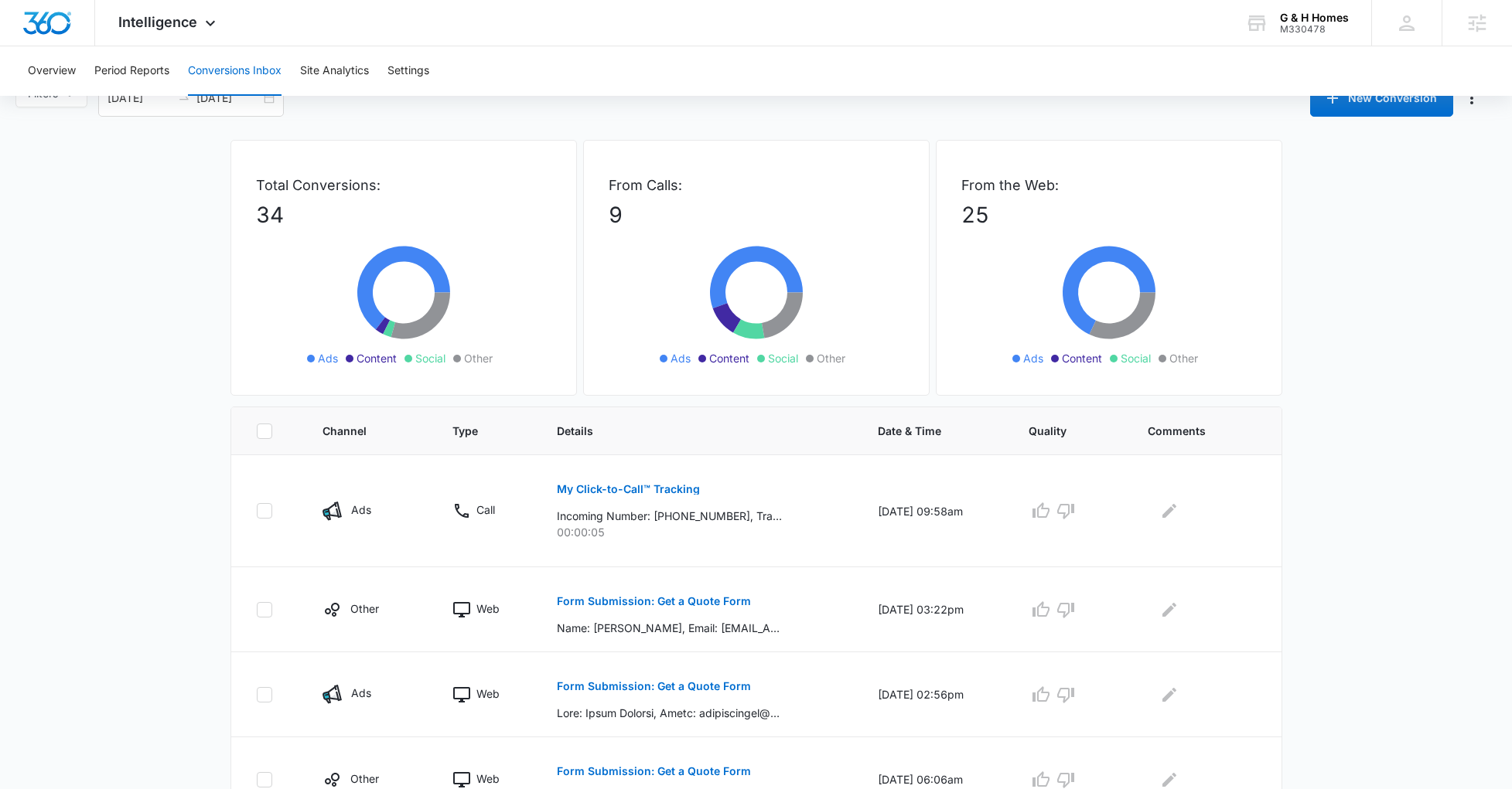
scroll to position [0, 0]
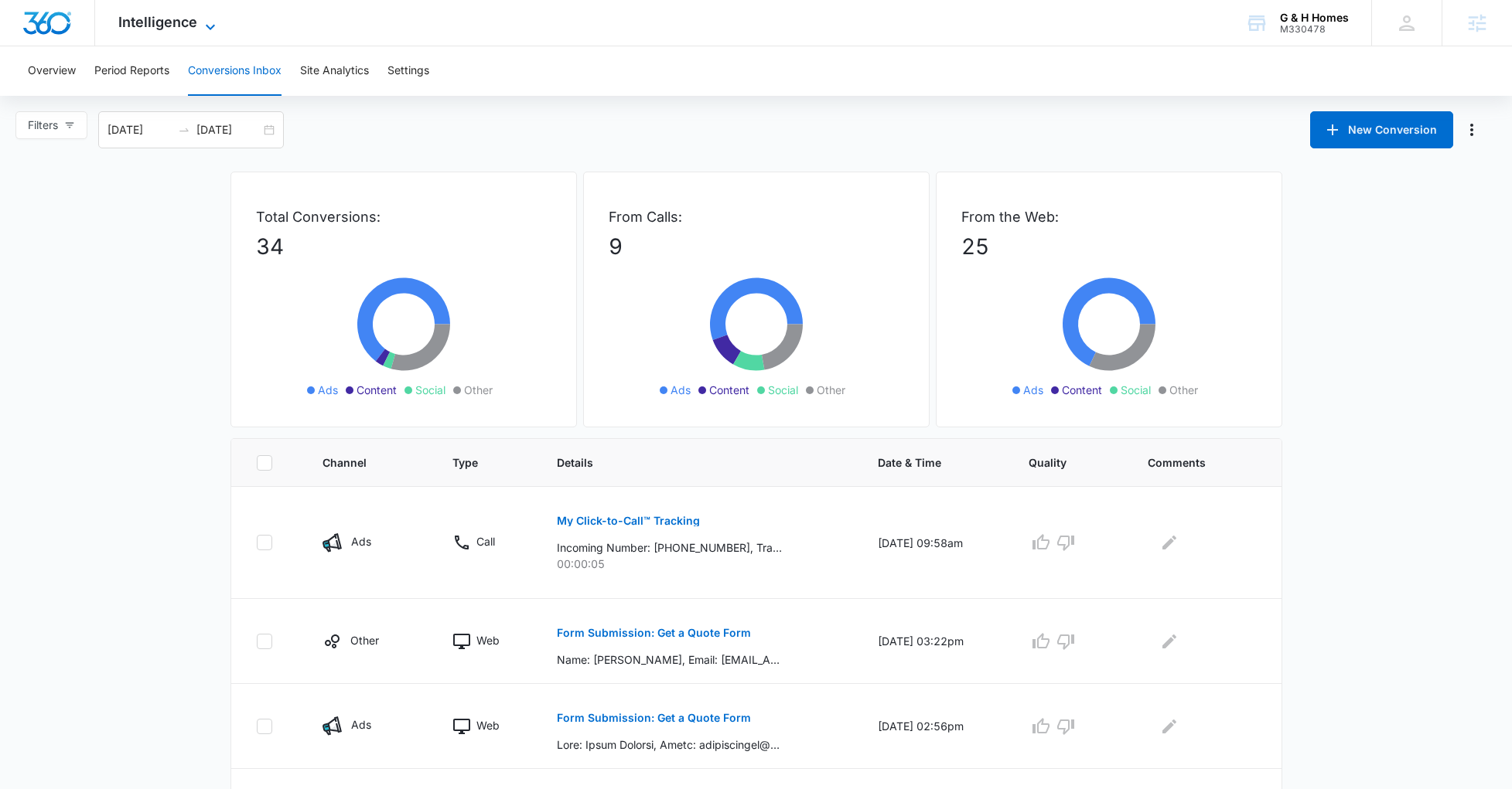
click at [143, 23] on span "Intelligence" at bounding box center [157, 22] width 79 height 16
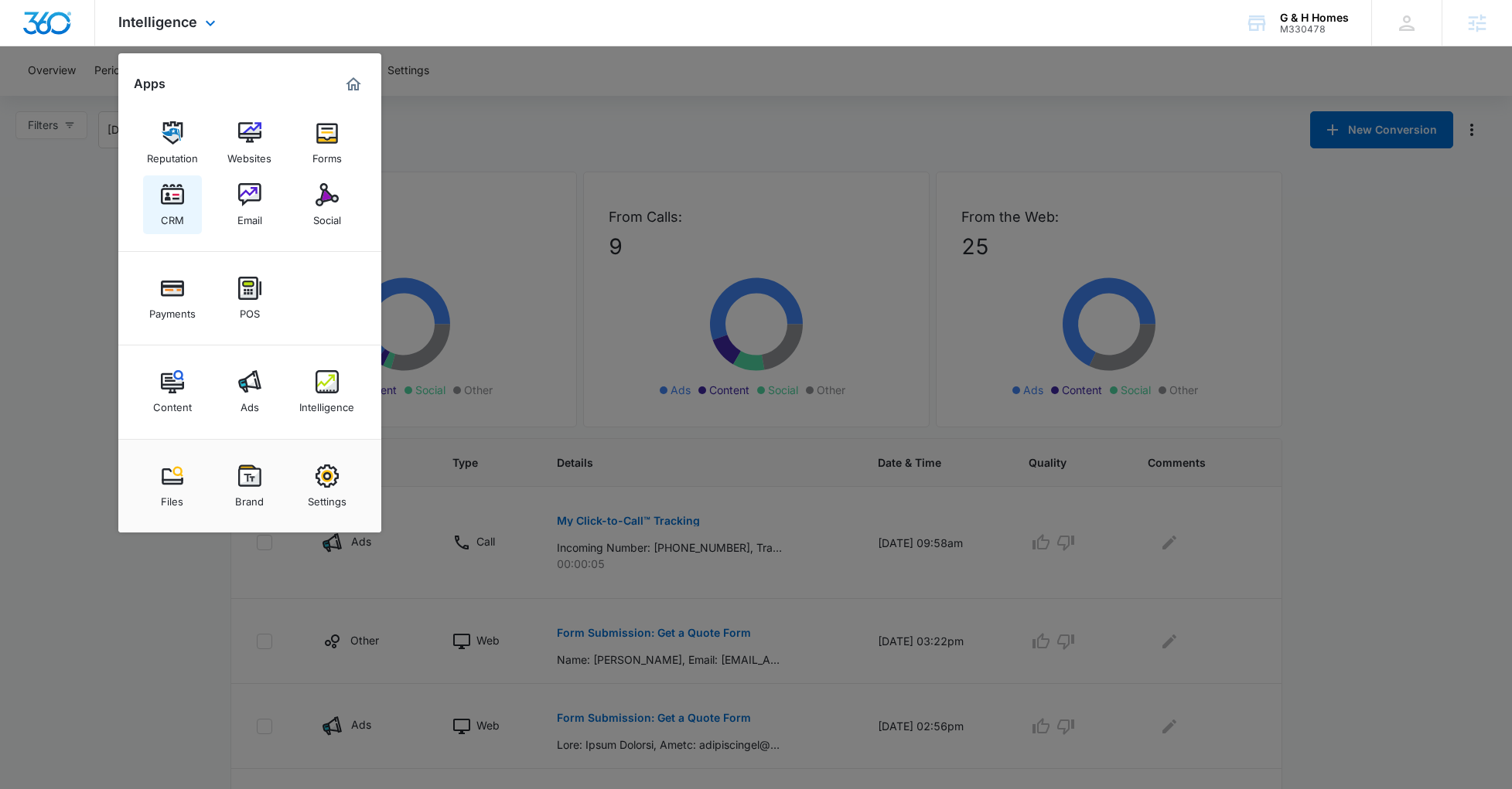
click at [167, 184] on img at bounding box center [172, 195] width 23 height 23
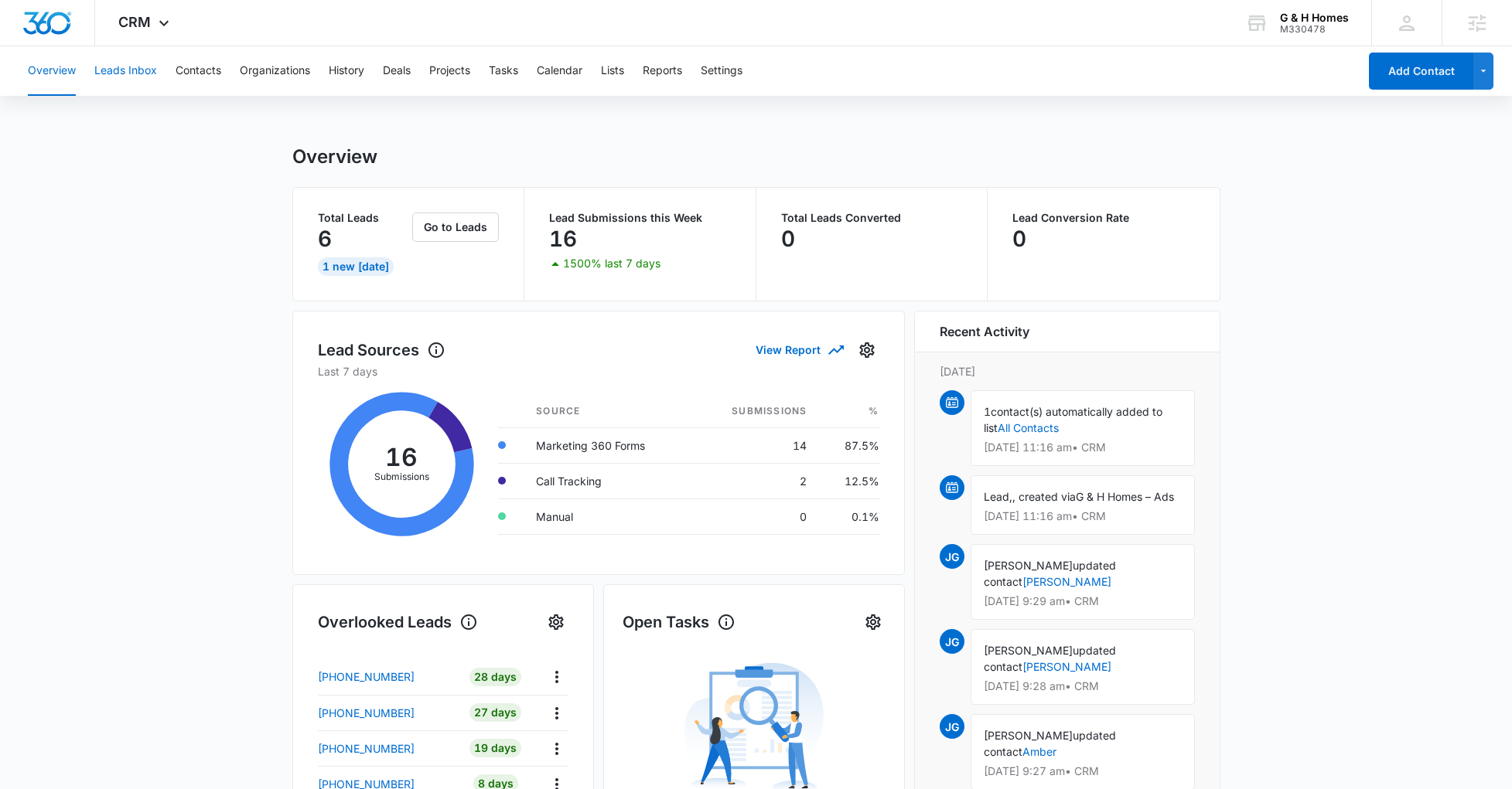
click at [106, 72] on button "Leads Inbox" at bounding box center [126, 71] width 63 height 49
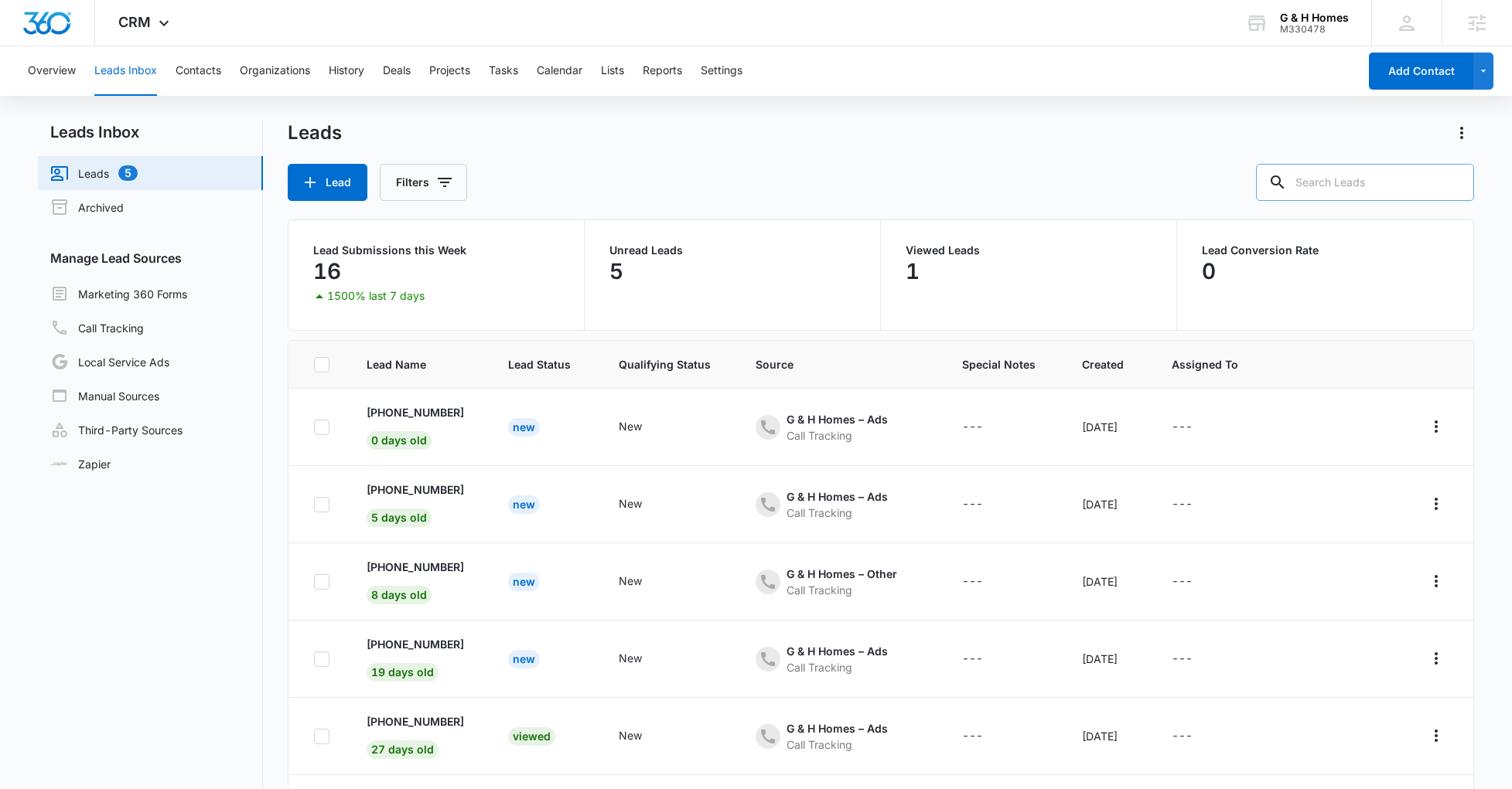
click at [1348, 186] on input "text" at bounding box center [1365, 182] width 218 height 37
paste input "8772013870"
type input "8772013870"
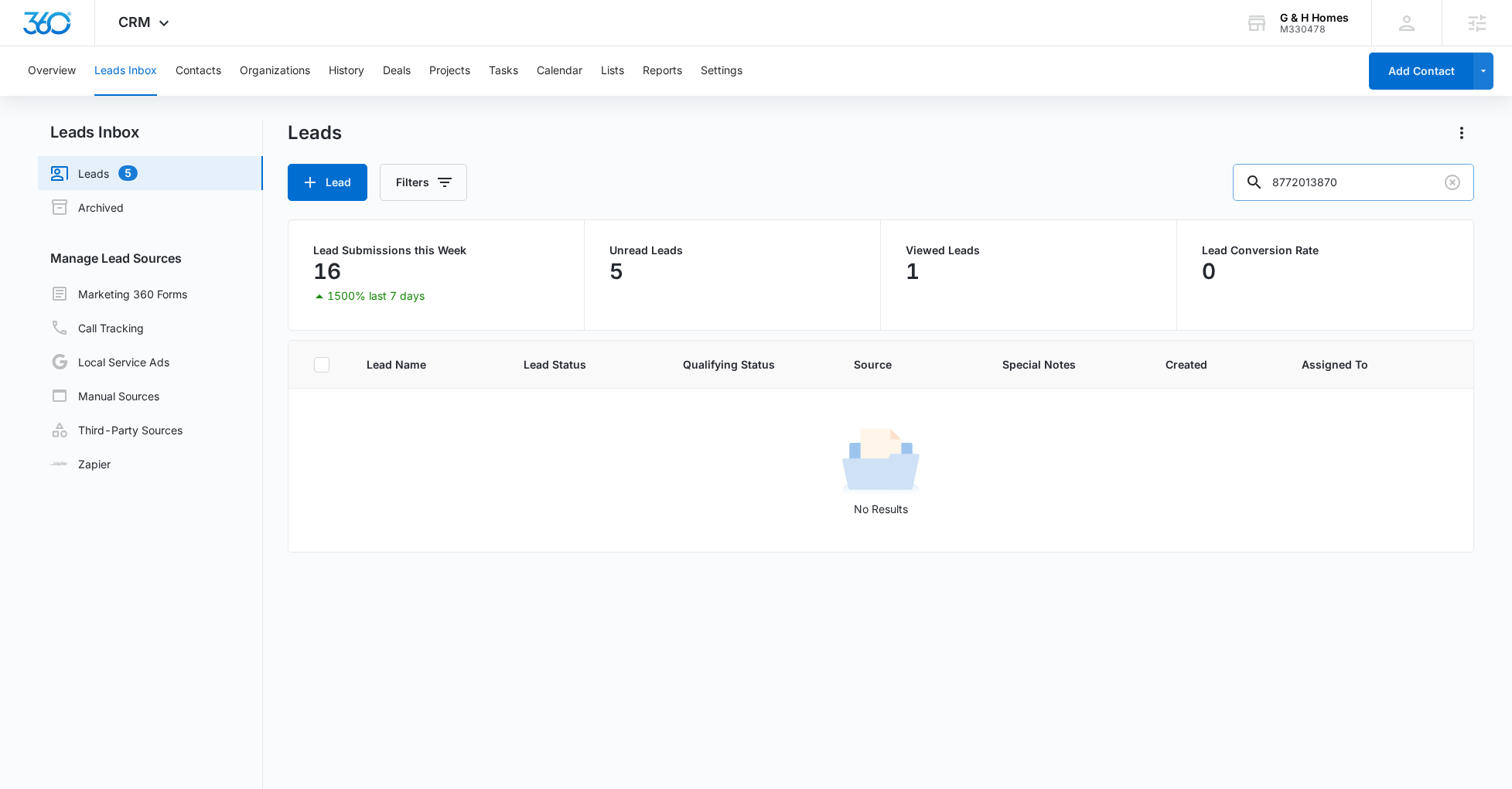
click at [1413, 188] on input "8772013870" at bounding box center [1353, 182] width 242 height 37
click at [128, 320] on link "Call Tracking" at bounding box center [97, 328] width 93 height 19
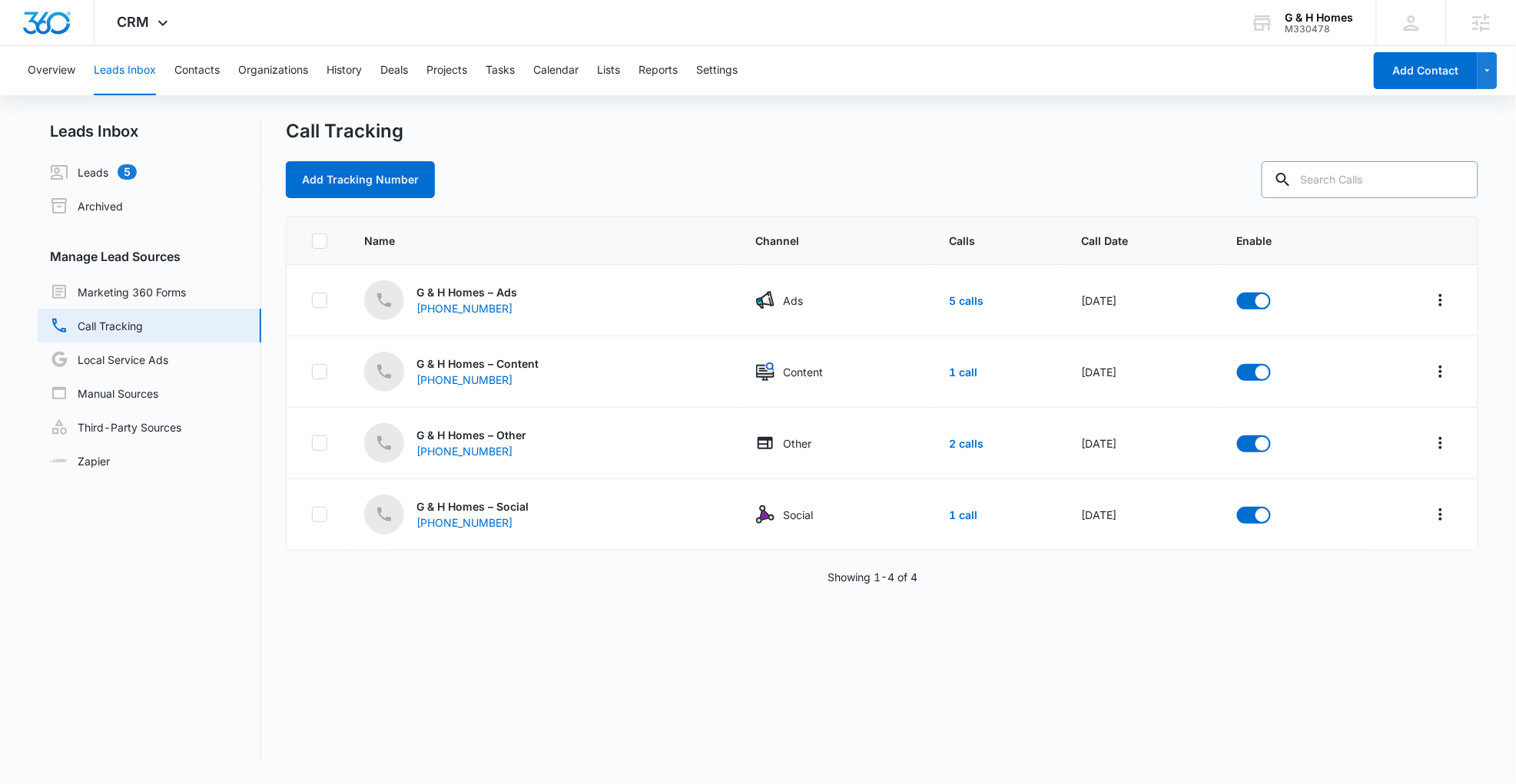
click at [1374, 176] on input "text" at bounding box center [1370, 179] width 216 height 37
paste input "8772013870"
type input "8772013870"
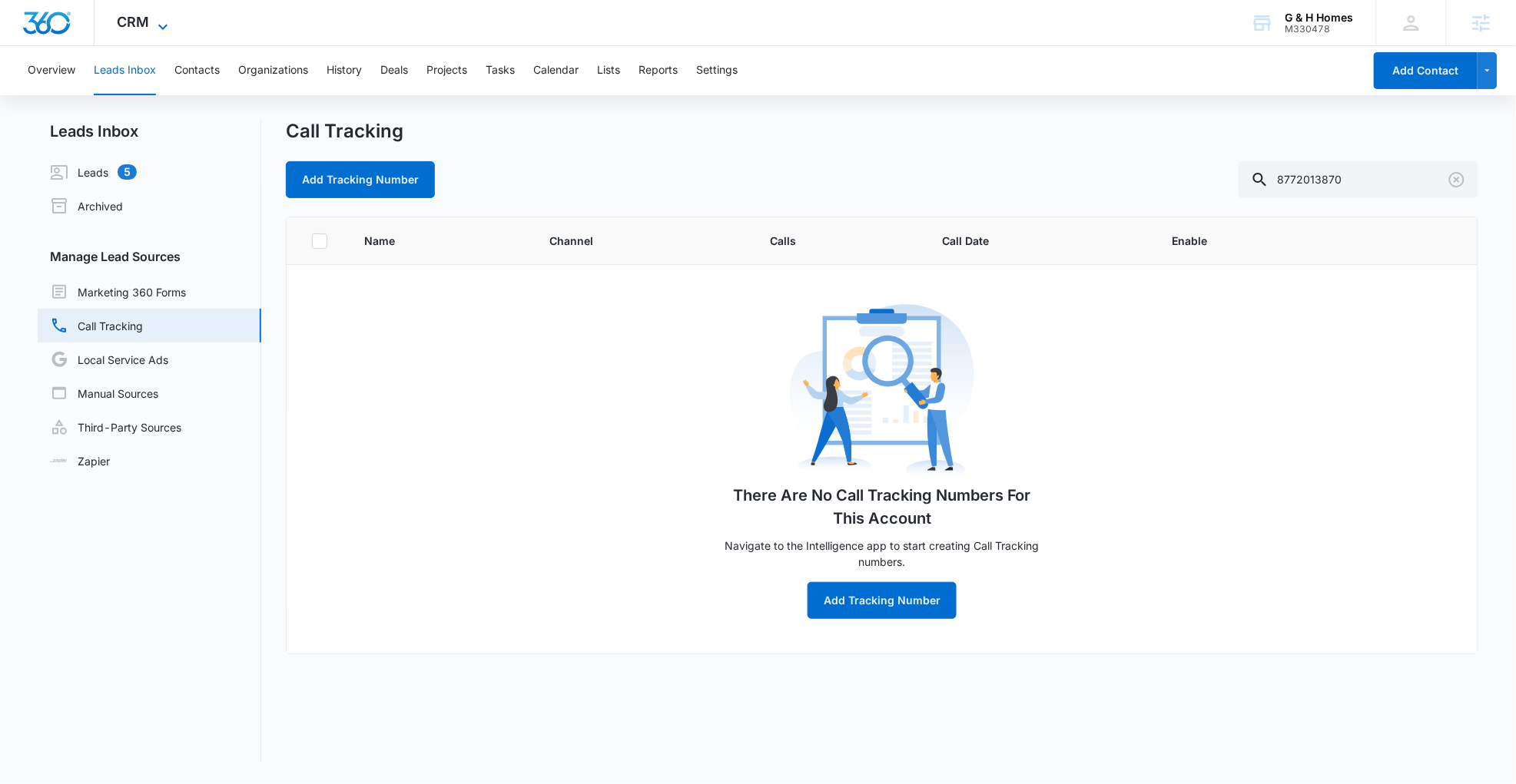
click at [163, 18] on icon at bounding box center [164, 27] width 19 height 19
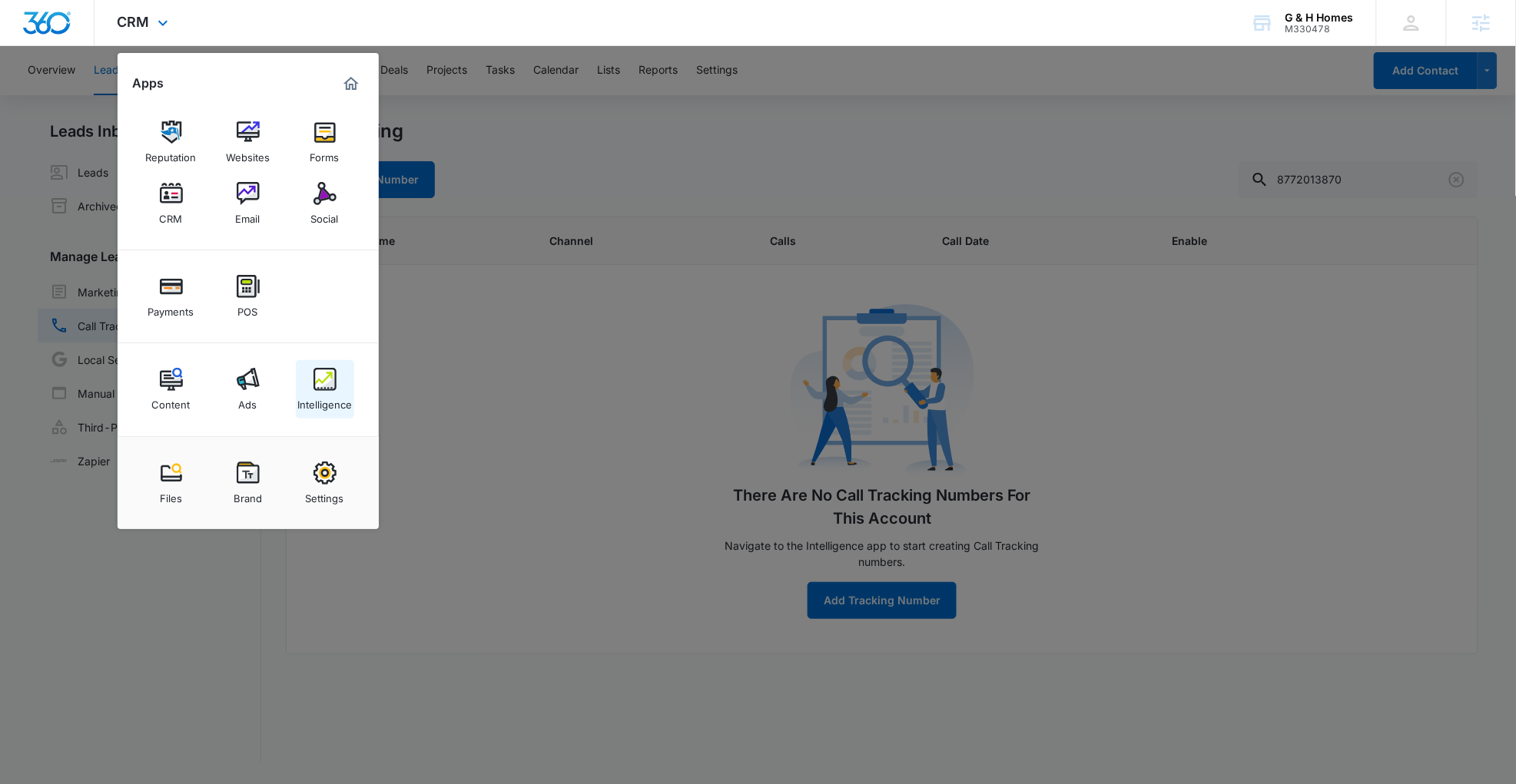
click at [316, 388] on img at bounding box center [325, 380] width 23 height 23
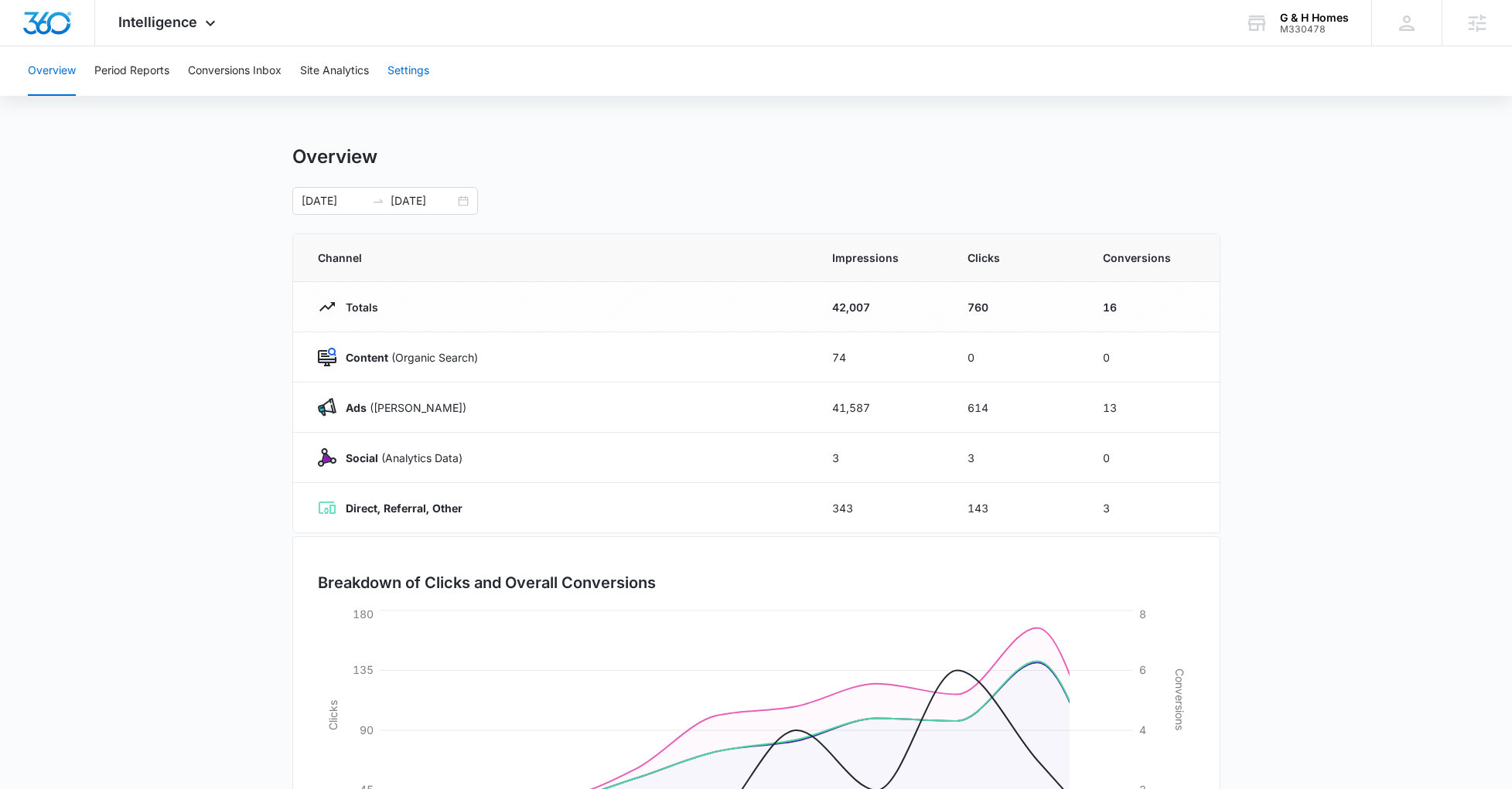
click at [412, 72] on button "Settings" at bounding box center [408, 71] width 42 height 49
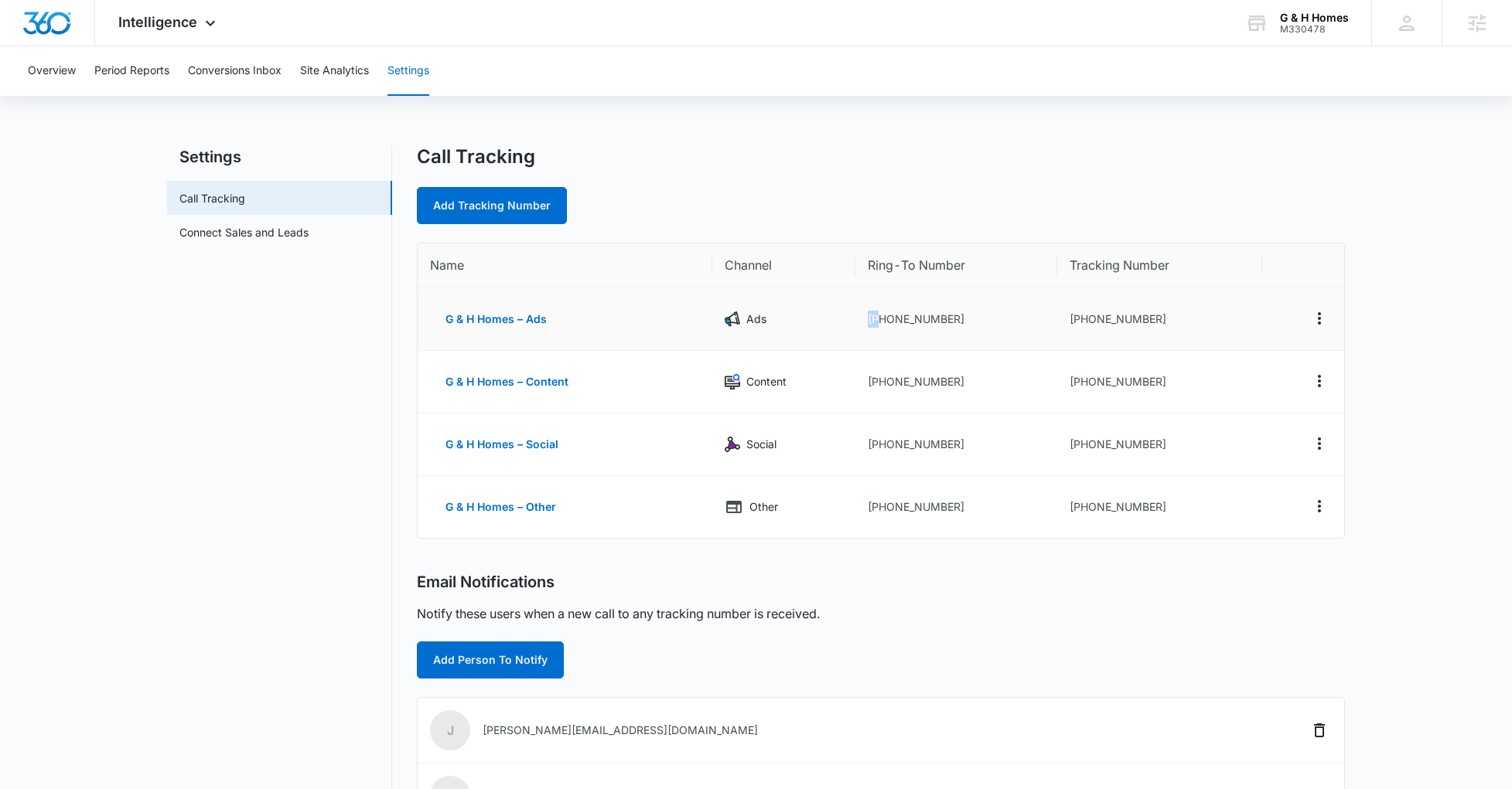
drag, startPoint x: 961, startPoint y: 308, endPoint x: 884, endPoint y: 319, distance: 77.8
click at [883, 319] on td "+18432522953" at bounding box center [956, 319] width 202 height 63
click at [915, 332] on td "+18432522953" at bounding box center [956, 319] width 202 height 63
drag, startPoint x: 949, startPoint y: 323, endPoint x: 879, endPoint y: 318, distance: 70.2
click at [879, 318] on td "+18432522953" at bounding box center [956, 319] width 202 height 63
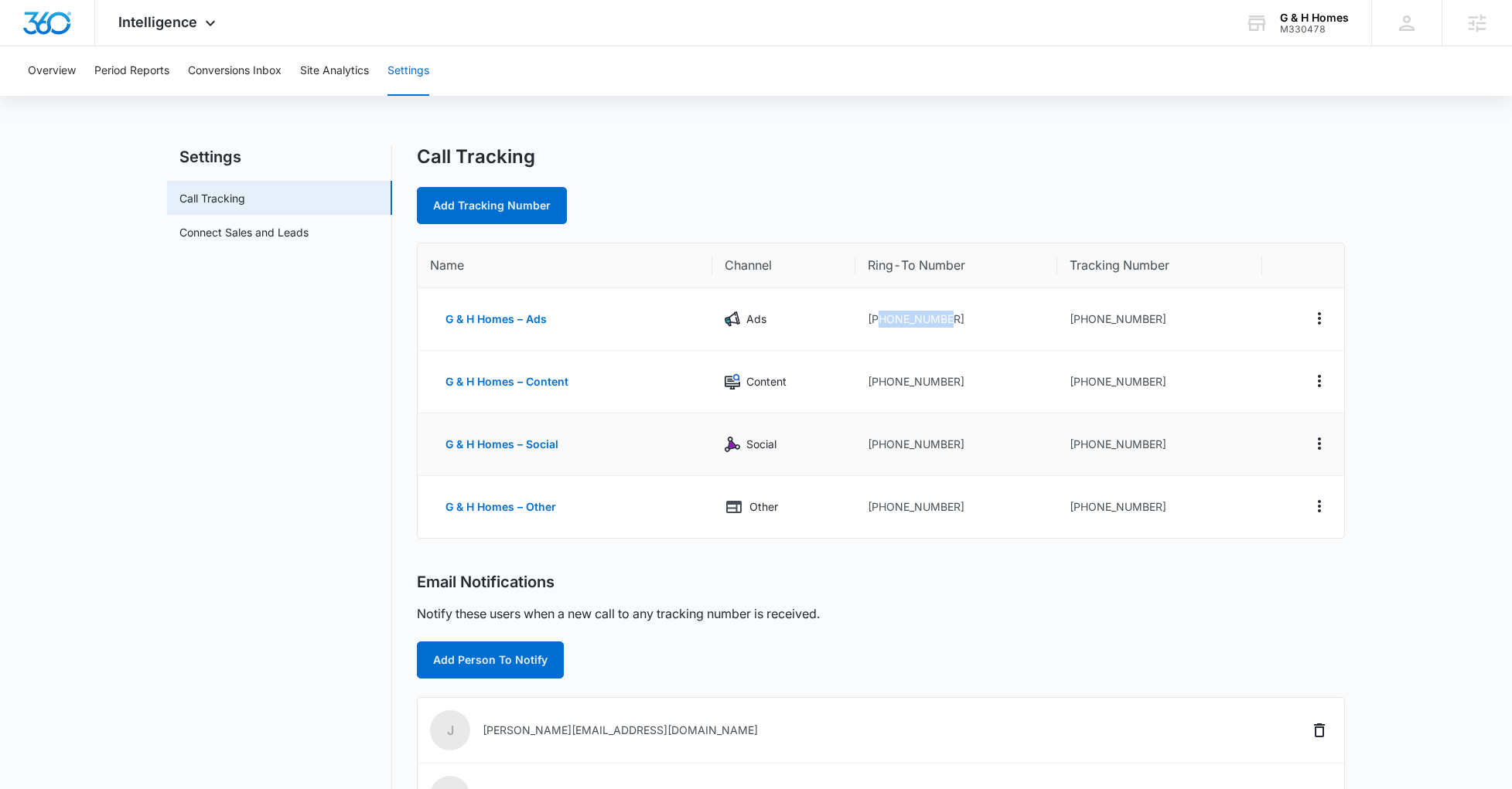
copy td "8432522953"
drag, startPoint x: 1153, startPoint y: 317, endPoint x: 1121, endPoint y: 320, distance: 32.1
click at [1121, 320] on td "+18433058316" at bounding box center [1160, 319] width 205 height 63
click at [1159, 321] on td "+18433058316" at bounding box center [1160, 319] width 205 height 63
drag, startPoint x: 1156, startPoint y: 318, endPoint x: 1124, endPoint y: 320, distance: 32.1
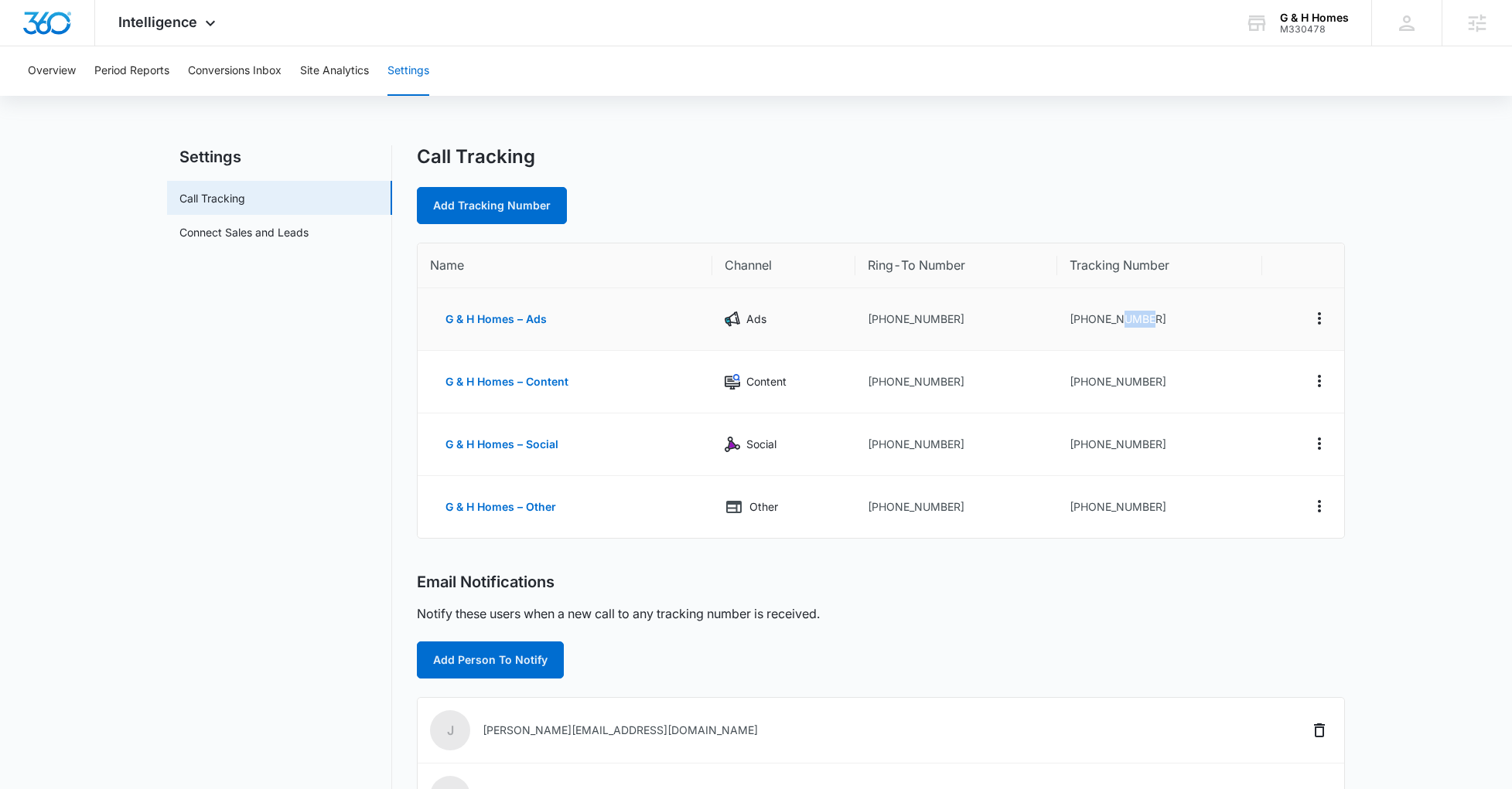
click at [1124, 320] on td "+18433058316" at bounding box center [1160, 319] width 205 height 63
click at [1112, 315] on td "+18433058316" at bounding box center [1160, 319] width 205 height 63
drag, startPoint x: 1173, startPoint y: 312, endPoint x: 1191, endPoint y: 317, distance: 18.7
click at [1191, 317] on td "+18433058316" at bounding box center [1160, 319] width 205 height 63
click at [966, 330] on td "+18432522953" at bounding box center [956, 319] width 202 height 63
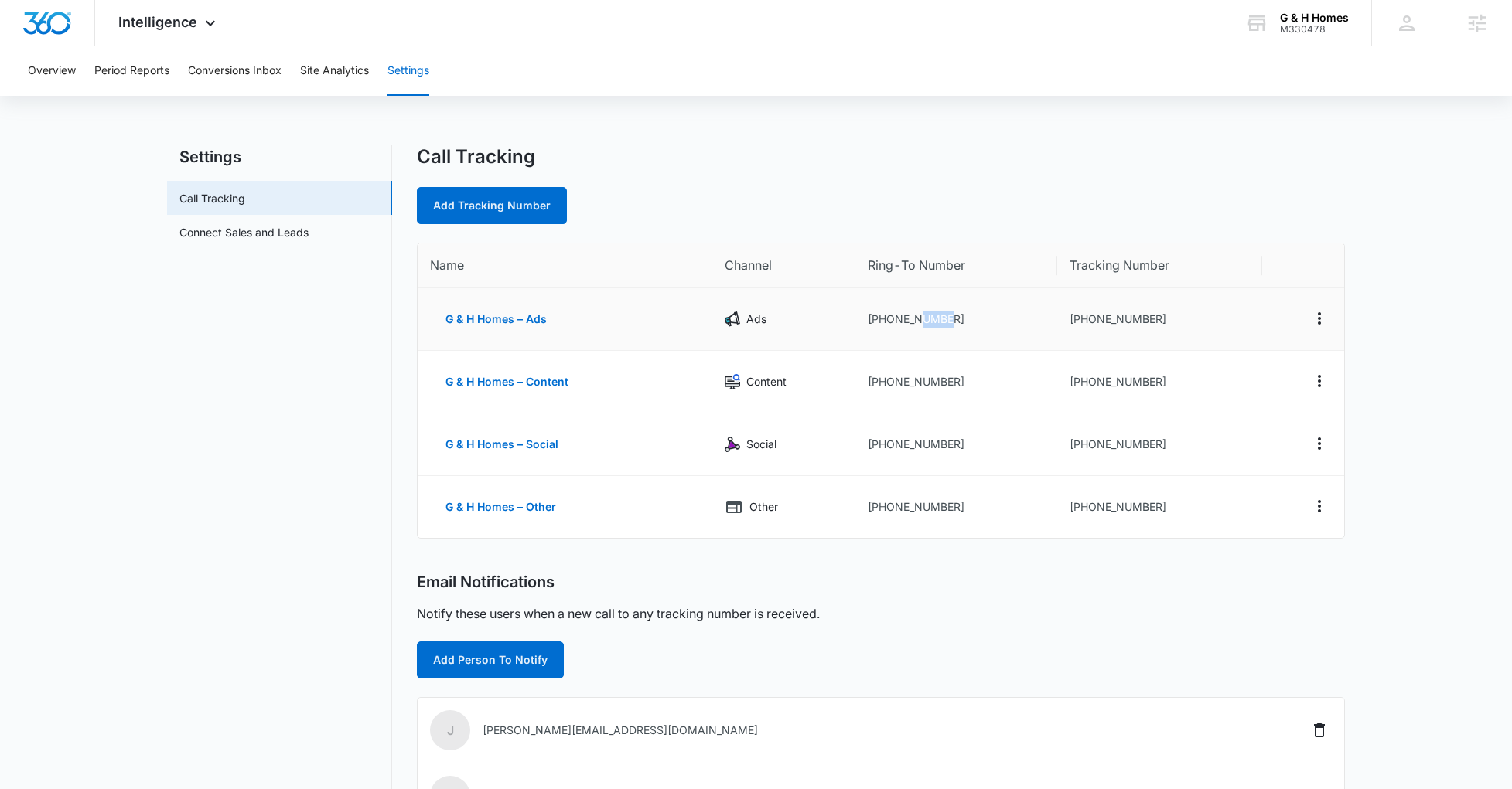
drag, startPoint x: 957, startPoint y: 318, endPoint x: 921, endPoint y: 317, distance: 36.0
click at [921, 317] on td "+18432522953" at bounding box center [956, 319] width 202 height 63
click at [1247, 573] on div "Email Notifications" at bounding box center [881, 583] width 928 height 19
drag, startPoint x: 981, startPoint y: 318, endPoint x: 873, endPoint y: 319, distance: 108.0
click at [873, 319] on td "+18432522953" at bounding box center [956, 319] width 202 height 63
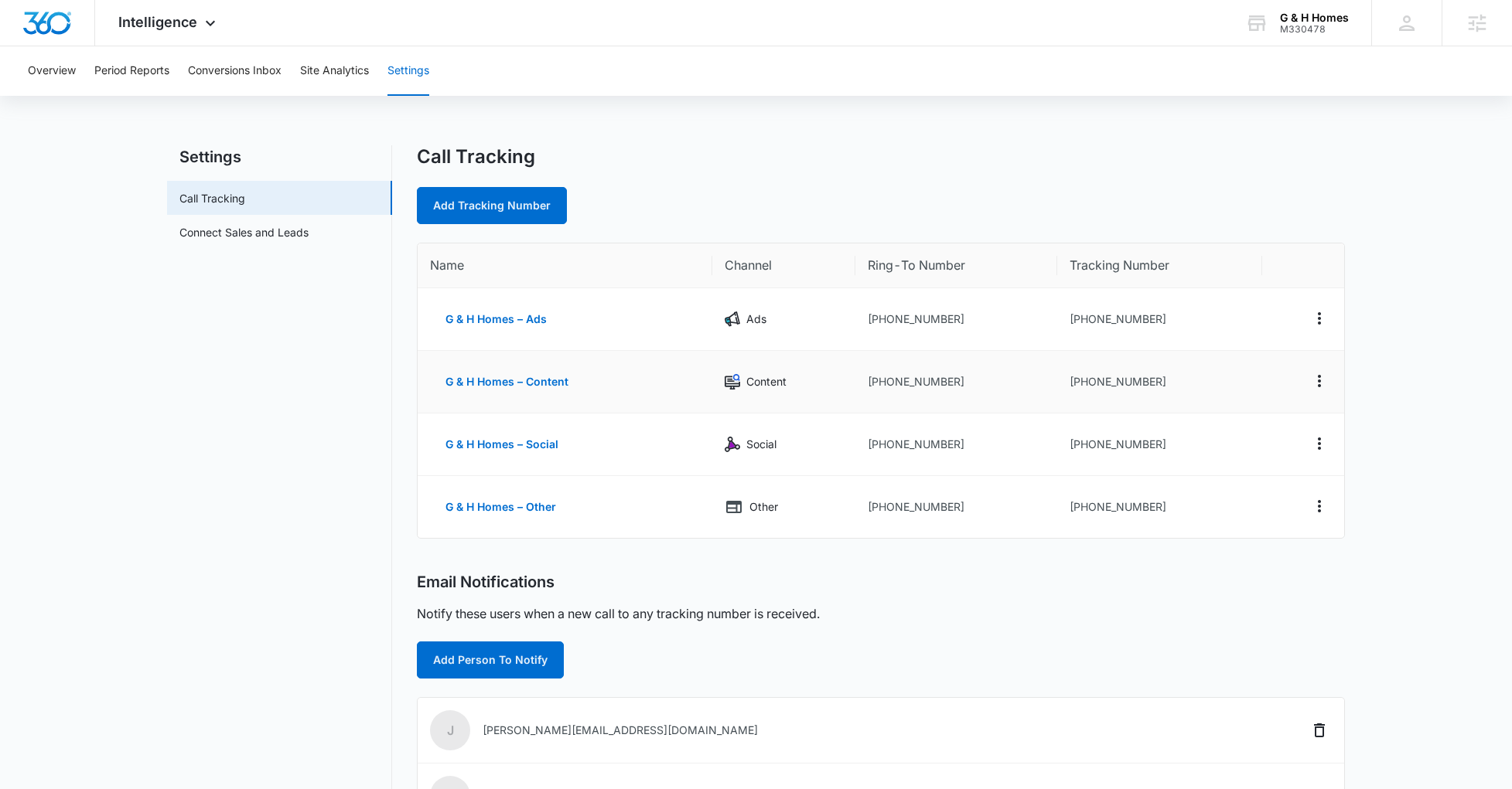
click at [943, 399] on td "+18432522953" at bounding box center [956, 382] width 202 height 63
drag, startPoint x: 951, startPoint y: 383, endPoint x: 878, endPoint y: 378, distance: 73.2
click at [878, 378] on td "+18432522953" at bounding box center [956, 382] width 202 height 63
copy td "8432522953"
click at [1037, 478] on td "+18432522953" at bounding box center [956, 507] width 202 height 62
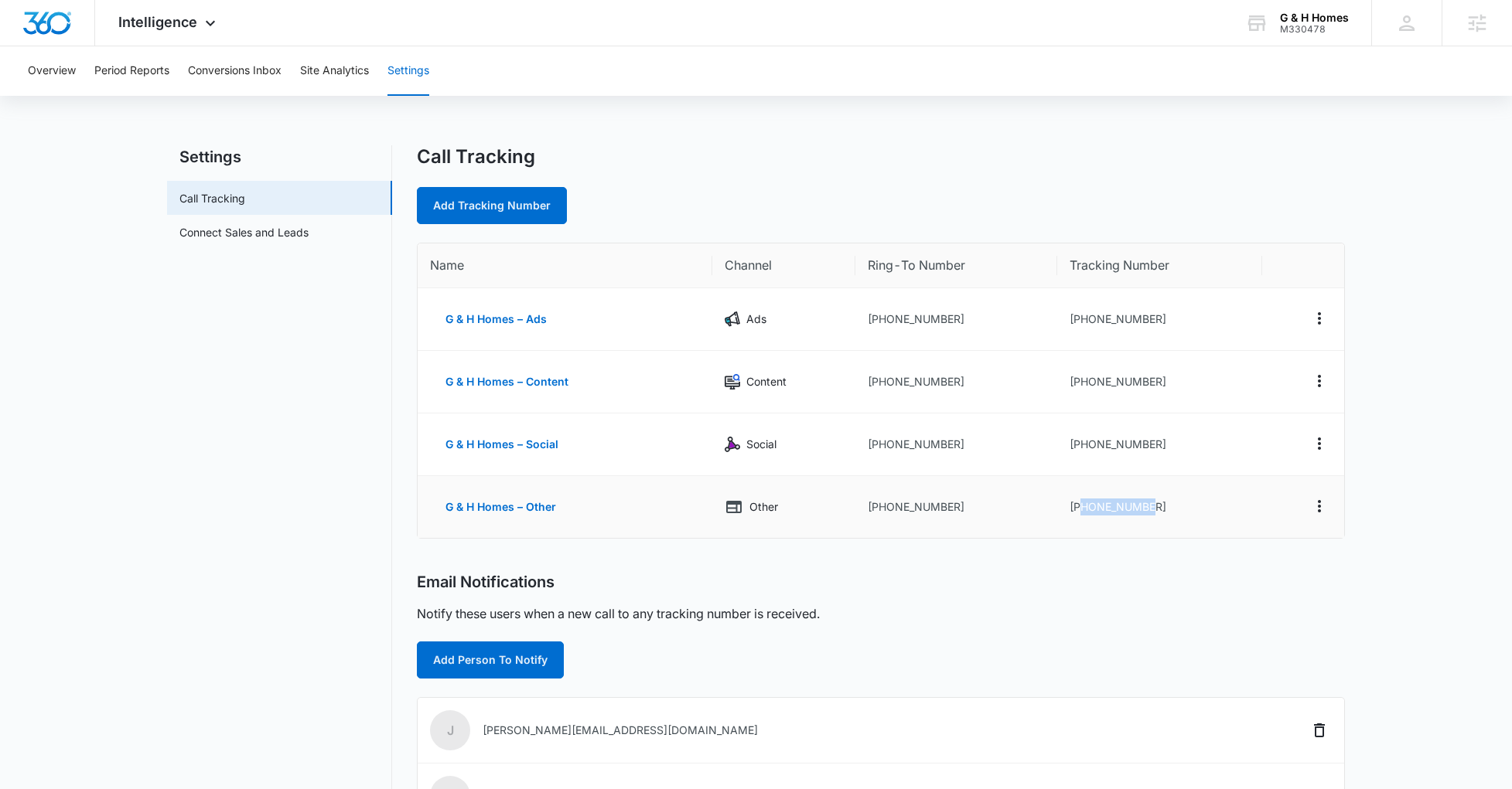
drag, startPoint x: 1186, startPoint y: 509, endPoint x: 1080, endPoint y: 507, distance: 106.0
click at [1080, 507] on td "+18433808195" at bounding box center [1160, 507] width 205 height 62
copy td "8433808195"
click at [722, 152] on div "Call Tracking" at bounding box center [881, 157] width 928 height 23
click at [190, 28] on span "Intelligence" at bounding box center [157, 22] width 79 height 16
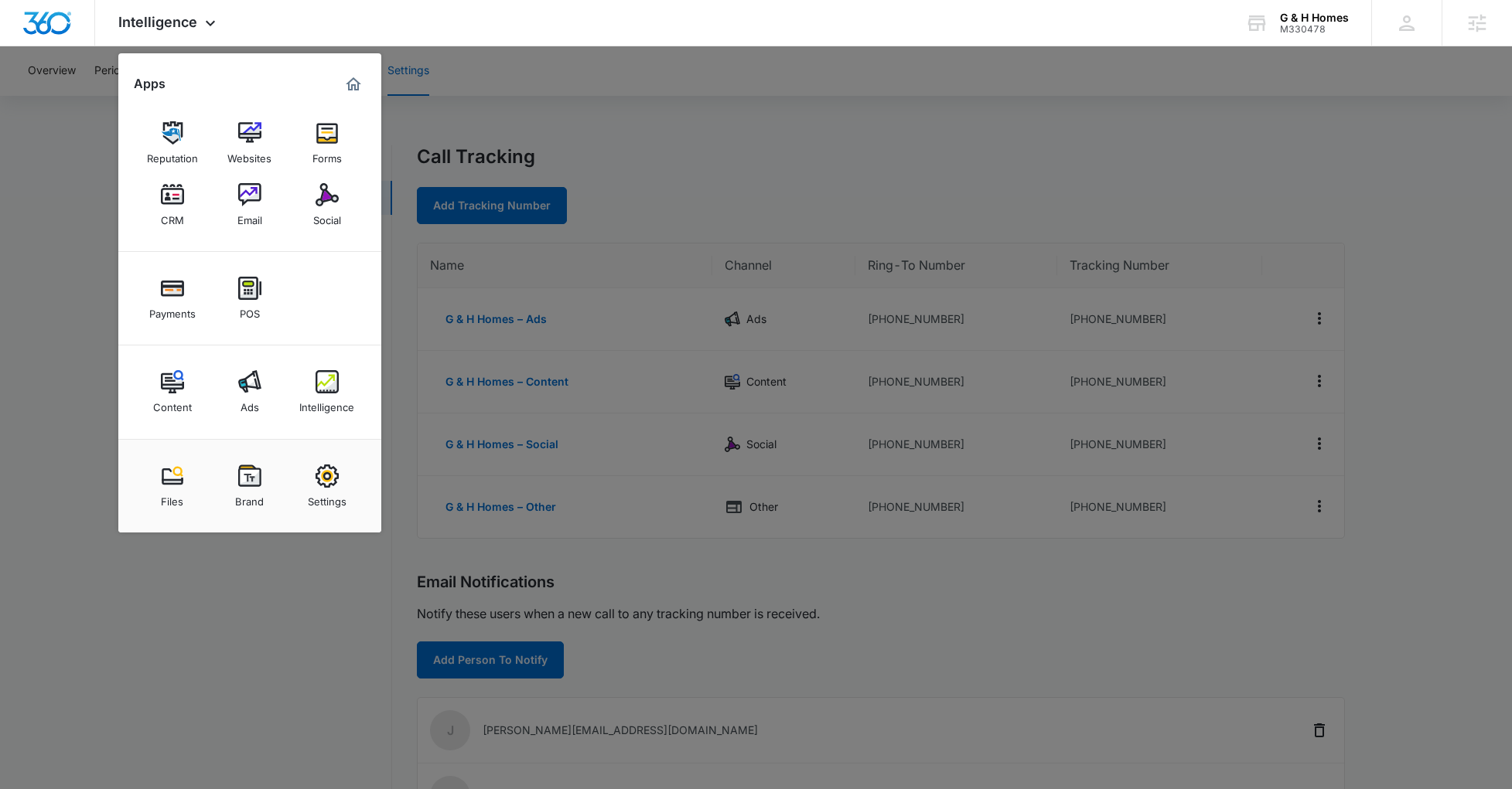
click at [236, 371] on link "Ads" at bounding box center [250, 392] width 59 height 59
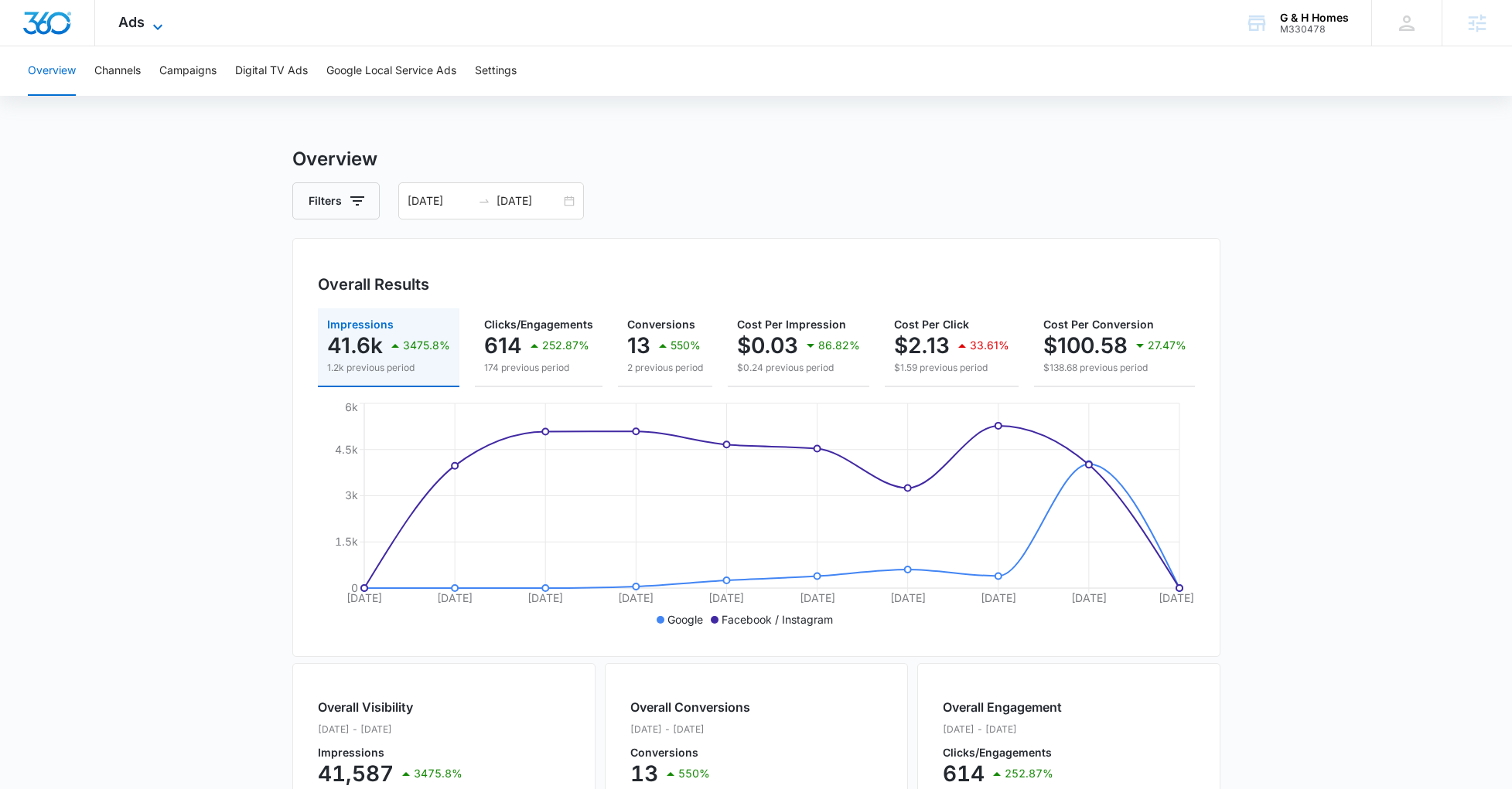
click at [149, 15] on div "Ads Apps Reputation Websites Forms CRM Email Social Payments POS Content Ads In…" at bounding box center [143, 23] width 95 height 46
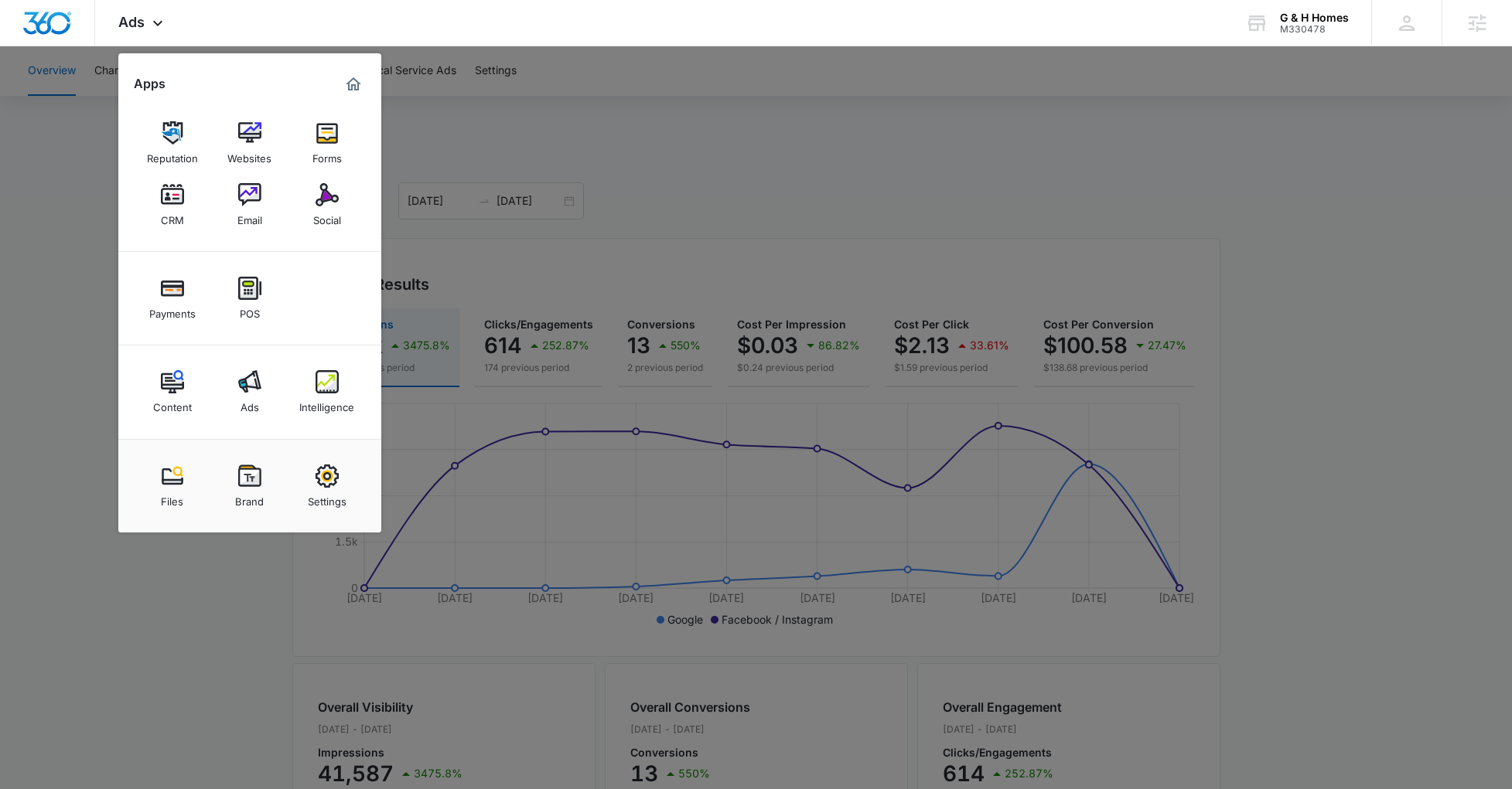
click at [262, 193] on link "Email" at bounding box center [250, 205] width 59 height 59
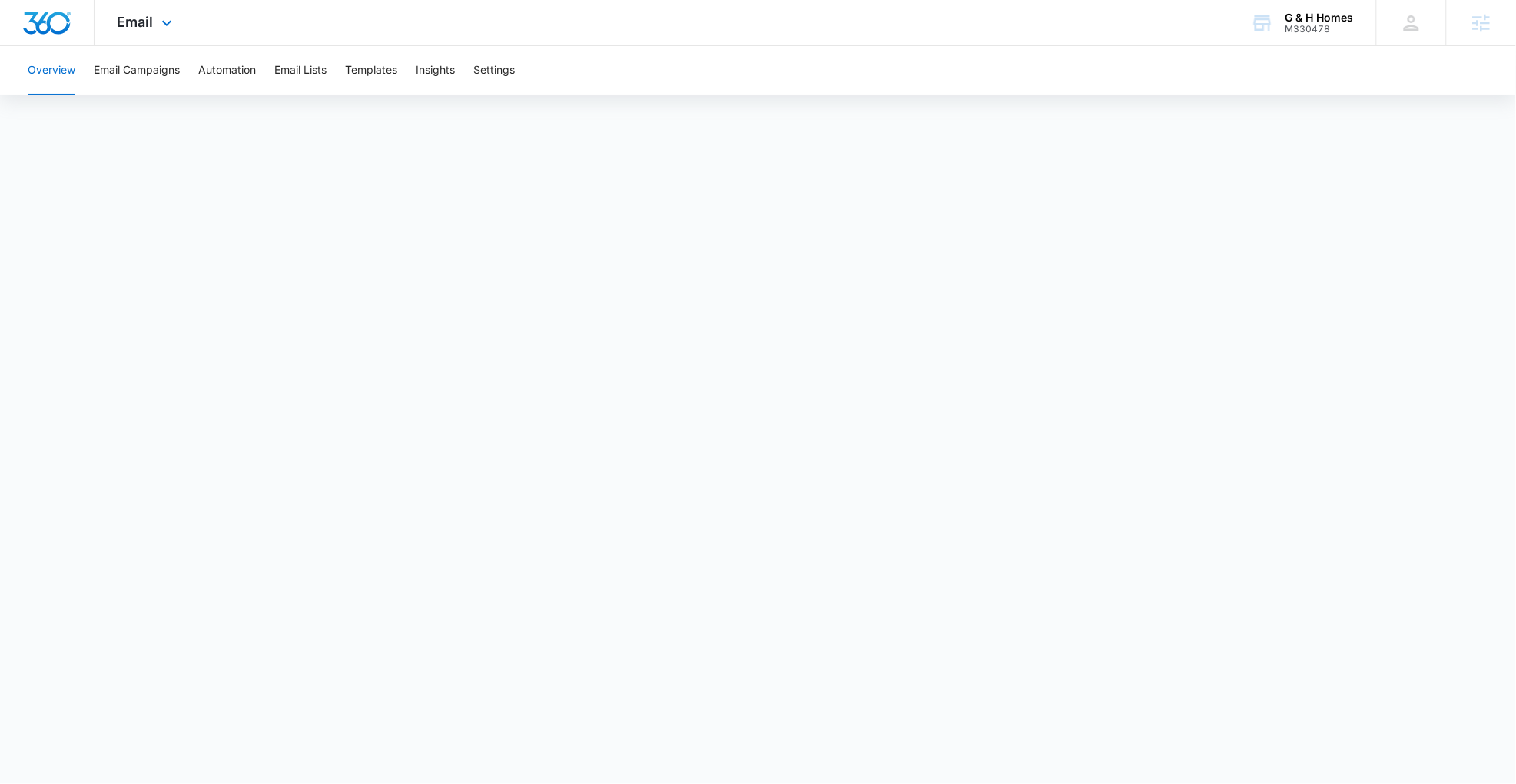
click at [54, 20] on img "Dashboard" at bounding box center [47, 23] width 49 height 23
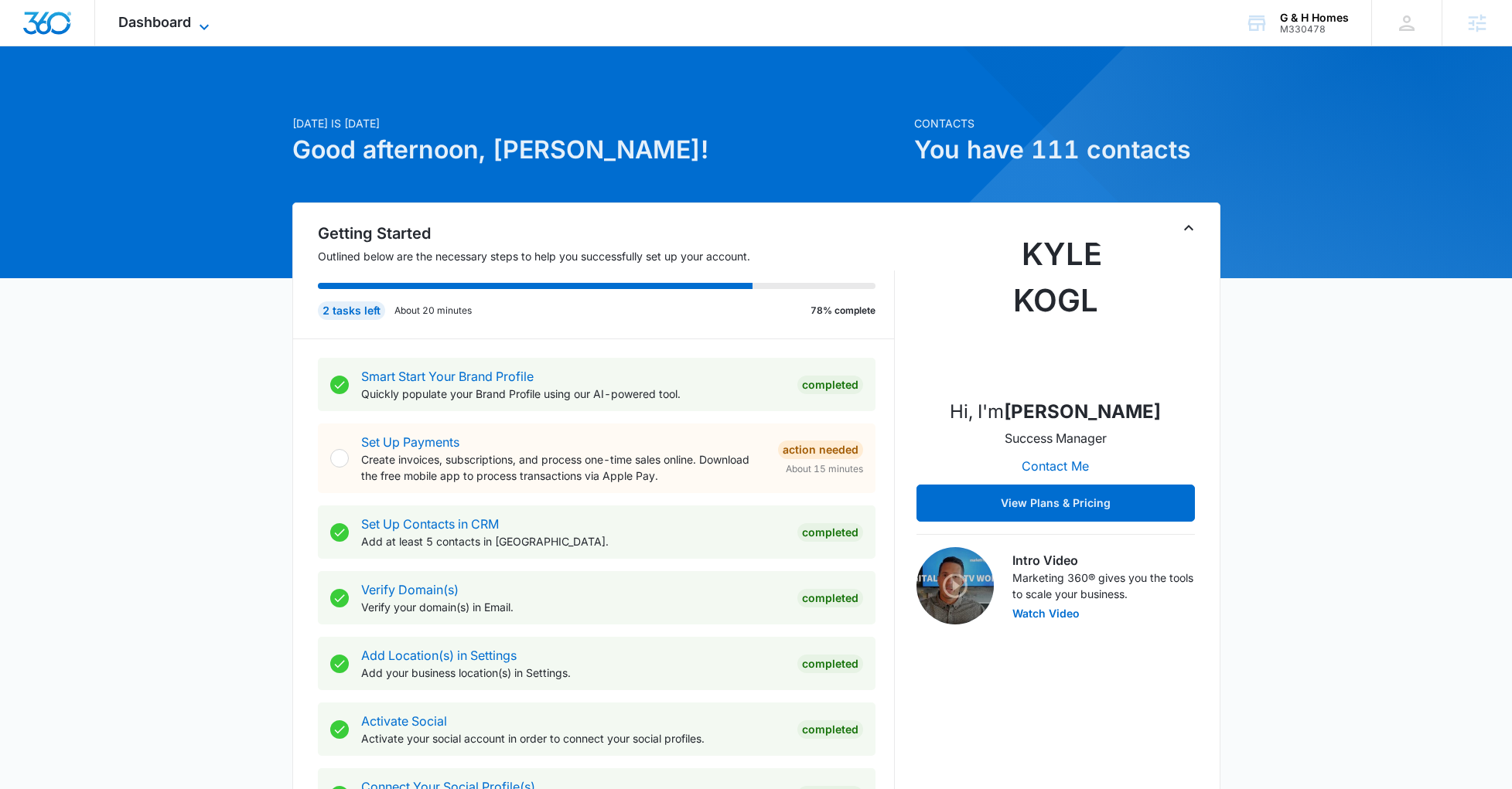
click at [164, 18] on span "Dashboard" at bounding box center [154, 22] width 72 height 16
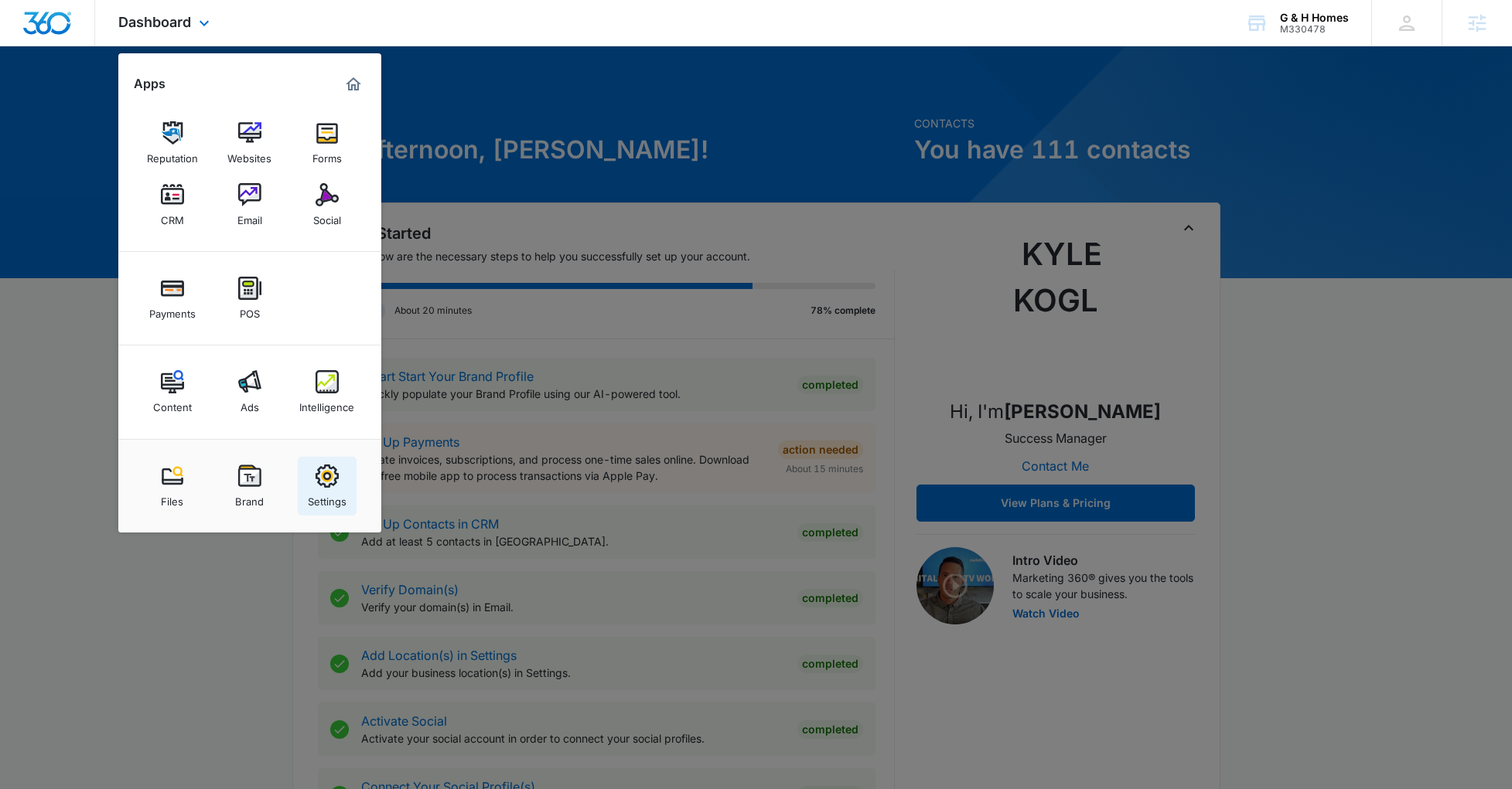
click at [320, 484] on img at bounding box center [327, 476] width 23 height 23
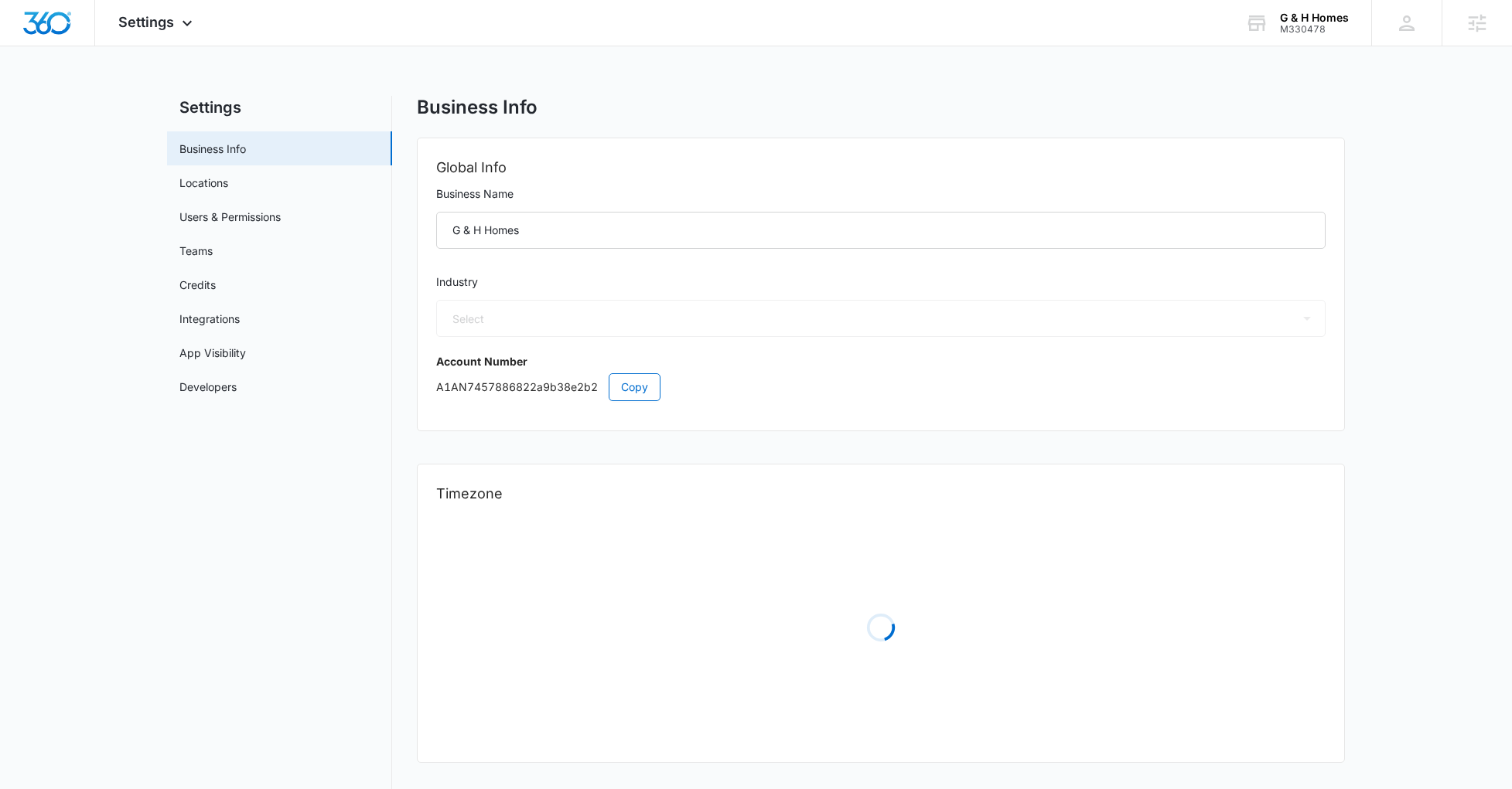
select select "4"
select select "US"
select select "America/Denver"
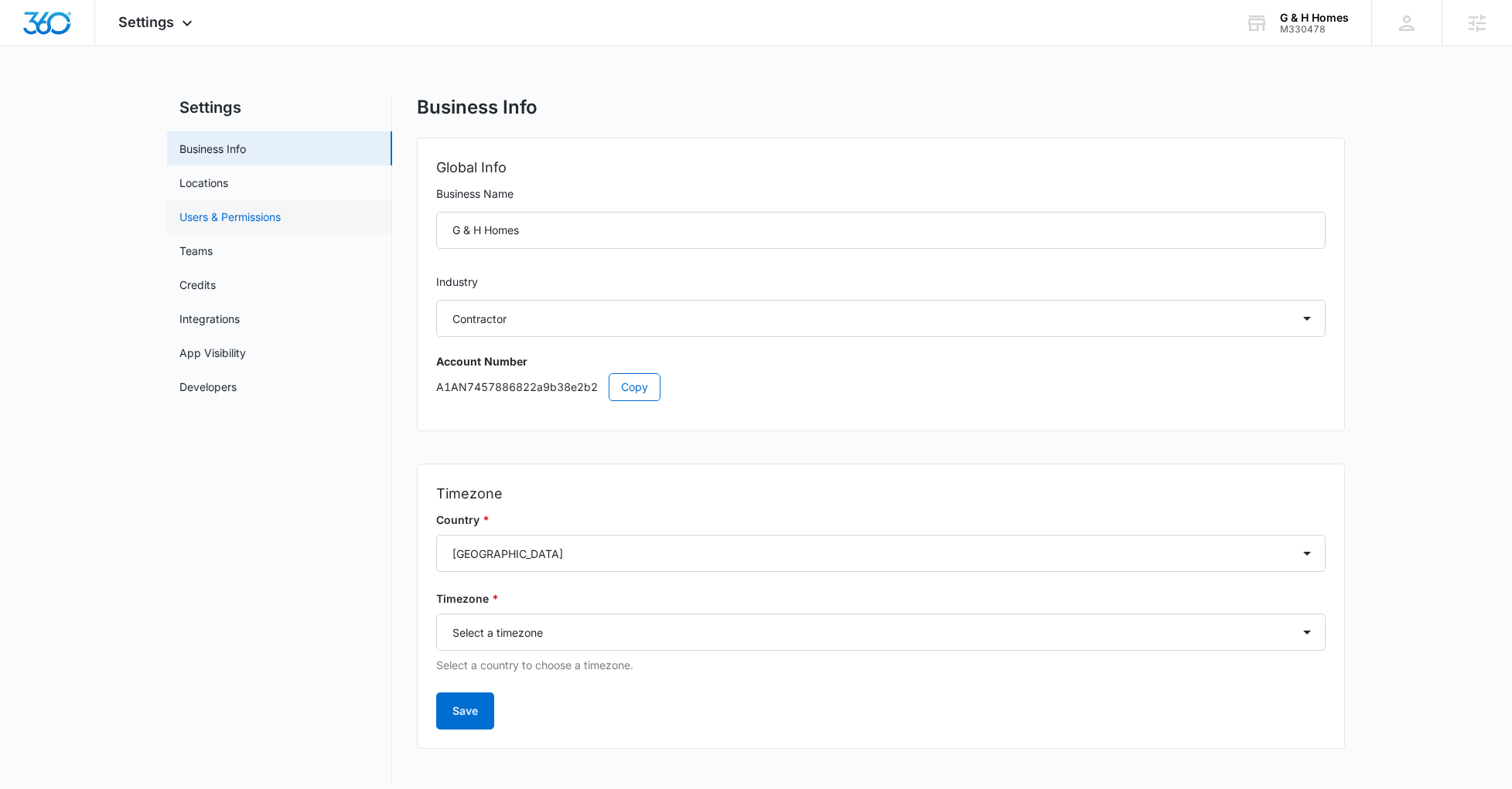
click at [224, 210] on link "Users & Permissions" at bounding box center [230, 217] width 102 height 16
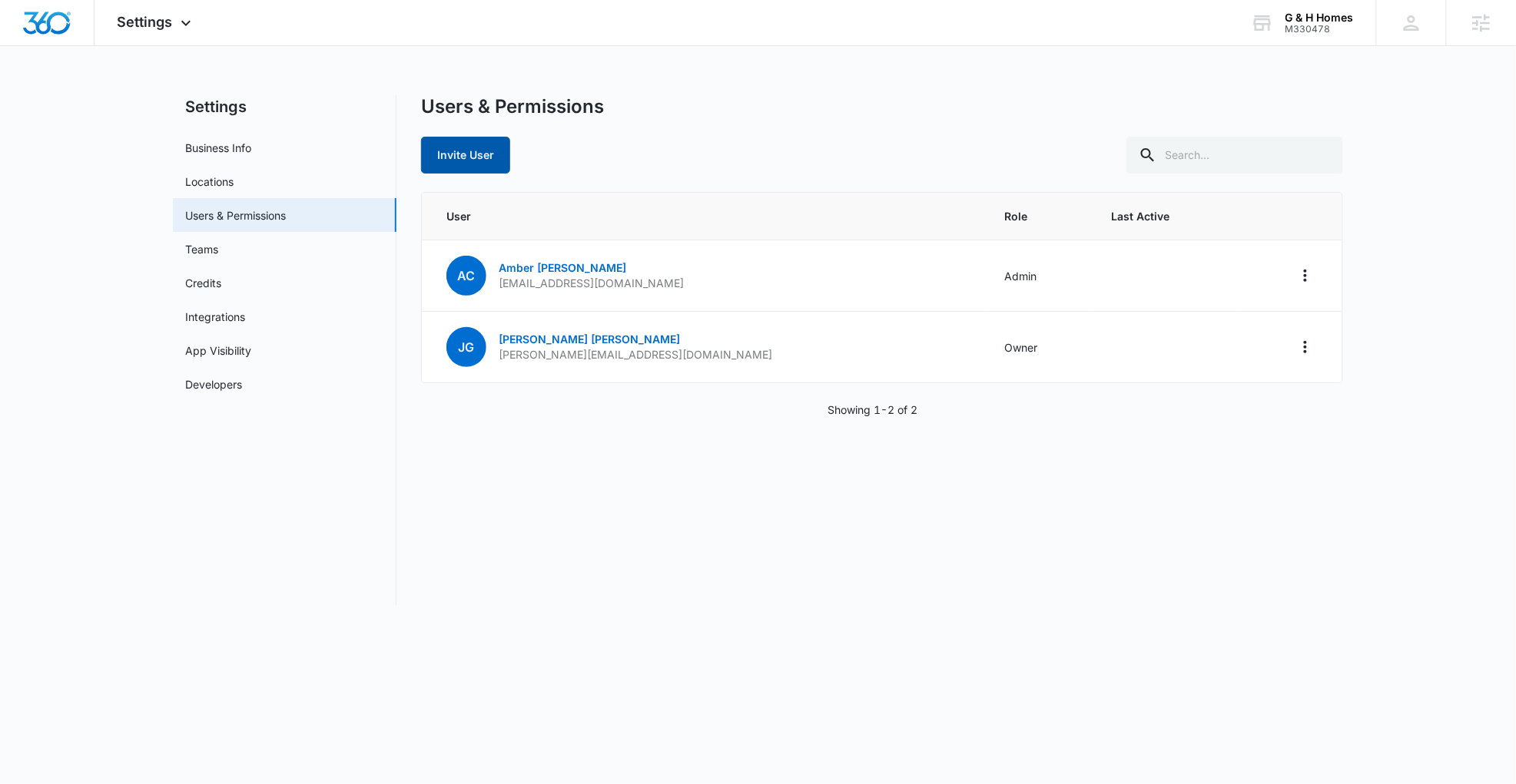
click at [475, 161] on button "Invite User" at bounding box center [466, 155] width 89 height 37
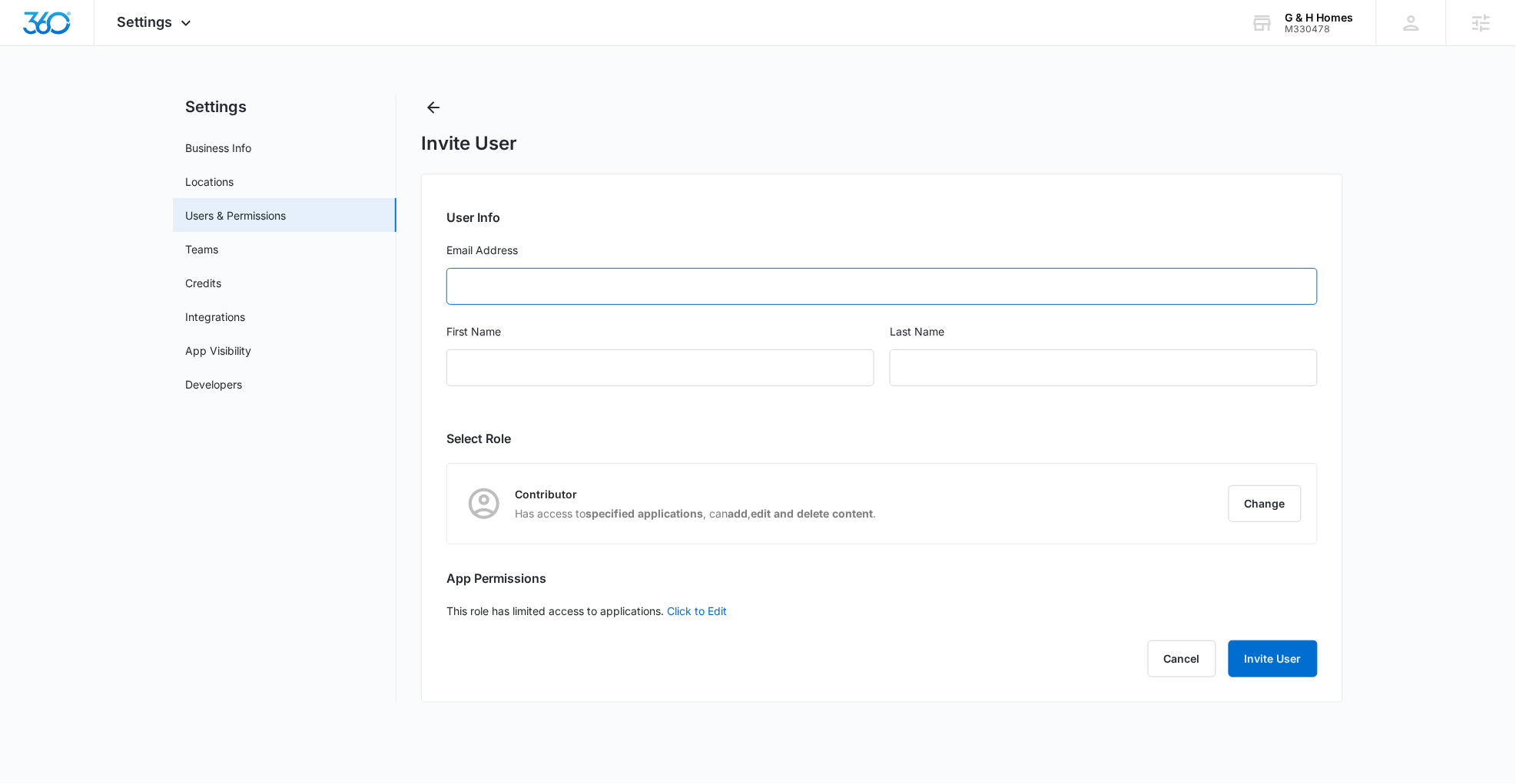
click at [586, 298] on input "Email Address" at bounding box center [882, 286] width 871 height 37
click at [496, 366] on input "First Name" at bounding box center [660, 367] width 428 height 37
click at [975, 381] on input "text" at bounding box center [1104, 367] width 428 height 37
click at [1261, 497] on button "Change" at bounding box center [1265, 503] width 73 height 37
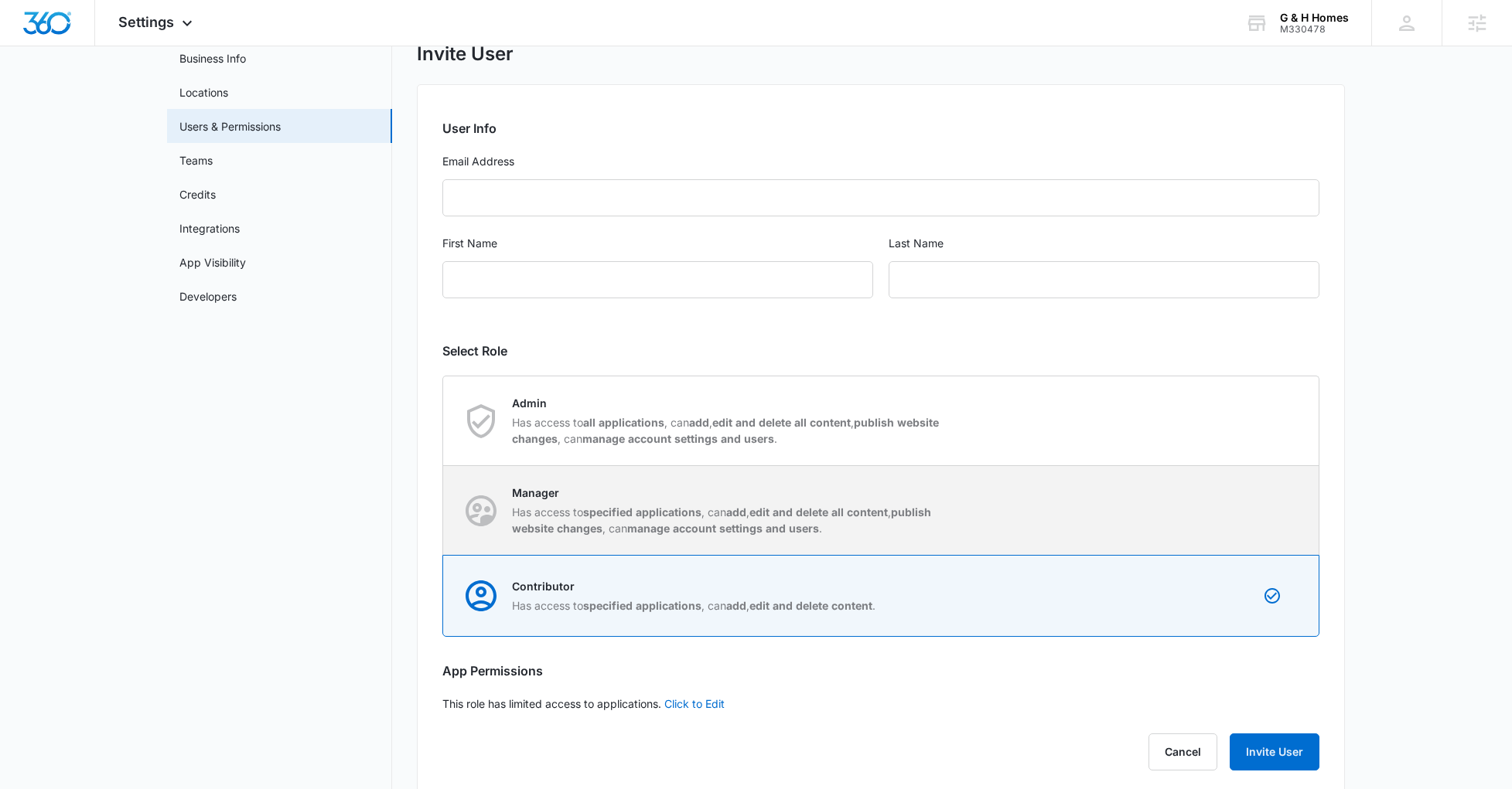
scroll to position [117, 0]
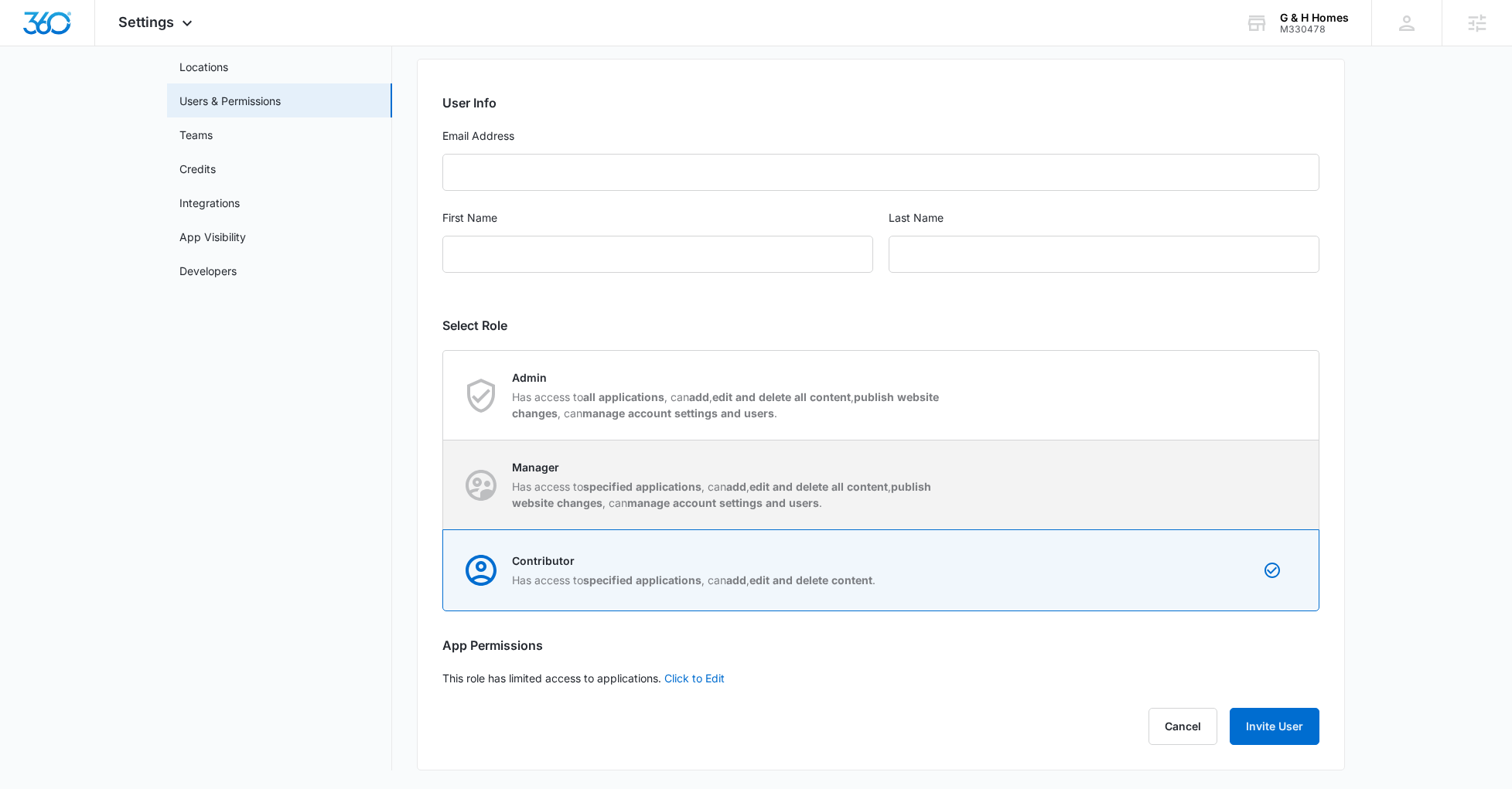
click at [593, 485] on strong "specified applications" at bounding box center [642, 487] width 118 height 13
click at [444, 485] on input "Manager Has access to specified applications , can add , edit and delete all co…" at bounding box center [443, 485] width 1 height 1
radio input "true"
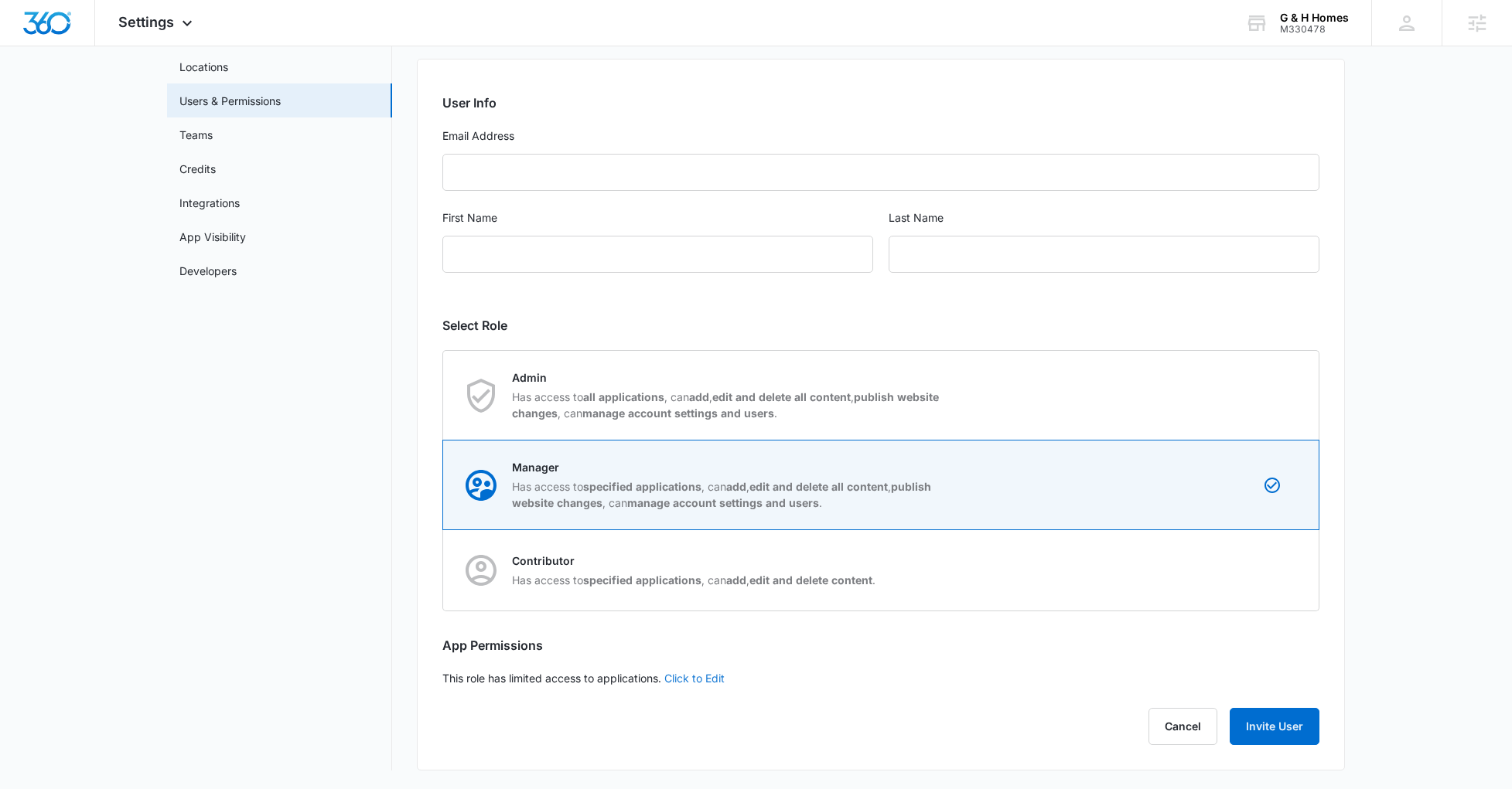
click at [698, 676] on link "Click to Edit" at bounding box center [694, 679] width 60 height 13
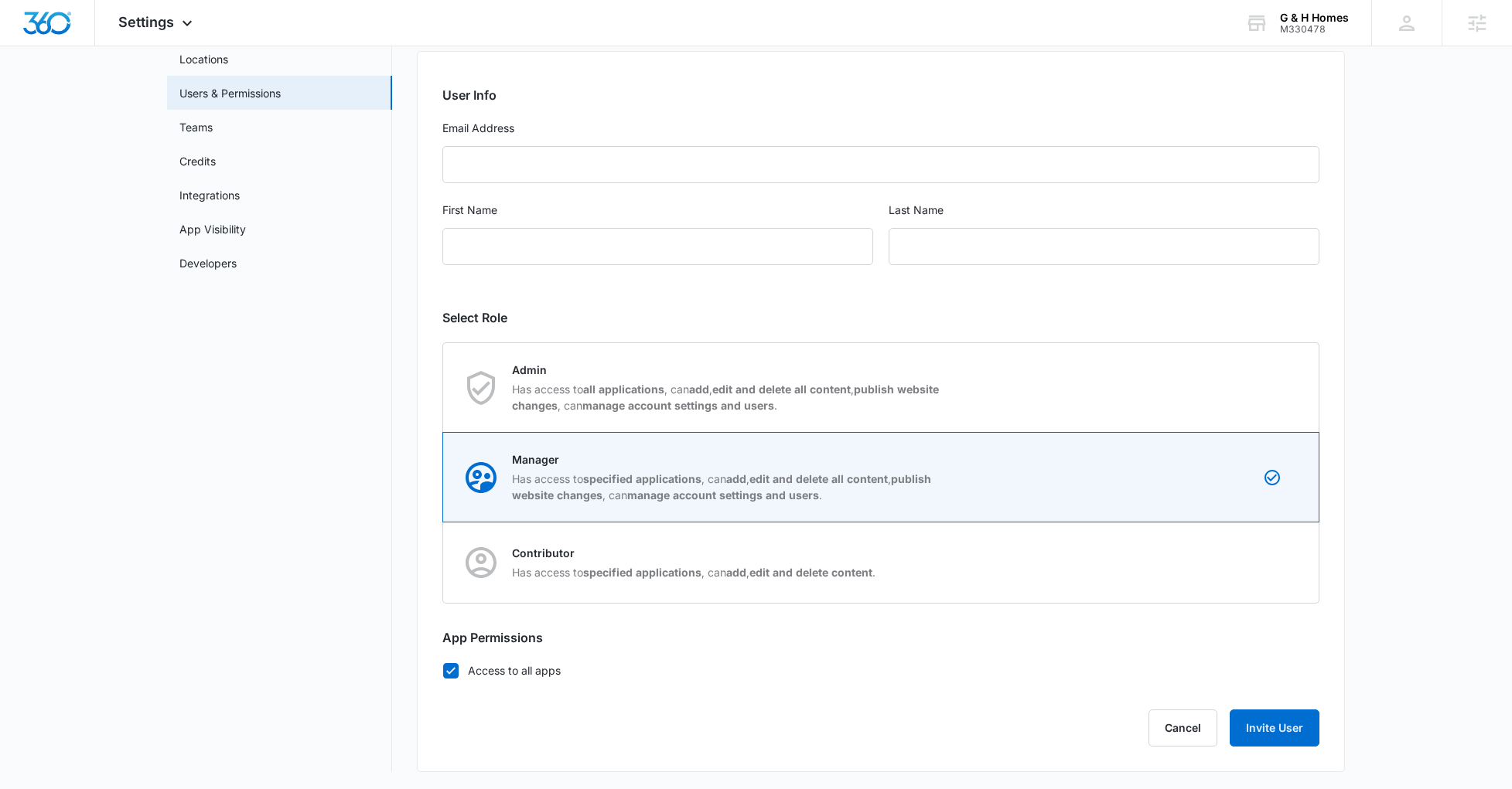
scroll to position [125, 0]
click at [445, 670] on icon at bounding box center [451, 669] width 14 height 14
click at [443, 669] on input "Access to all apps" at bounding box center [442, 668] width 1 height 1
checkbox input "false"
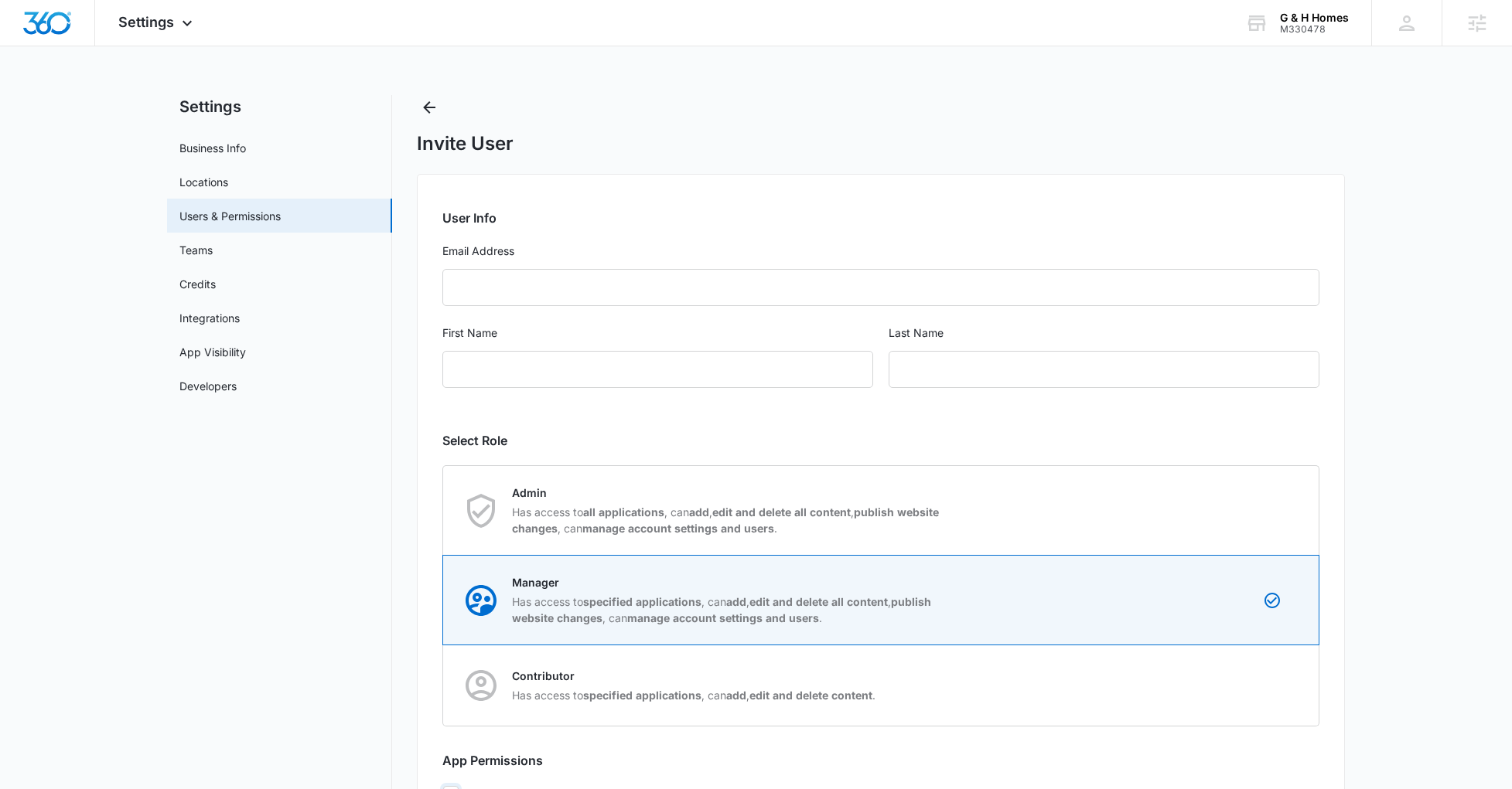
scroll to position [0, 0]
click at [26, 11] on img "Dashboard" at bounding box center [48, 23] width 49 height 23
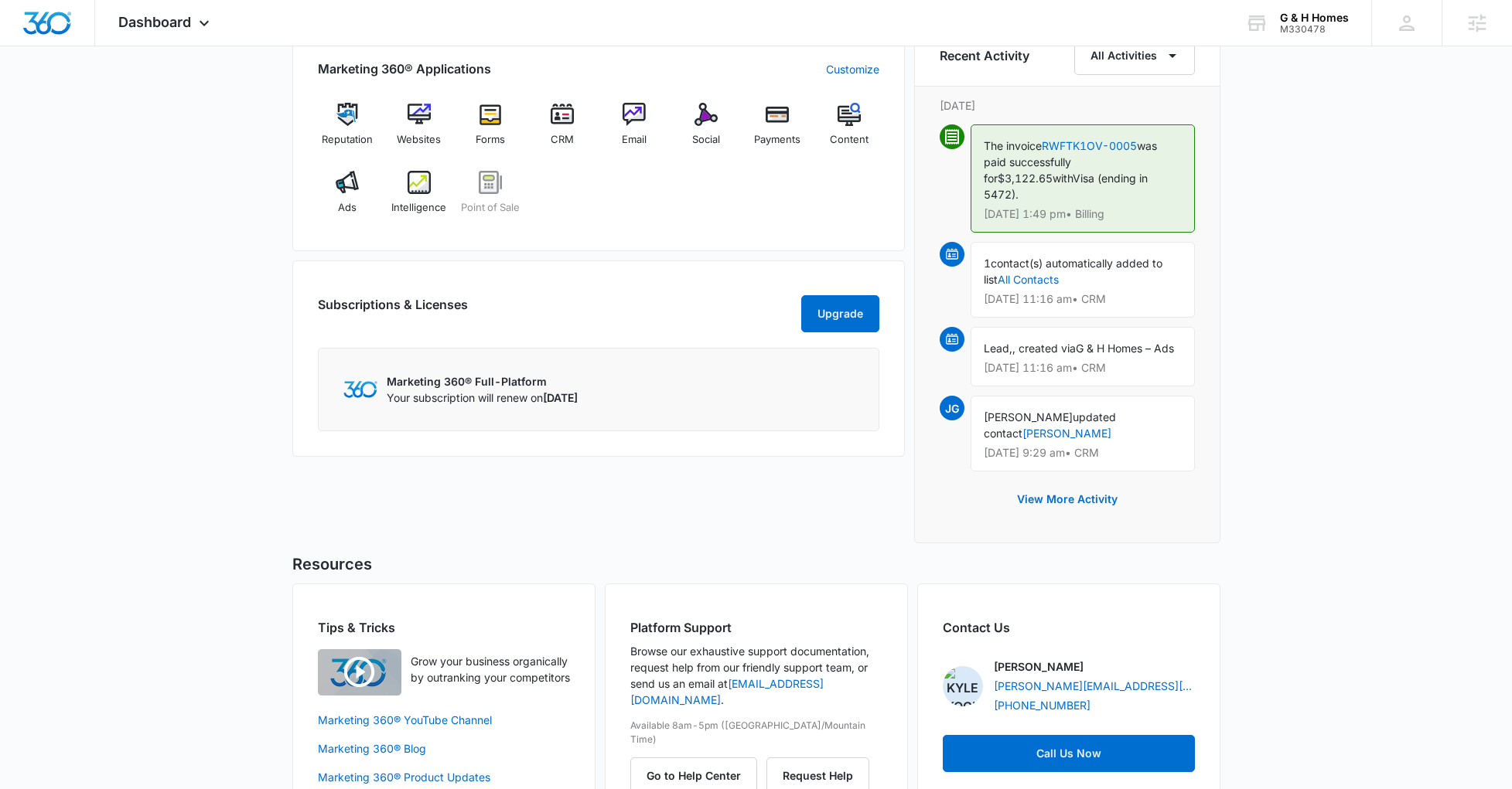
scroll to position [1002, 0]
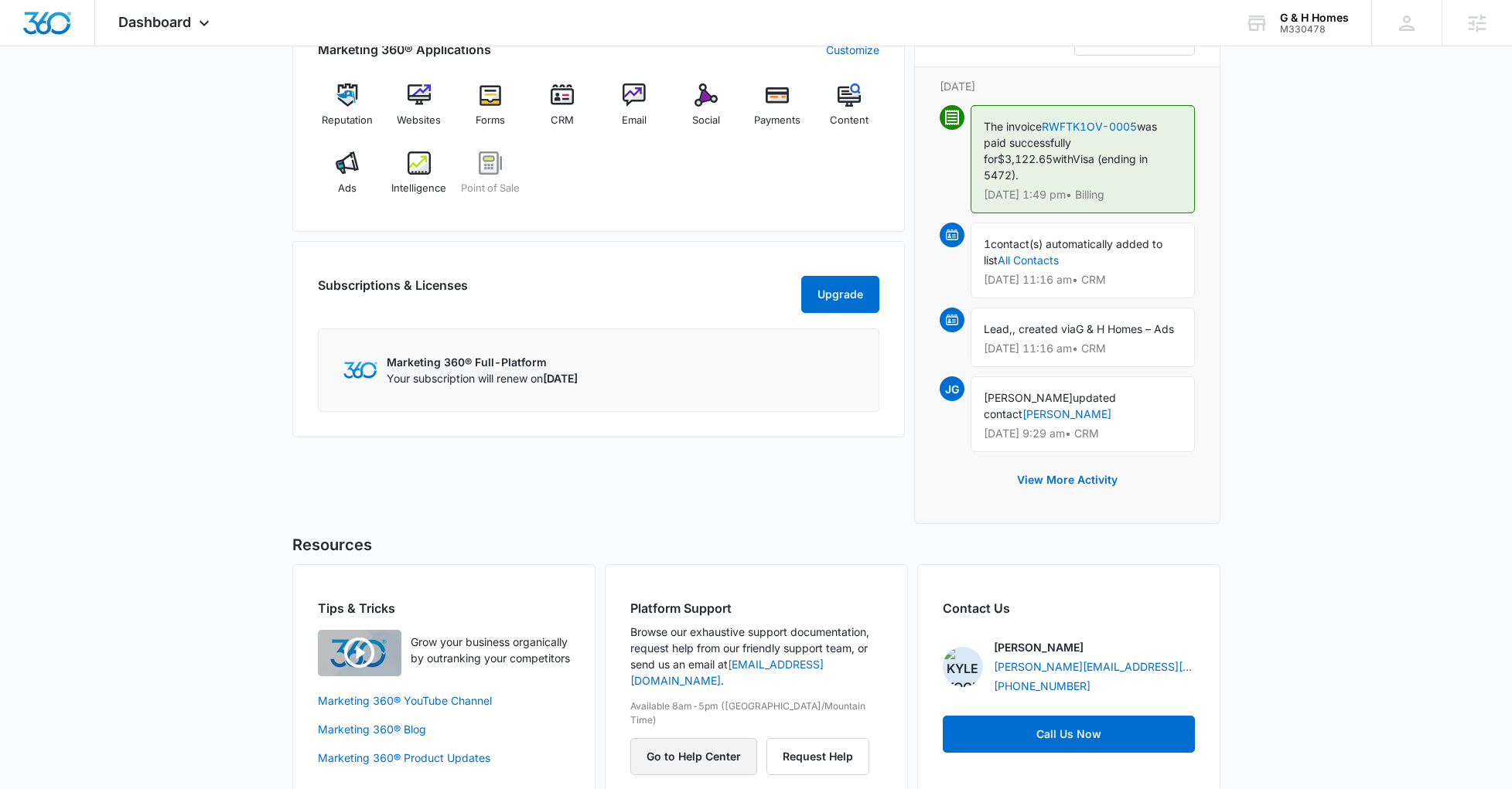
click at [709, 739] on button "Go to Help Center" at bounding box center [693, 757] width 126 height 37
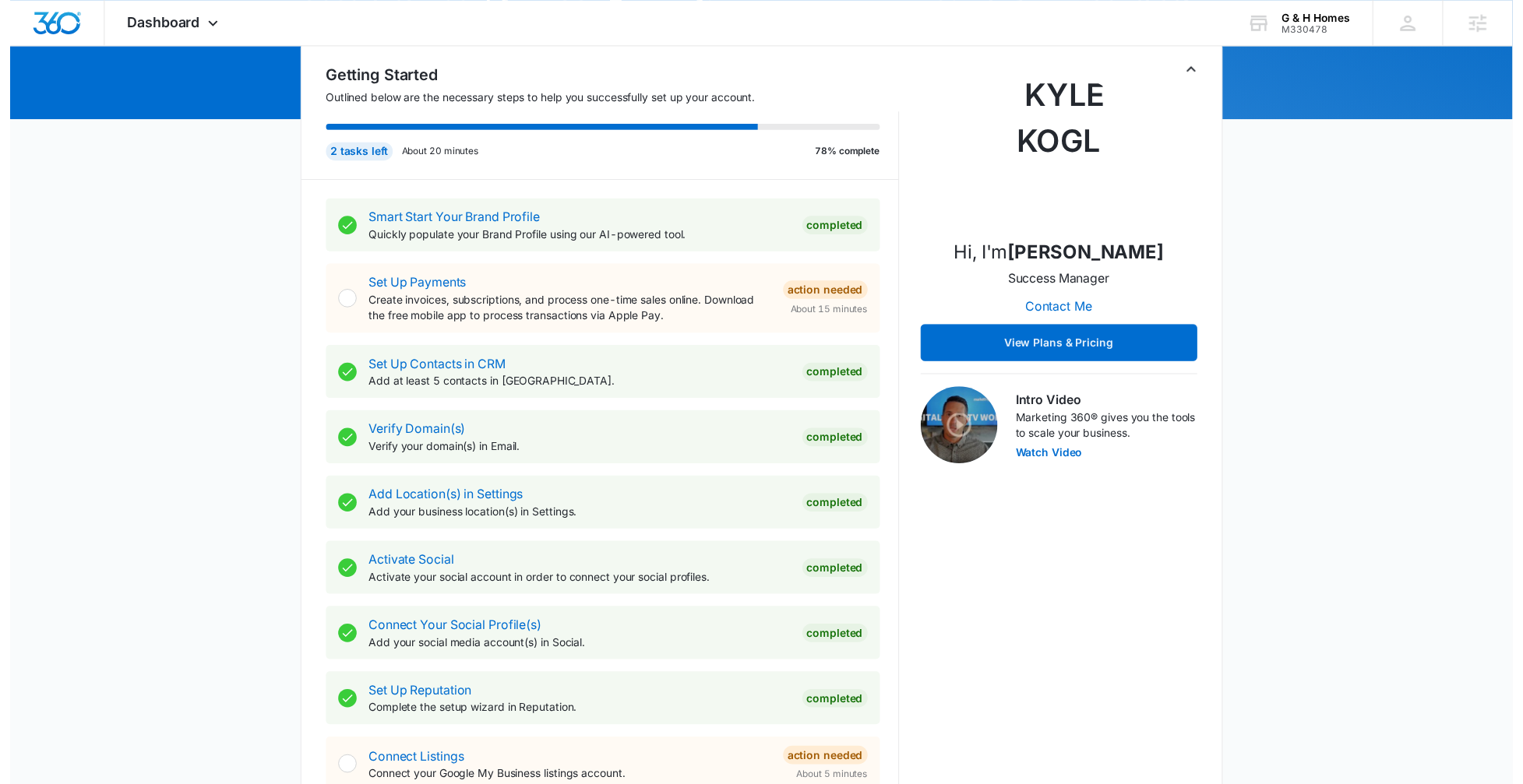
scroll to position [0, 0]
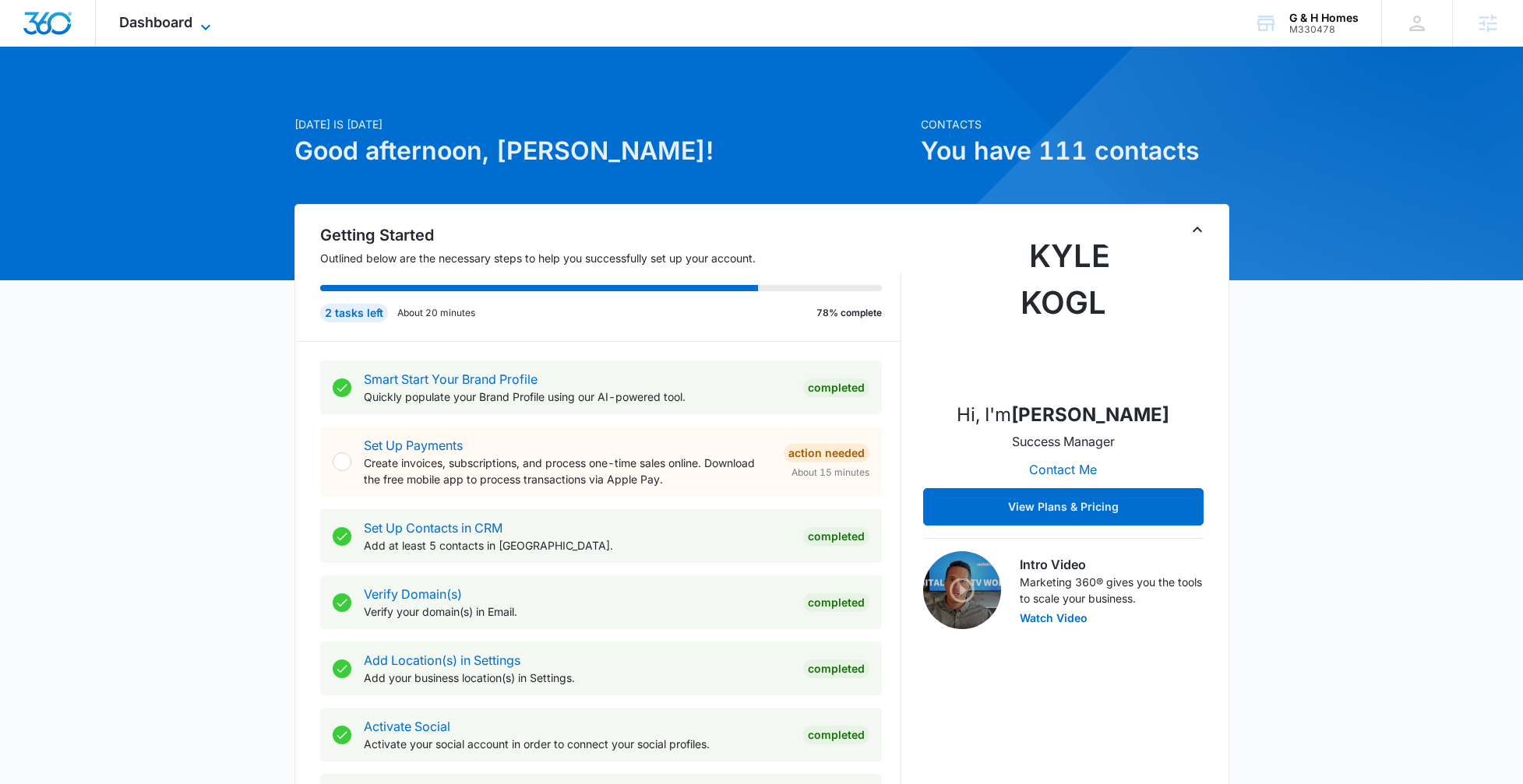
click at [186, 27] on span "Dashboard" at bounding box center [155, 22] width 73 height 16
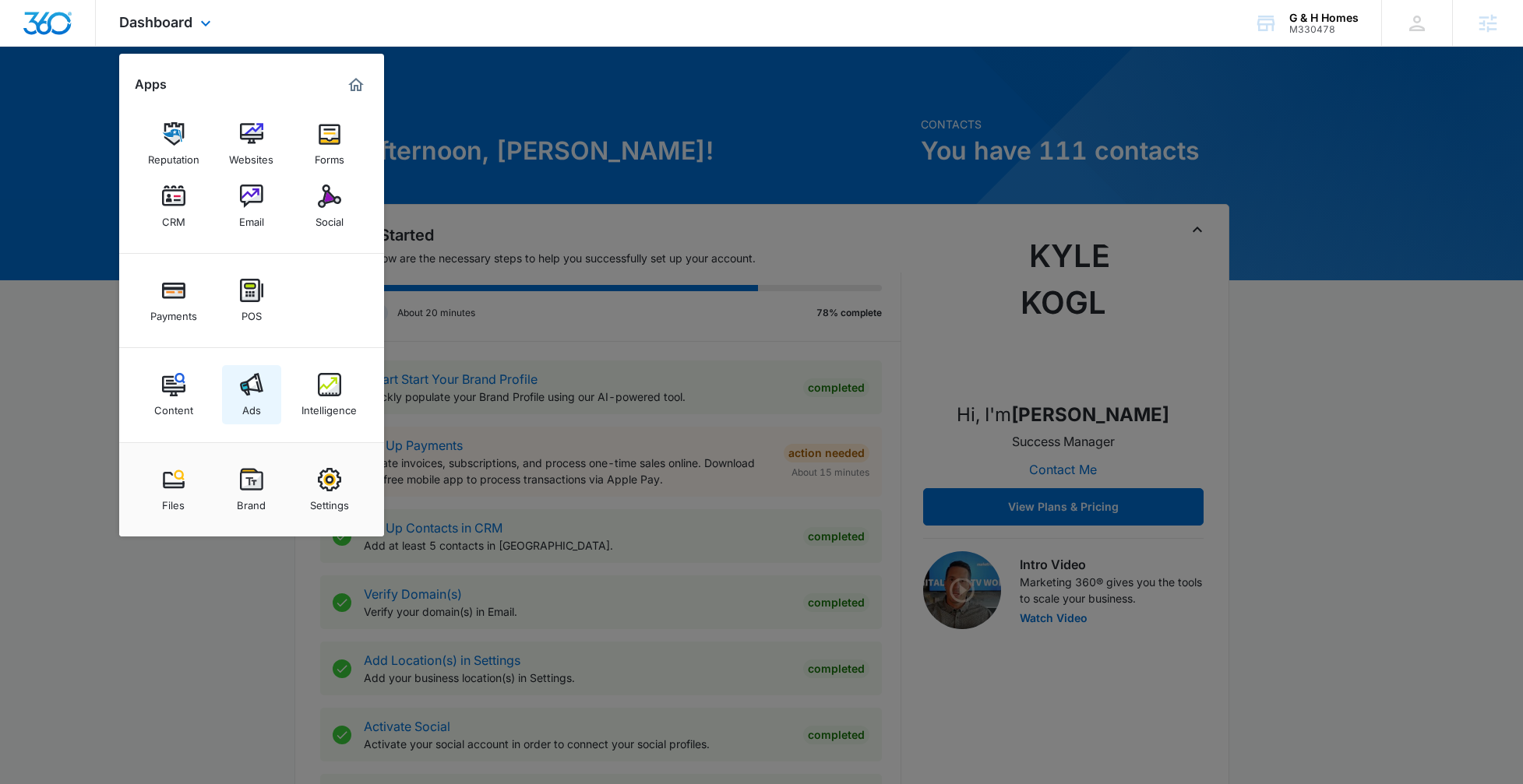
click at [263, 414] on link "Ads" at bounding box center [252, 394] width 59 height 59
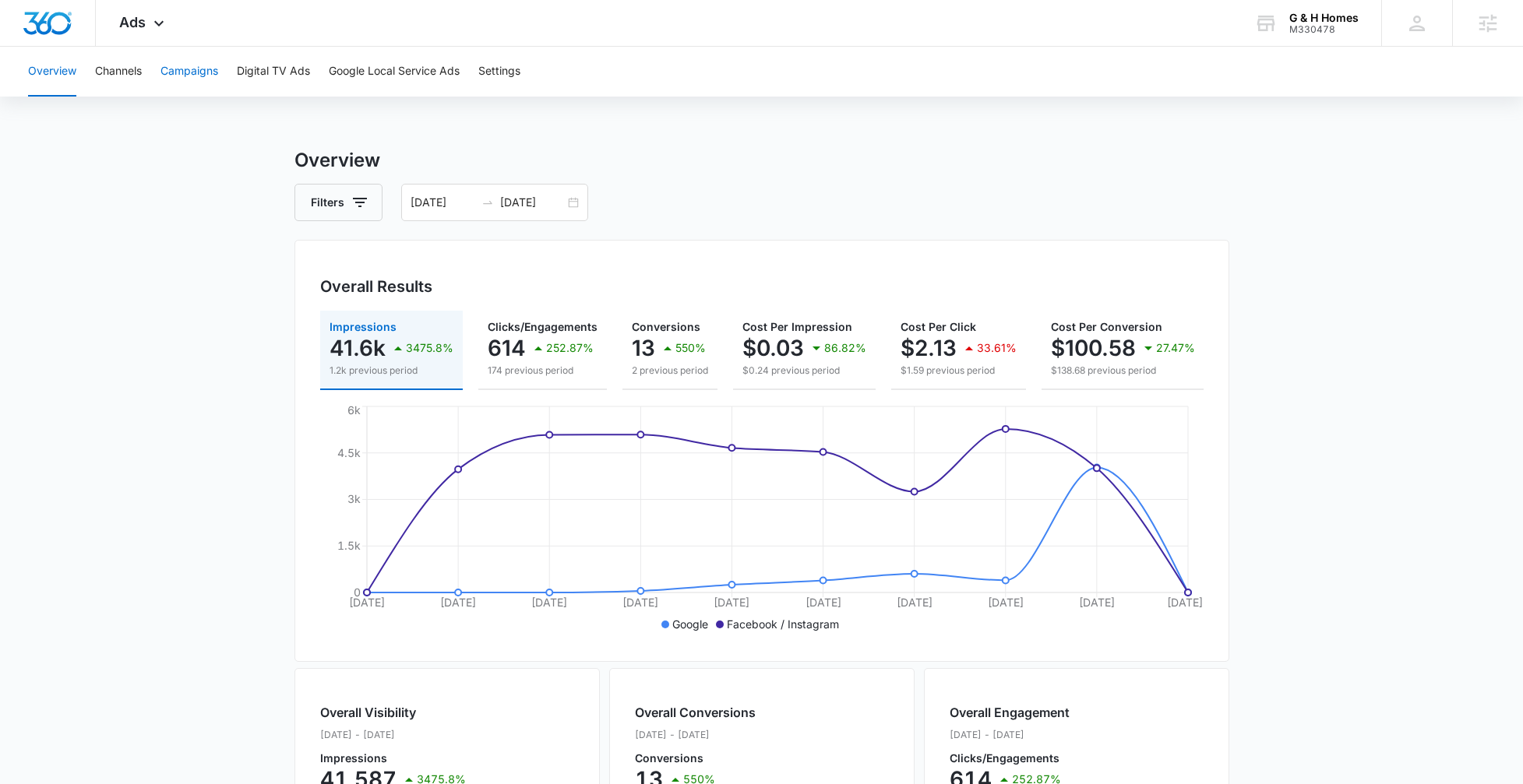
click at [195, 71] on button "Campaigns" at bounding box center [190, 72] width 57 height 50
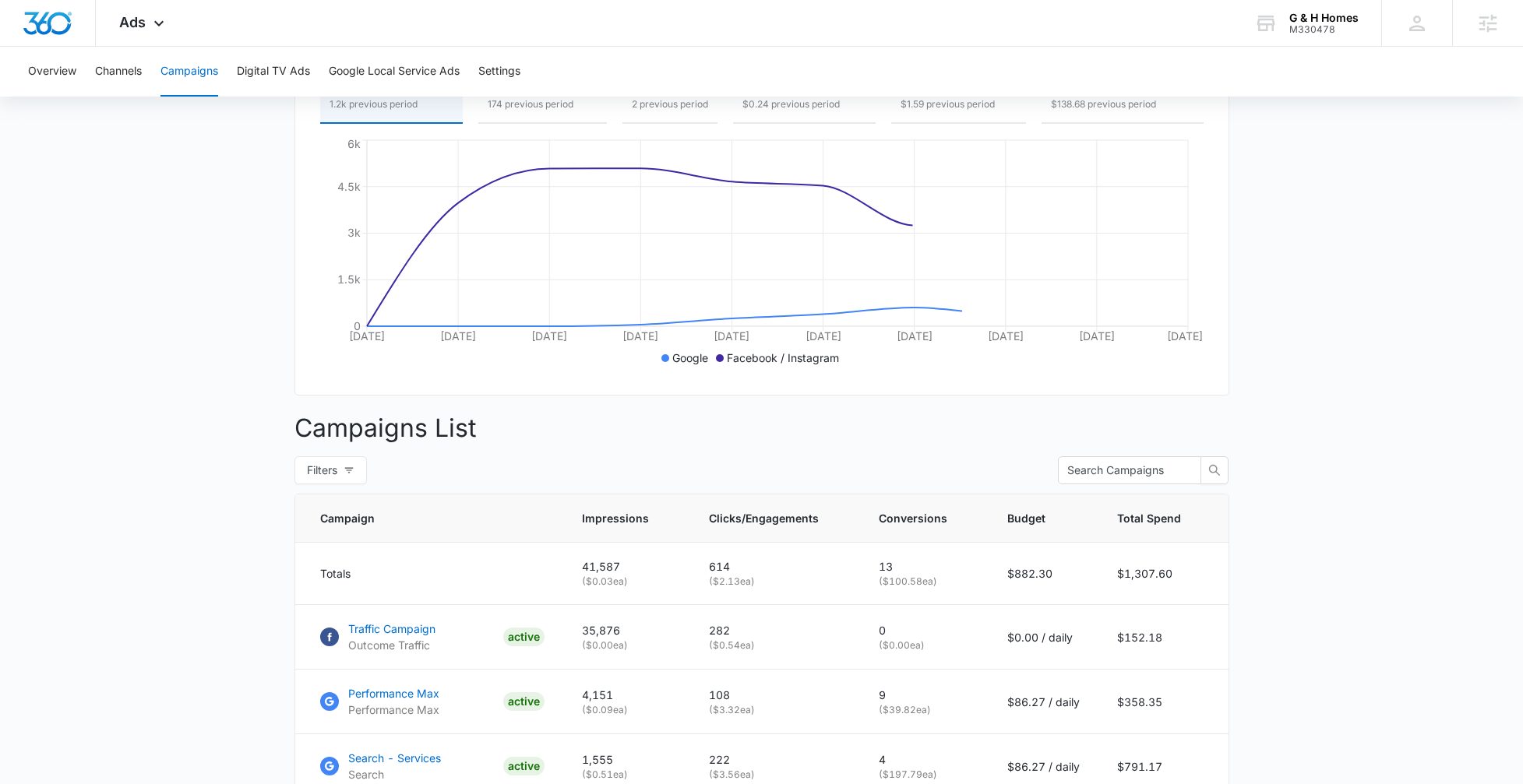
scroll to position [471, 0]
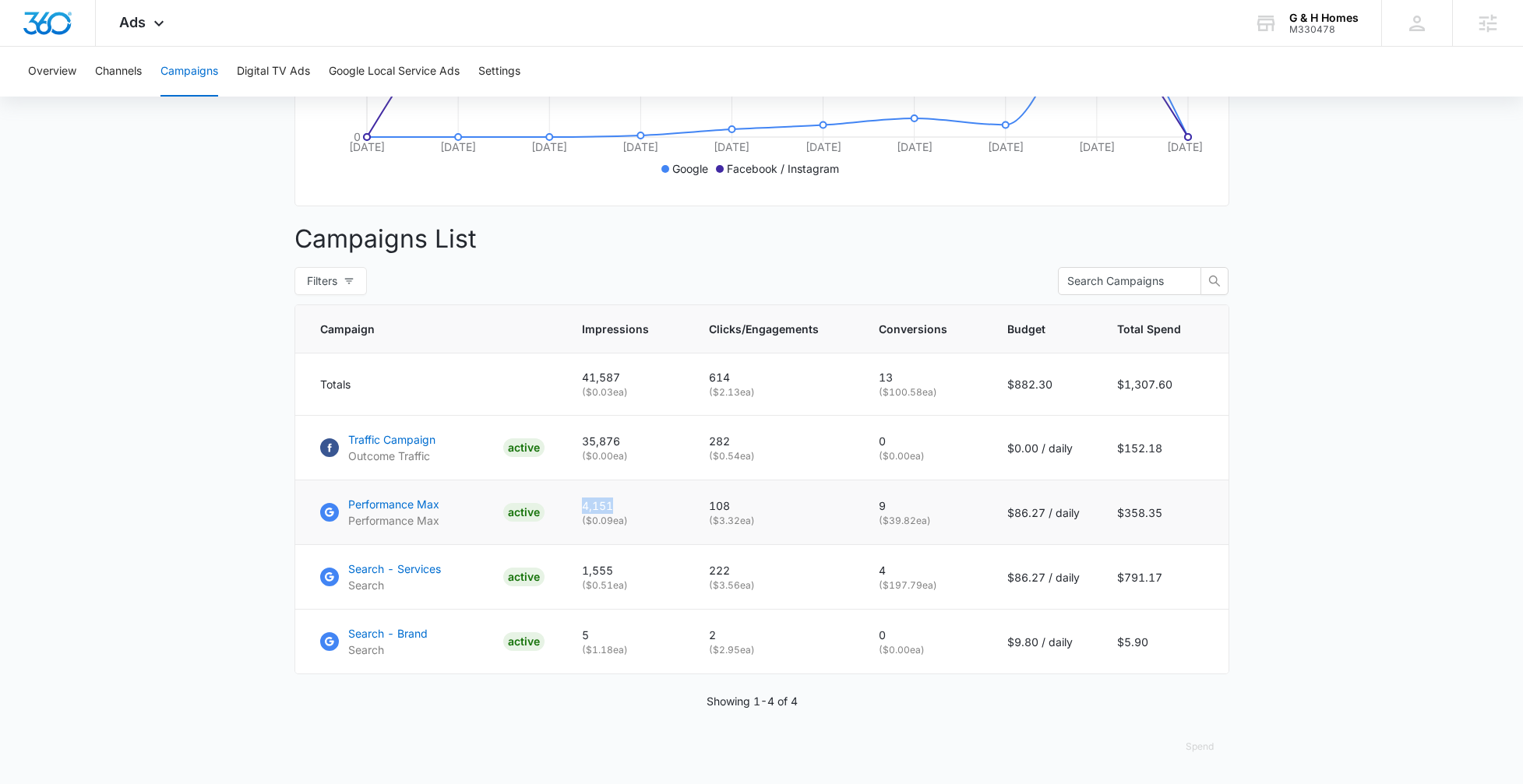
drag, startPoint x: 627, startPoint y: 504, endPoint x: 586, endPoint y: 502, distance: 41.0
click at [586, 502] on td "4,151 ( $0.09 ea)" at bounding box center [626, 512] width 127 height 64
drag, startPoint x: 624, startPoint y: 568, endPoint x: 588, endPoint y: 569, distance: 36.0
click at [588, 569] on p "1,555" at bounding box center [626, 570] width 90 height 16
drag, startPoint x: 636, startPoint y: 500, endPoint x: 583, endPoint y: 503, distance: 53.1
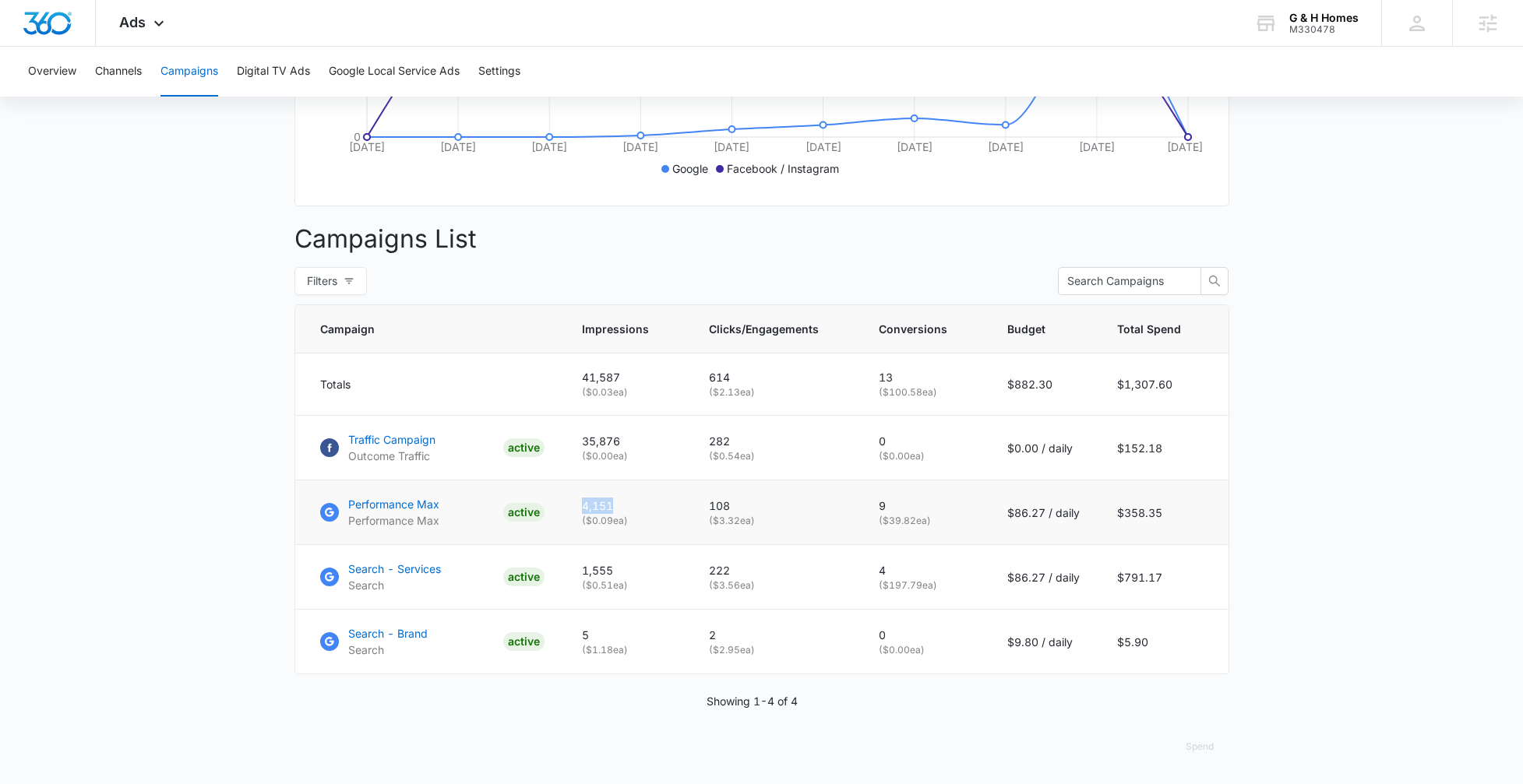
click at [583, 503] on td "4,151 ( $0.09 ea)" at bounding box center [626, 512] width 127 height 64
click at [602, 503] on p "4,151" at bounding box center [626, 505] width 90 height 16
click at [753, 503] on p "108" at bounding box center [775, 505] width 132 height 16
drag, startPoint x: 748, startPoint y: 501, endPoint x: 711, endPoint y: 504, distance: 37.1
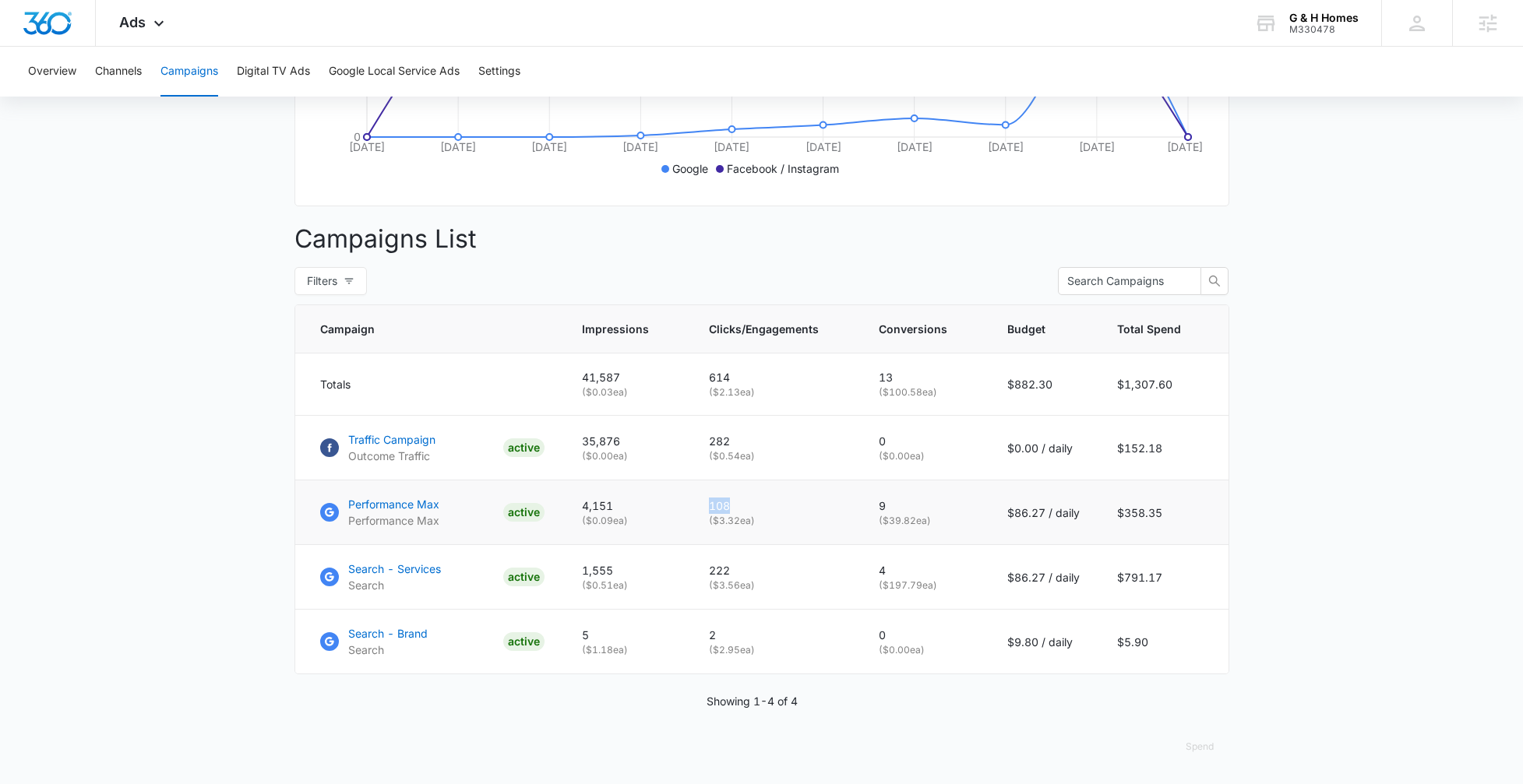
click at [711, 504] on td "108 ( $3.32 ea)" at bounding box center [775, 512] width 170 height 64
drag, startPoint x: 902, startPoint y: 498, endPoint x: 877, endPoint y: 498, distance: 25.0
click at [877, 498] on td "9 ( $39.82 ea)" at bounding box center [924, 512] width 128 height 64
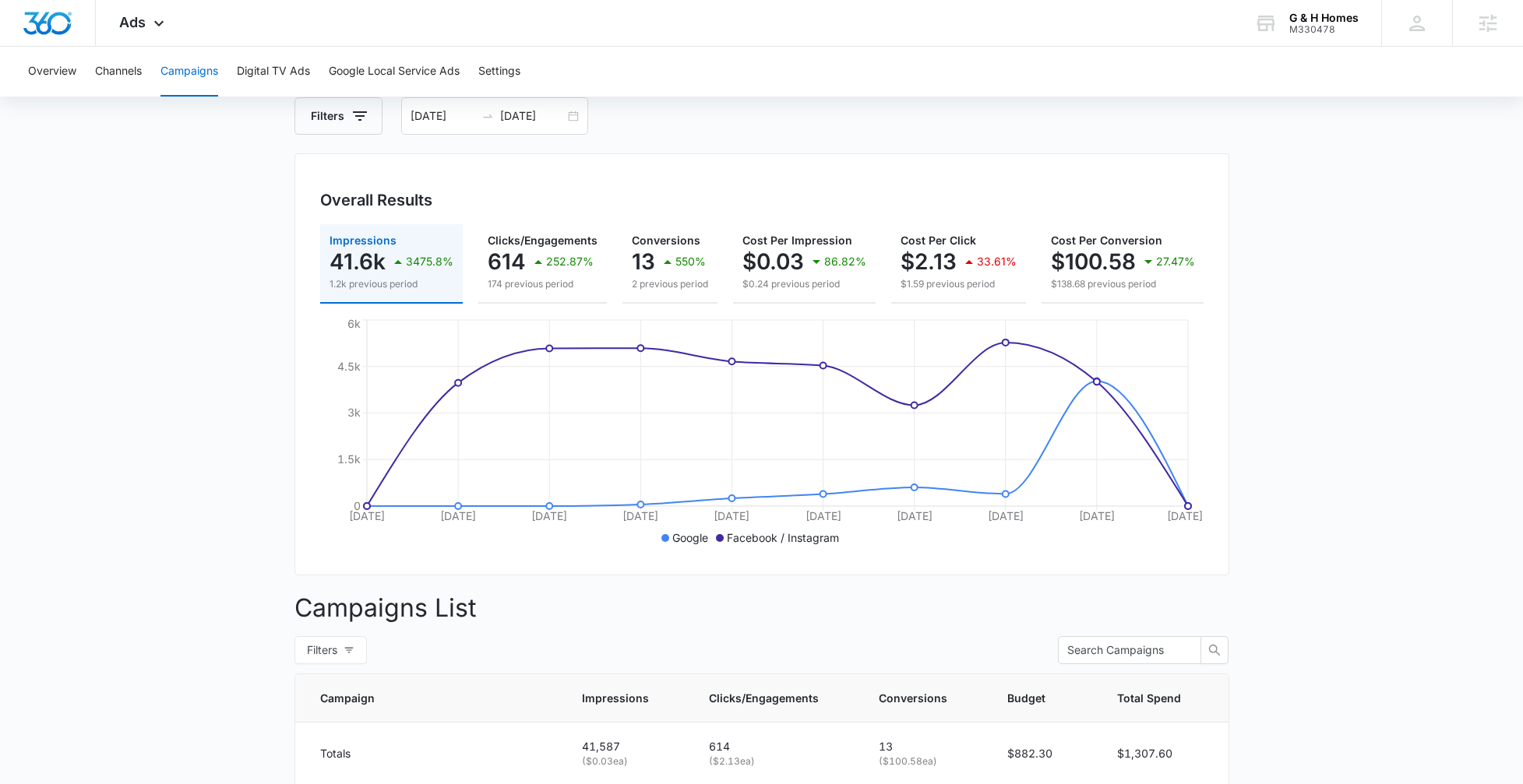
scroll to position [0, 0]
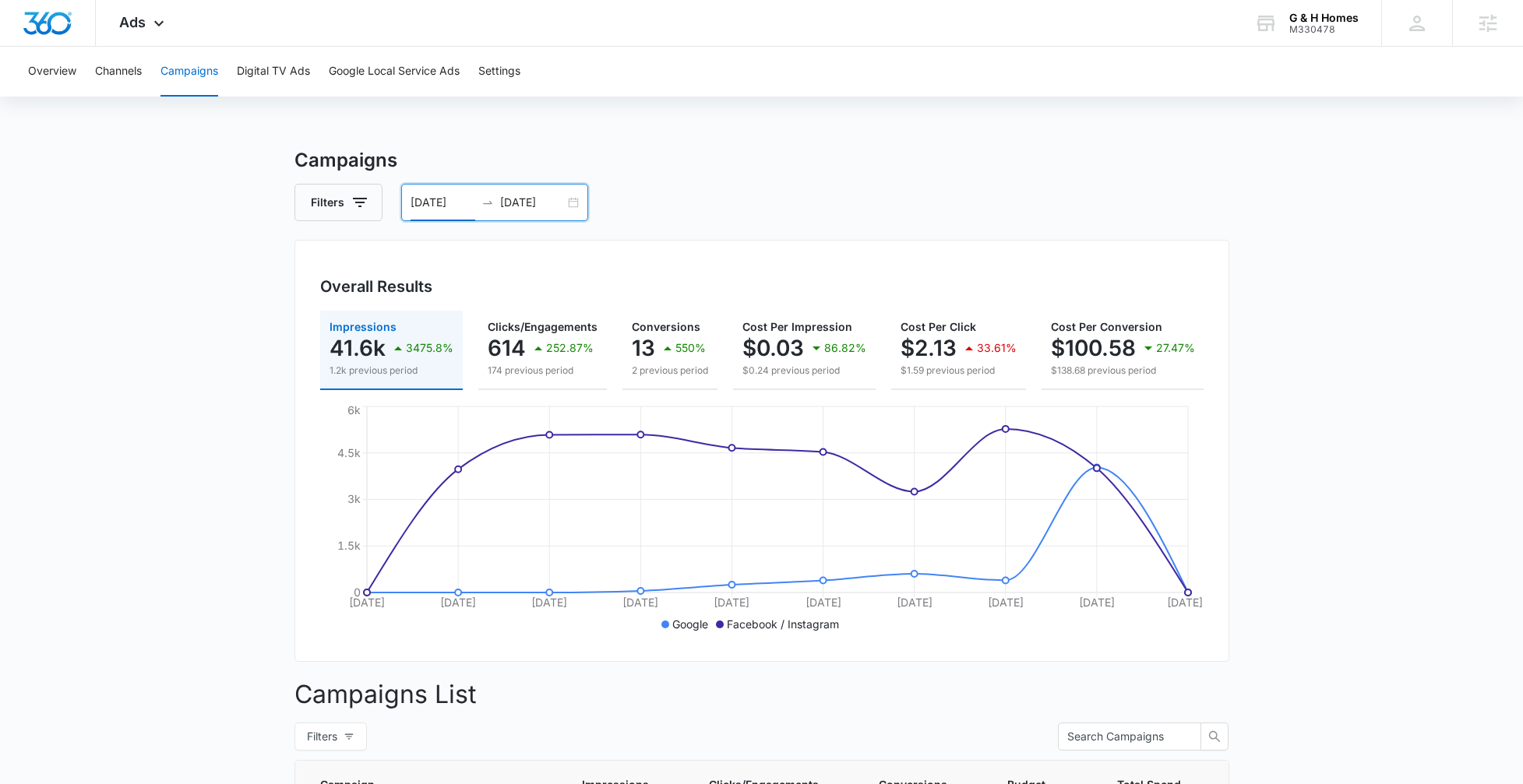
click at [445, 204] on input "[DATE]" at bounding box center [443, 202] width 64 height 17
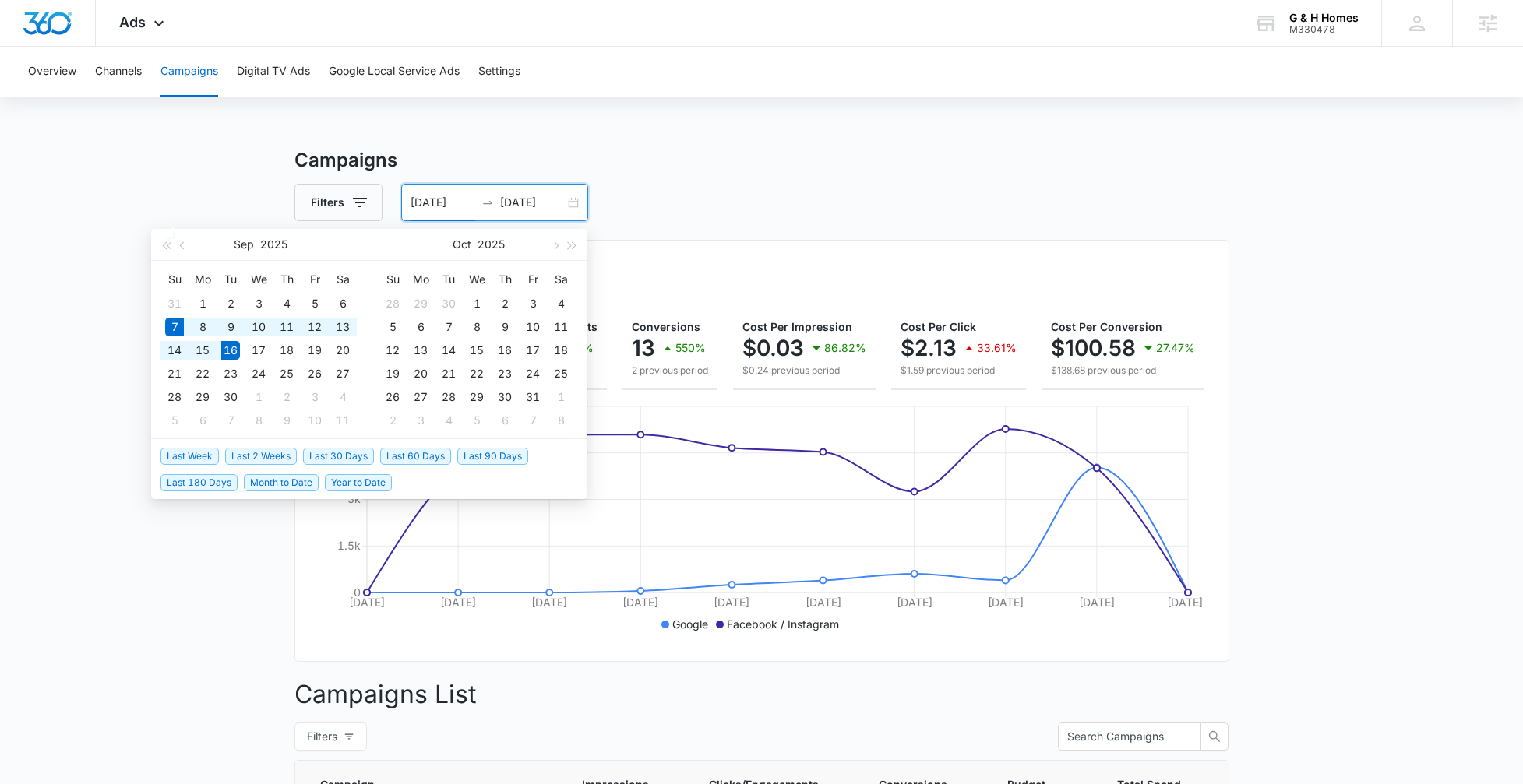
click at [788, 191] on div "Filters 09/07/2025 09/16/2025" at bounding box center [762, 202] width 935 height 37
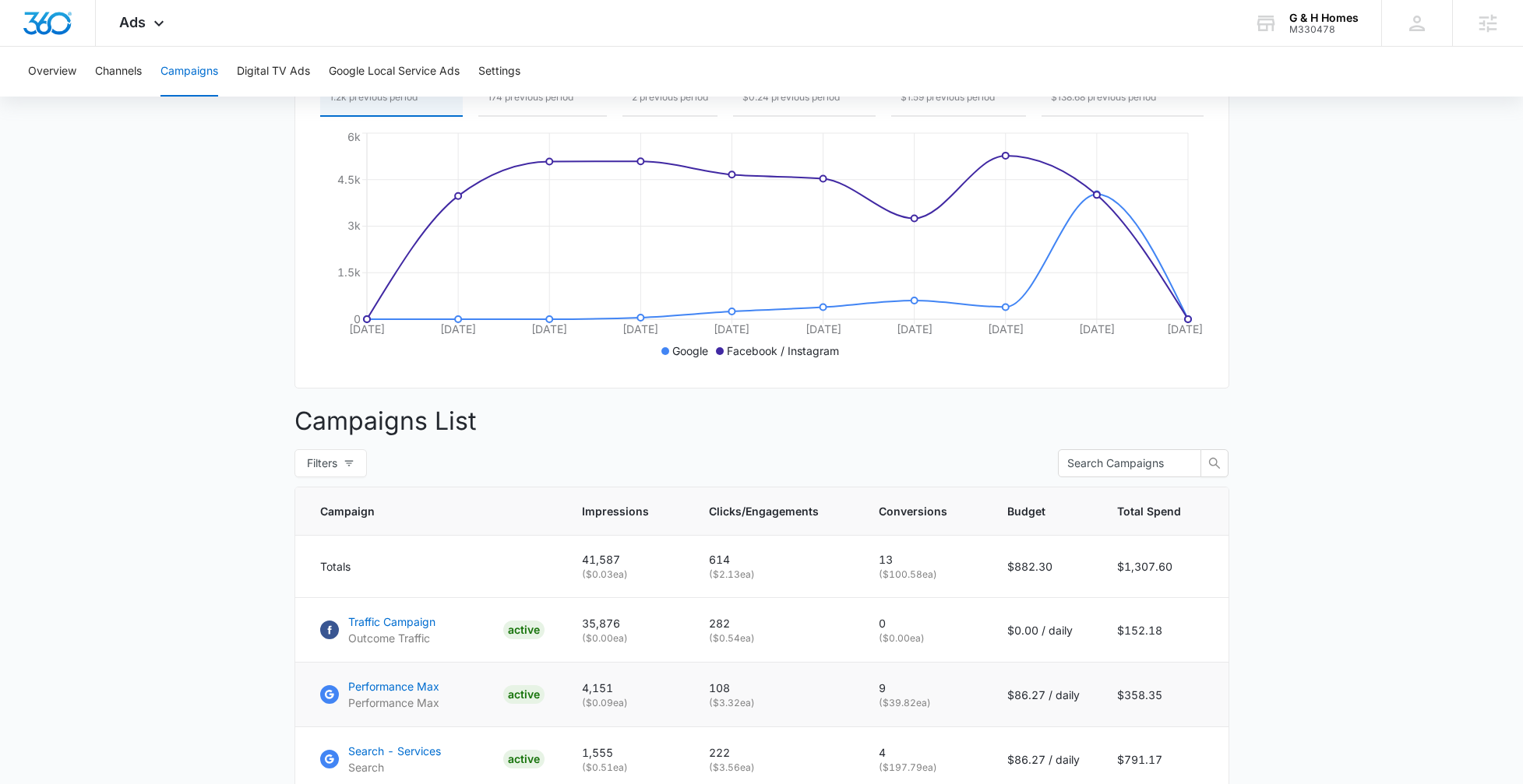
scroll to position [341, 0]
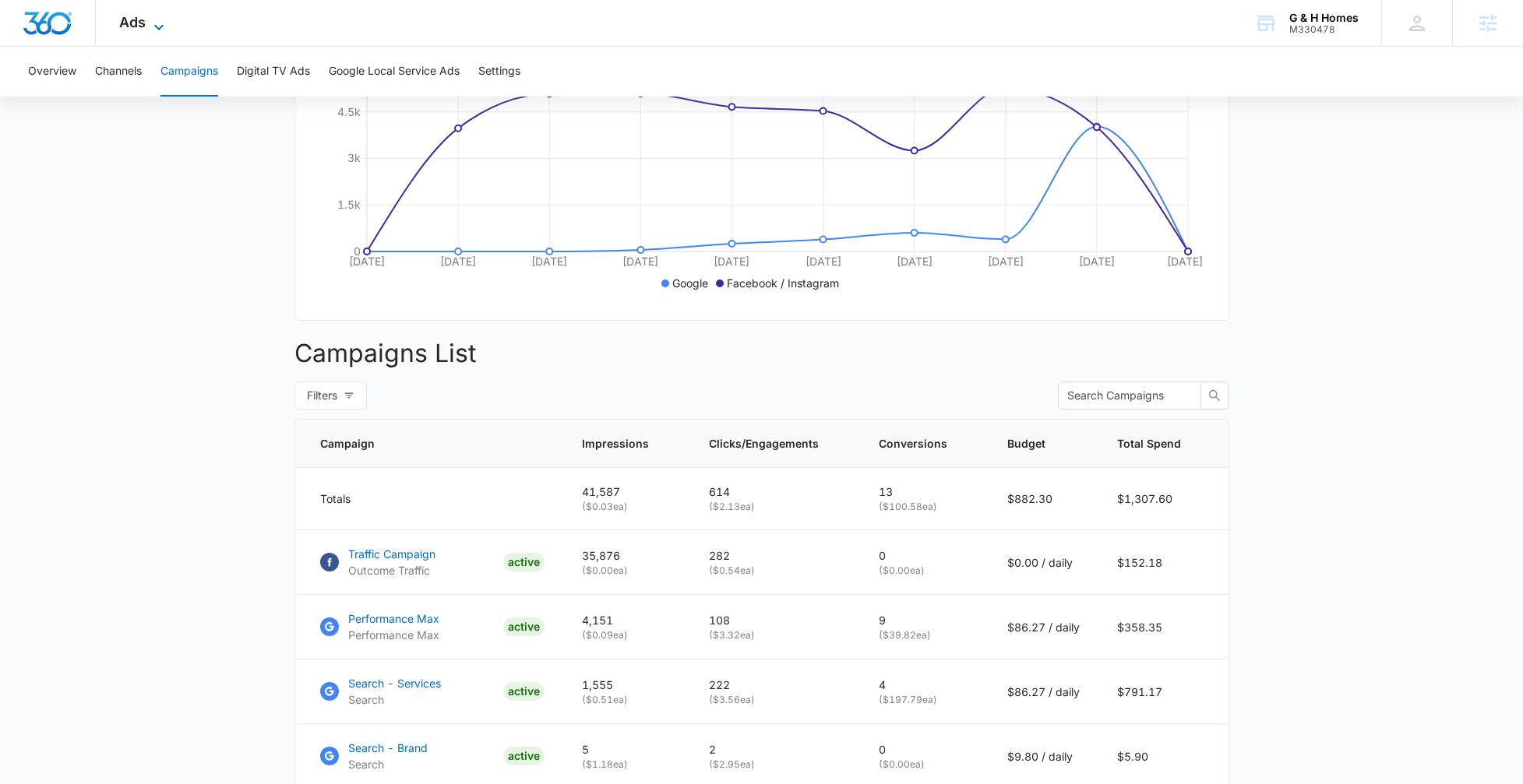
click at [153, 25] on icon at bounding box center [159, 28] width 19 height 19
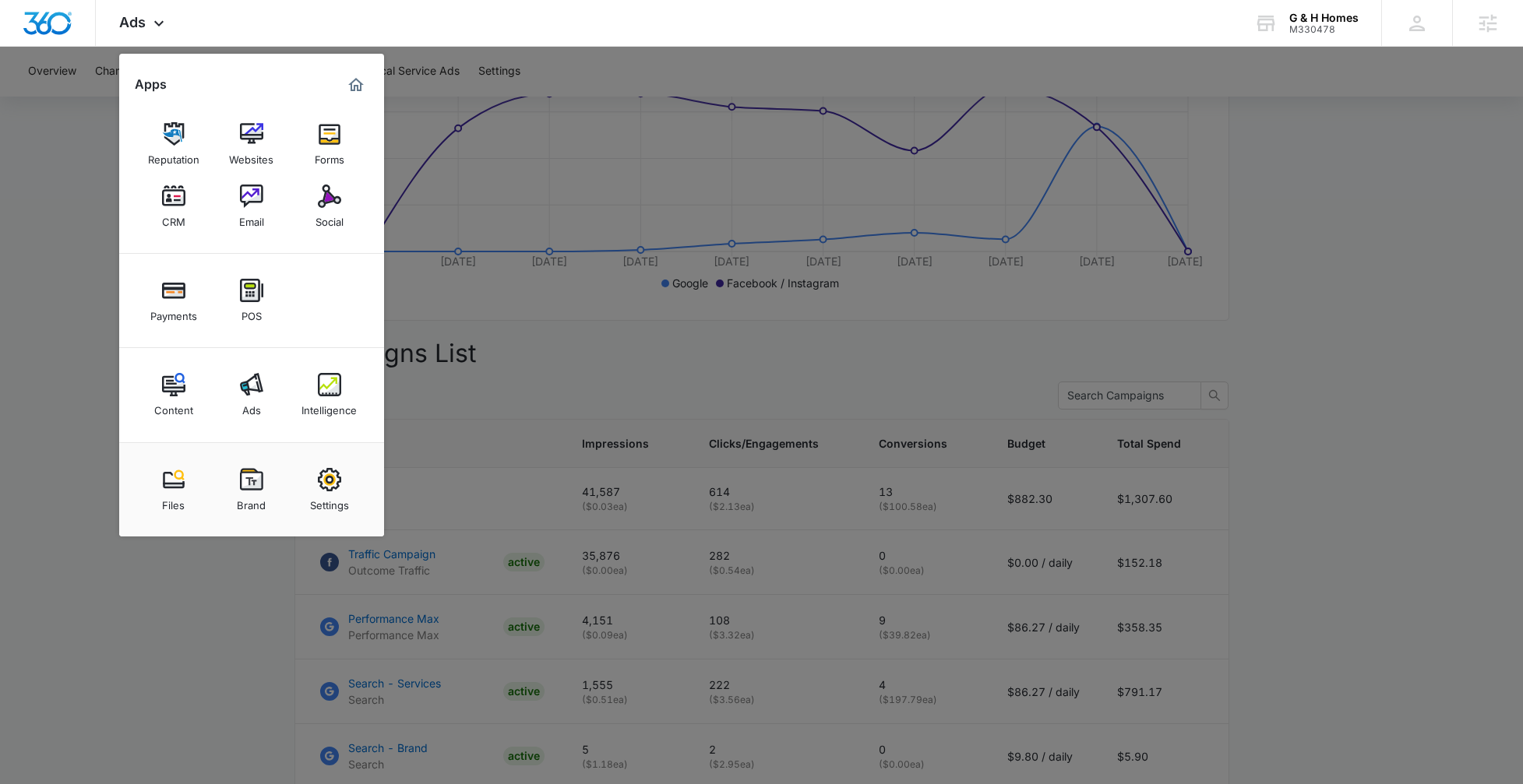
drag, startPoint x: 271, startPoint y: 388, endPoint x: 278, endPoint y: 394, distance: 9.2
click at [271, 388] on link "Ads" at bounding box center [252, 394] width 59 height 59
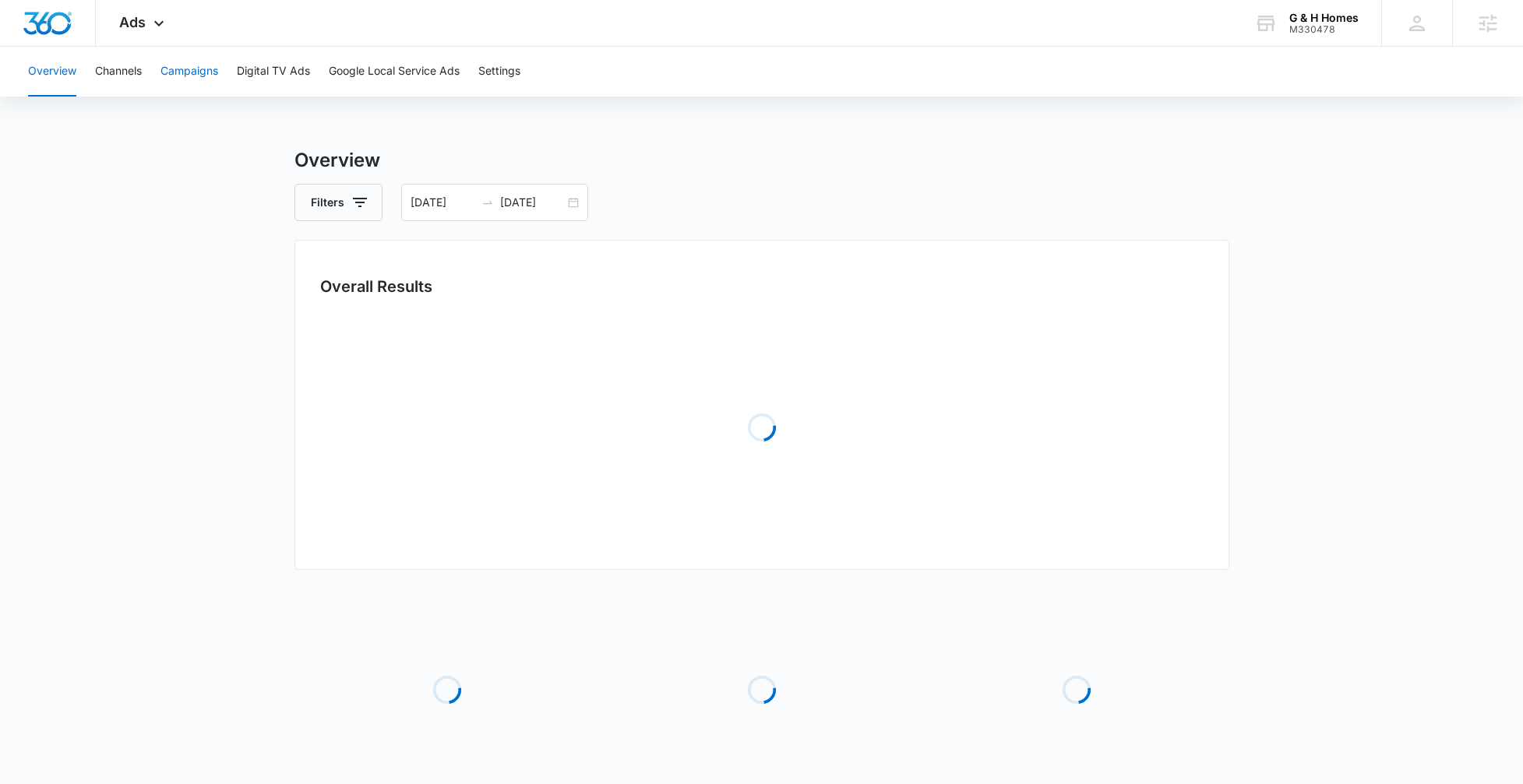
click at [191, 64] on button "Campaigns" at bounding box center [190, 72] width 57 height 50
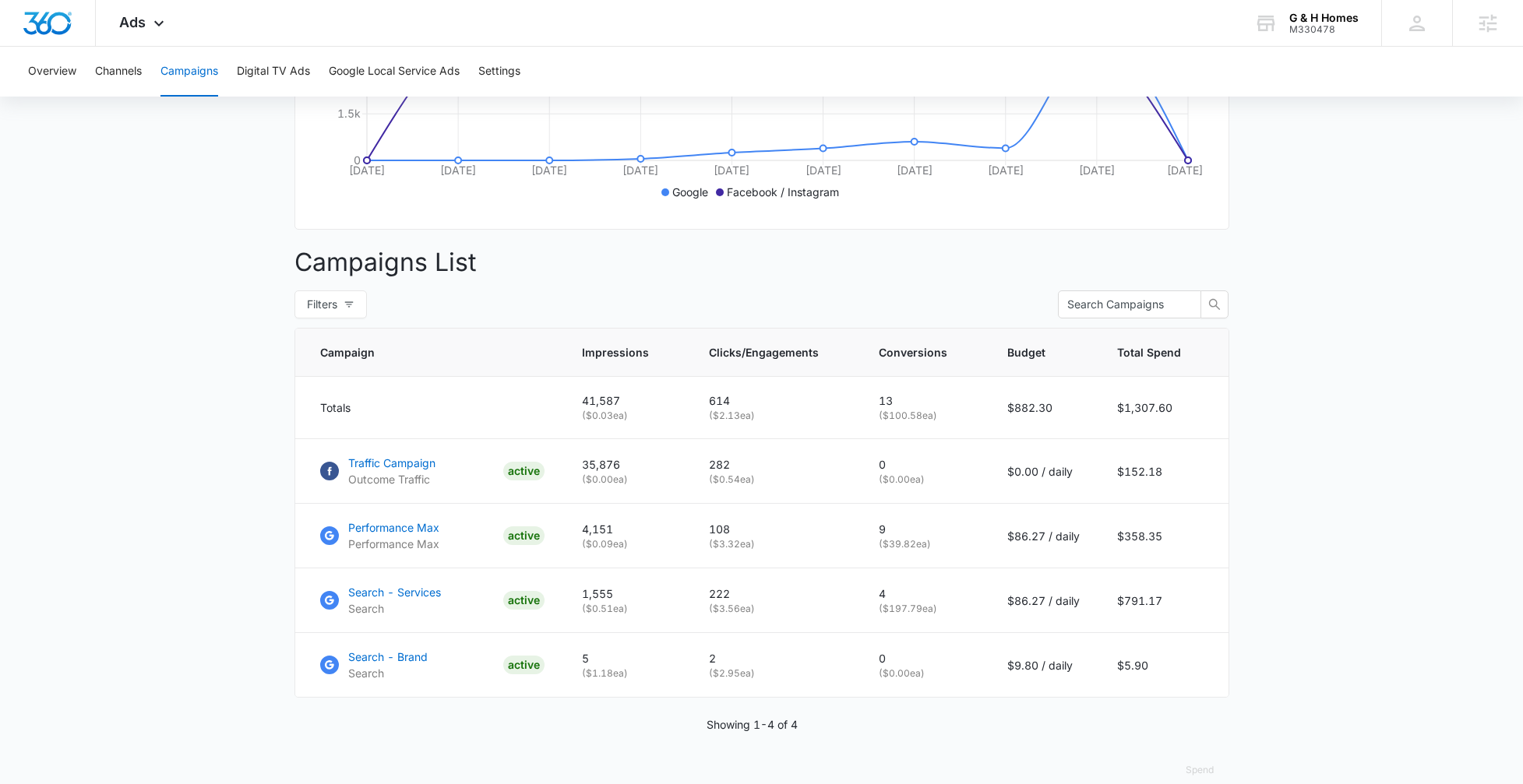
scroll to position [208, 0]
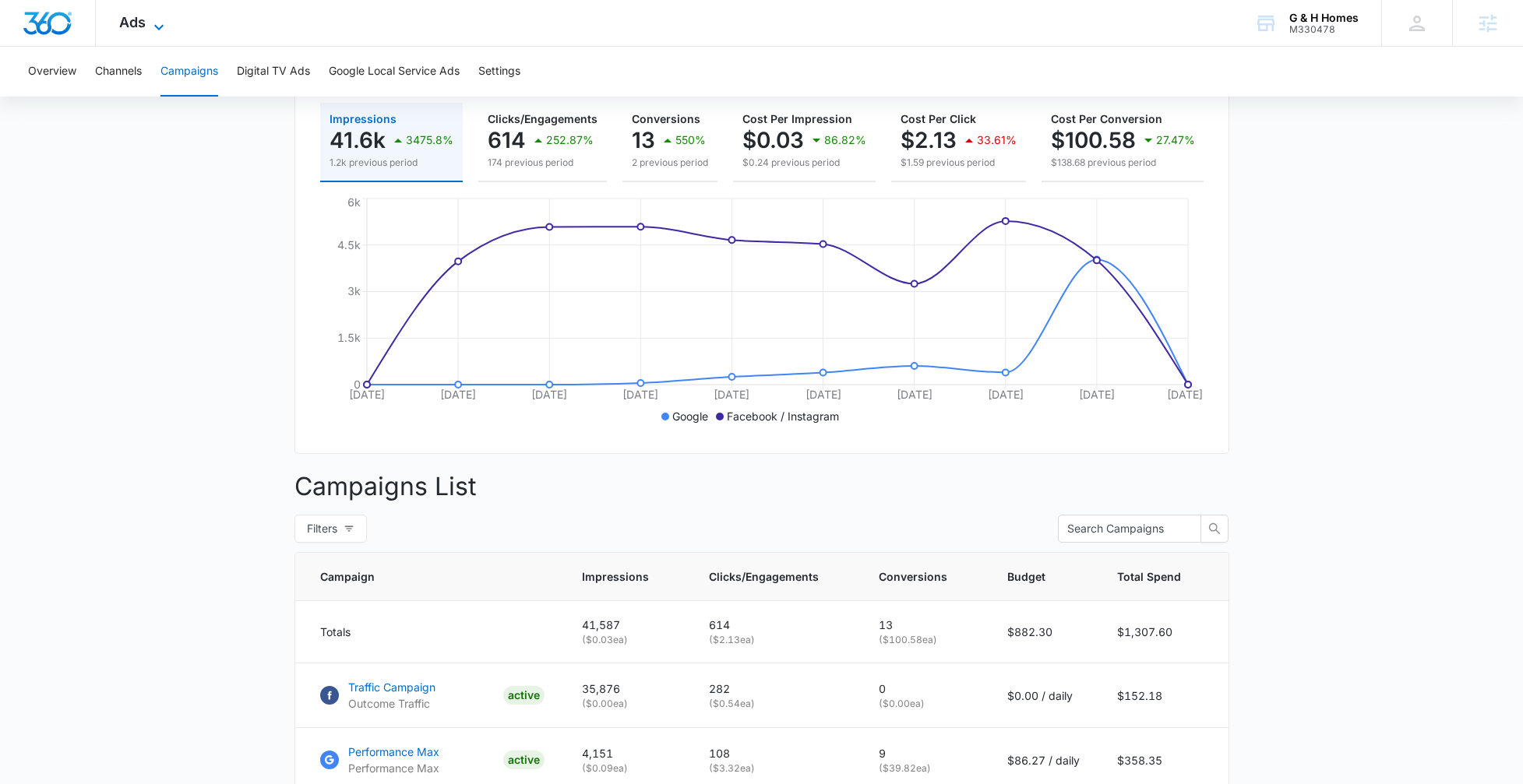
click at [144, 16] on span "Ads" at bounding box center [132, 22] width 27 height 16
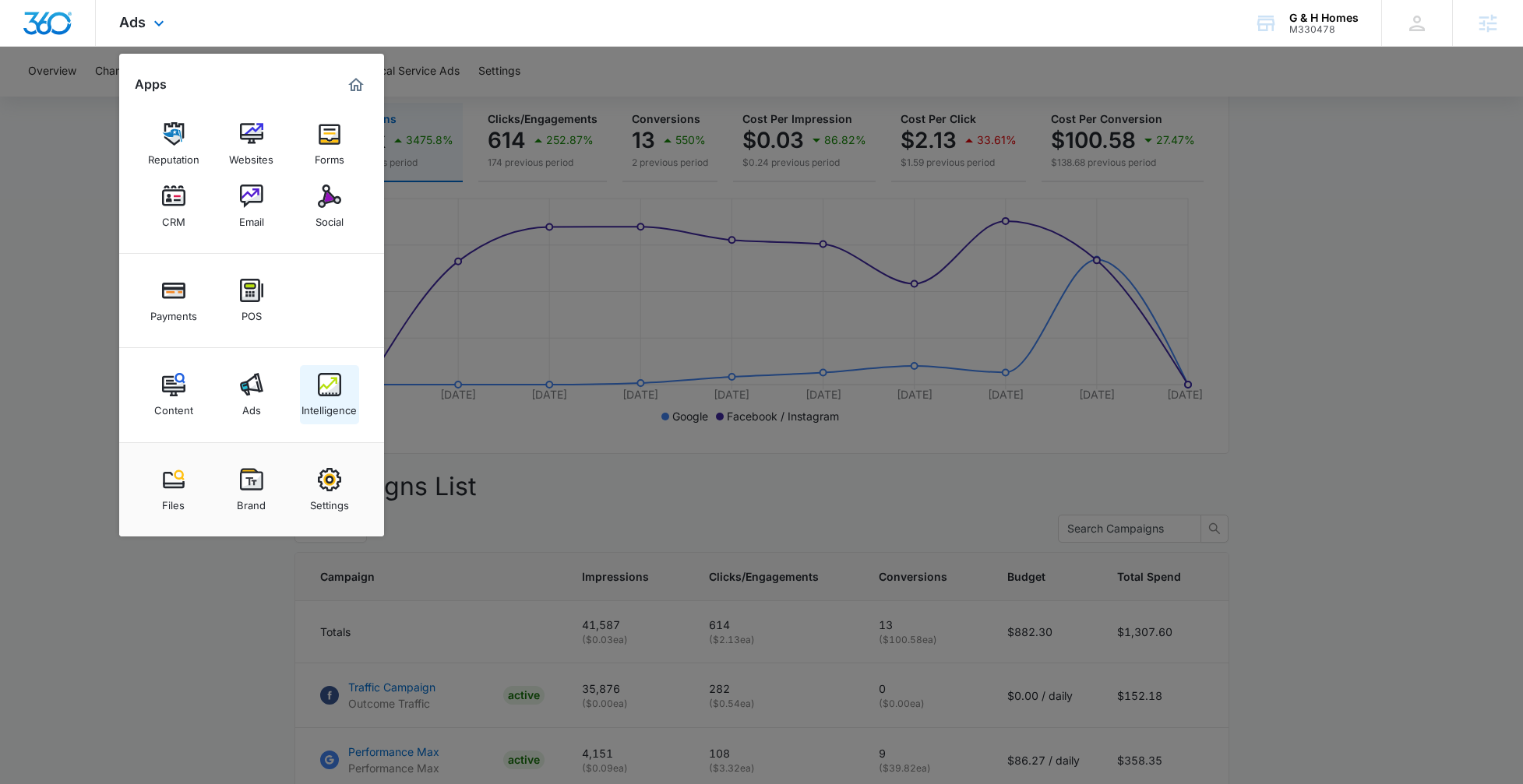
click at [314, 376] on link "Intelligence" at bounding box center [330, 394] width 59 height 59
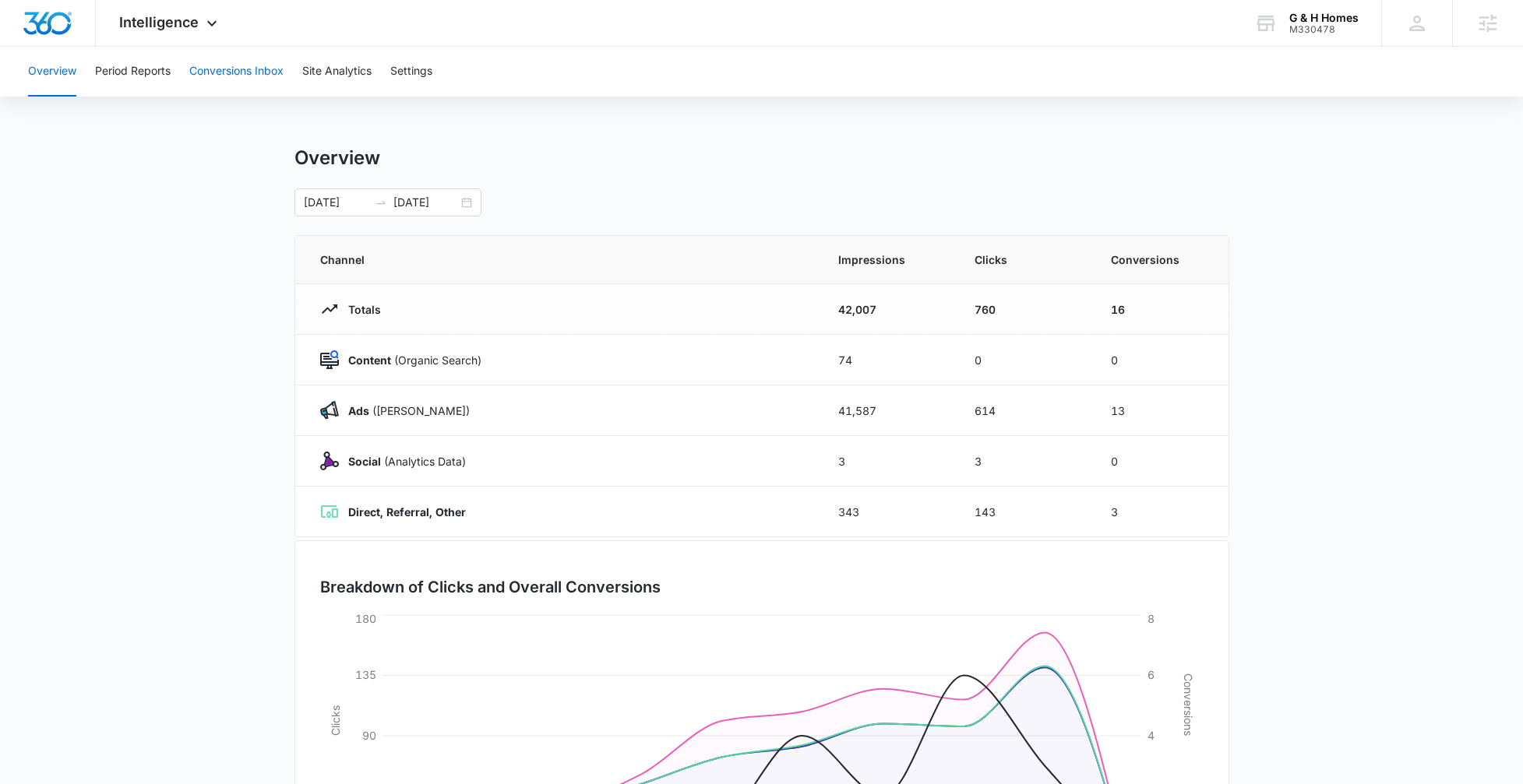
click at [239, 61] on button "Conversions Inbox" at bounding box center [237, 72] width 94 height 50
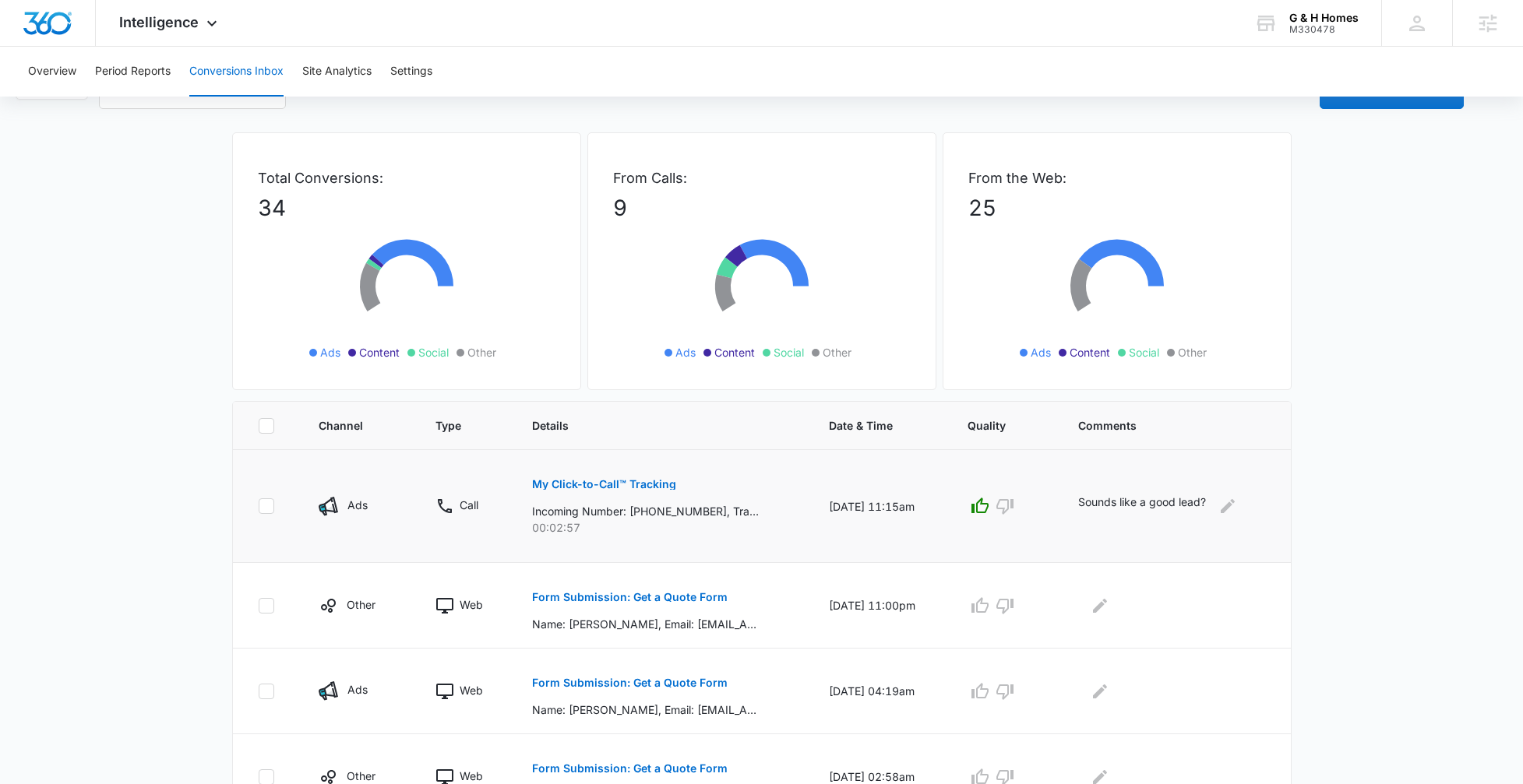
scroll to position [51, 0]
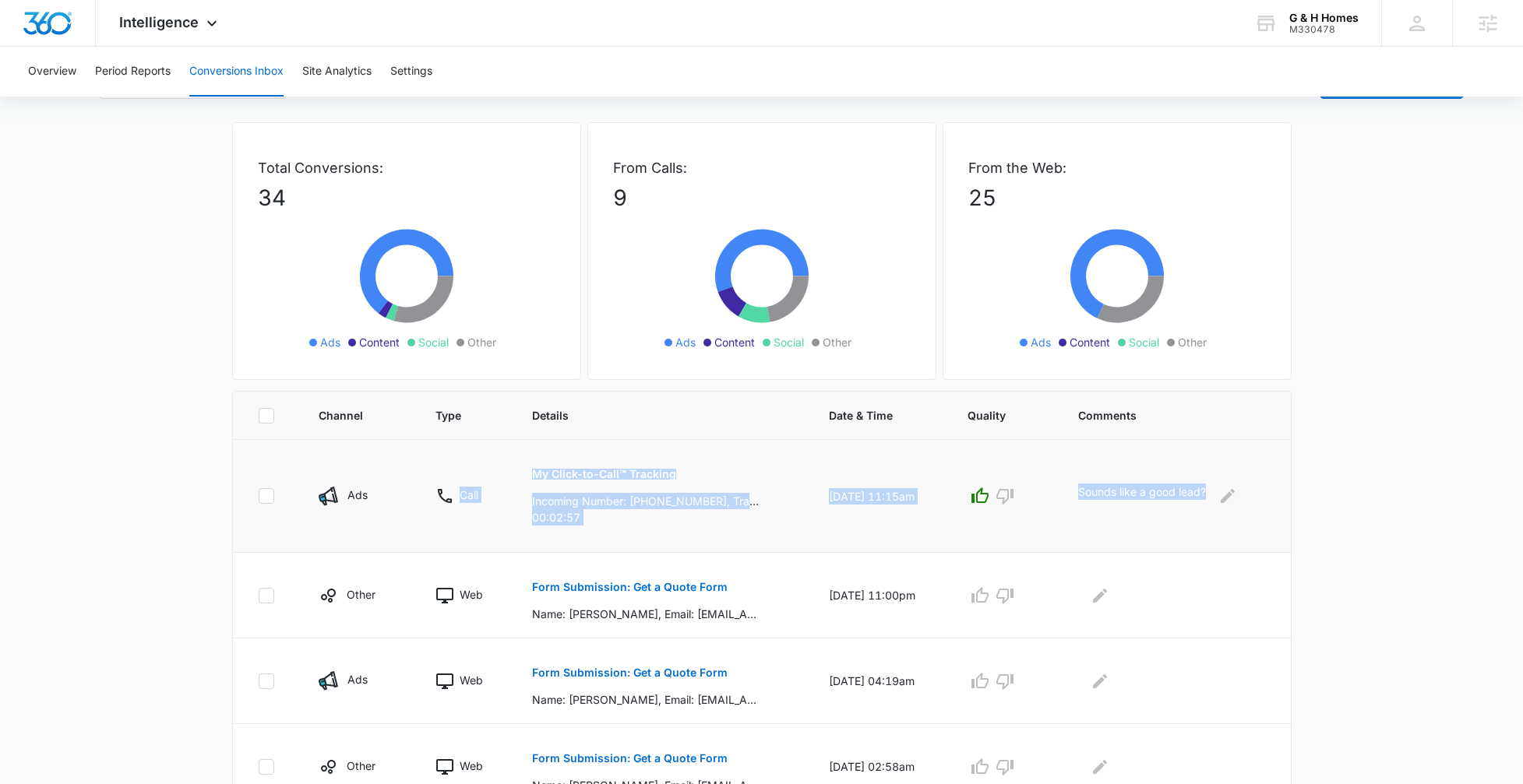
drag, startPoint x: 500, startPoint y: 457, endPoint x: 1171, endPoint y: 501, distance: 672.4
click at [1171, 501] on tr "Ads Call My Click-to-Call™ Tracking Incoming Number: +18034631957, Tracking Num…" at bounding box center [762, 496] width 1057 height 113
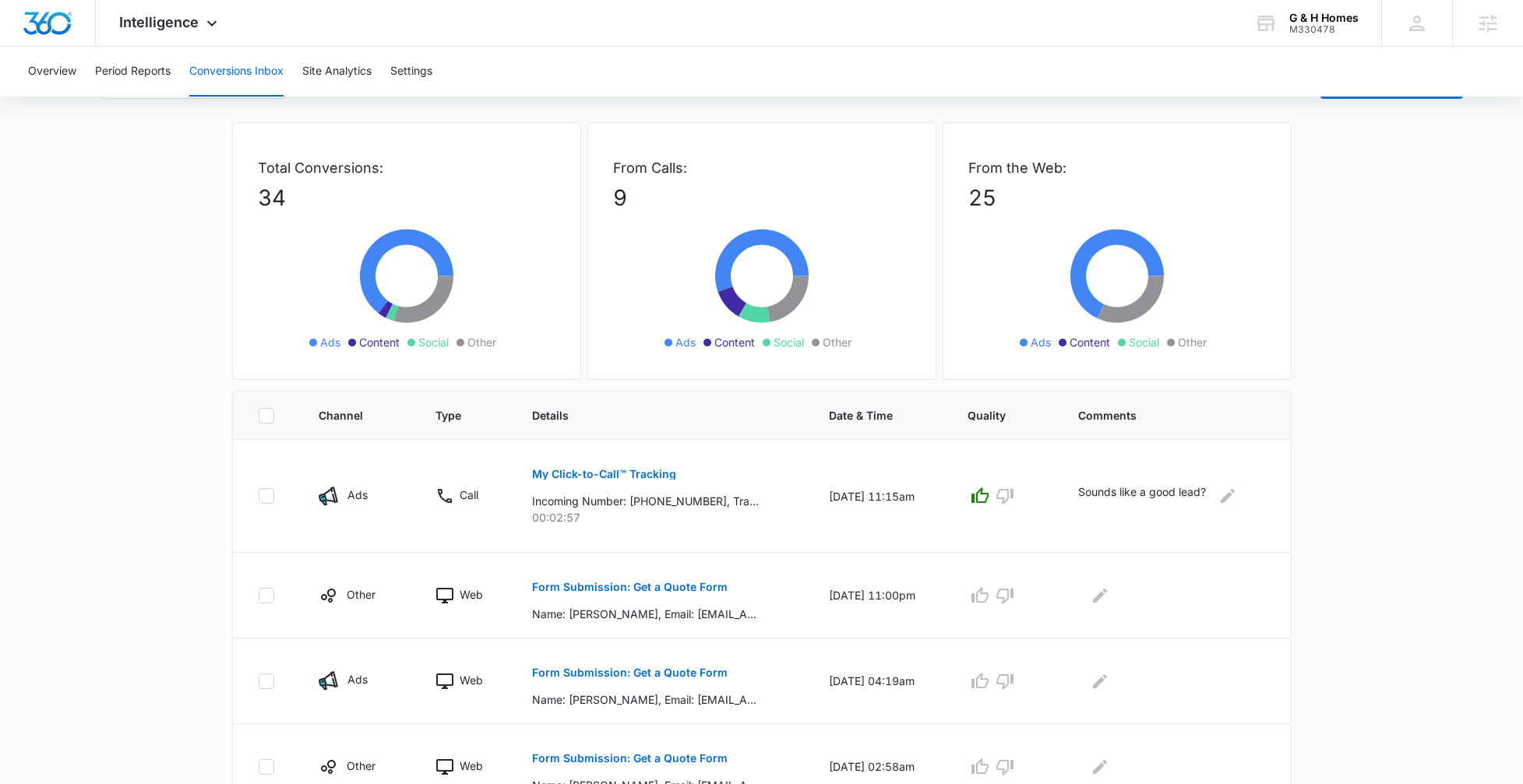
click at [171, 482] on main "Filters 08/17/2025 09/16/2025 New Conversion Total Conversions: 34 Ads Content …" at bounding box center [762, 716] width 1523 height 1310
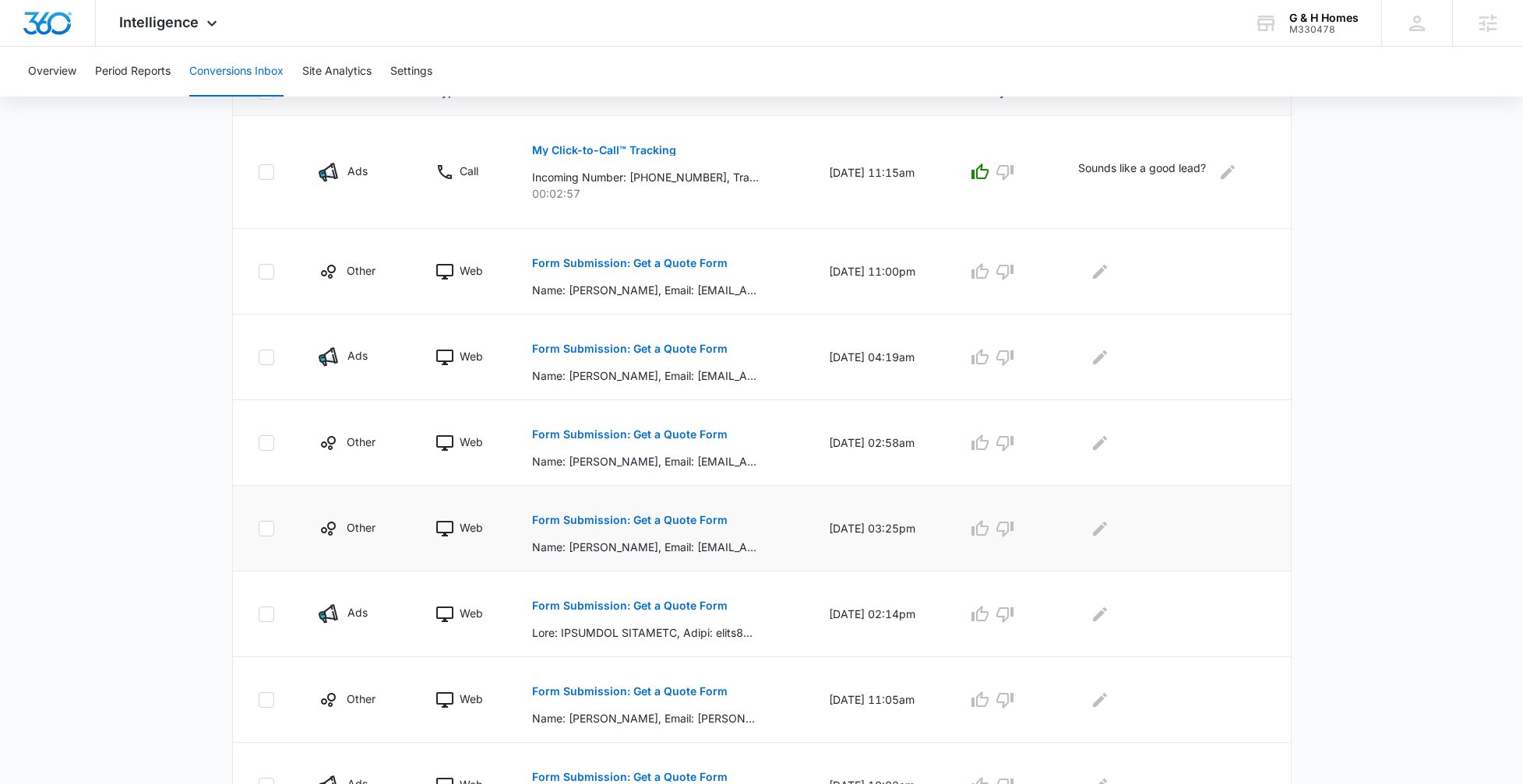
scroll to position [375, 0]
click at [585, 344] on p "Form Submission: Get a Quote Form" at bounding box center [629, 347] width 195 height 11
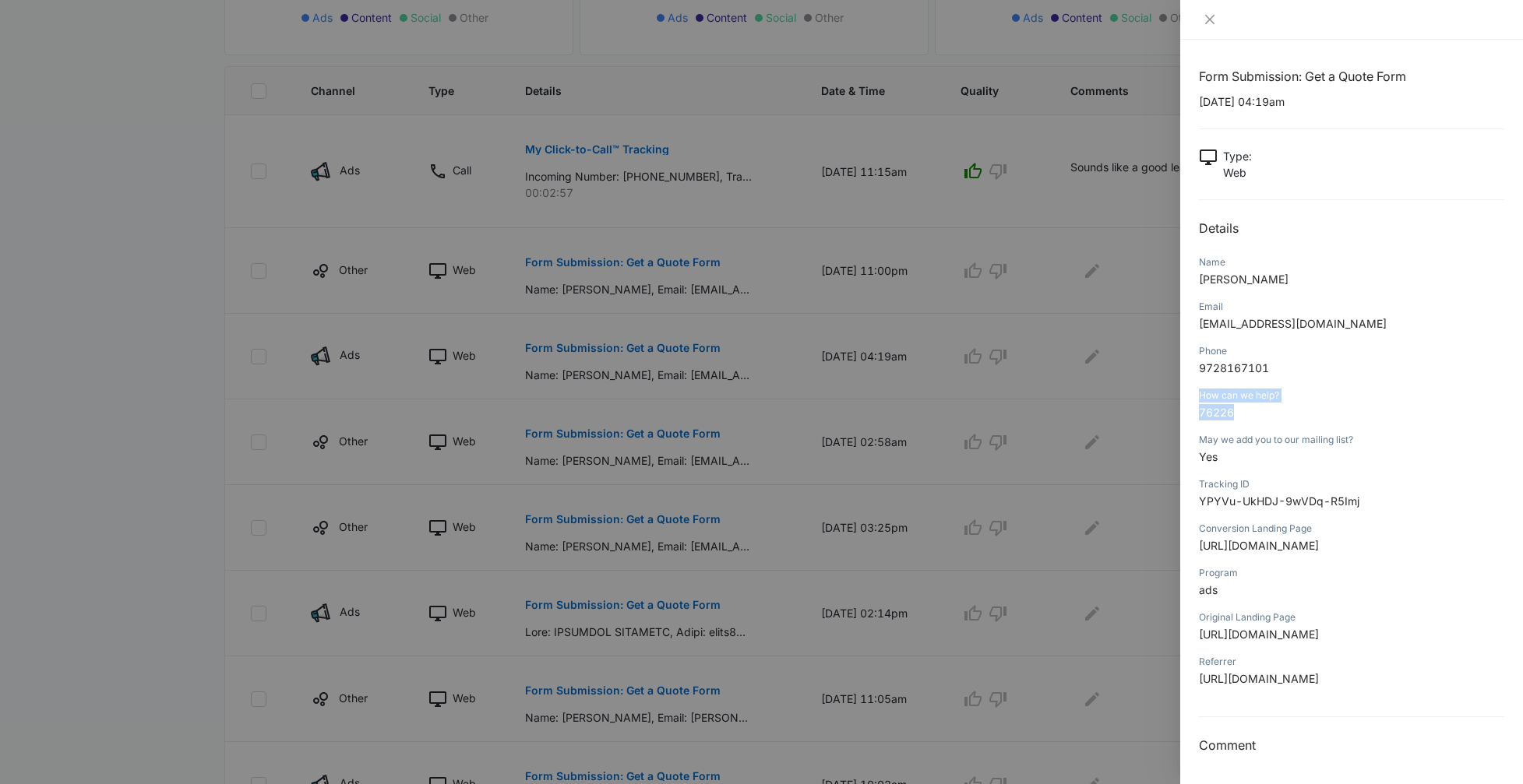
drag, startPoint x: 1207, startPoint y: 404, endPoint x: 1190, endPoint y: 395, distance: 19.2
click at [1190, 398] on div "Form Submission: Get a Quote Form 09/15/2025 at 04:19am Type : Web Details Name…" at bounding box center [1352, 411] width 343 height 744
click at [1350, 425] on div "How can we help? 76226" at bounding box center [1352, 409] width 306 height 44
drag, startPoint x: 1241, startPoint y: 414, endPoint x: 1189, endPoint y: 414, distance: 52.0
click at [1190, 414] on div "Form Submission: Get a Quote Form 09/15/2025 at 04:19am Type : Web Details Name…" at bounding box center [1352, 411] width 343 height 744
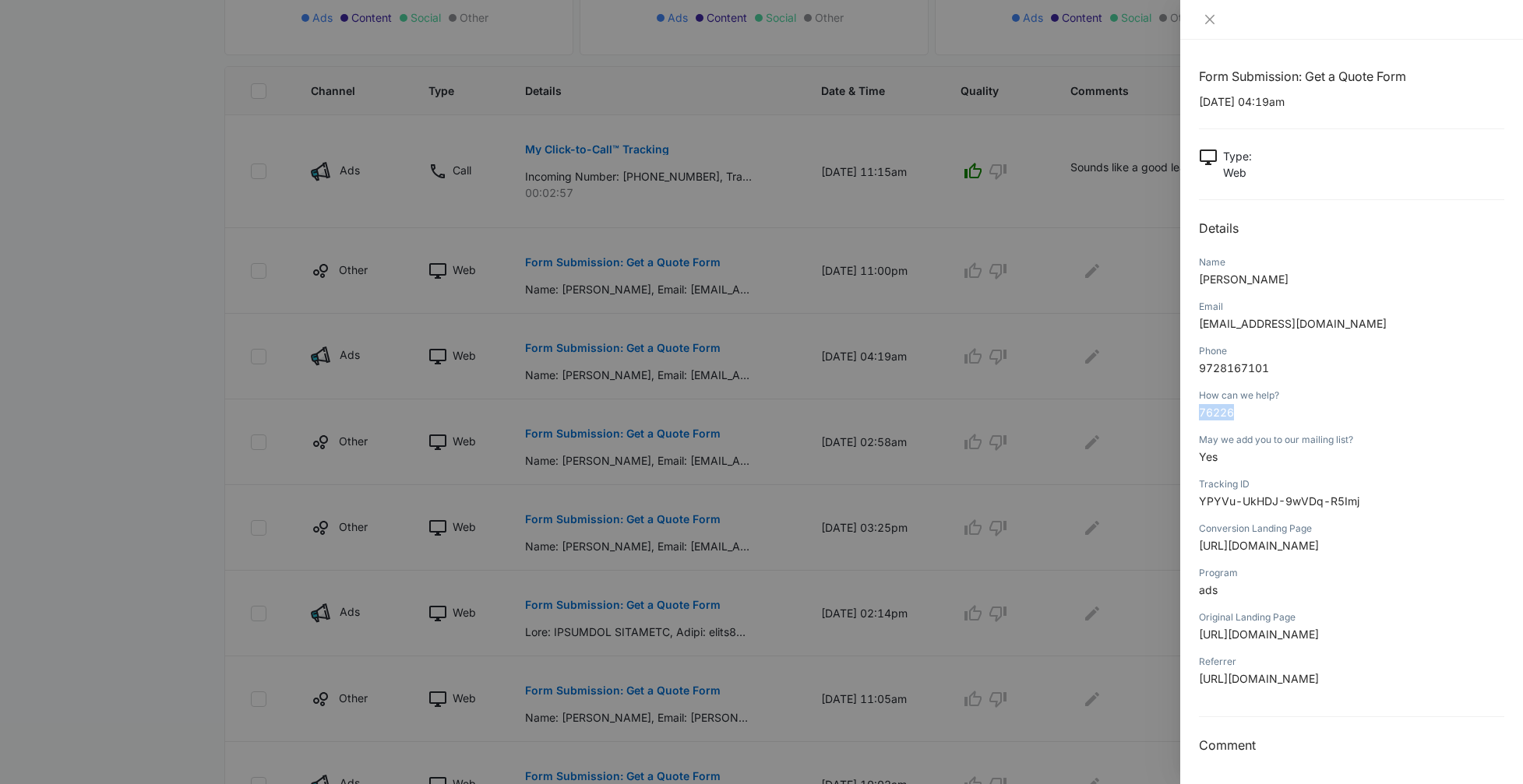
click at [1271, 424] on div "How can we help? 76226" at bounding box center [1352, 409] width 306 height 44
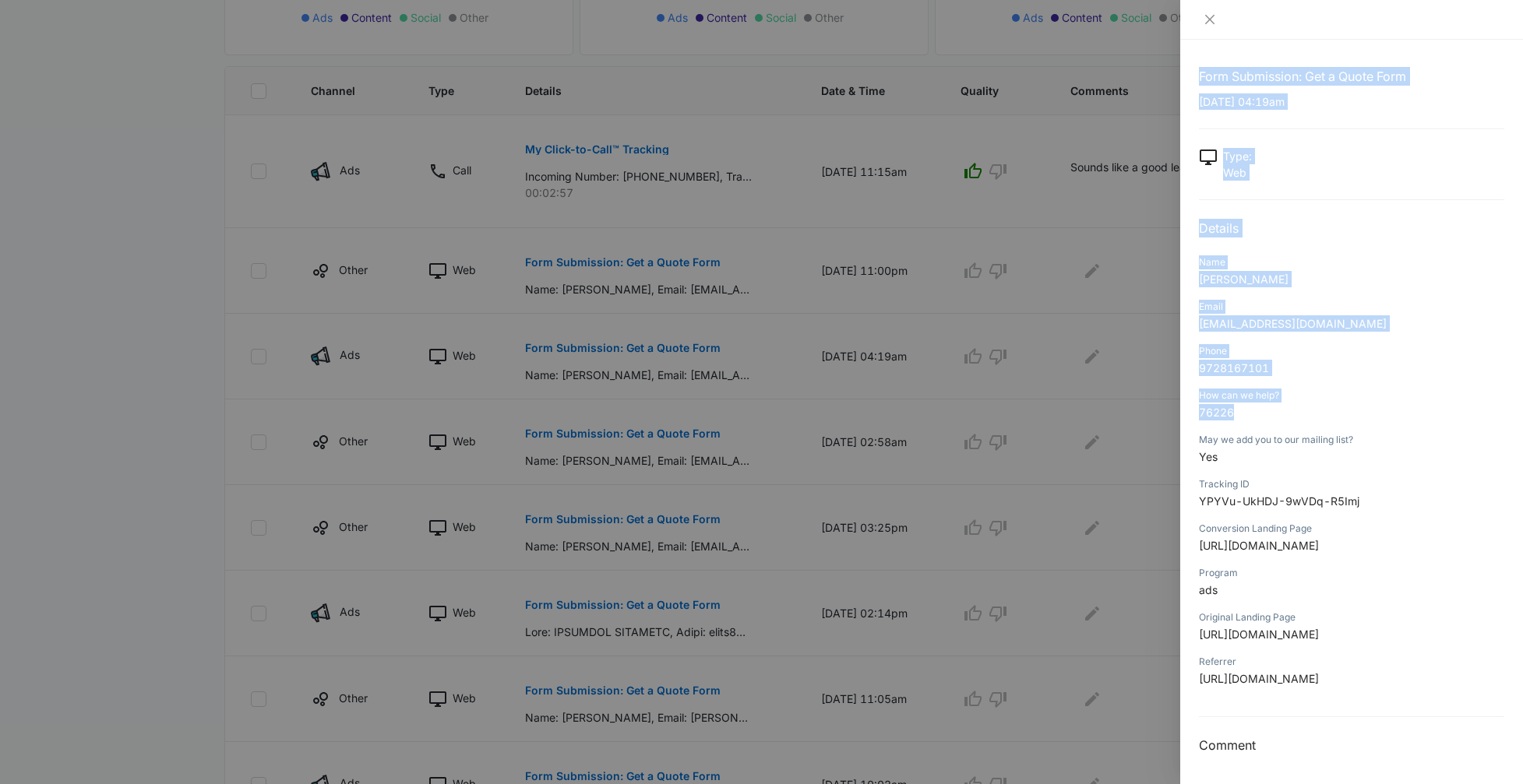
drag, startPoint x: 1258, startPoint y: 419, endPoint x: 1173, endPoint y: 414, distance: 85.1
click at [1173, 414] on div "Form Submission: Get a Quote Form 09/15/2025 at 04:19am Type : Web Details Name…" at bounding box center [762, 392] width 1523 height 784
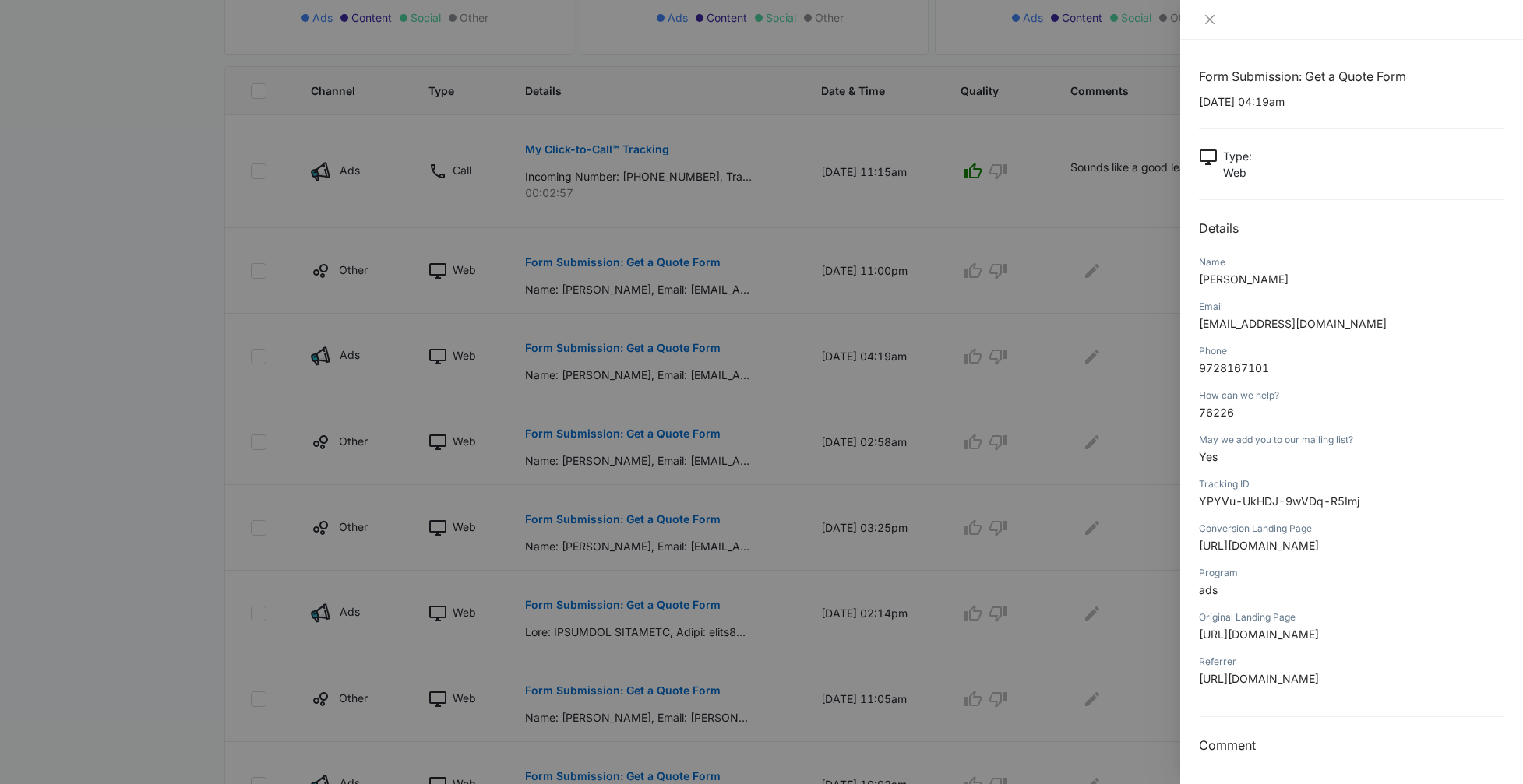
click at [1274, 433] on div "May we add you to our mailing list? Yes" at bounding box center [1352, 454] width 306 height 44
click at [1216, 418] on span "76226" at bounding box center [1216, 413] width 35 height 13
click at [1273, 428] on div "How can we help? 76226" at bounding box center [1352, 409] width 306 height 44
drag, startPoint x: 1265, startPoint y: 590, endPoint x: 1200, endPoint y: 541, distance: 81.4
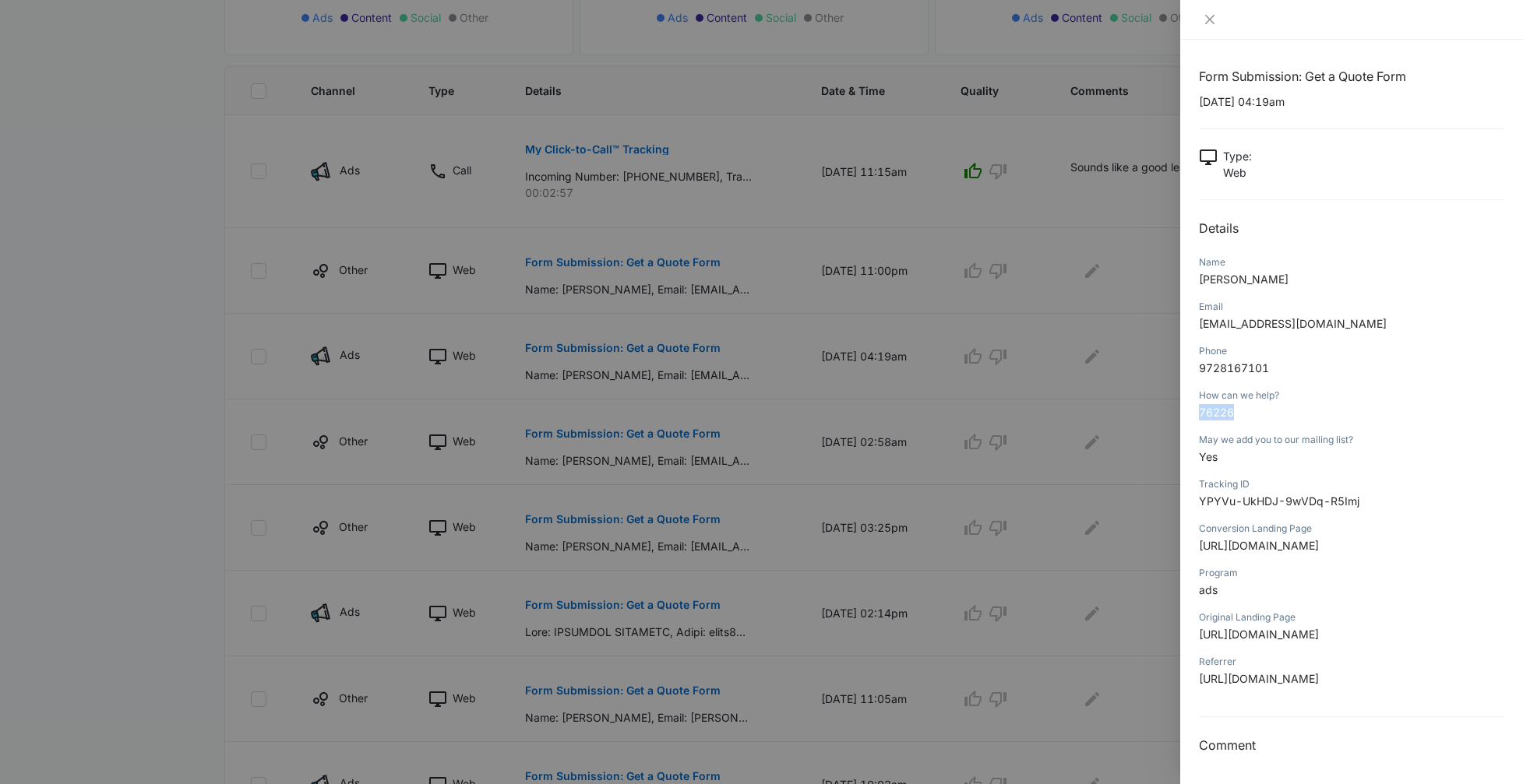
click at [1200, 541] on p "https://ghhomesales.com/explore-homes?gad_source=5&gad_campaignid=23016794542&g…" at bounding box center [1352, 545] width 306 height 16
click at [1295, 580] on div "Program" at bounding box center [1352, 572] width 306 height 14
click at [221, 526] on div at bounding box center [762, 392] width 1523 height 784
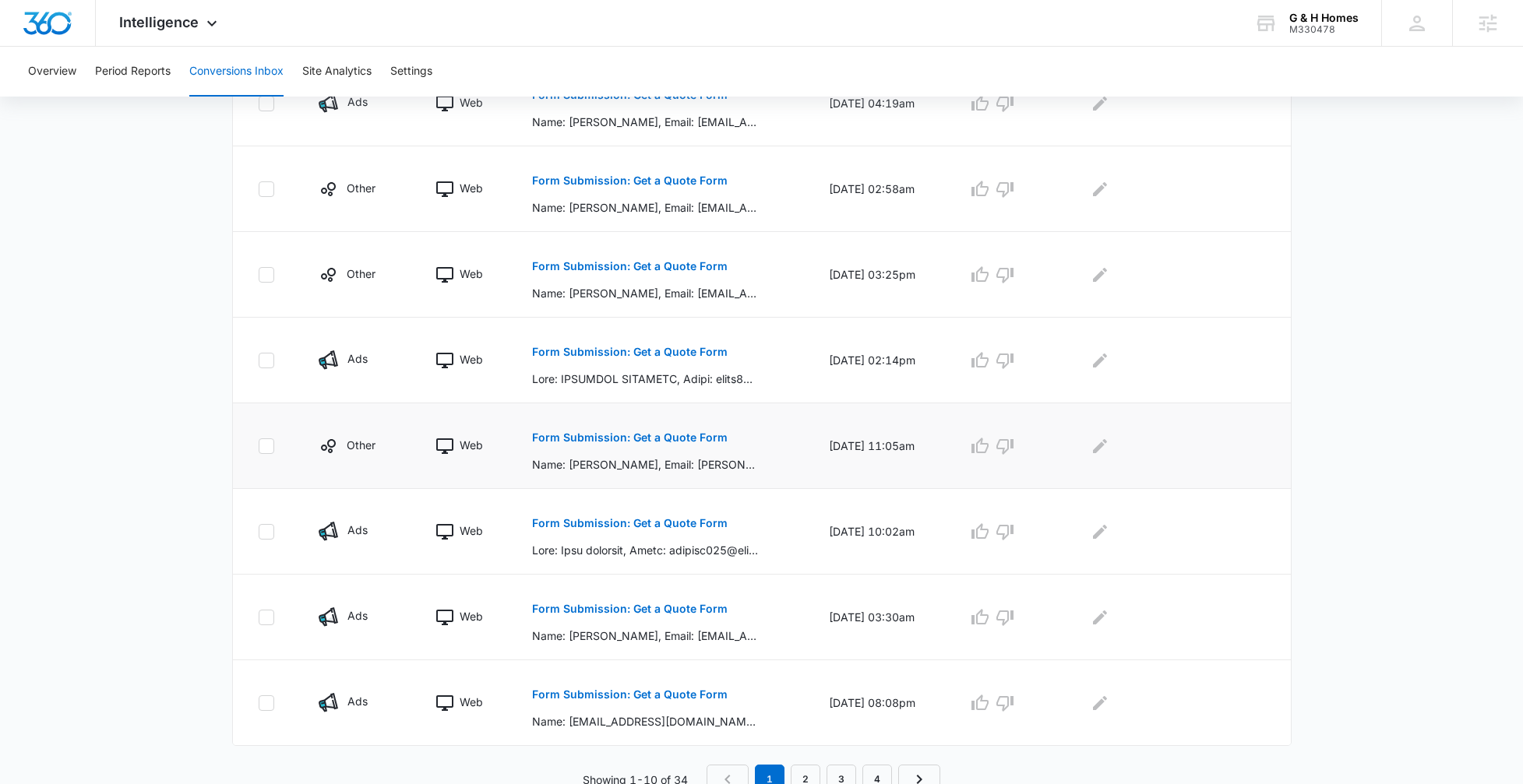
scroll to position [632, 0]
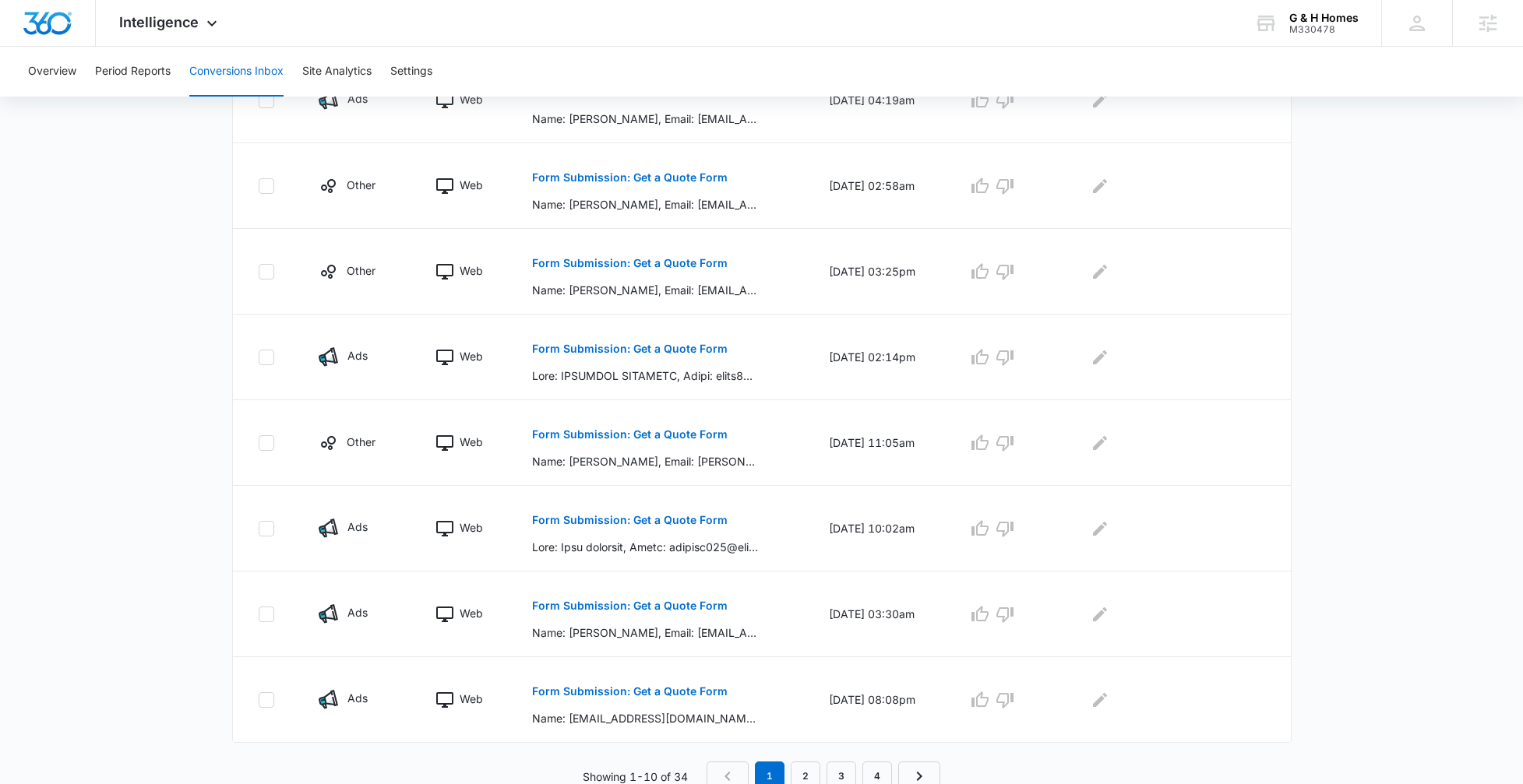
click at [1392, 440] on main "Filters 08/17/2025 09/16/2025 New Conversion Total Conversions: 34 Ads Content …" at bounding box center [762, 136] width 1523 height 1310
click at [1374, 448] on main "Filters 08/17/2025 09/16/2025 New Conversion Total Conversions: 34 Ads Content …" at bounding box center [762, 136] width 1523 height 1310
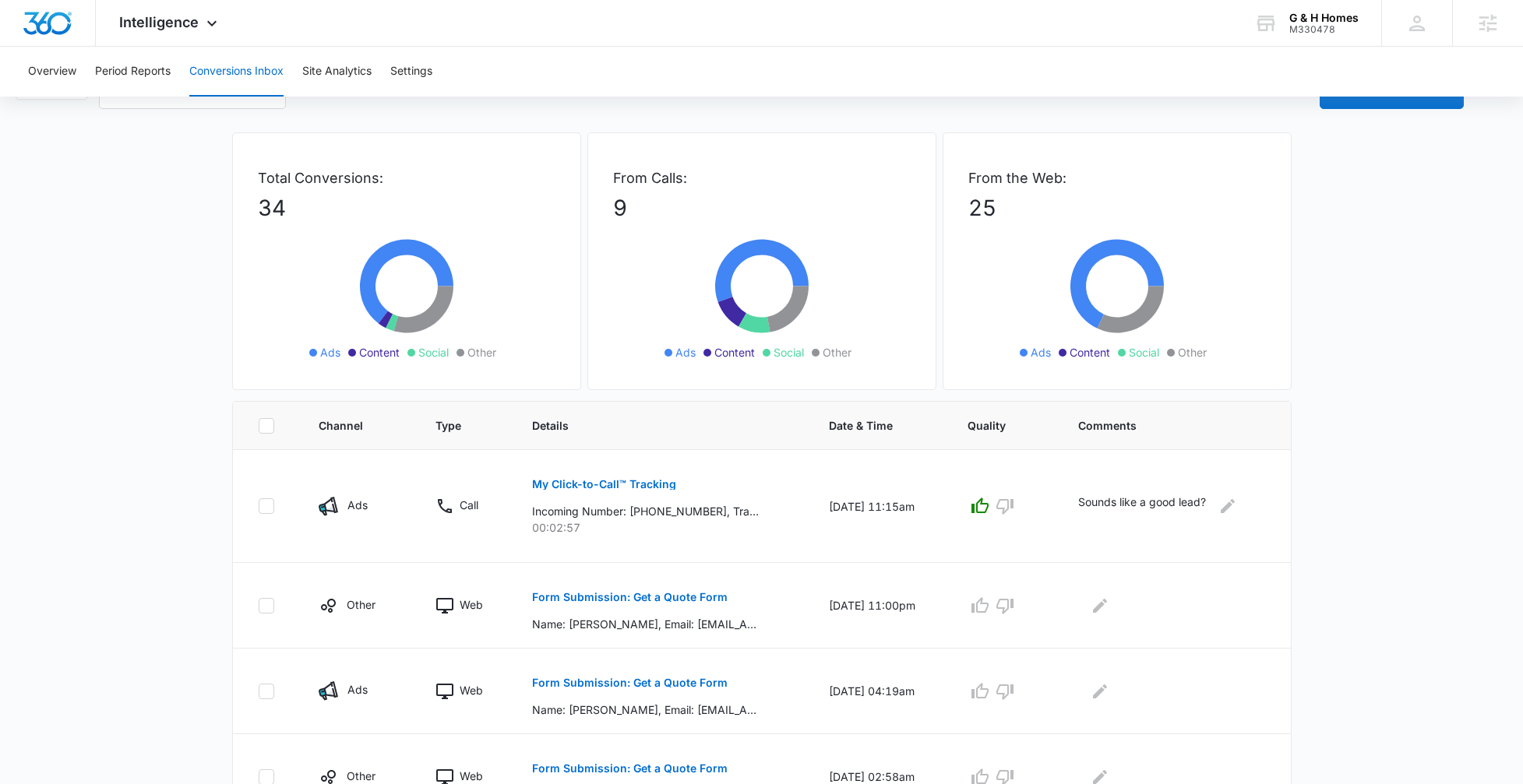
scroll to position [0, 0]
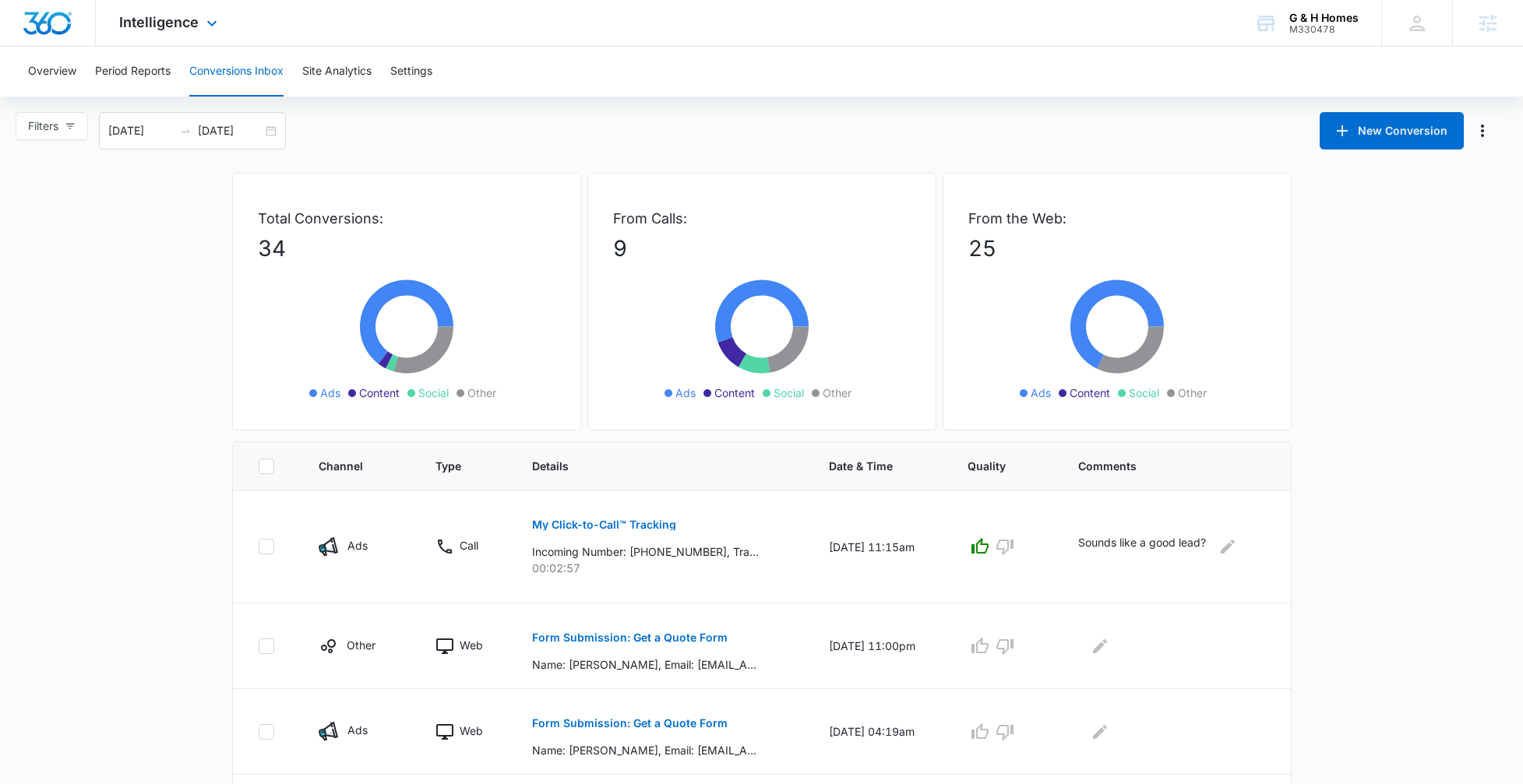
click at [165, 12] on div "Intelligence Apps Reputation Websites Forms CRM Email Social Payments POS Conte…" at bounding box center [170, 23] width 148 height 46
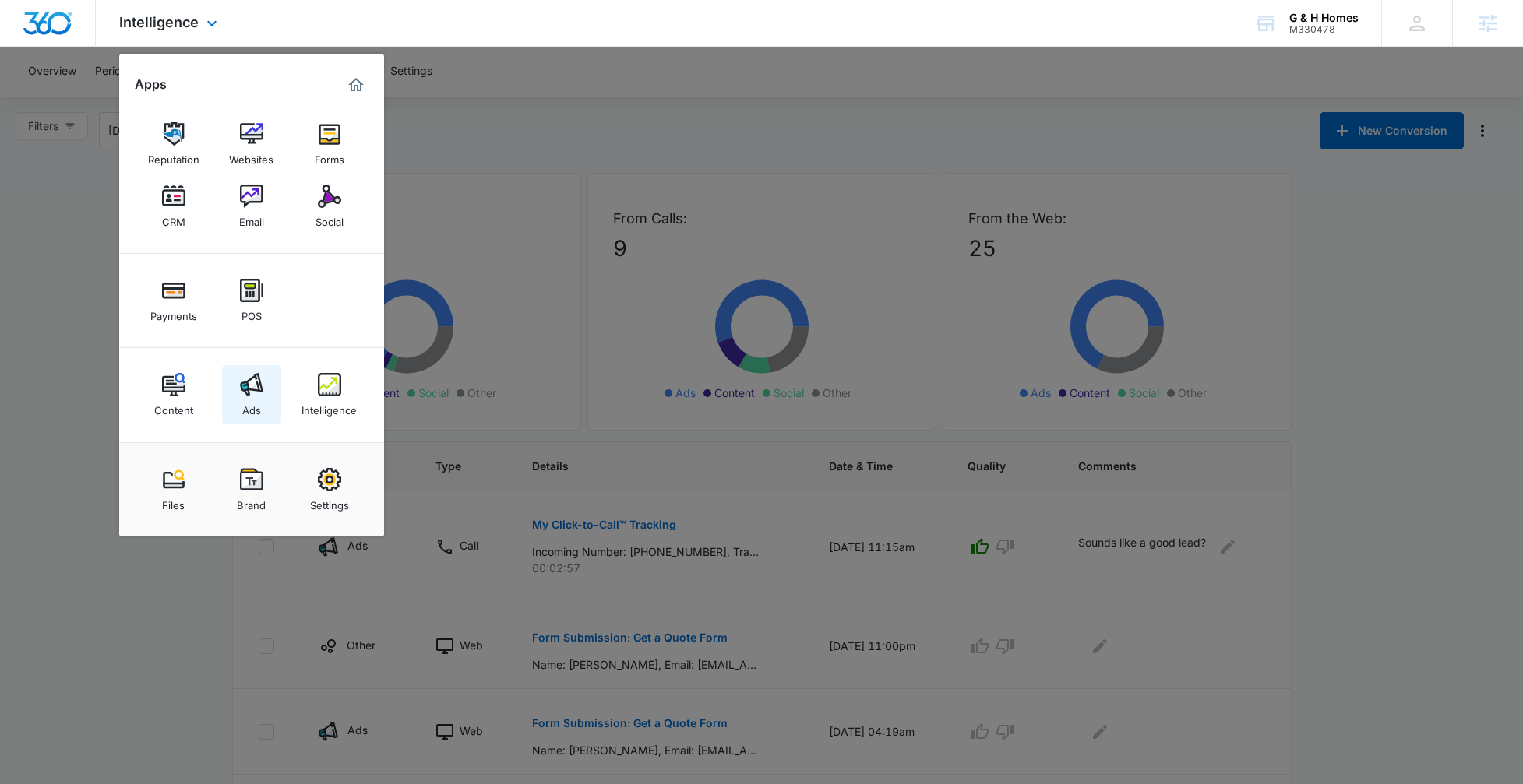
click at [254, 406] on div "Ads" at bounding box center [252, 406] width 19 height 20
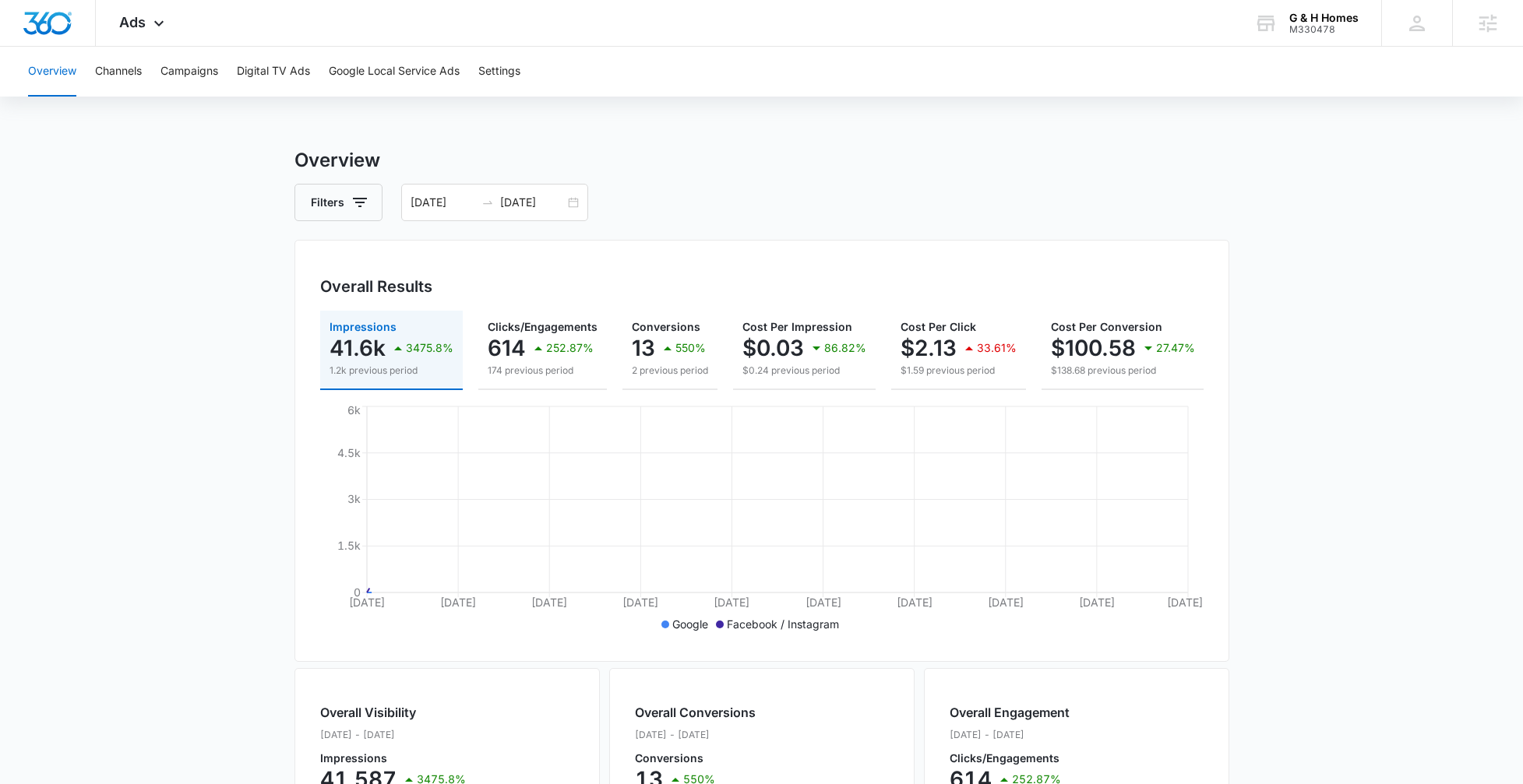
click at [1344, 485] on main "Overview Filters 09/07/2025 09/16/2025 Overall Results Impressions 41.6k 3475.8…" at bounding box center [762, 706] width 1523 height 1118
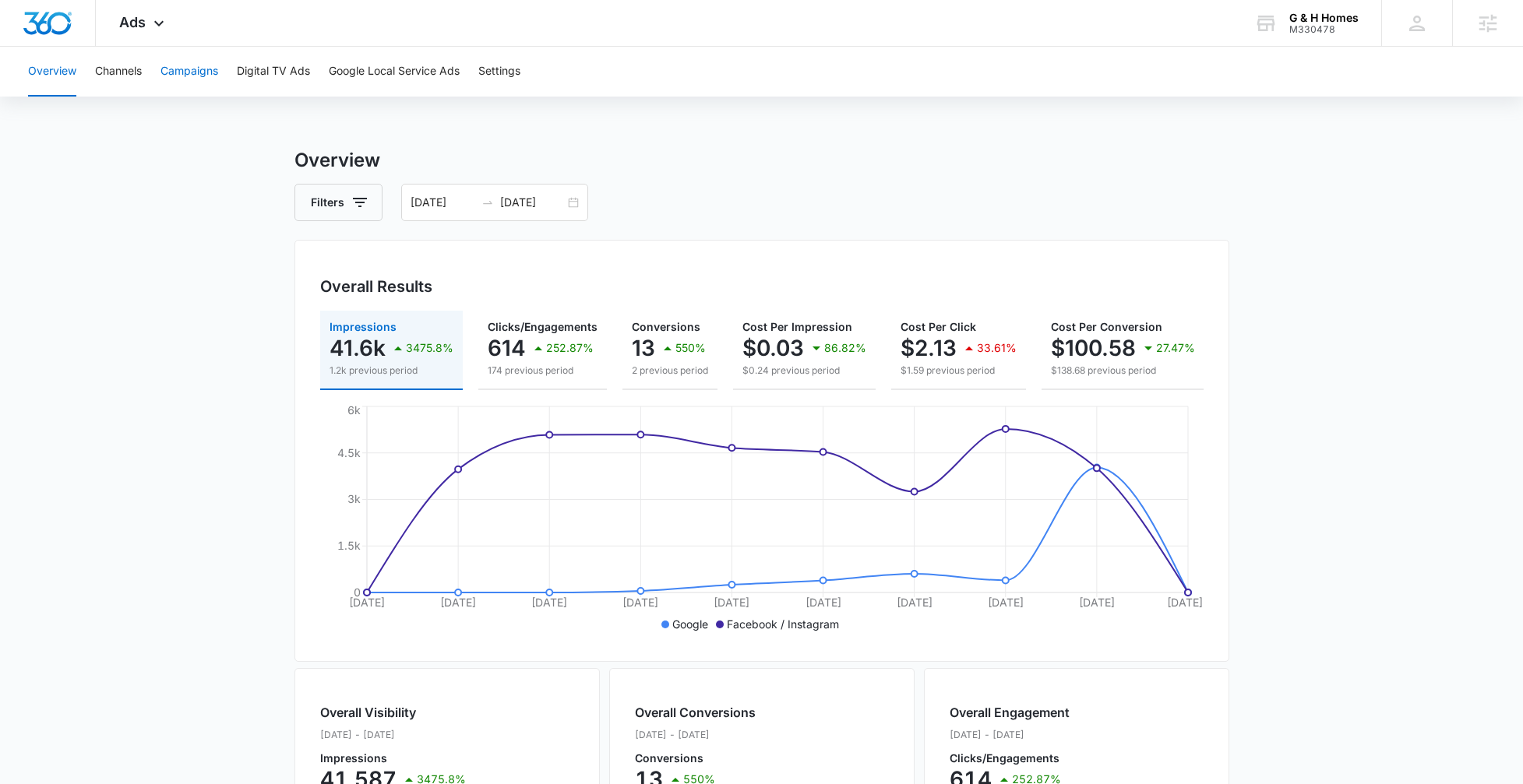
click at [198, 72] on button "Campaigns" at bounding box center [190, 72] width 57 height 50
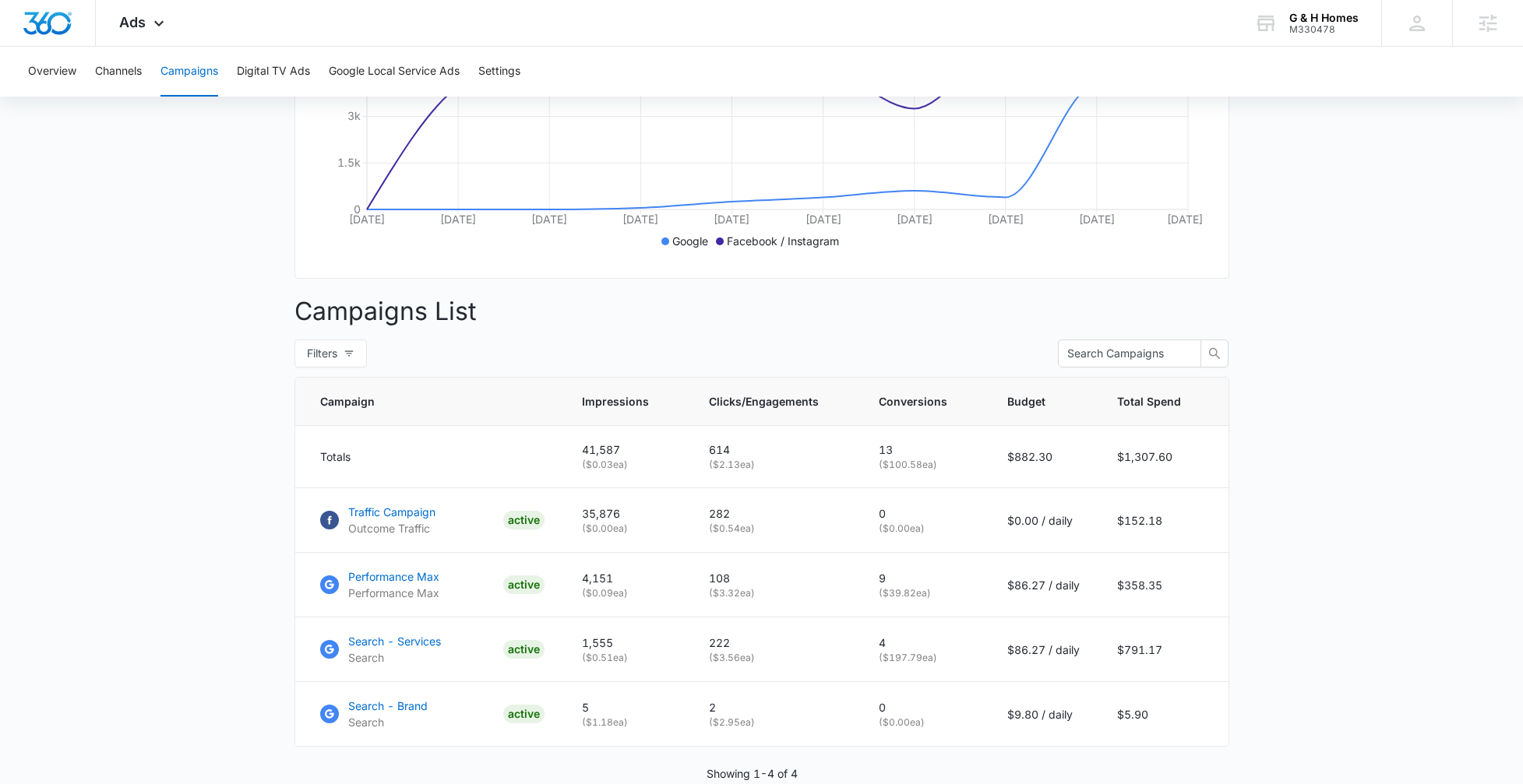
scroll to position [411, 0]
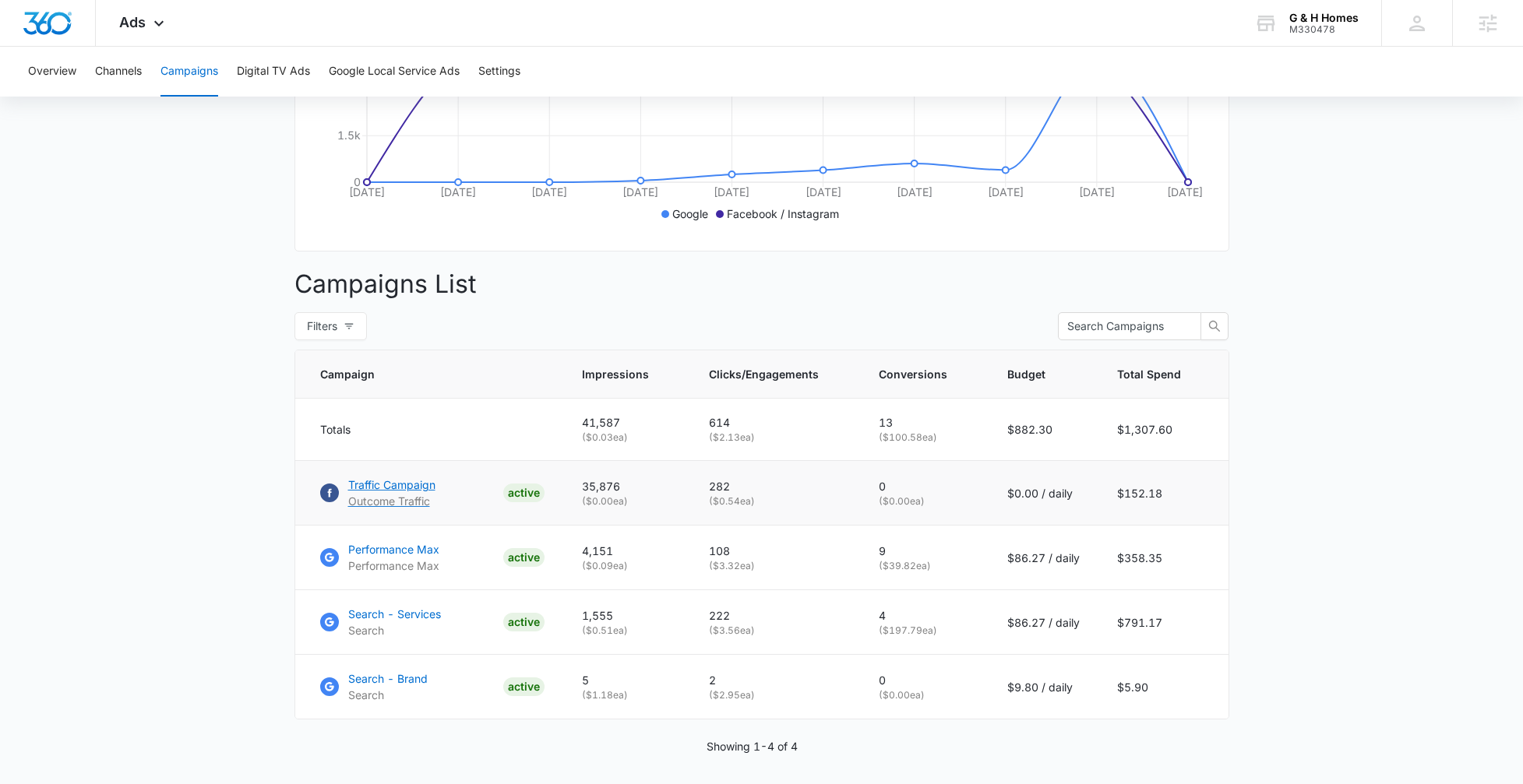
click at [414, 493] on p "Traffic Campaign" at bounding box center [392, 484] width 87 height 16
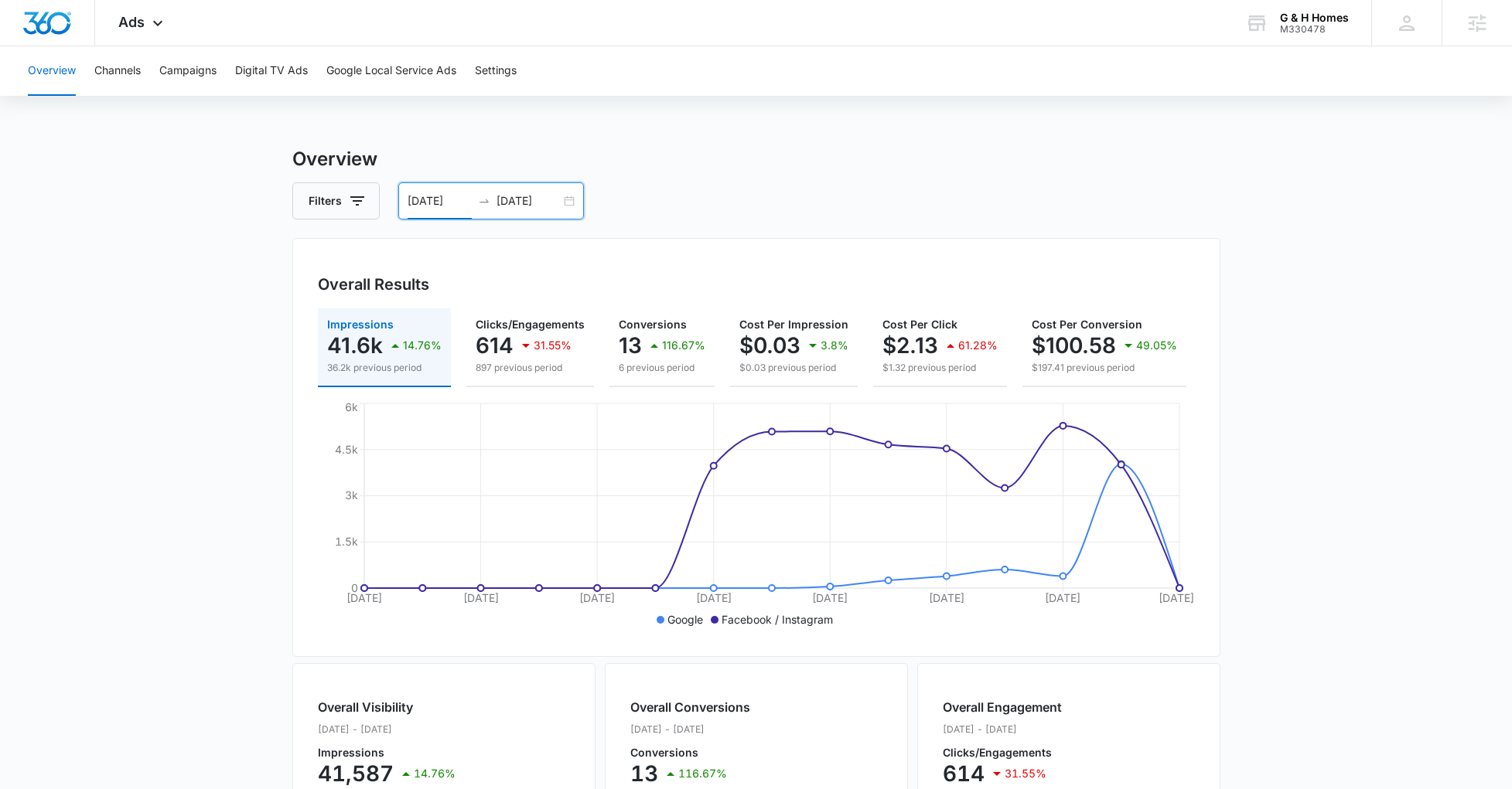
click at [450, 201] on input "09/02/2025" at bounding box center [439, 201] width 64 height 17
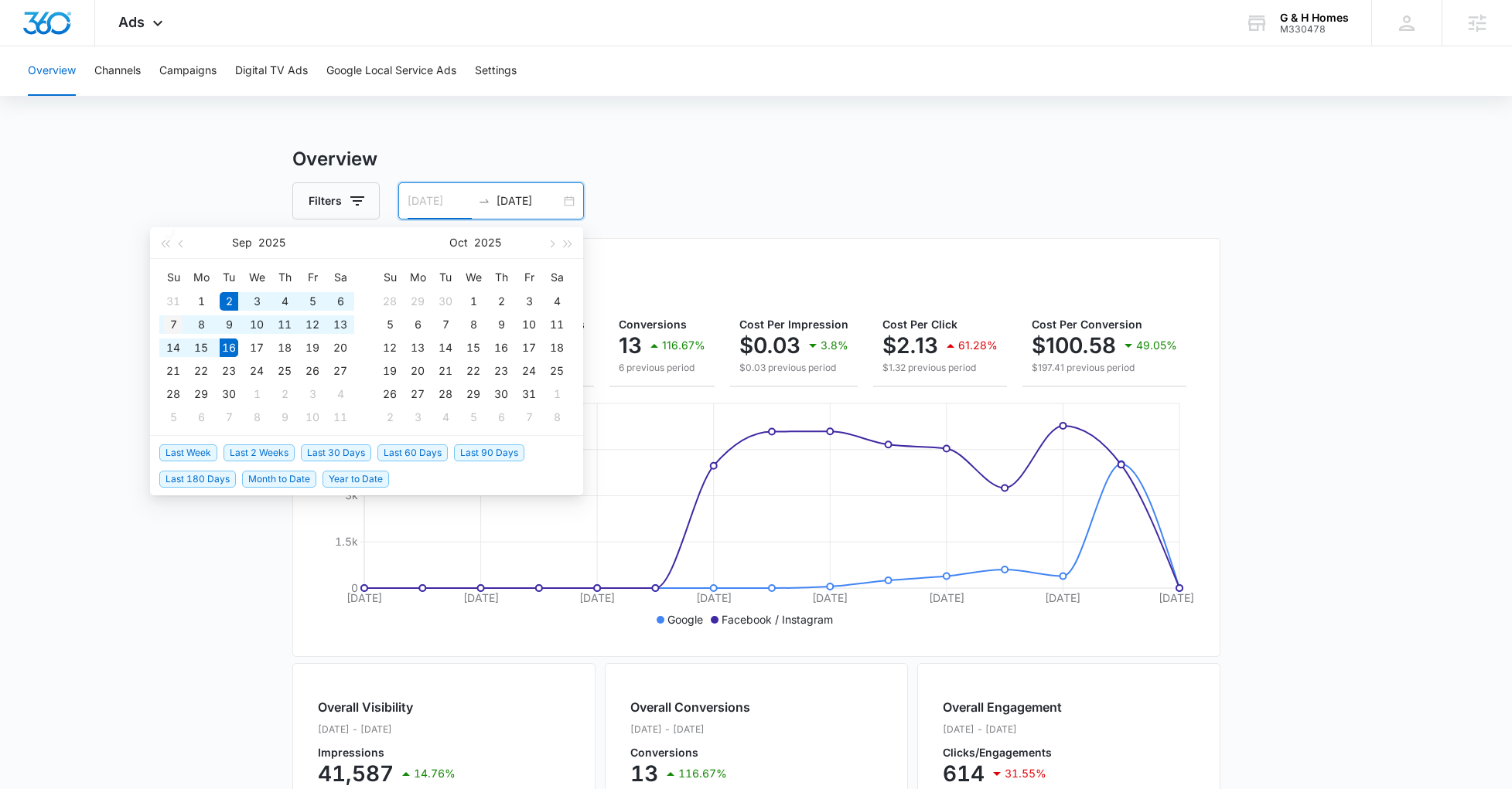
type input "[DATE]"
click at [182, 328] on div "7" at bounding box center [173, 325] width 19 height 19
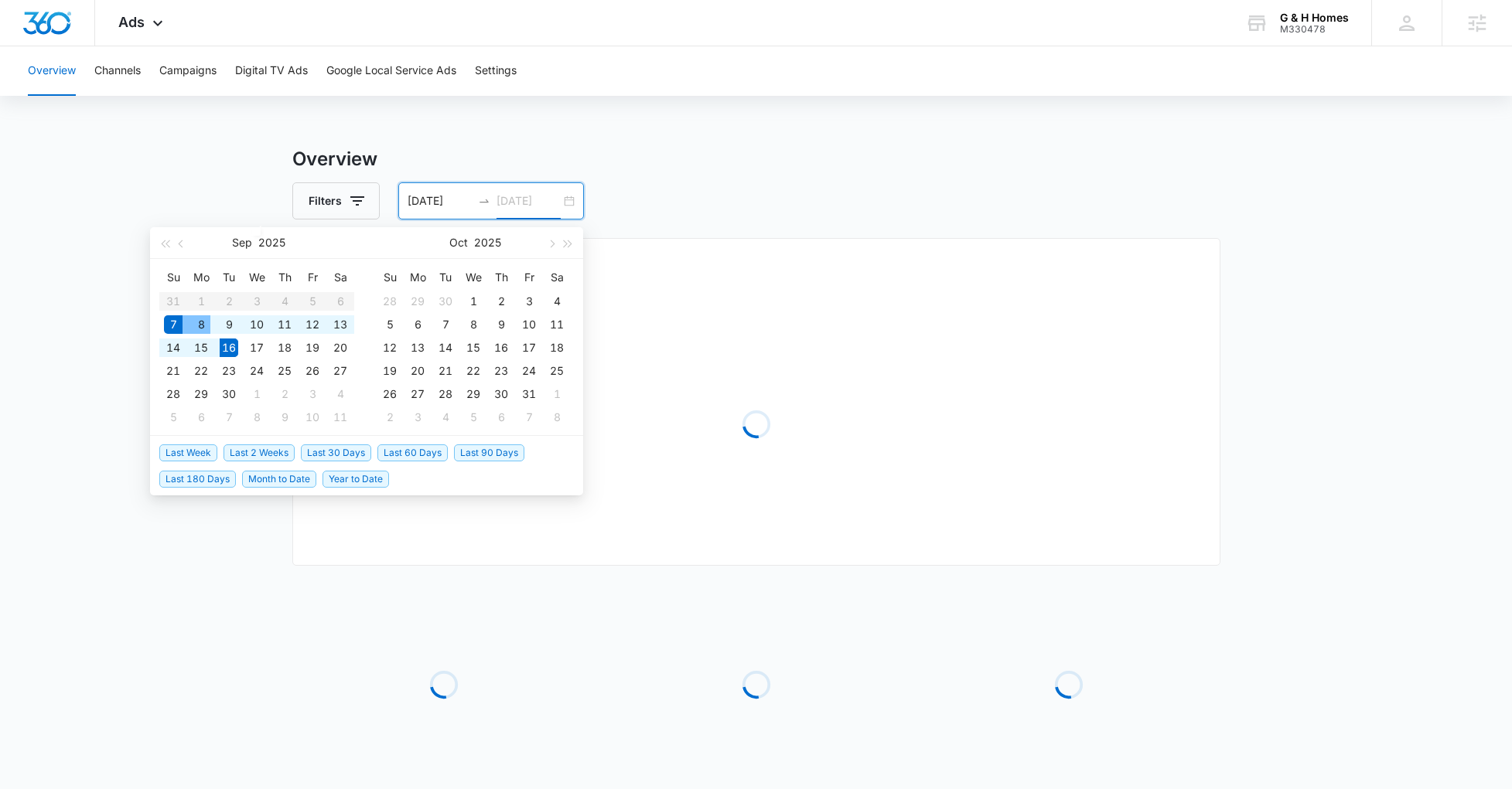
type input "[DATE]"
click at [833, 197] on div "Filters 09/07/2025 09/16/2025" at bounding box center [756, 201] width 928 height 37
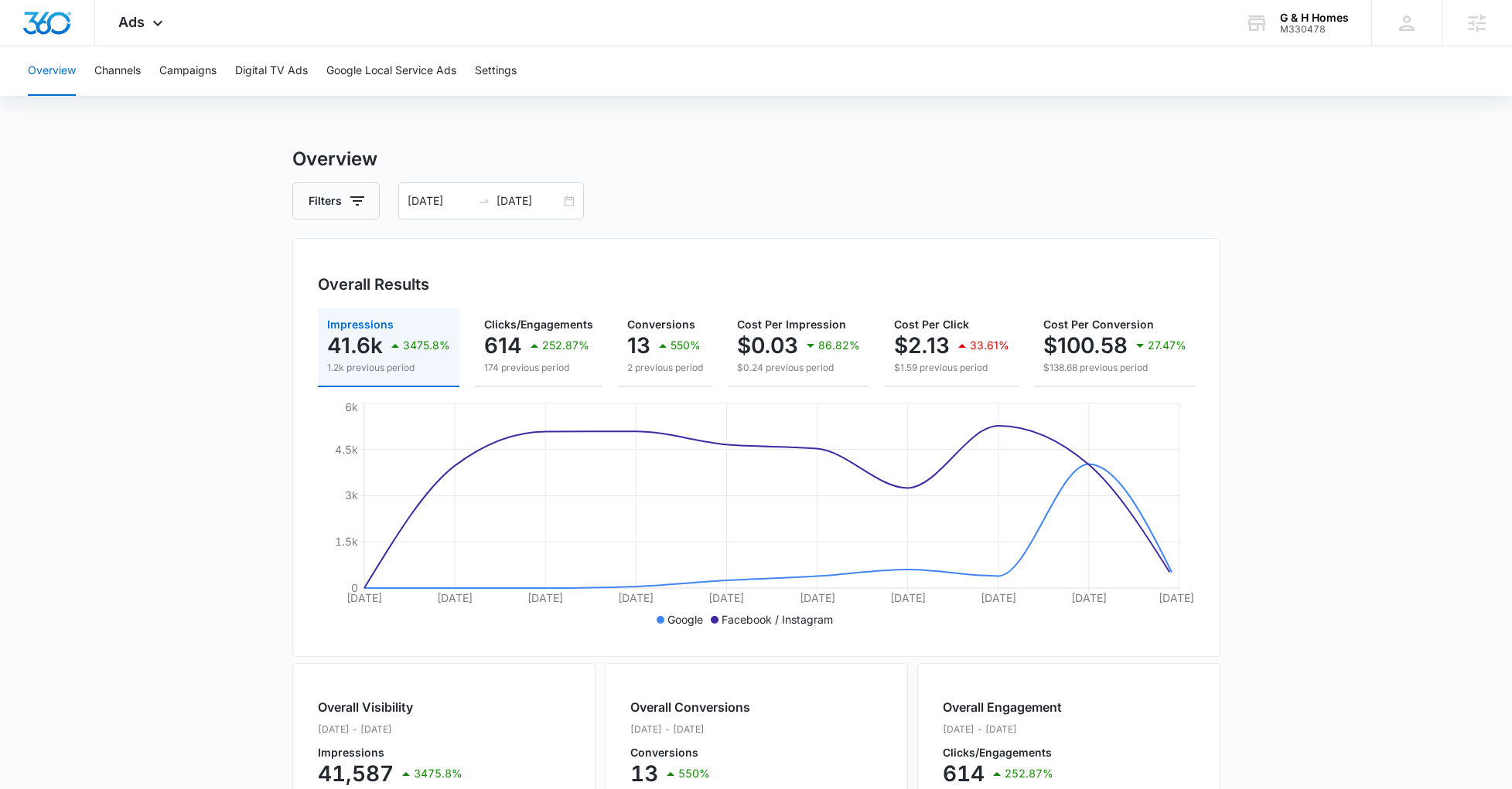
scroll to position [0, 205]
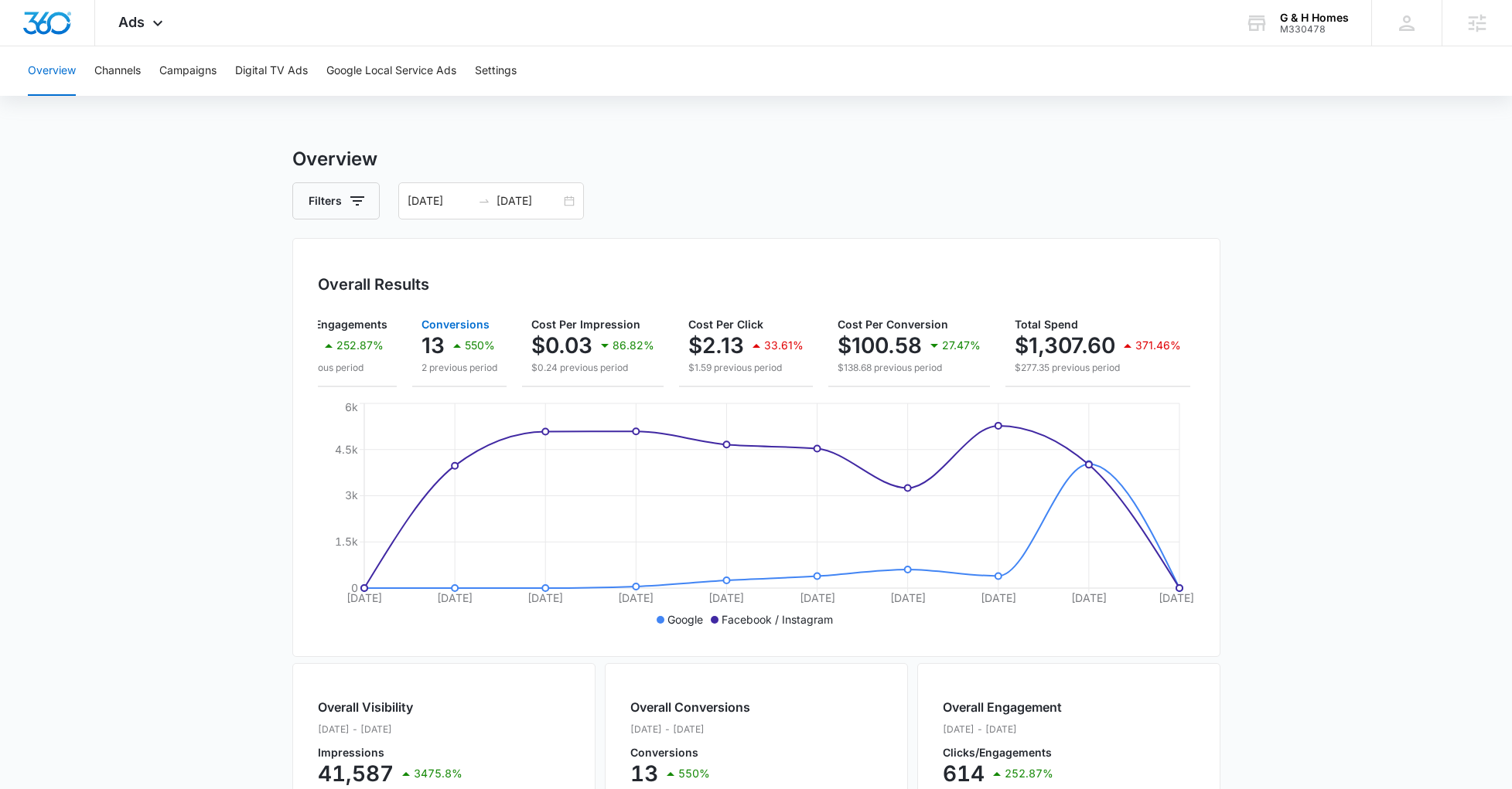
click at [425, 337] on p "13" at bounding box center [433, 345] width 23 height 25
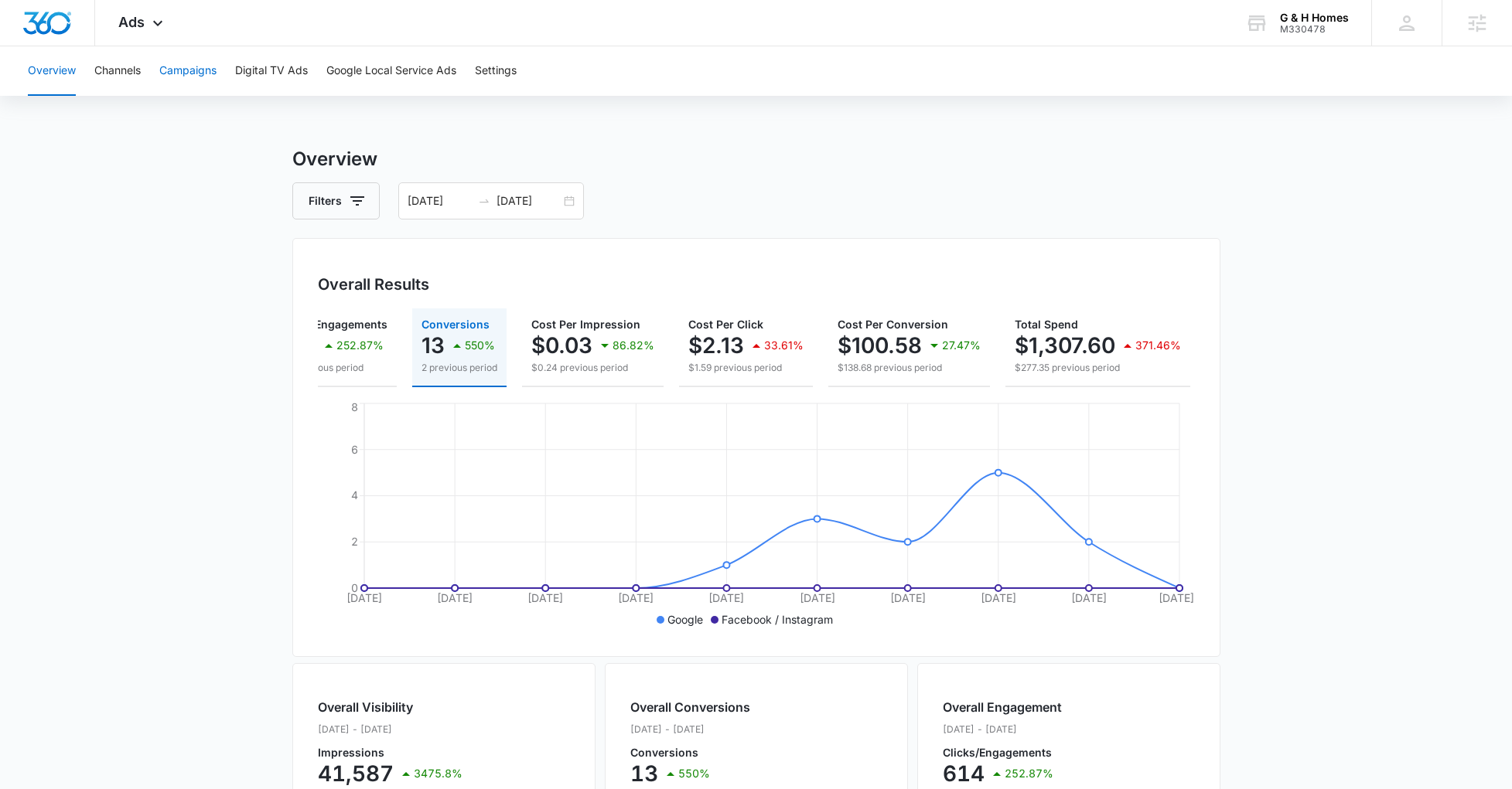
click at [173, 58] on button "Campaigns" at bounding box center [188, 71] width 57 height 49
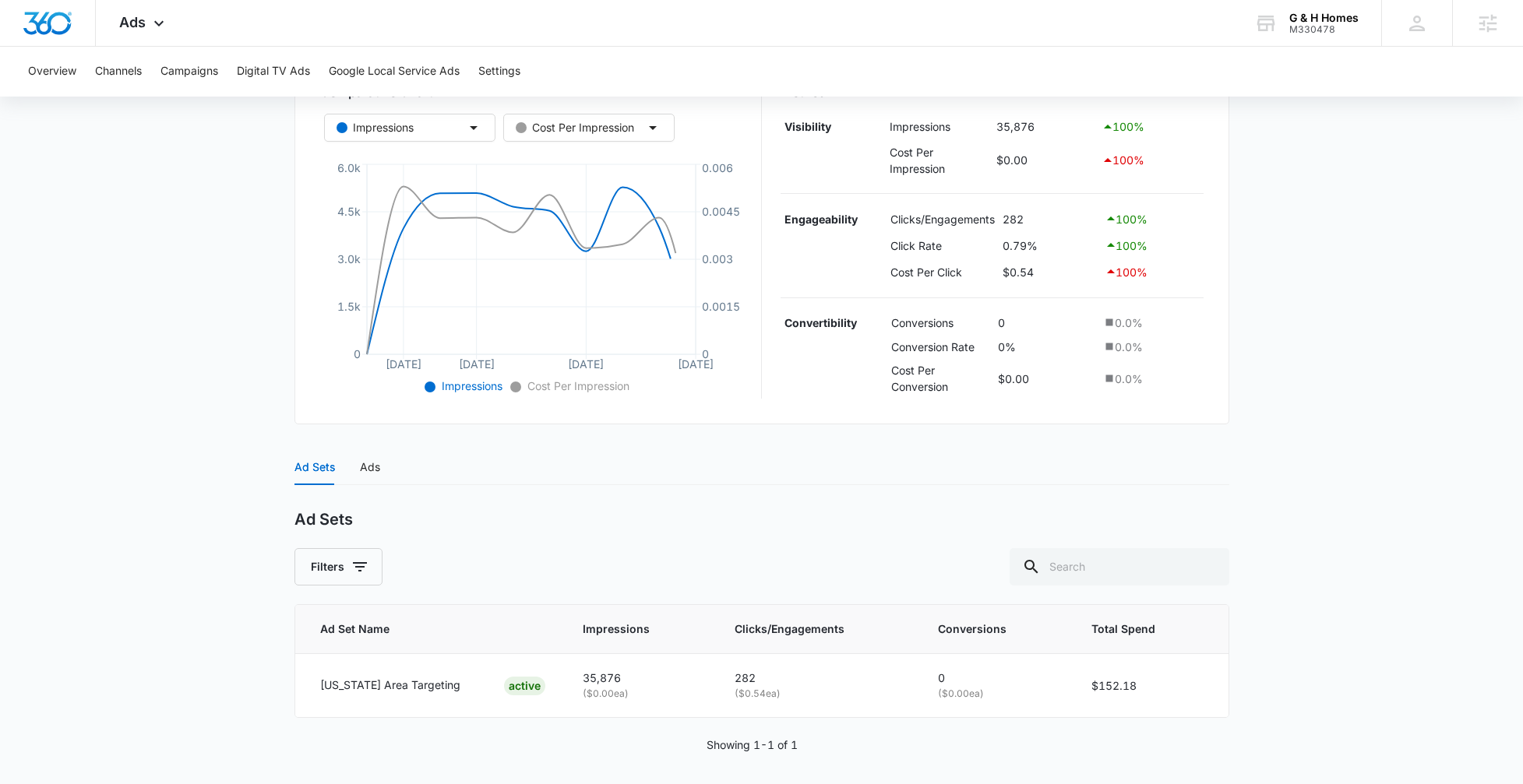
scroll to position [296, 0]
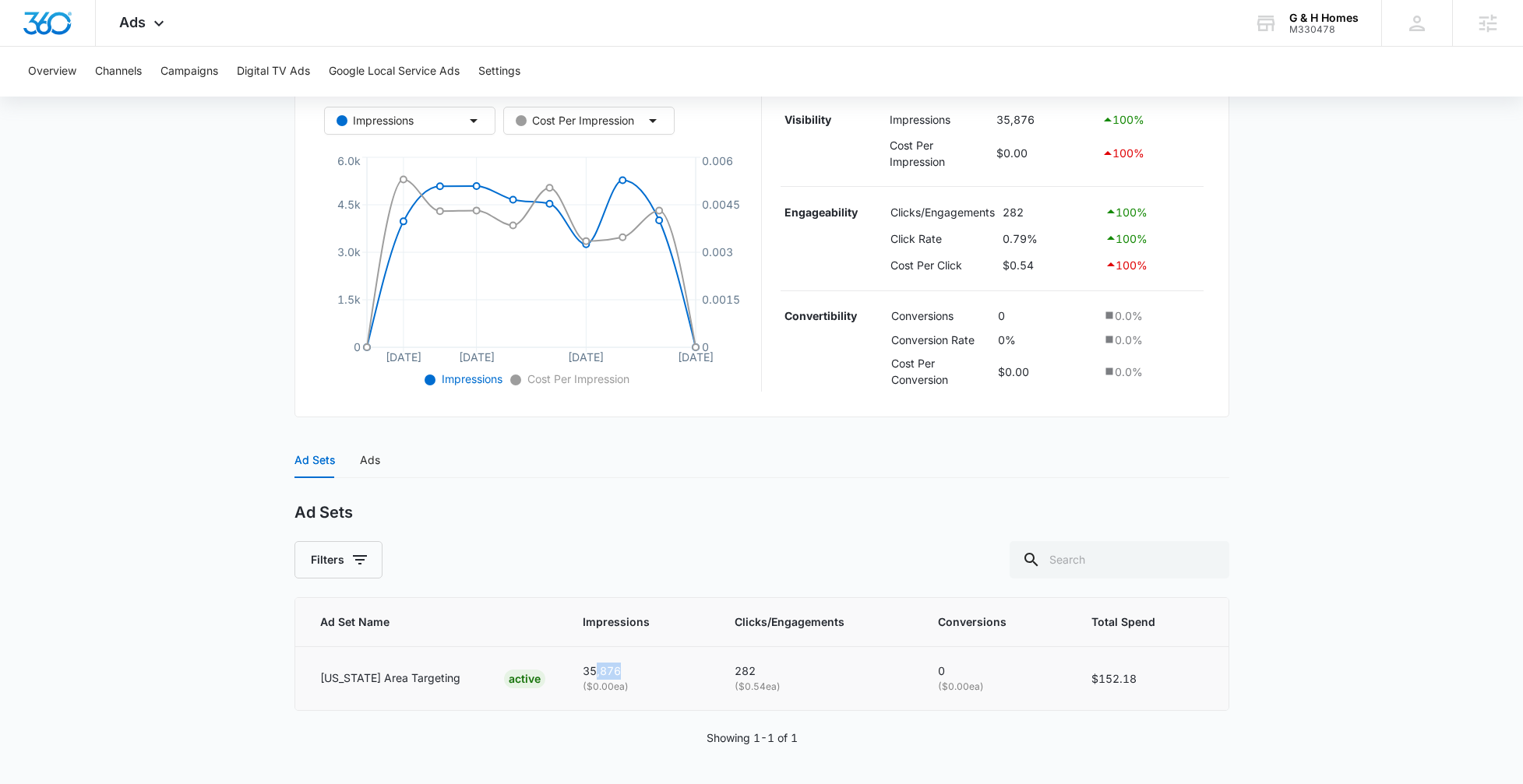
drag, startPoint x: 633, startPoint y: 670, endPoint x: 607, endPoint y: 667, distance: 26.2
click at [608, 667] on p "35,876" at bounding box center [640, 671] width 115 height 17
click at [612, 670] on p "35,876" at bounding box center [640, 671] width 115 height 17
click at [750, 672] on p "282" at bounding box center [817, 671] width 166 height 17
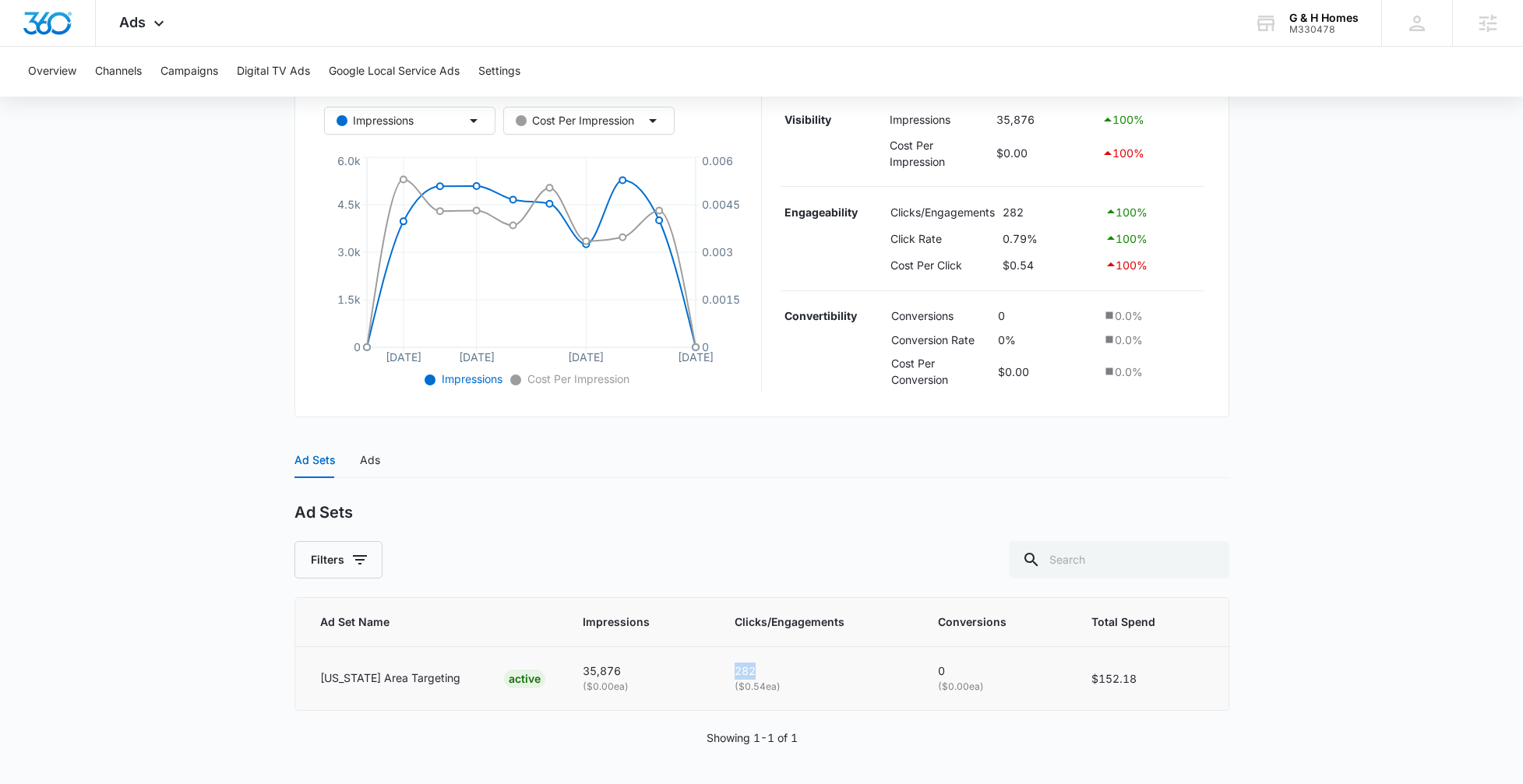
click at [750, 672] on p "282" at bounding box center [817, 671] width 166 height 17
click at [364, 459] on div "Ads" at bounding box center [370, 460] width 20 height 17
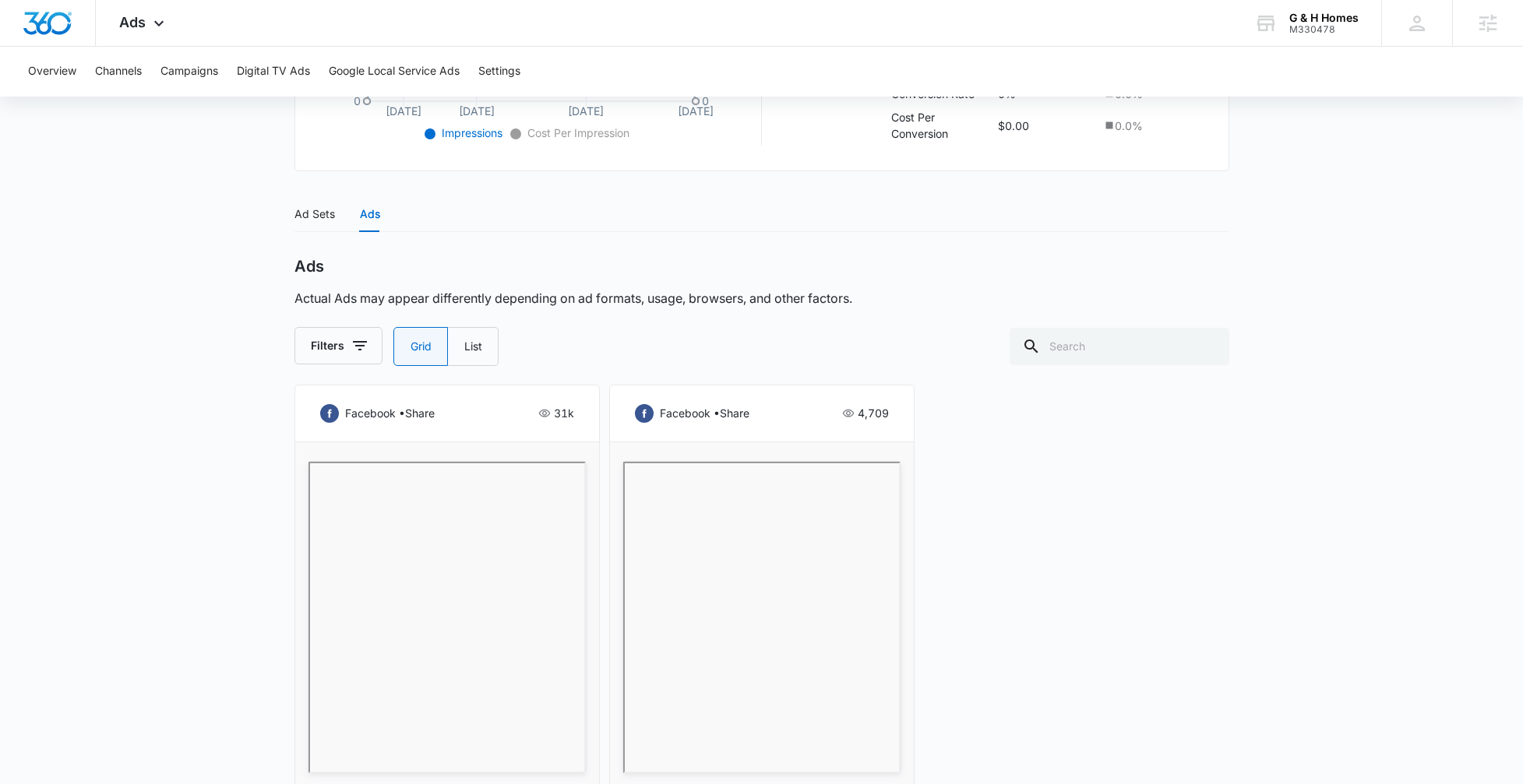
scroll to position [752, 0]
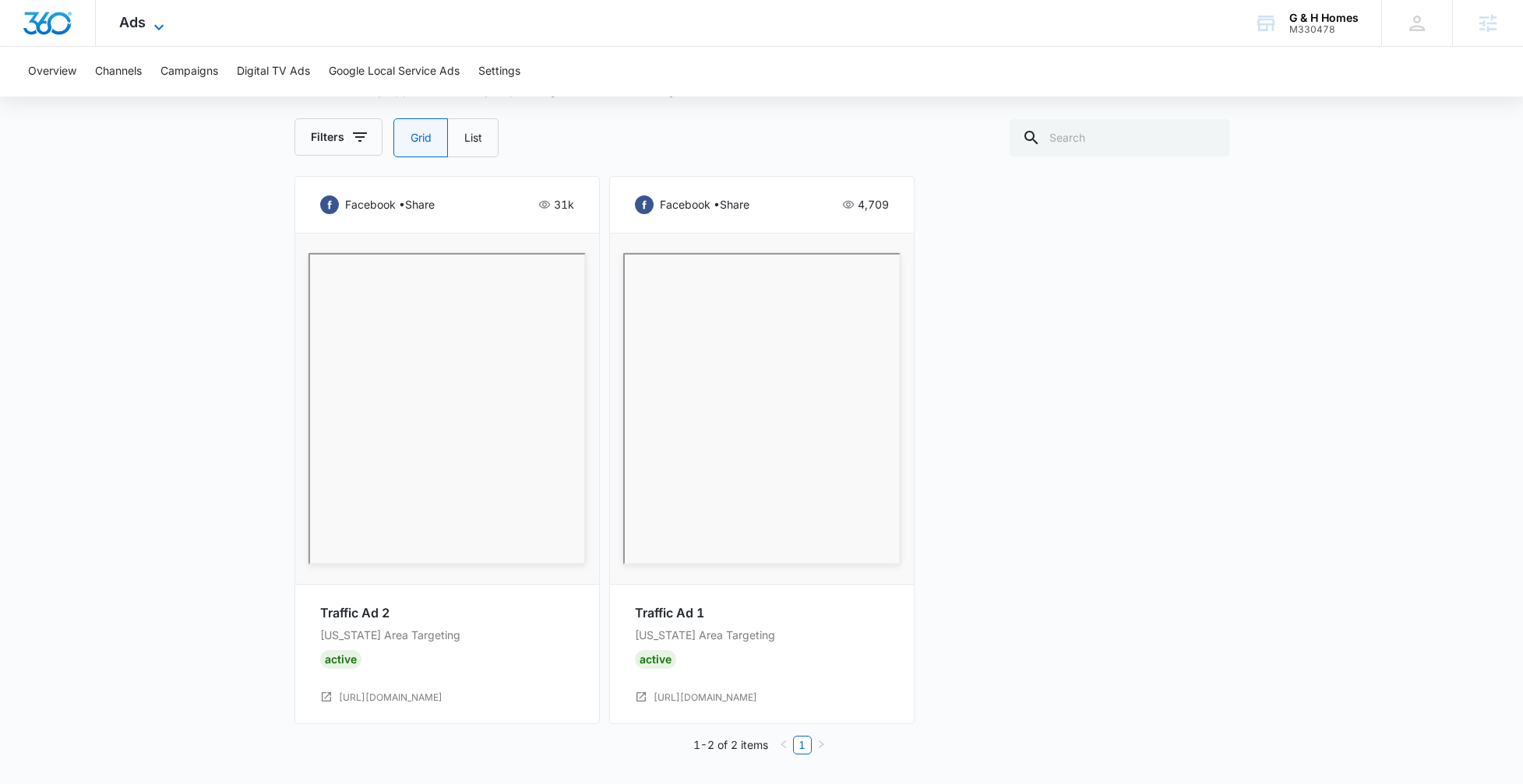
click at [153, 21] on icon at bounding box center [159, 28] width 19 height 19
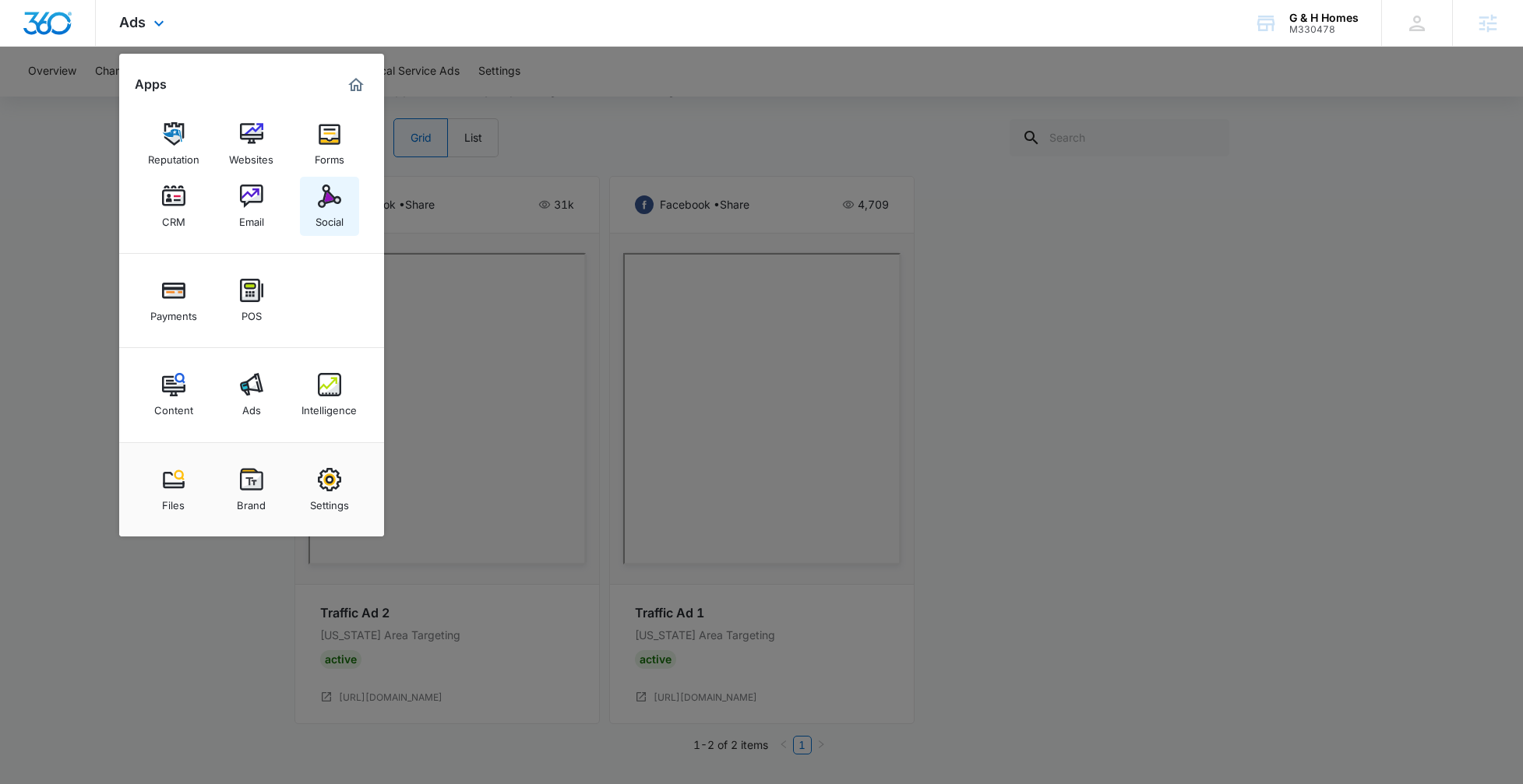
click at [318, 206] on img at bounding box center [330, 196] width 23 height 23
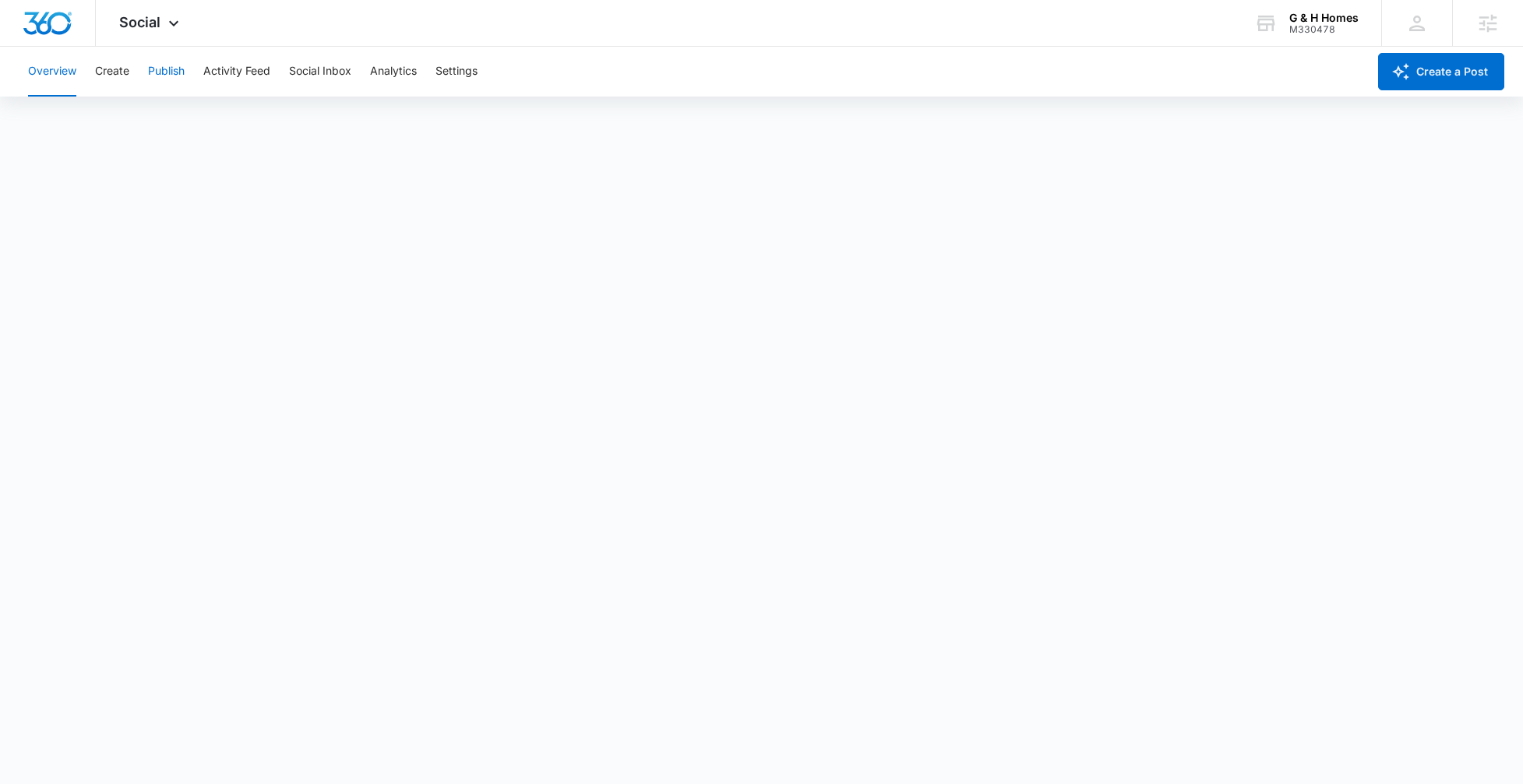
click at [172, 73] on button "Publish" at bounding box center [167, 72] width 36 height 50
click at [127, 114] on button "Schedules" at bounding box center [119, 120] width 53 height 44
click at [44, 117] on button "Calendar" at bounding box center [51, 120] width 46 height 44
click at [44, 60] on button "Overview" at bounding box center [52, 72] width 48 height 50
click at [130, 67] on div "Overview Create Publish Activity Feed Social Inbox Analytics Settings" at bounding box center [693, 72] width 1349 height 50
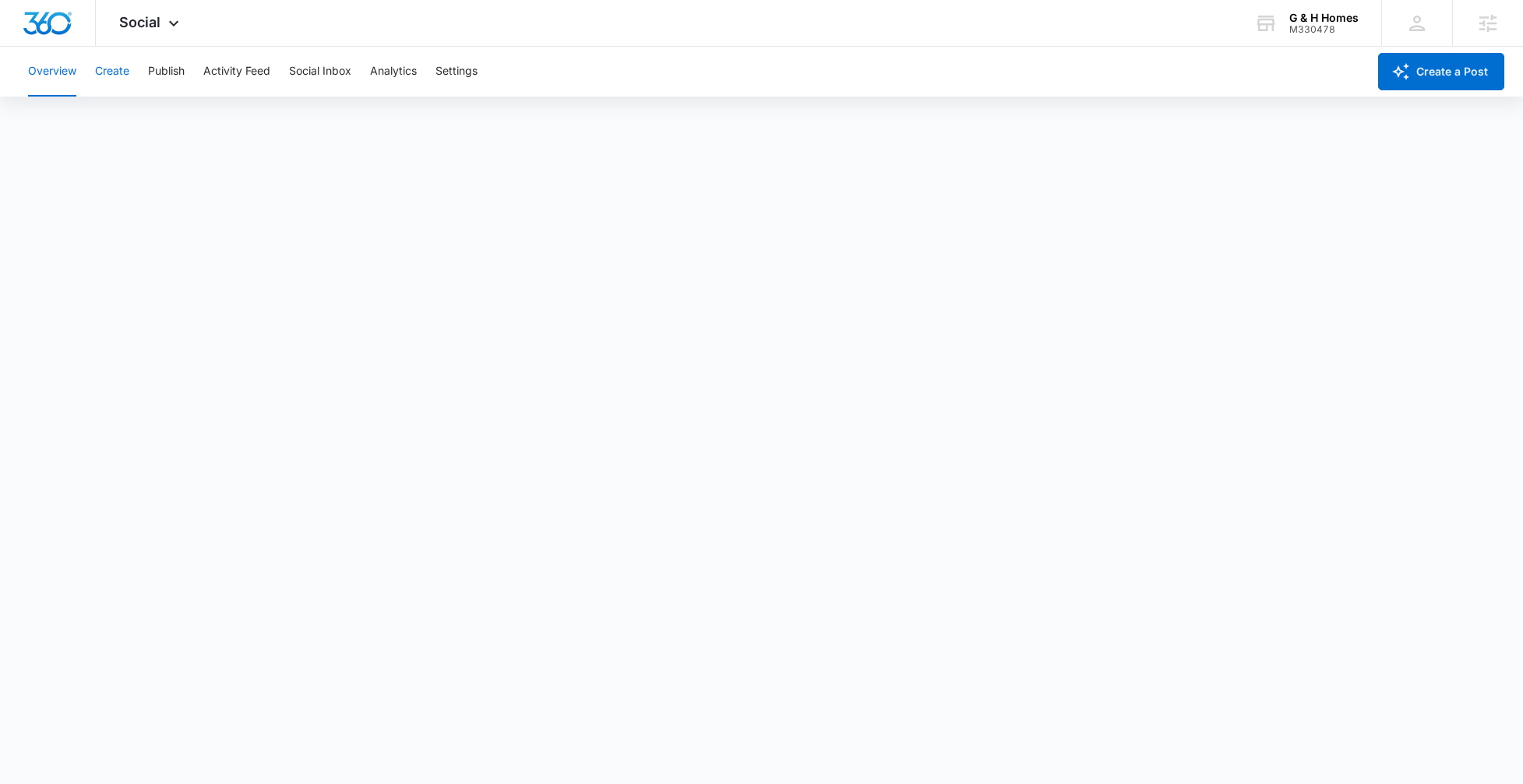
click at [122, 69] on button "Create" at bounding box center [112, 72] width 34 height 50
click at [473, 68] on button "Settings" at bounding box center [457, 72] width 42 height 50
click at [1454, 67] on button "Create a Post" at bounding box center [1442, 71] width 126 height 37
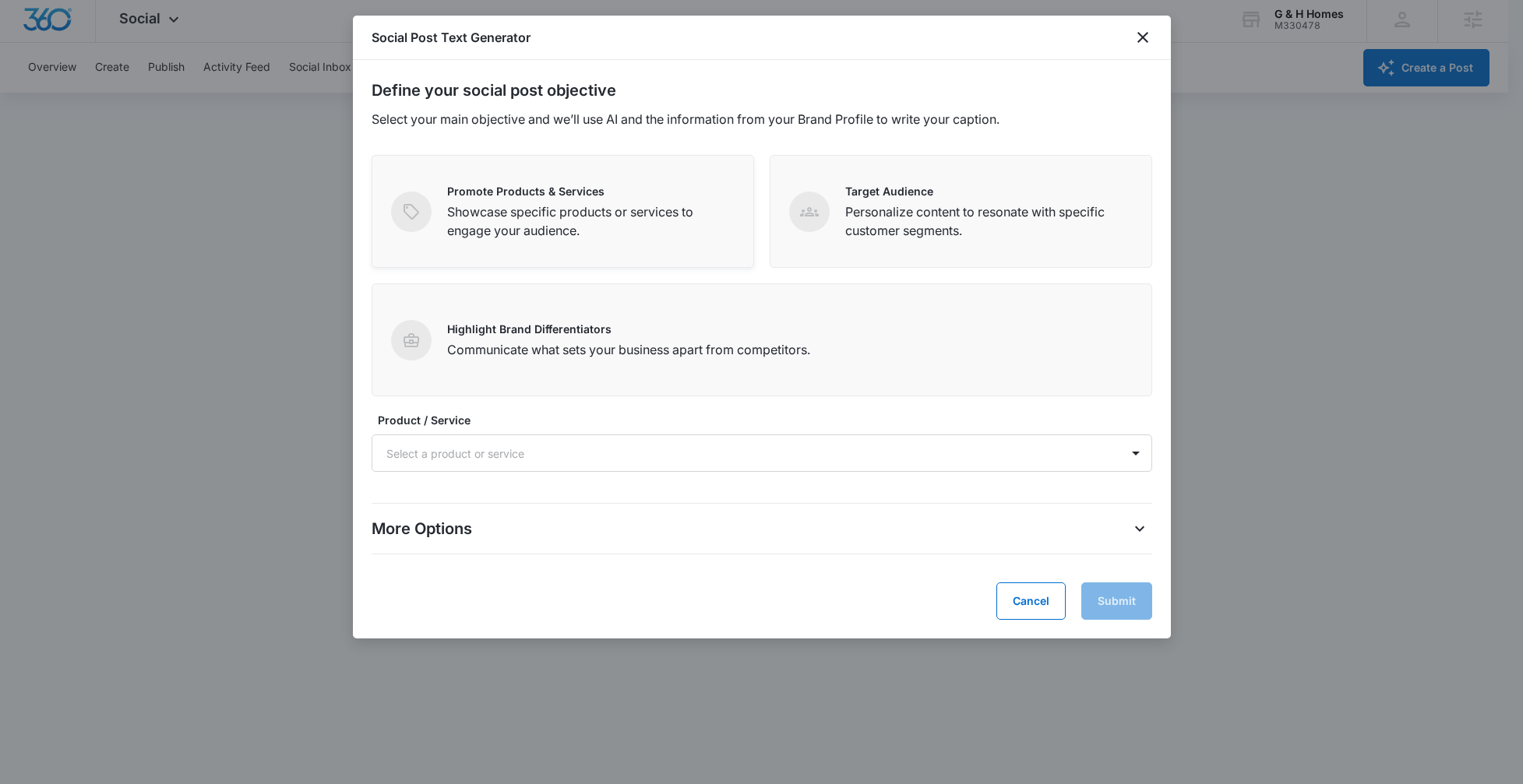
click at [579, 206] on p "Showcase specific products or services to engage your audience." at bounding box center [591, 220] width 287 height 37
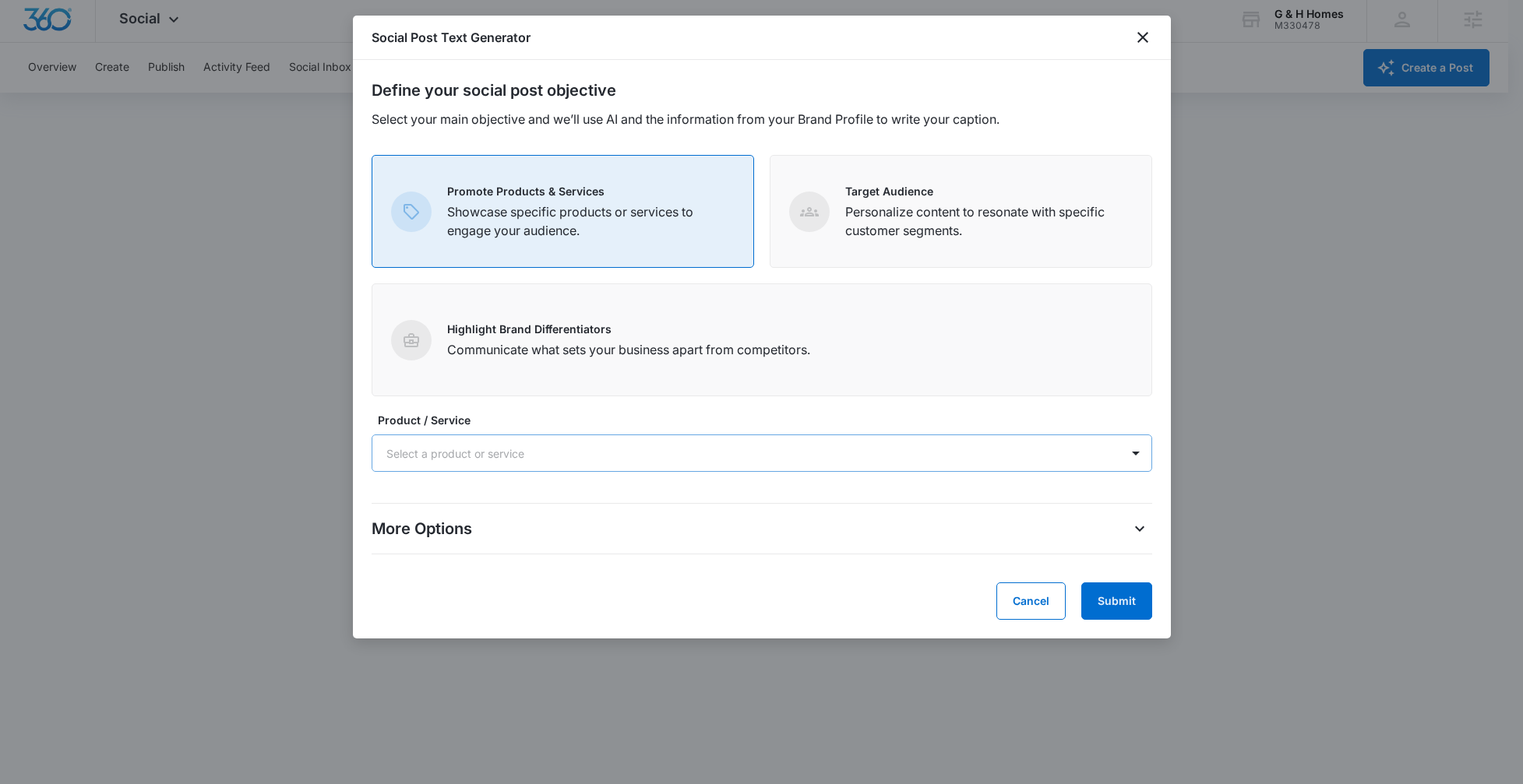
click at [465, 456] on div at bounding box center [742, 454] width 714 height 19
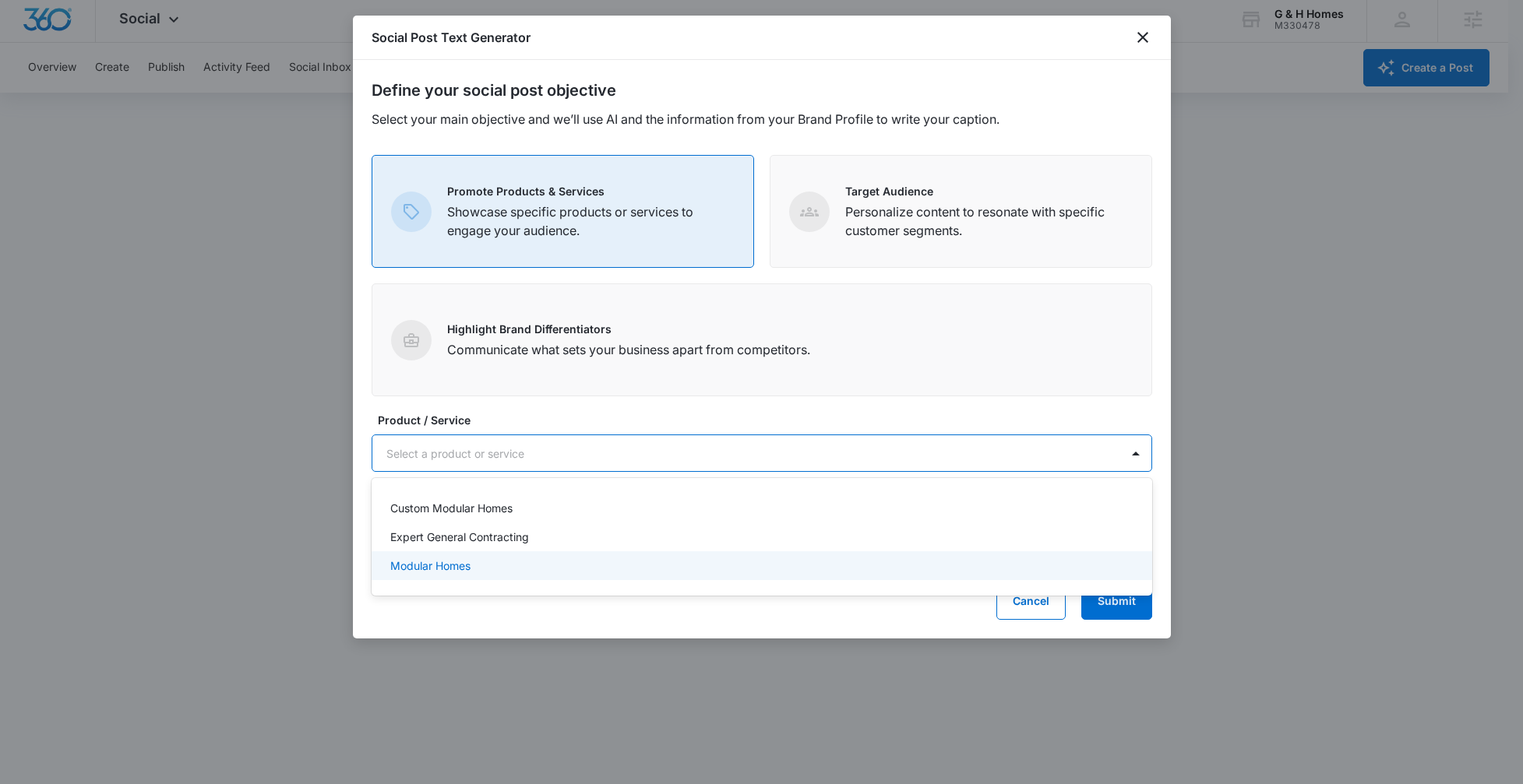
click at [461, 559] on p "Modular Homes" at bounding box center [430, 565] width 80 height 16
click at [841, 617] on div "Cancel Submit" at bounding box center [762, 602] width 781 height 37
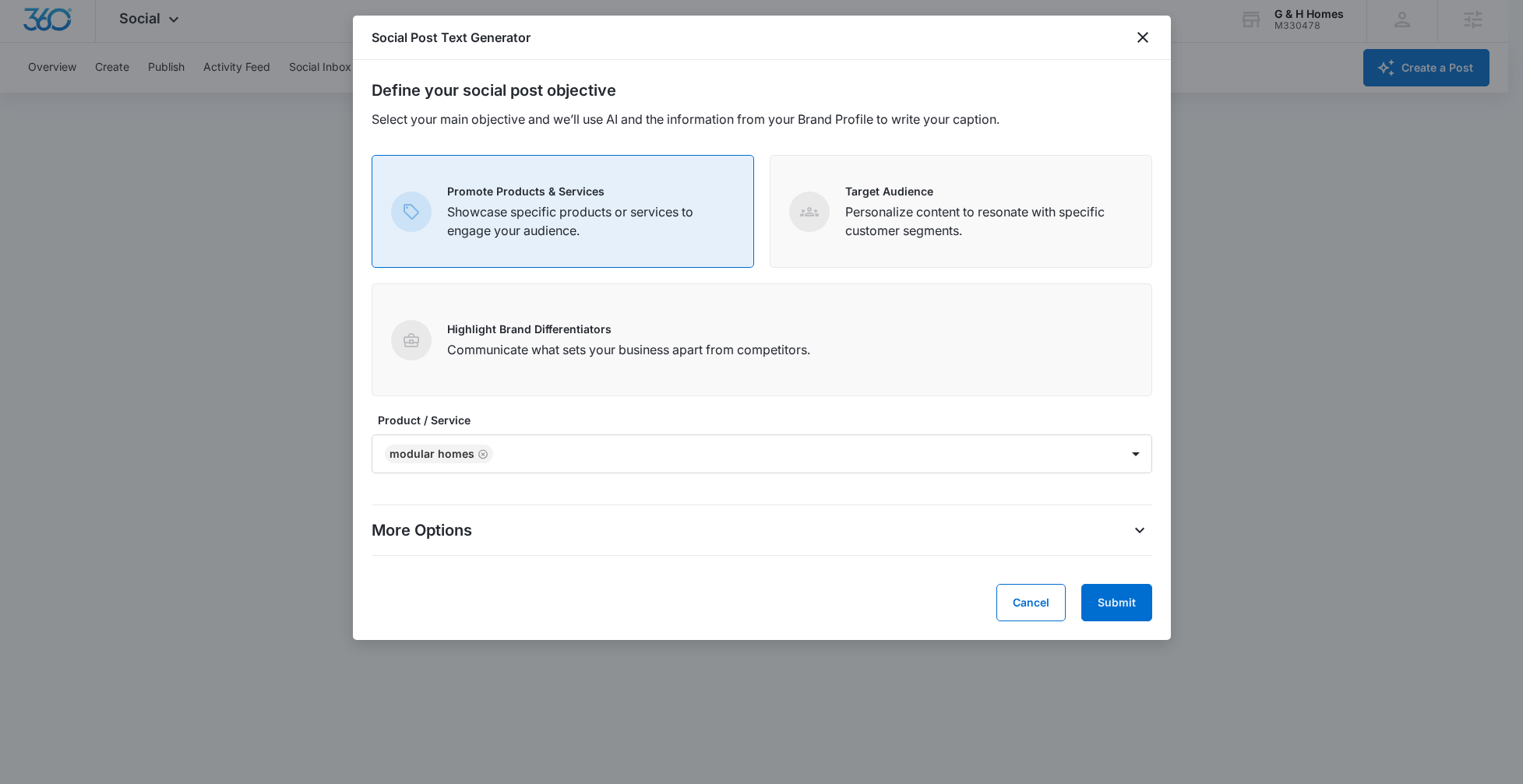
click at [608, 533] on div "More Options" at bounding box center [762, 530] width 781 height 25
click at [1131, 528] on icon "More Options" at bounding box center [1140, 530] width 19 height 19
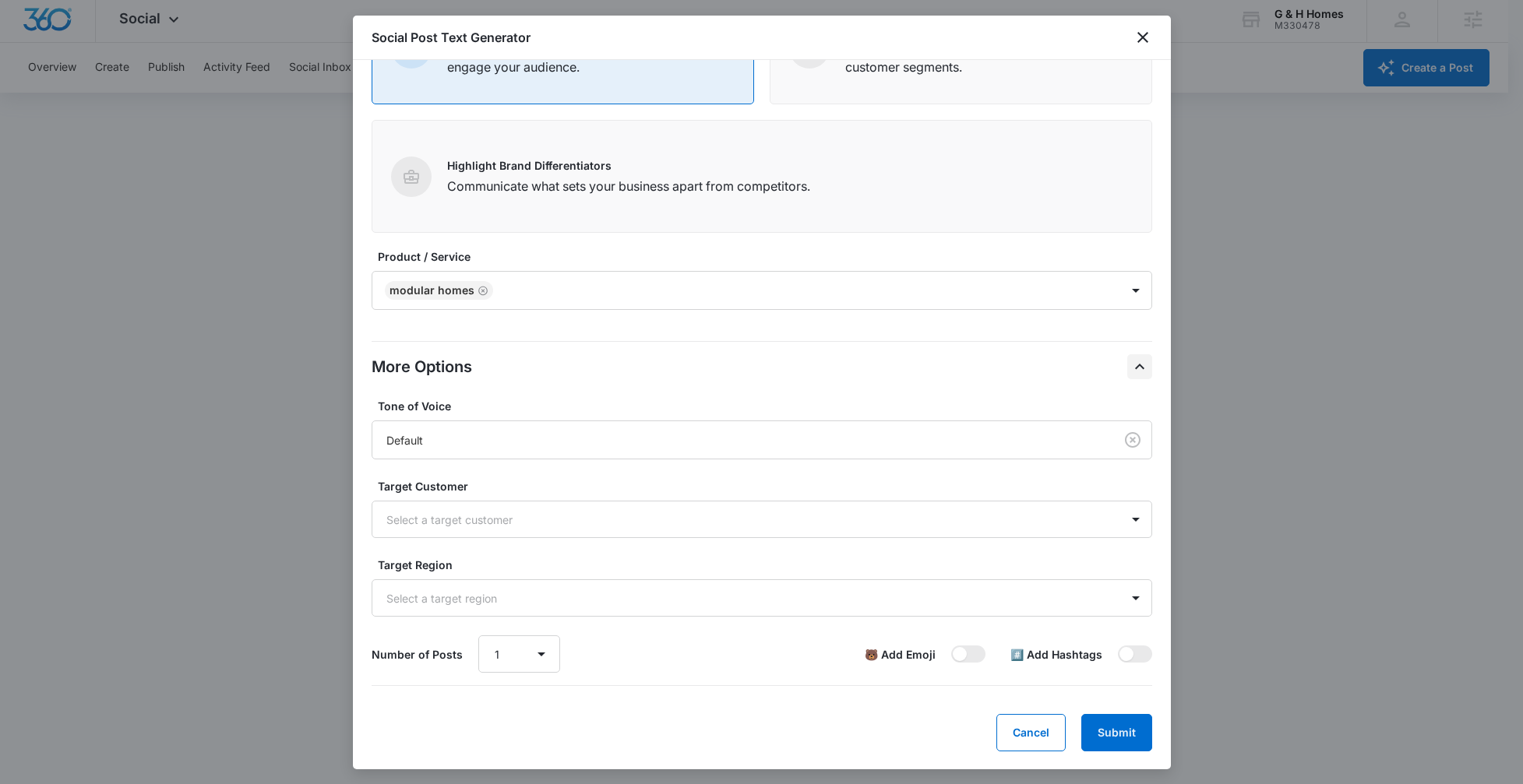
scroll to position [165, 0]
click at [524, 439] on div "Default" at bounding box center [739, 439] width 707 height 16
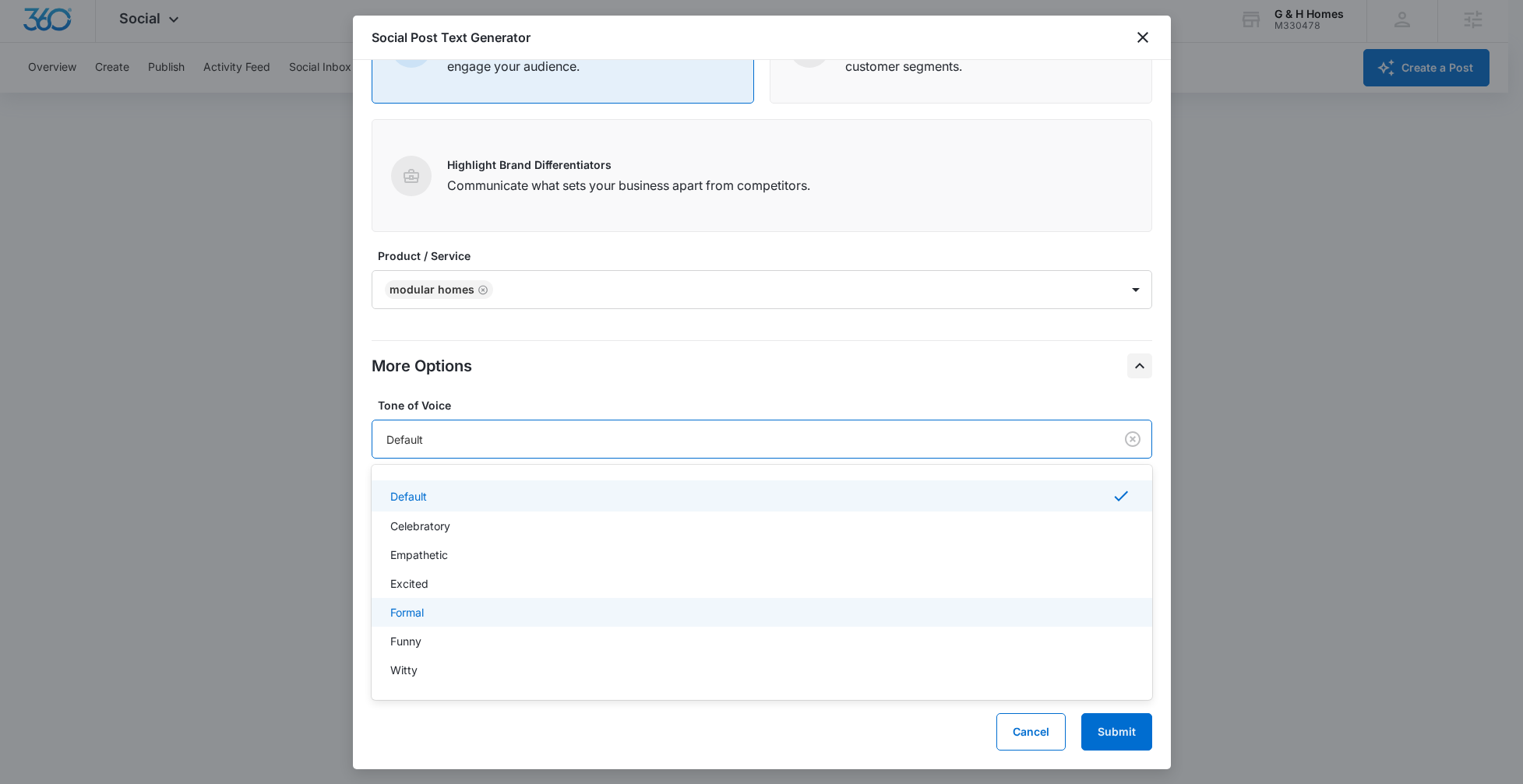
click at [471, 618] on div "Formal" at bounding box center [760, 612] width 740 height 16
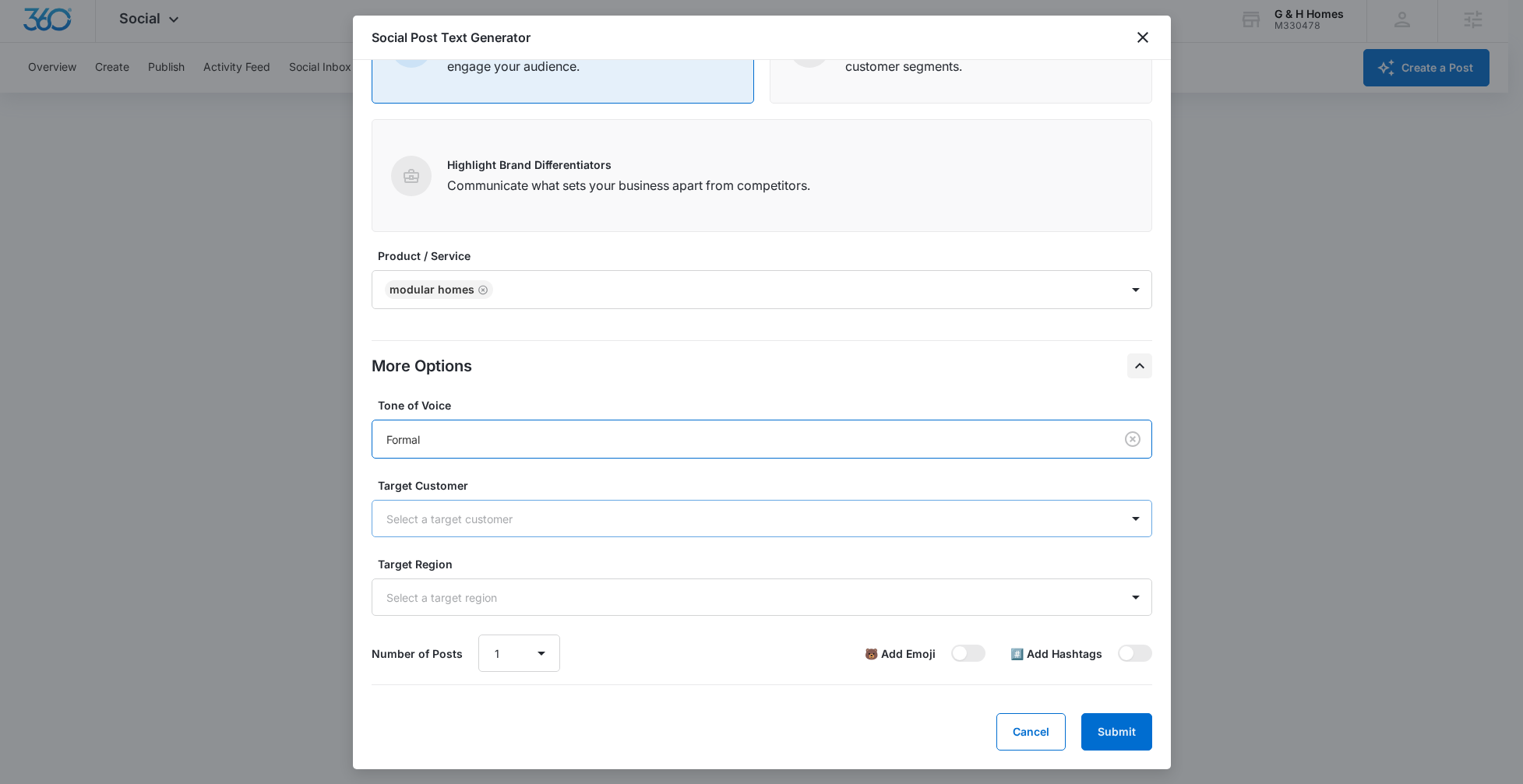
click at [505, 523] on div at bounding box center [742, 519] width 714 height 19
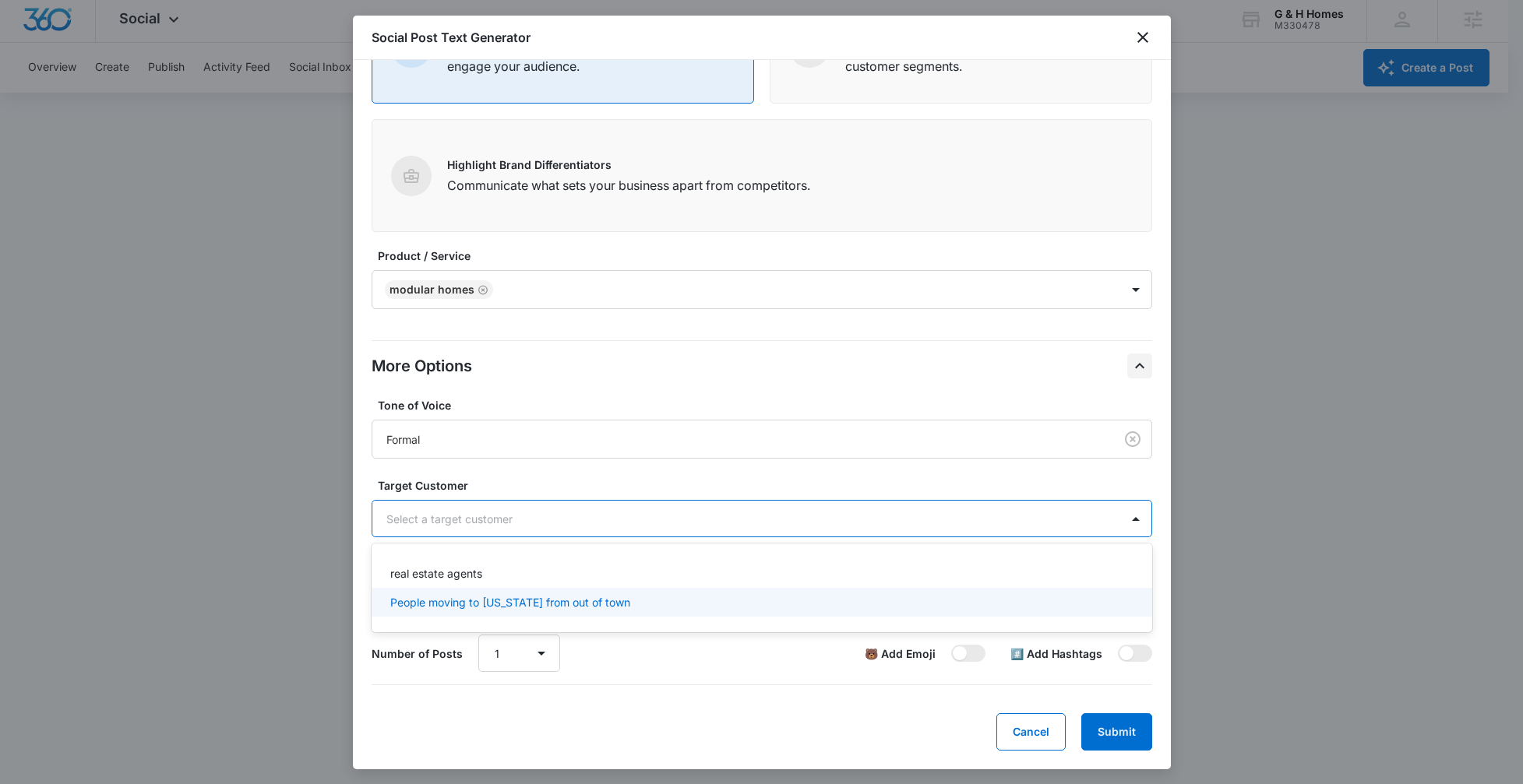
click at [505, 602] on p "People moving to [US_STATE] from out of town" at bounding box center [510, 601] width 239 height 16
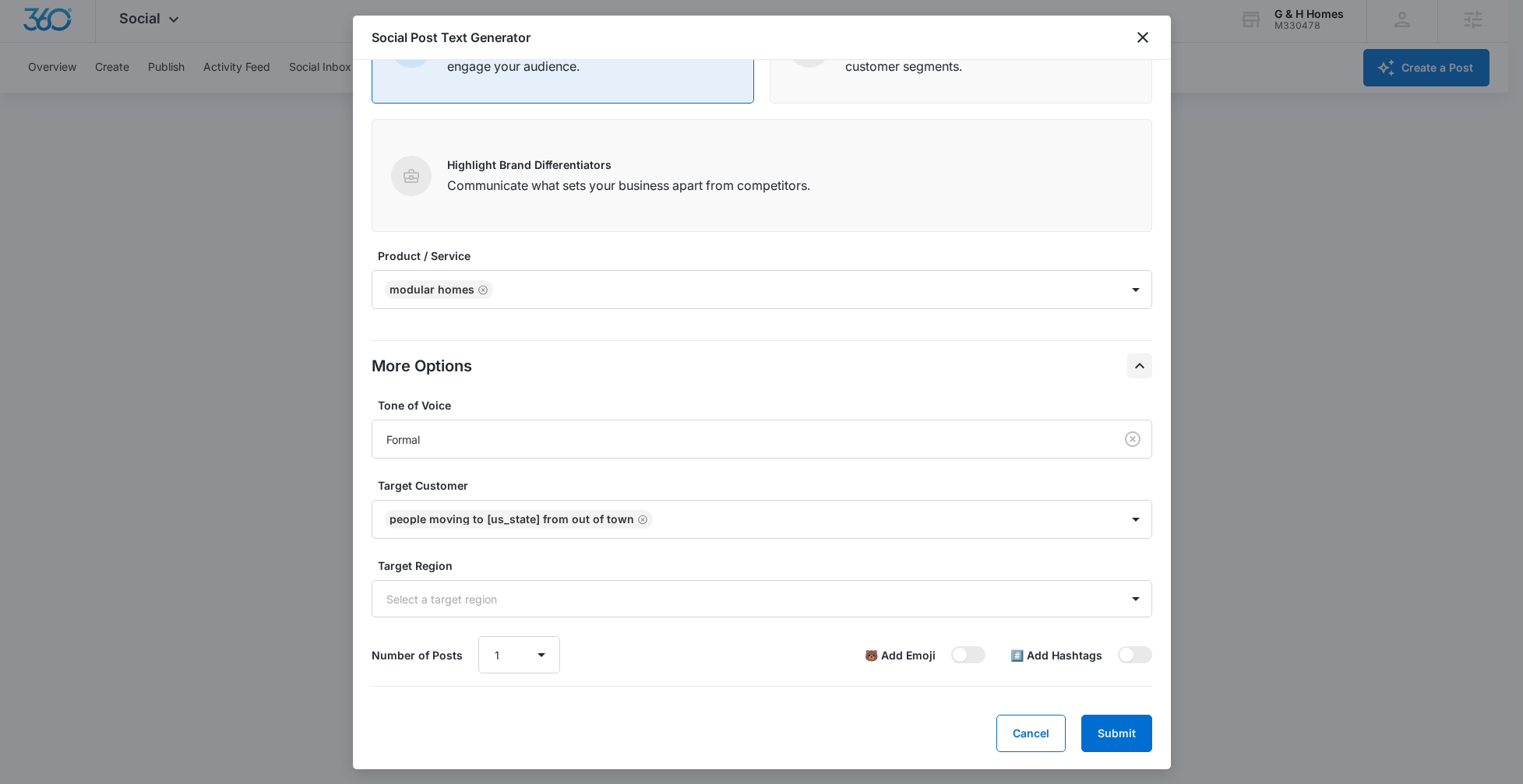
click at [768, 489] on label "Target Customer" at bounding box center [767, 484] width 781 height 16
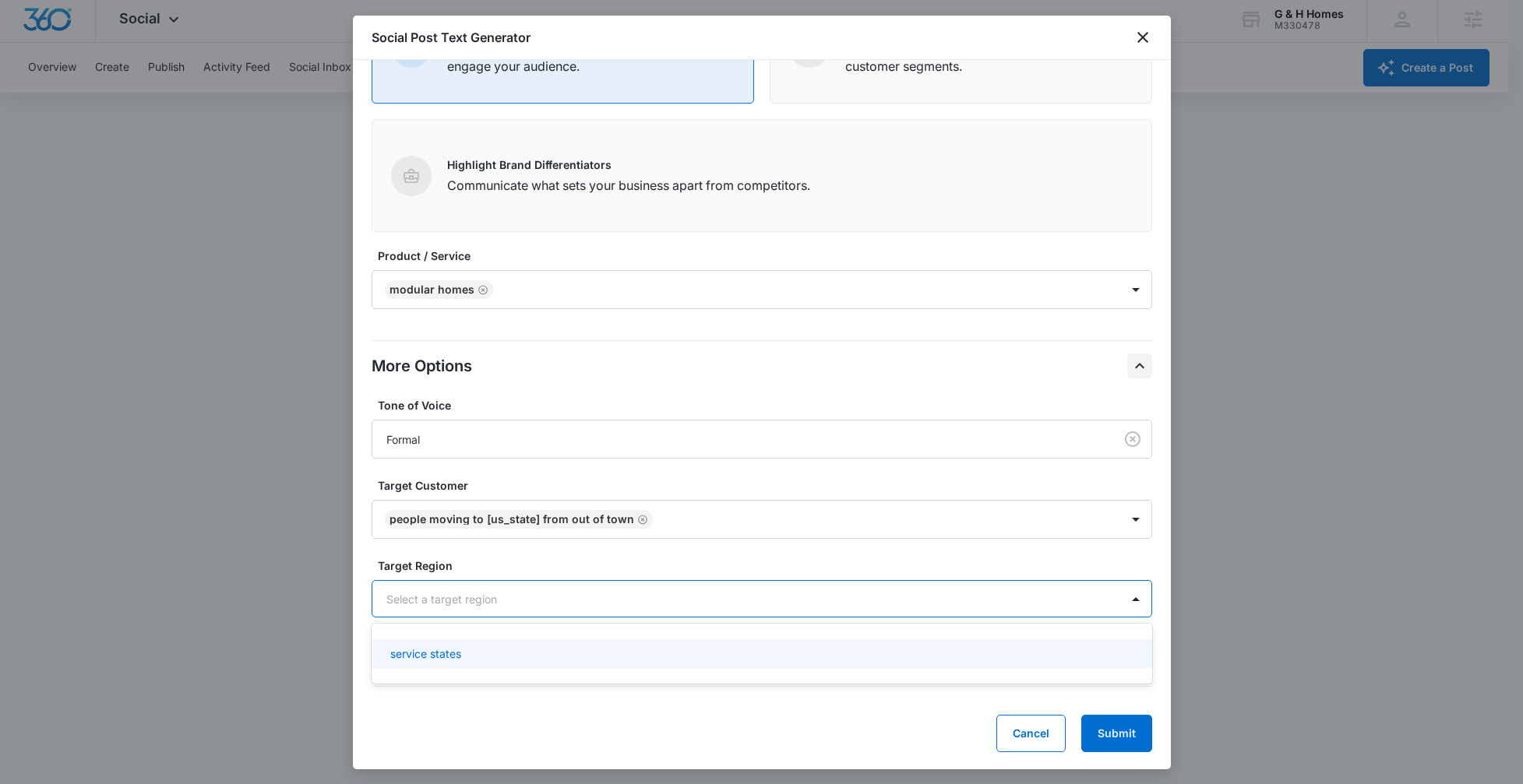
click at [507, 590] on div at bounding box center [742, 599] width 714 height 19
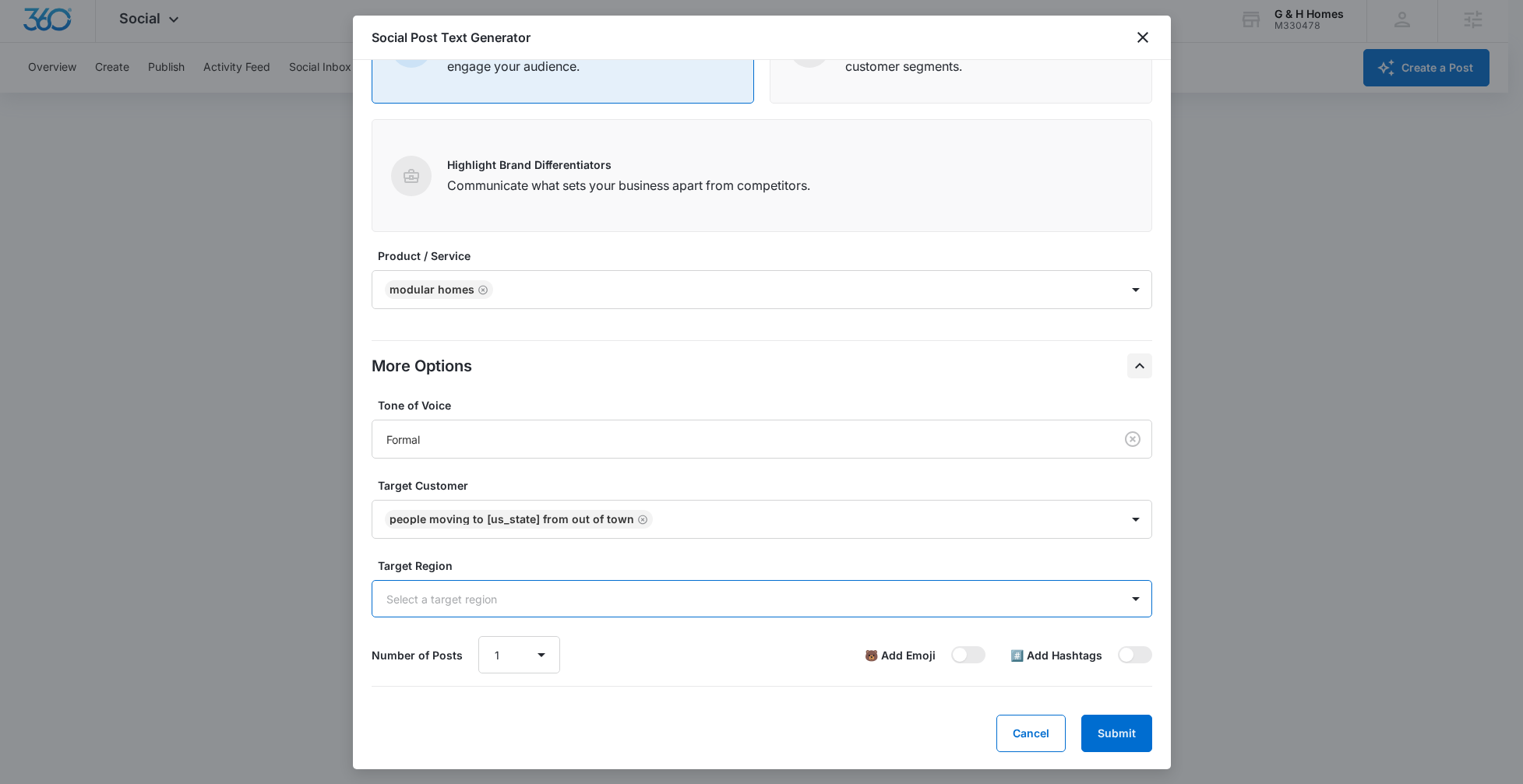
click at [467, 610] on div "Select a target region" at bounding box center [746, 598] width 748 height 35
click at [532, 651] on select "1 2 3 4 5 6 7 8 9 10" at bounding box center [518, 653] width 81 height 37
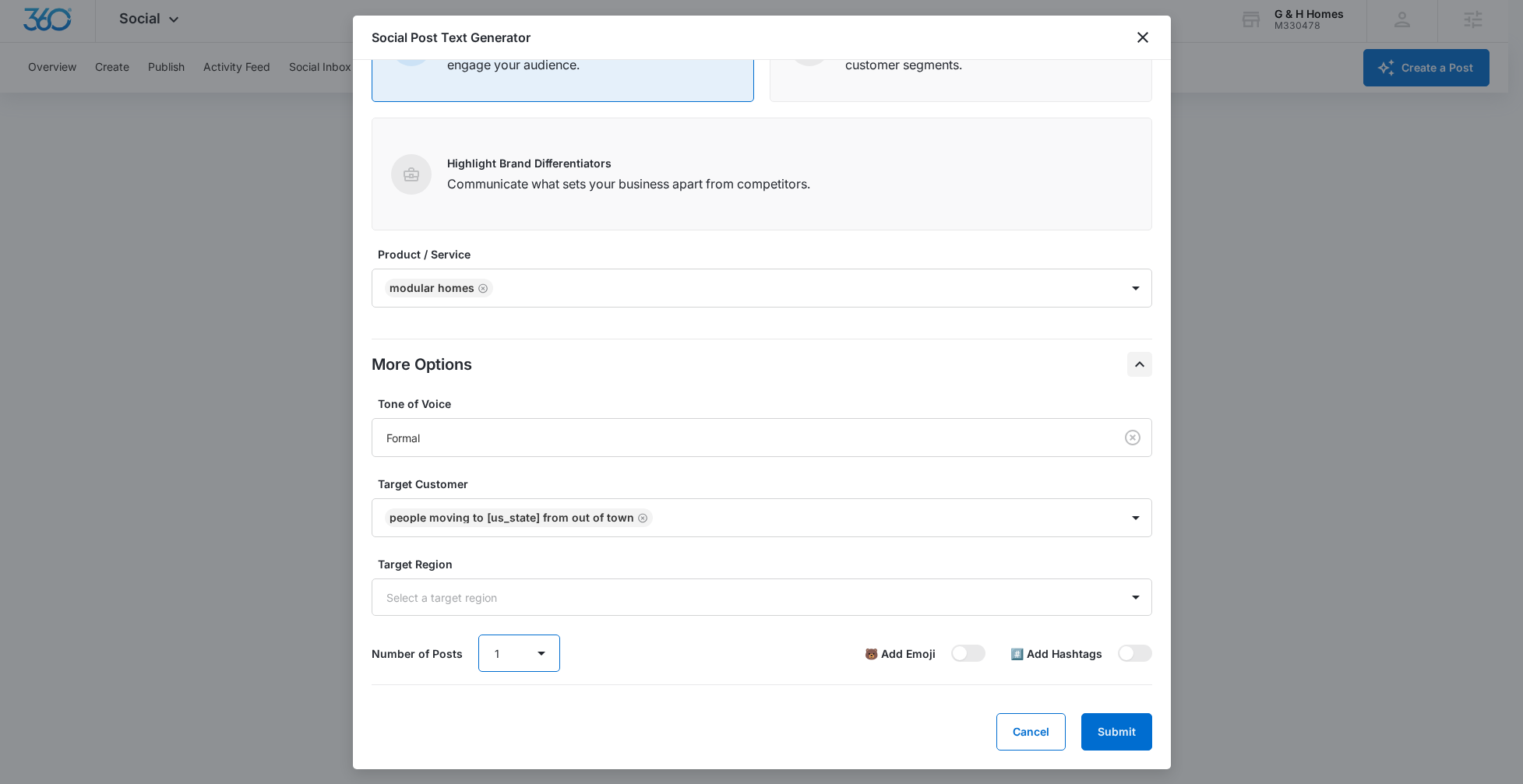
select select "5"
click at [478, 635] on select "1 2 3 4 5 6 7 8 9 10" at bounding box center [518, 653] width 81 height 37
click at [694, 657] on div "Number of Posts 1 2 3 4 5 6 7 8 9 10 🐻 Add Emoji #️⃣ Add Hashtags" at bounding box center [762, 653] width 781 height 37
click at [1121, 730] on button "Submit" at bounding box center [1117, 731] width 71 height 37
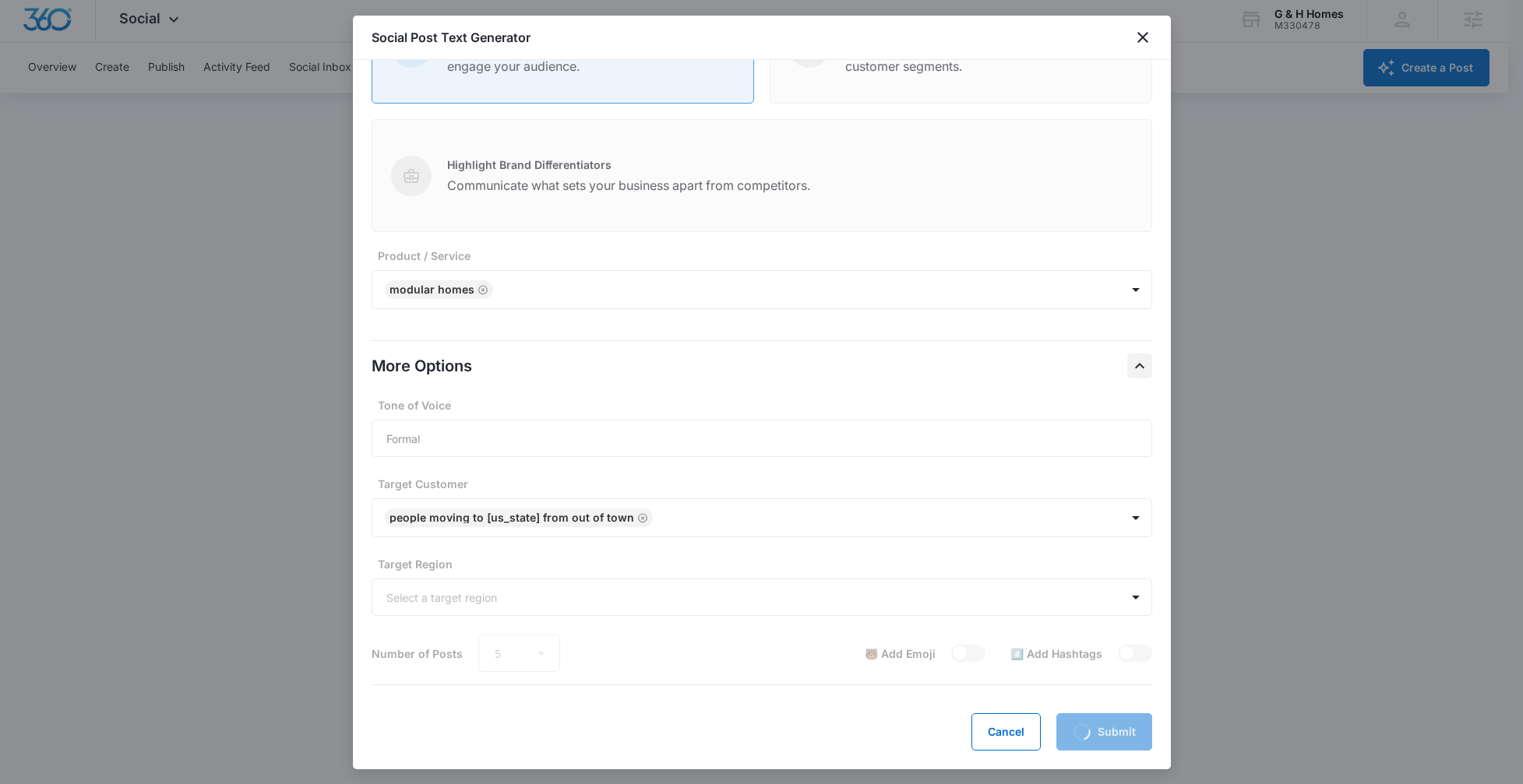
scroll to position [165, 0]
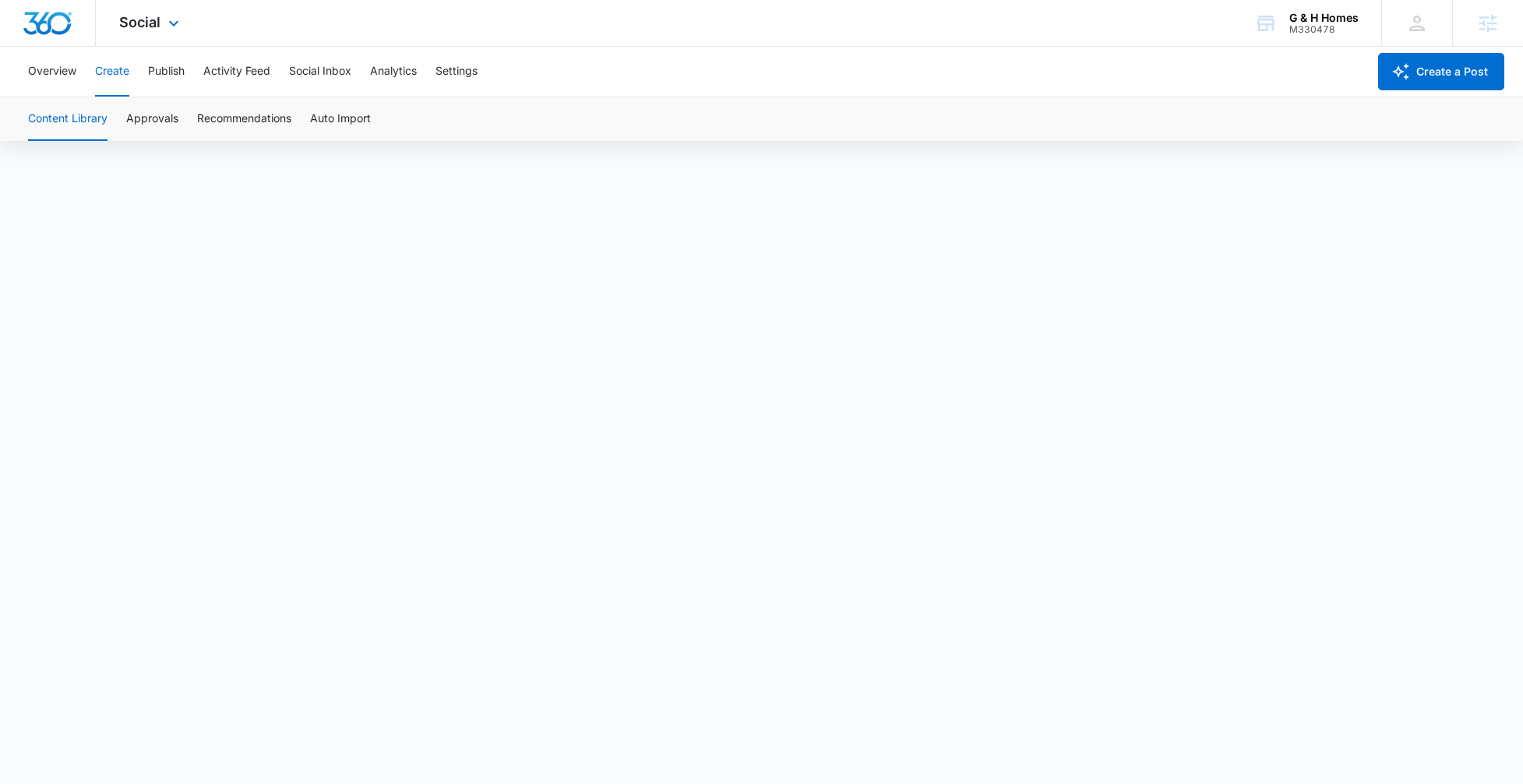
scroll to position [11, 0]
click at [121, 79] on button "Create" at bounding box center [112, 72] width 34 height 50
click at [149, 123] on button "Approvals" at bounding box center [152, 120] width 52 height 44
click at [52, 66] on button "Overview" at bounding box center [52, 72] width 48 height 50
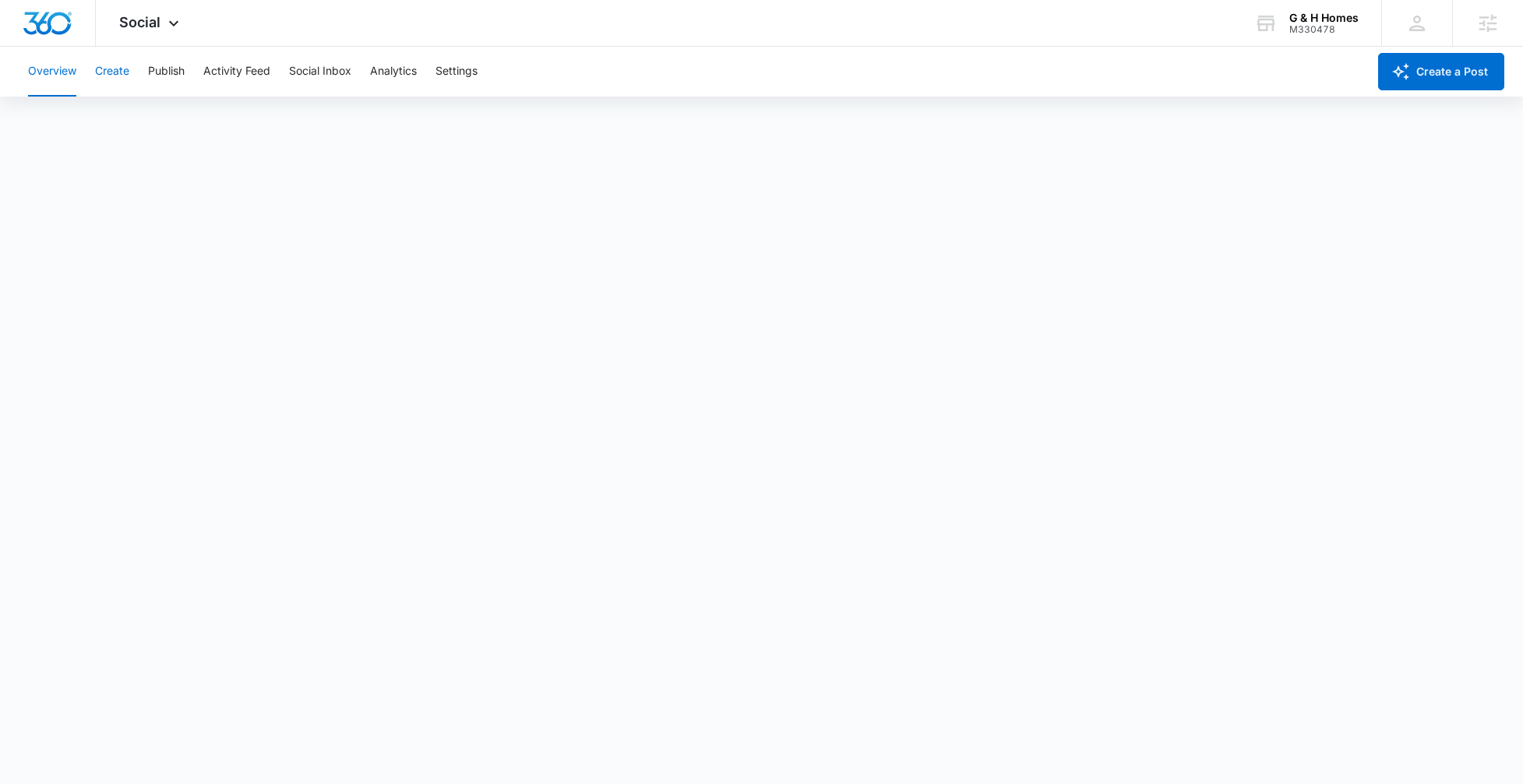
click at [101, 75] on button "Create" at bounding box center [112, 72] width 34 height 50
click at [151, 74] on button "Publish" at bounding box center [167, 72] width 36 height 50
click at [132, 123] on button "Schedules" at bounding box center [119, 120] width 53 height 44
drag, startPoint x: 60, startPoint y: 118, endPoint x: 69, endPoint y: 126, distance: 12.0
click at [60, 119] on button "Calendar" at bounding box center [51, 120] width 46 height 44
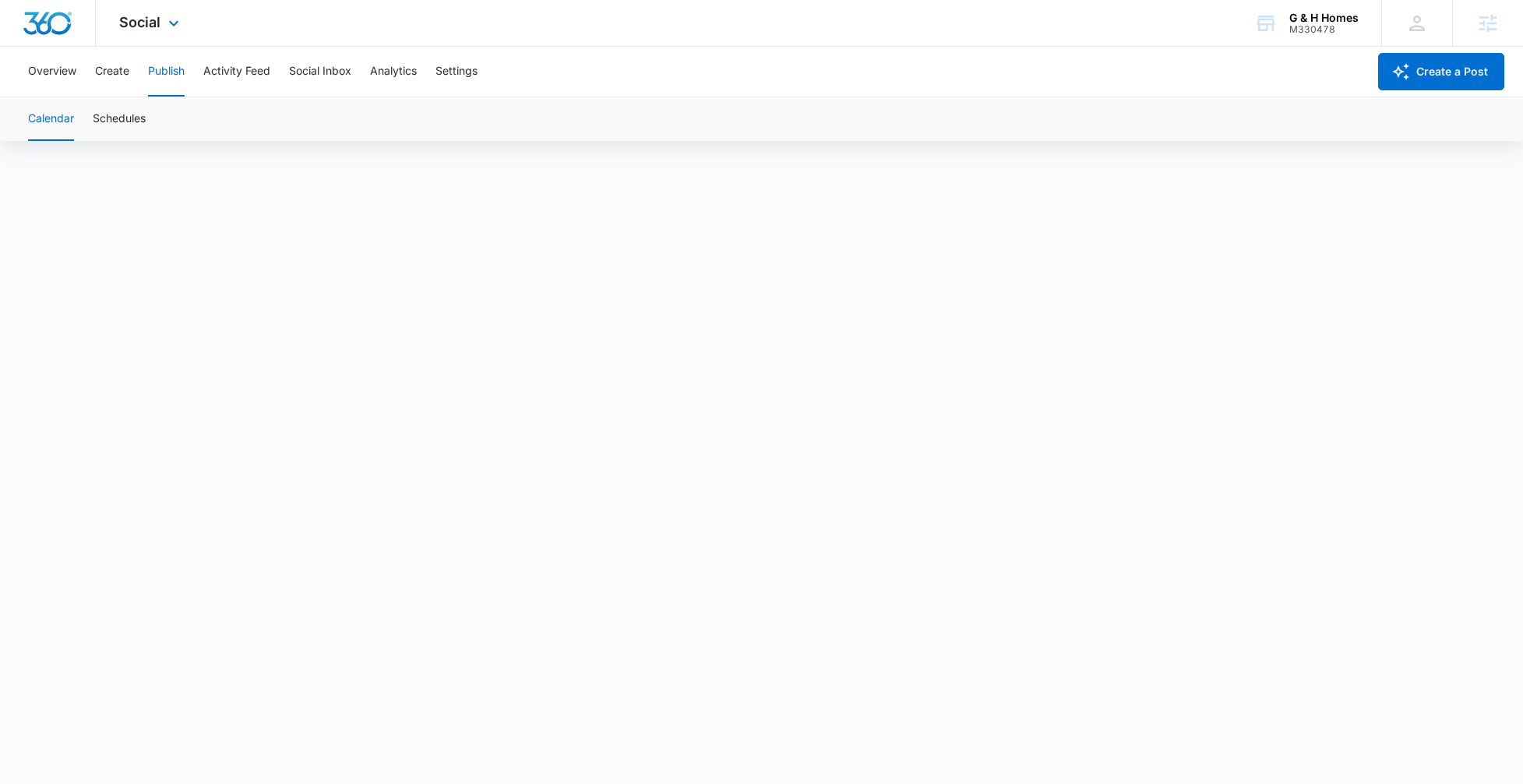
click at [37, 24] on img "Dashboard" at bounding box center [48, 23] width 50 height 23
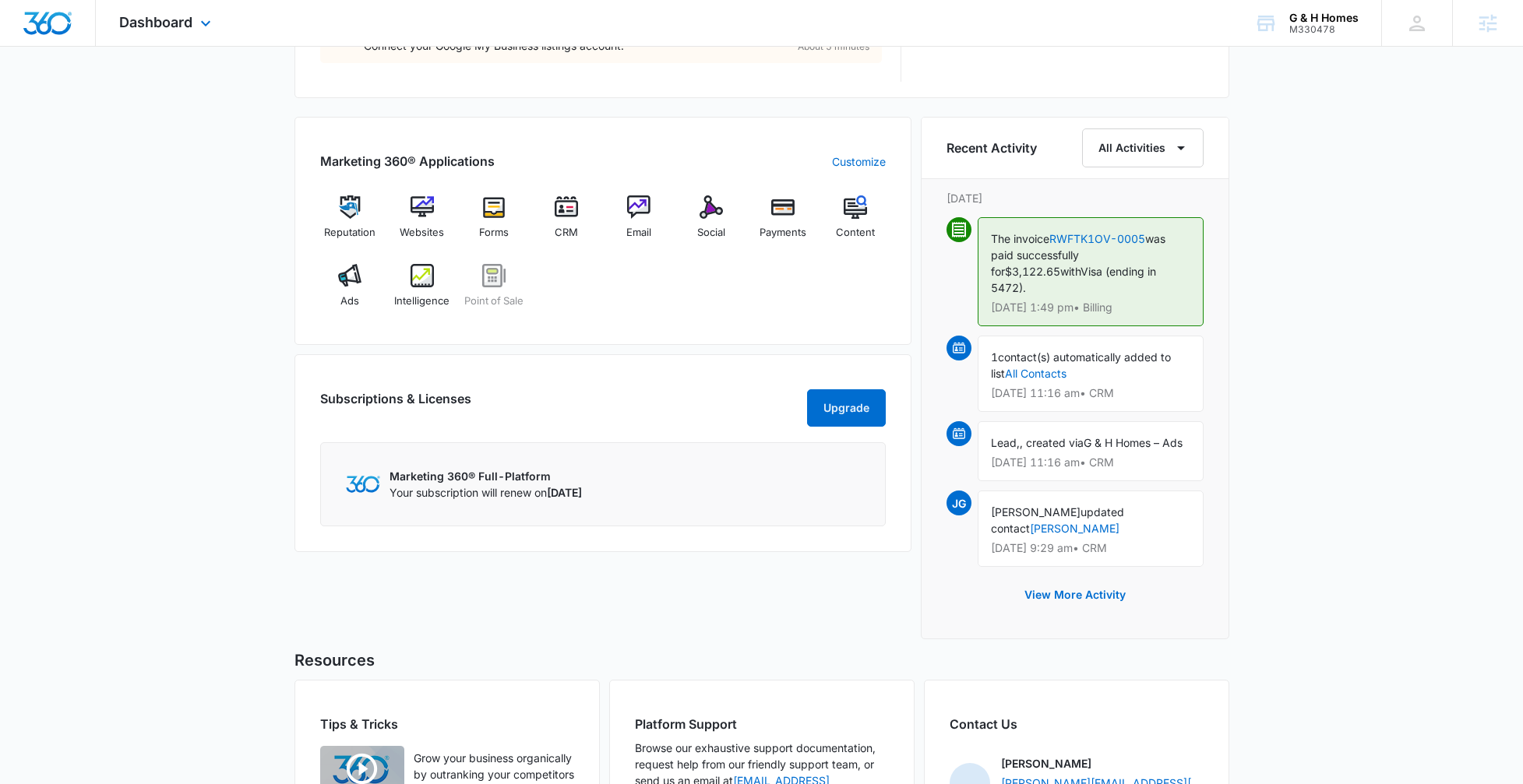
scroll to position [1019, 0]
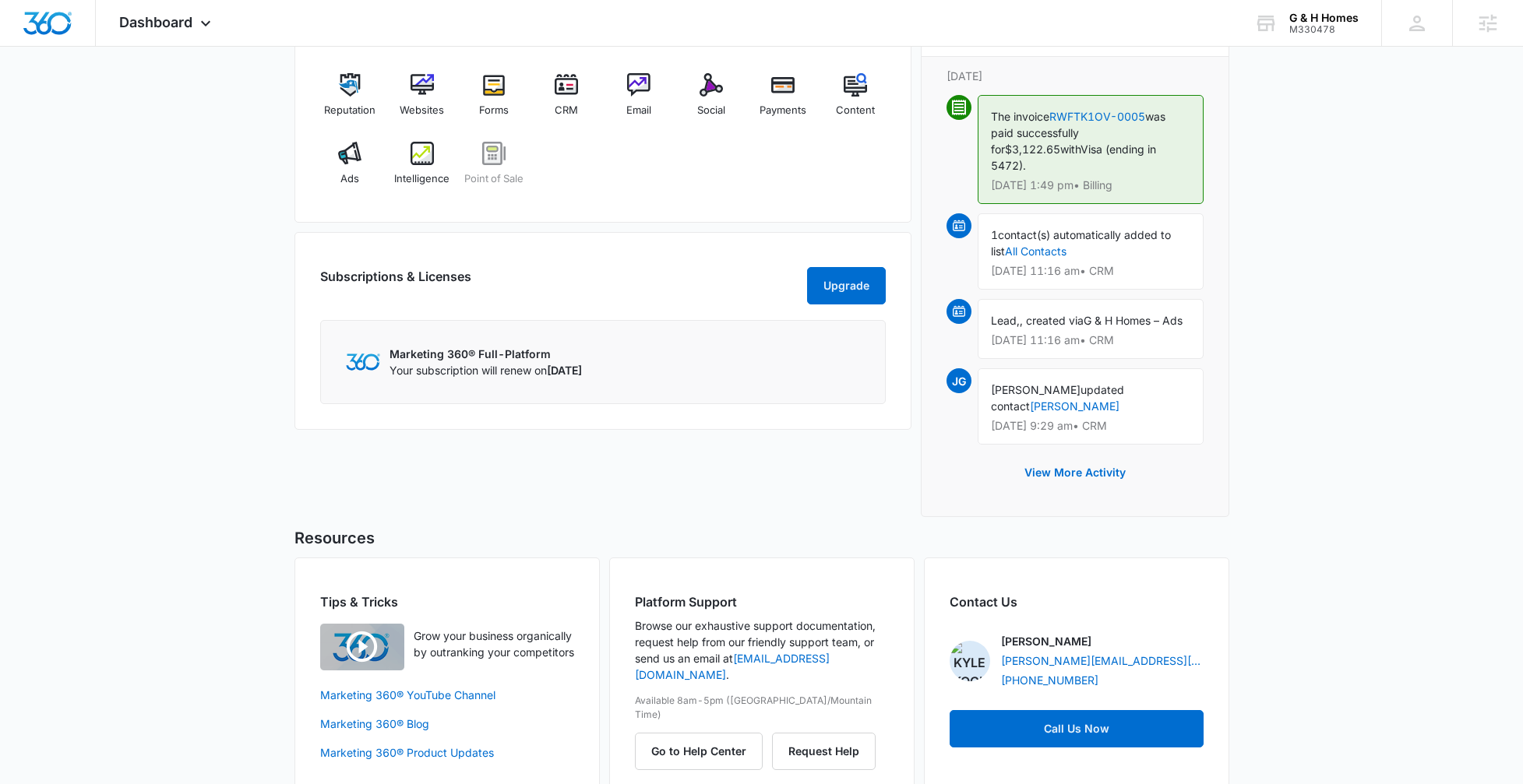
click at [692, 710] on div "Platform Support Browse our exhaustive support documentation, request help from…" at bounding box center [762, 676] width 306 height 238
click at [703, 732] on button "Go to Help Center" at bounding box center [698, 750] width 127 height 37
click at [312, 154] on div "Marketing 360® Applications Customize Reputation Websites Forms CRM Email Socia…" at bounding box center [602, 108] width 617 height 228
click at [352, 165] on div "Ads" at bounding box center [350, 169] width 60 height 56
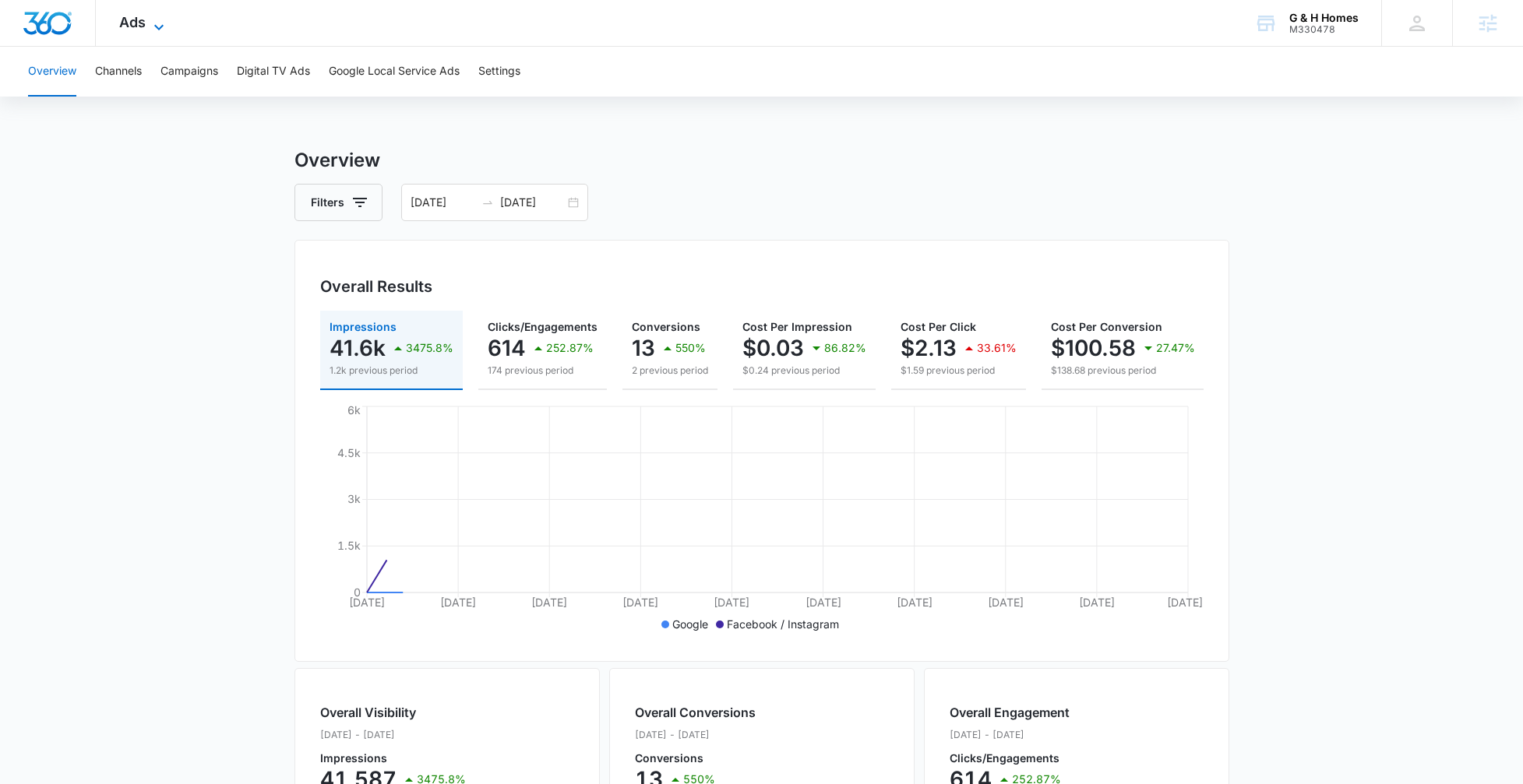
click at [143, 15] on span "Ads" at bounding box center [132, 22] width 27 height 16
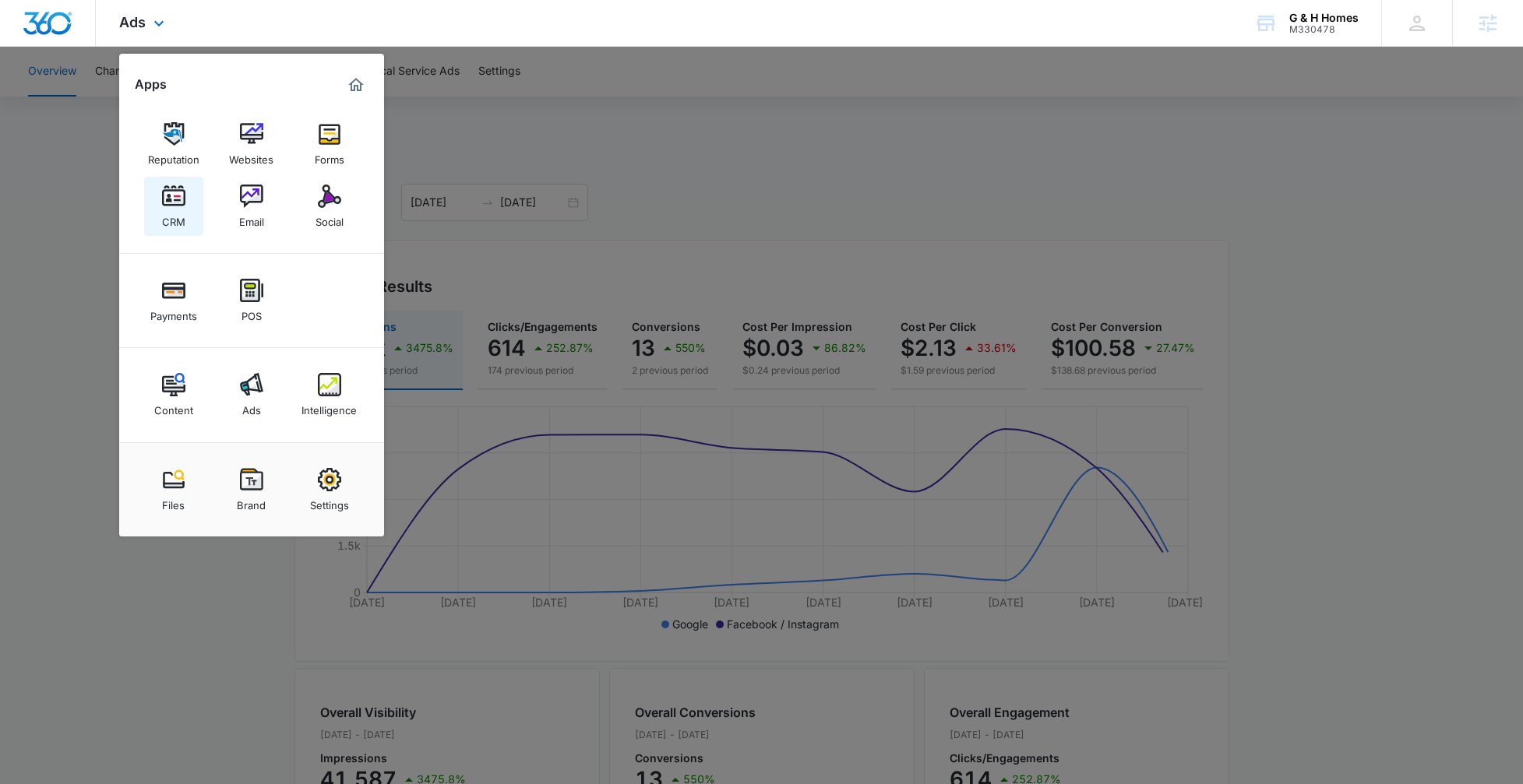
click at [169, 199] on img at bounding box center [173, 196] width 23 height 23
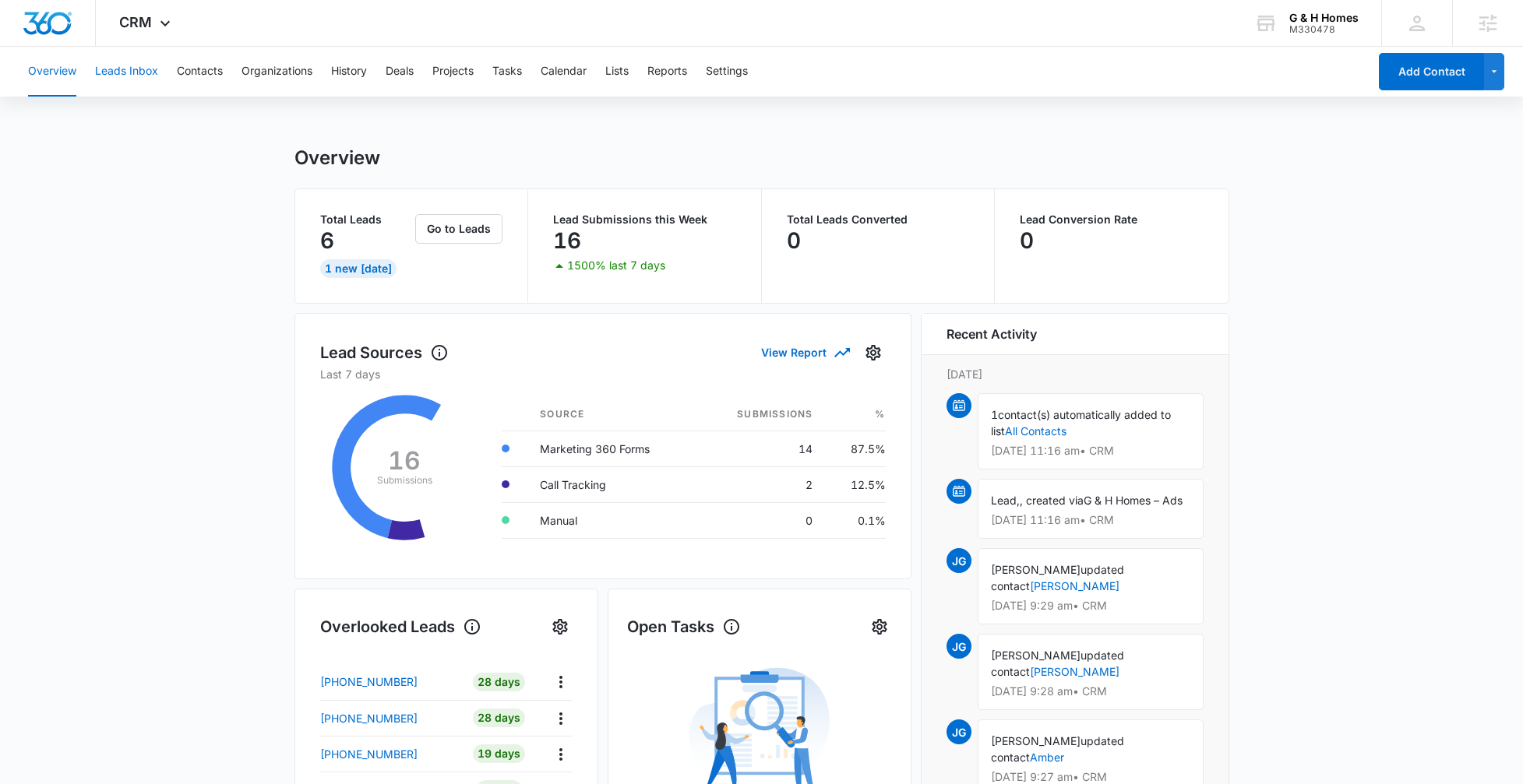
click at [131, 67] on button "Leads Inbox" at bounding box center [126, 72] width 63 height 50
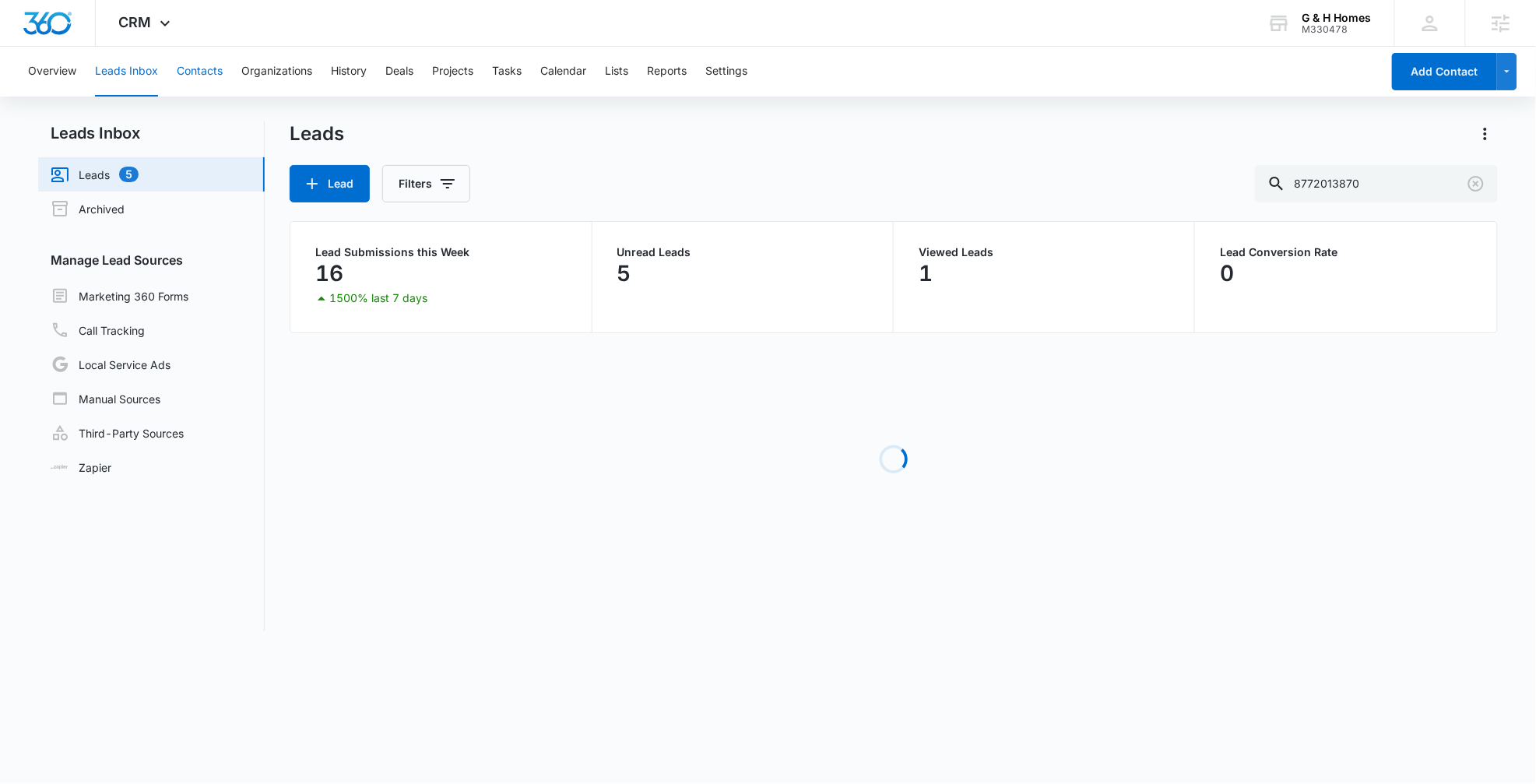
click at [210, 67] on button "Contacts" at bounding box center [200, 72] width 46 height 50
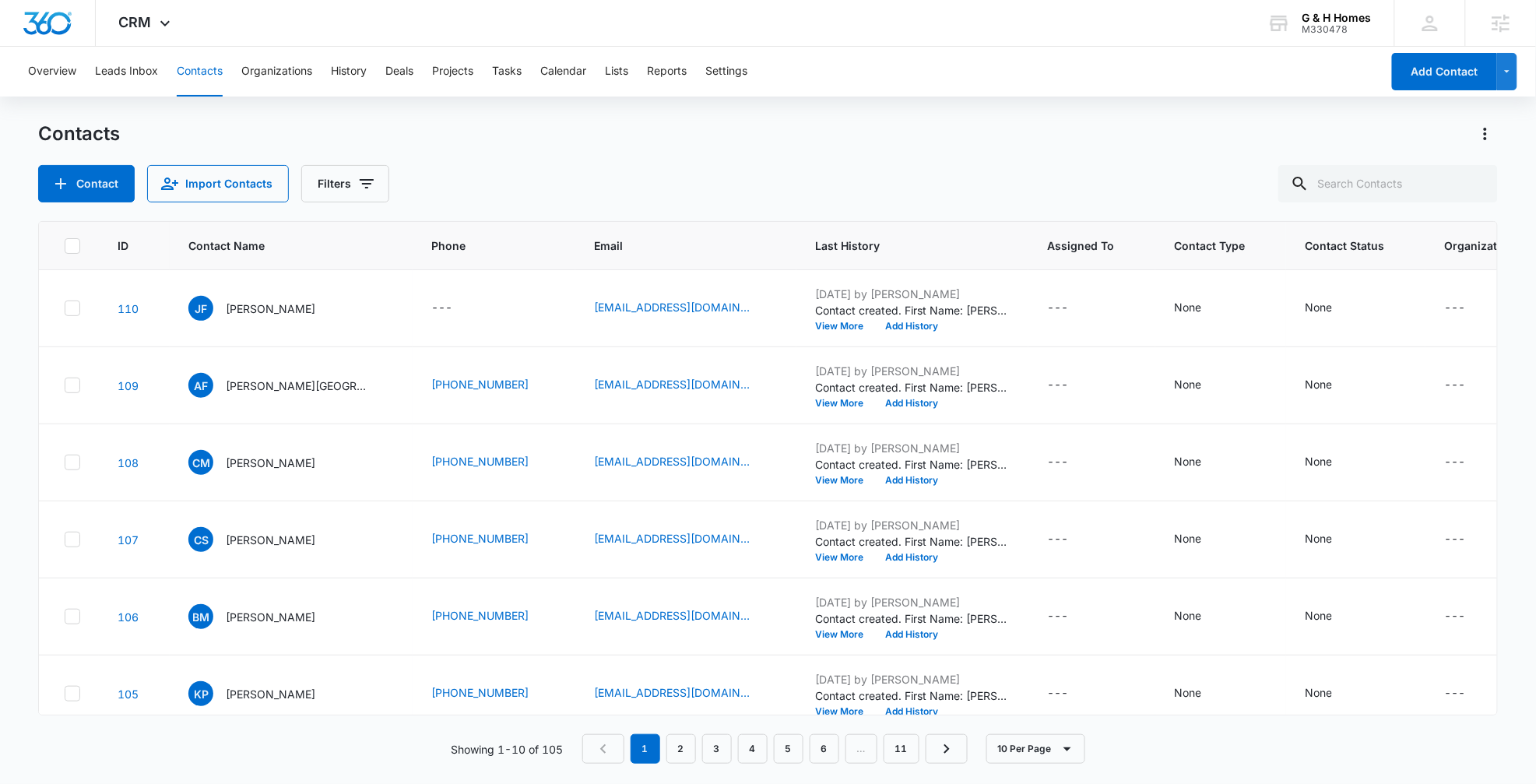
click at [531, 143] on div "Contacts" at bounding box center [768, 134] width 1459 height 25
